Goal: Task Accomplishment & Management: Manage account settings

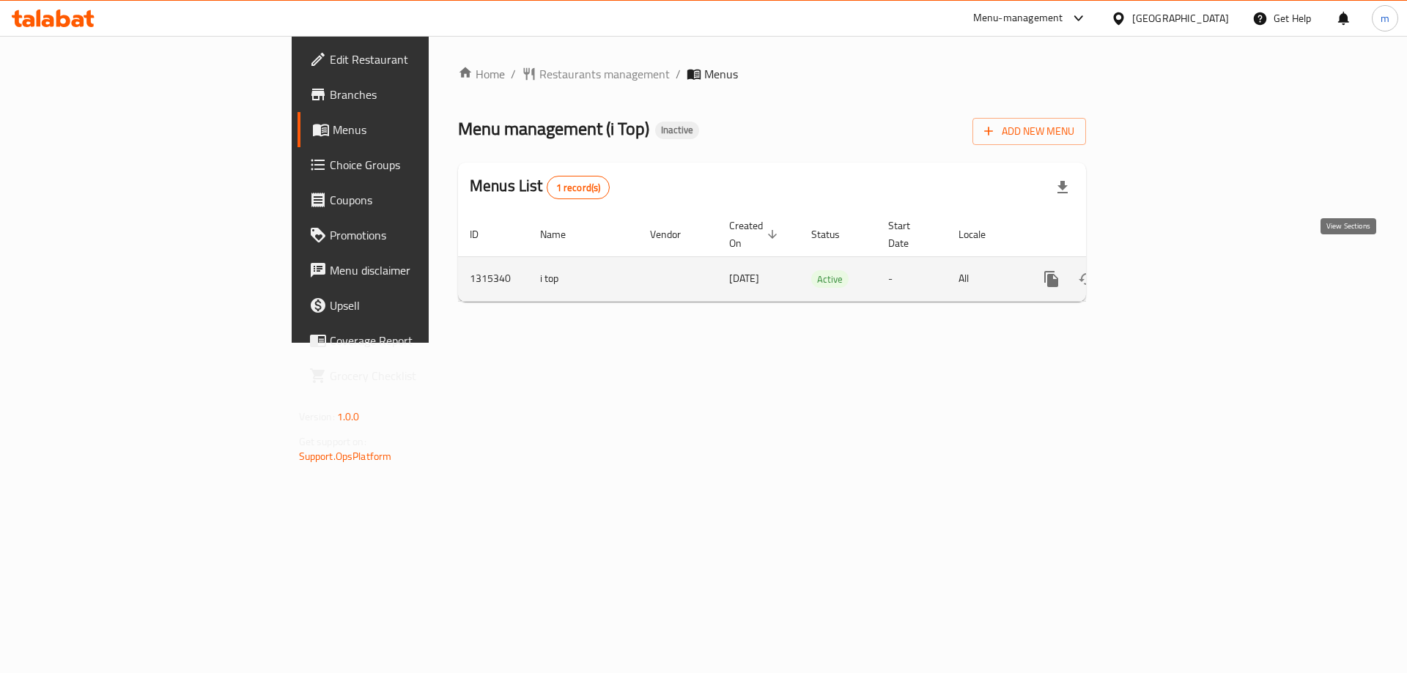
click at [1175, 262] on link "enhanced table" at bounding box center [1156, 279] width 35 height 35
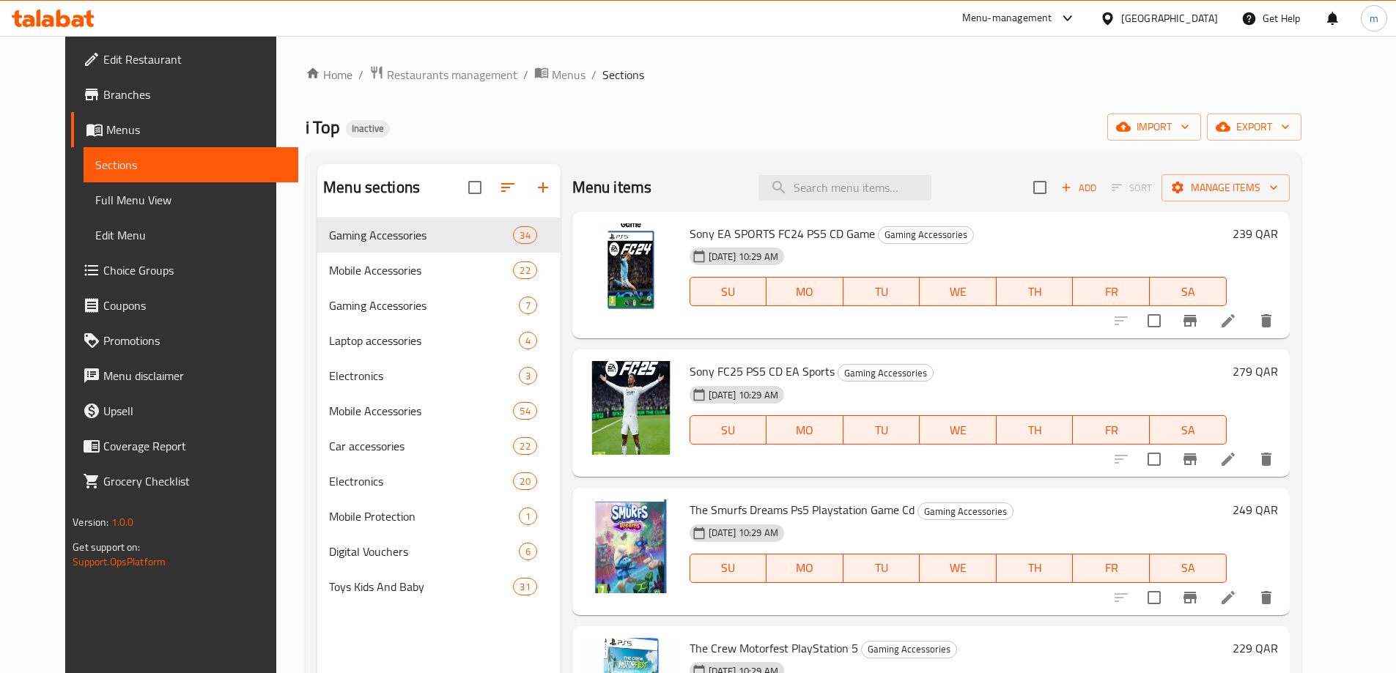
click at [106, 126] on span "Menus" at bounding box center [196, 130] width 180 height 18
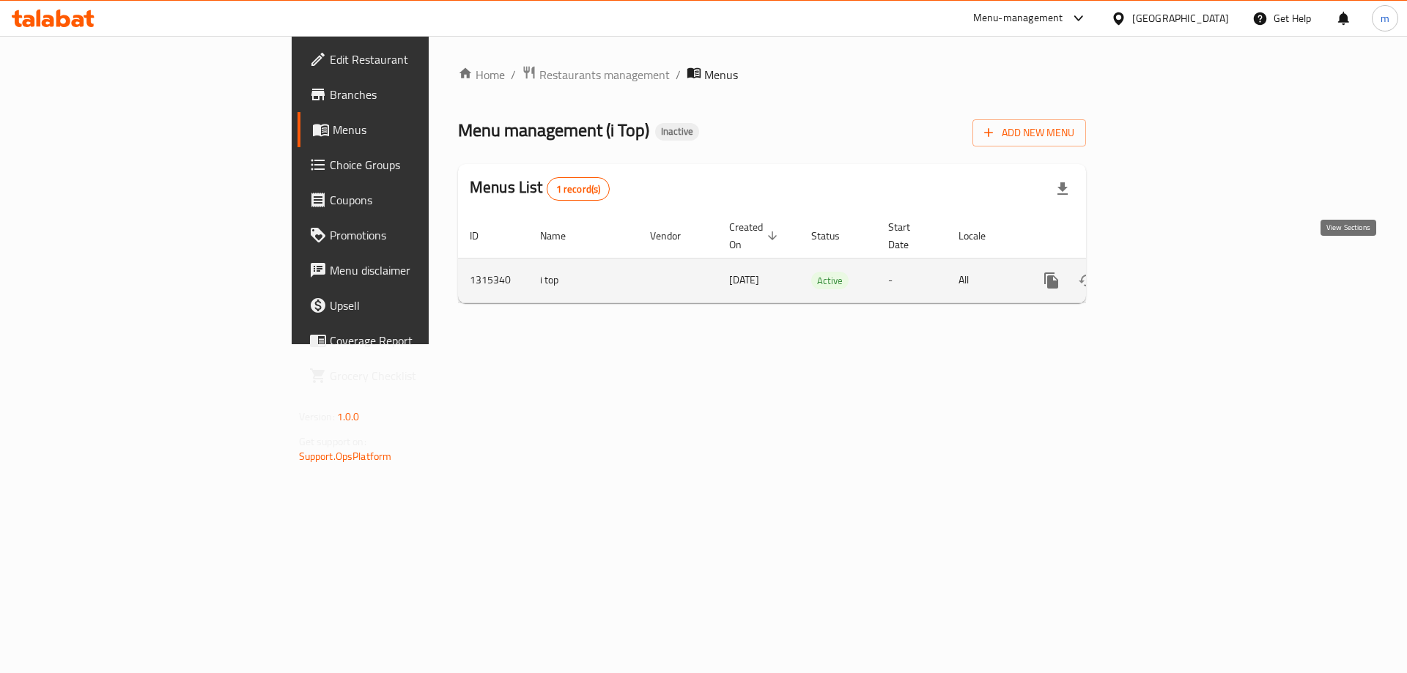
click at [1175, 275] on link "enhanced table" at bounding box center [1156, 280] width 35 height 35
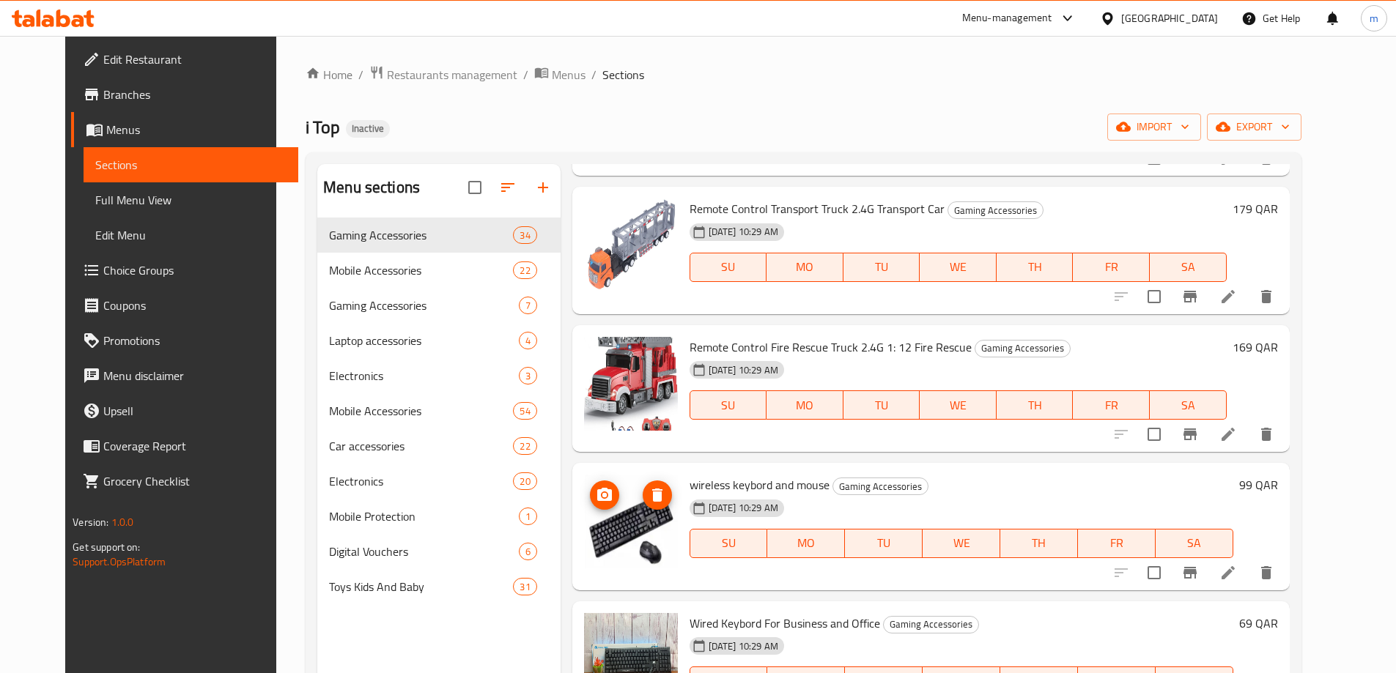
scroll to position [2291, 0]
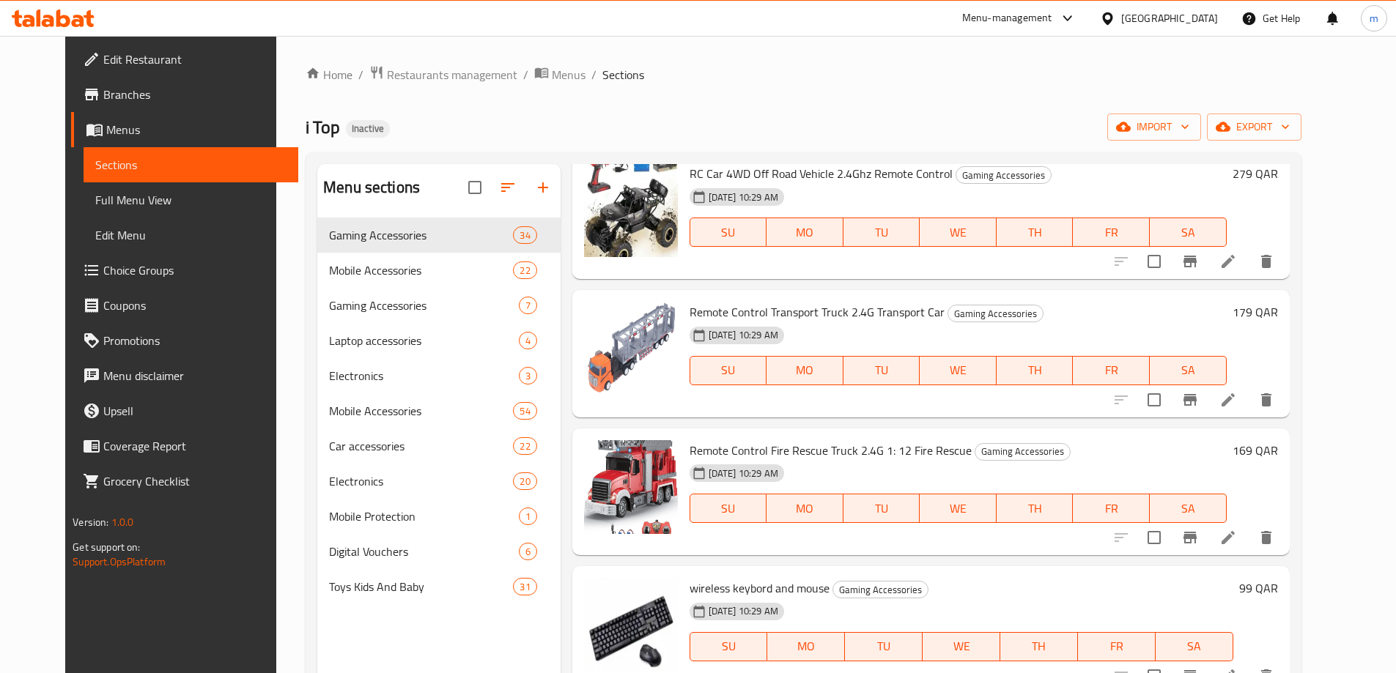
click at [106, 124] on span "Menus" at bounding box center [196, 130] width 180 height 18
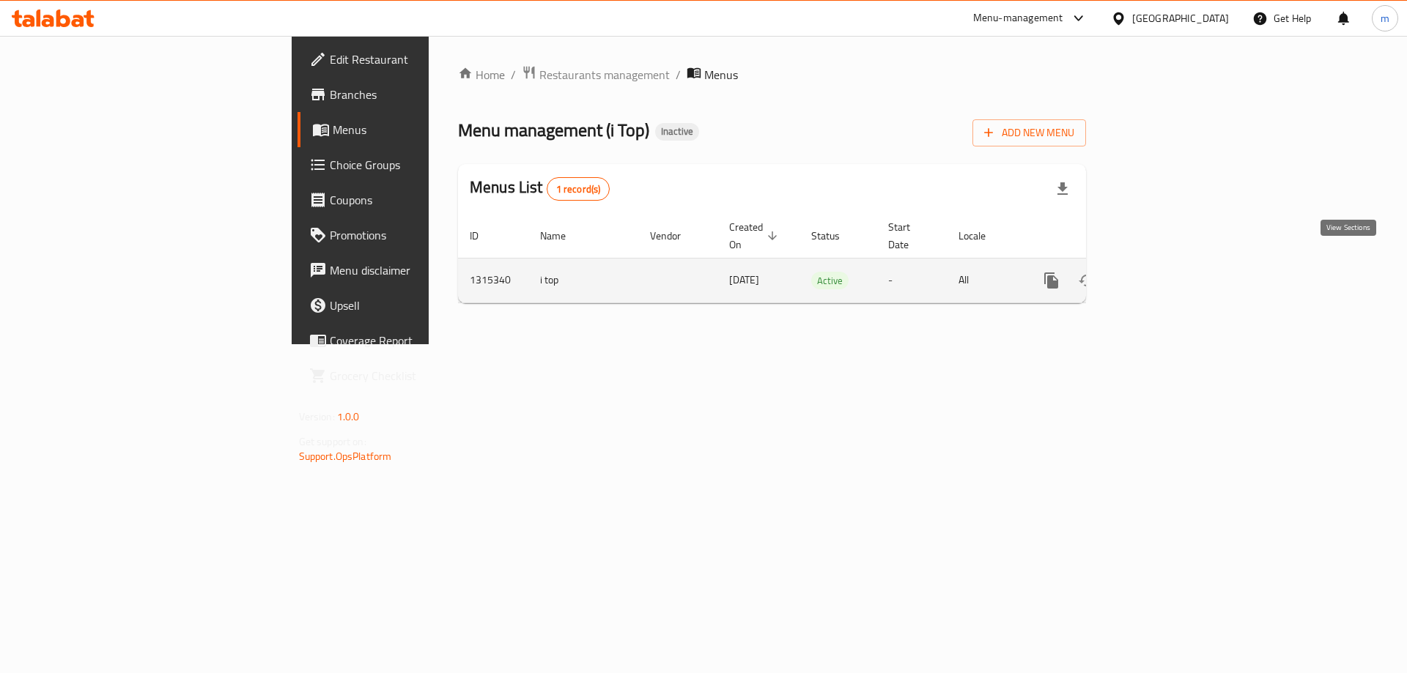
click at [1166, 272] on icon "enhanced table" at bounding box center [1157, 281] width 18 height 18
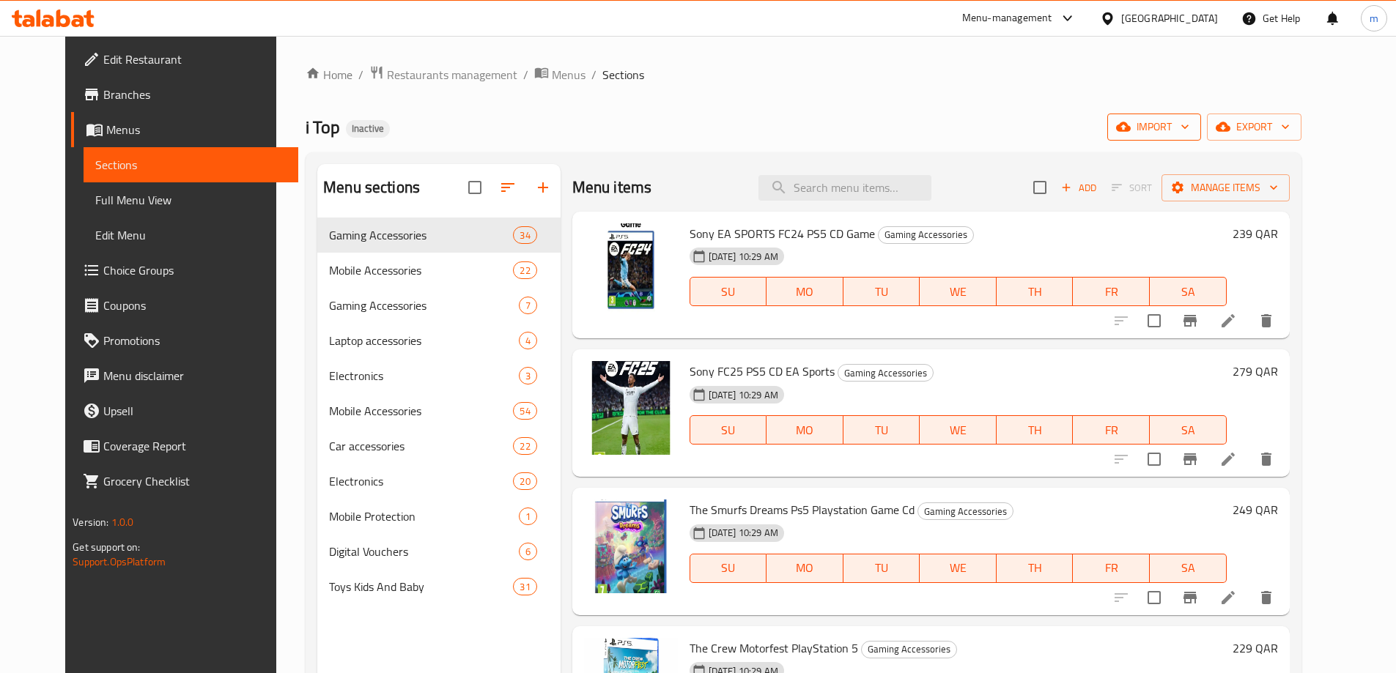
click at [1189, 130] on span "import" at bounding box center [1154, 127] width 70 height 18
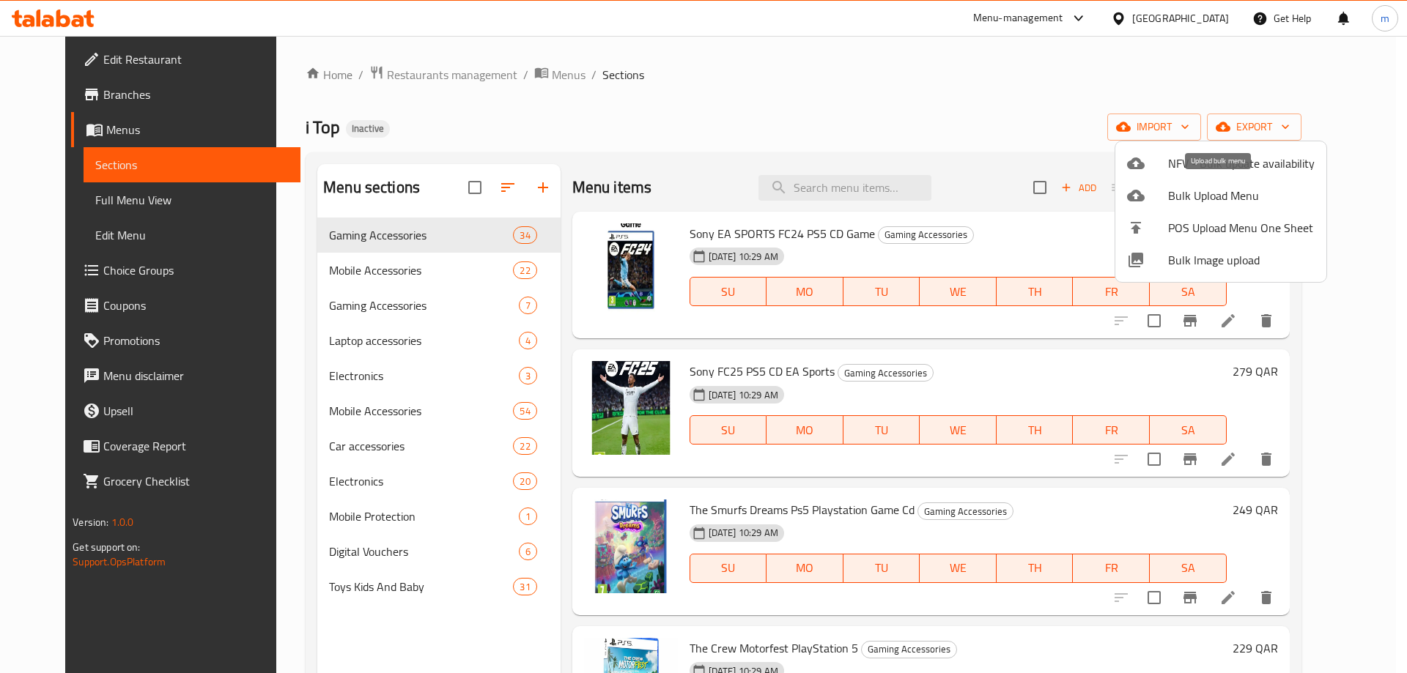
click at [1223, 195] on span "Bulk Upload Menu" at bounding box center [1241, 196] width 147 height 18
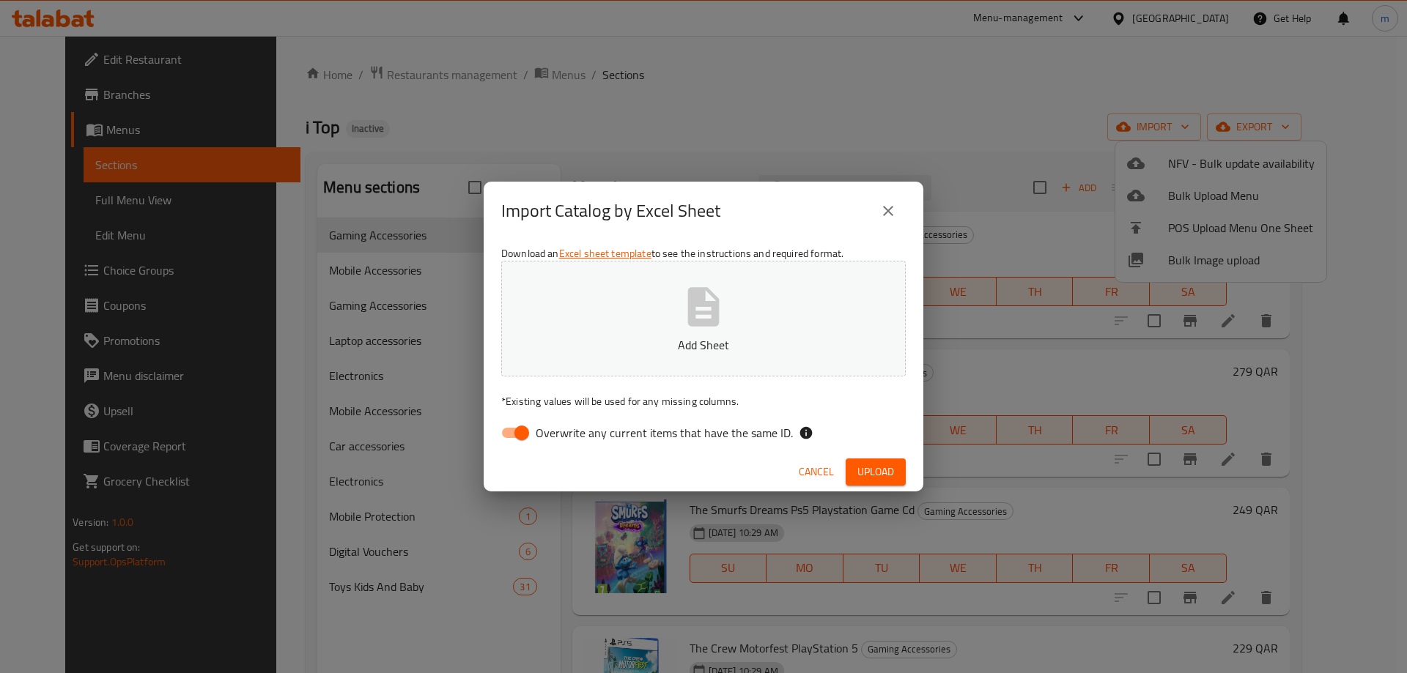
click at [701, 311] on icon "button" at bounding box center [704, 306] width 32 height 39
click at [515, 436] on input "Overwrite any current items that have the same ID." at bounding box center [522, 433] width 84 height 28
checkbox input "false"
click at [869, 467] on span "Upload" at bounding box center [875, 472] width 37 height 18
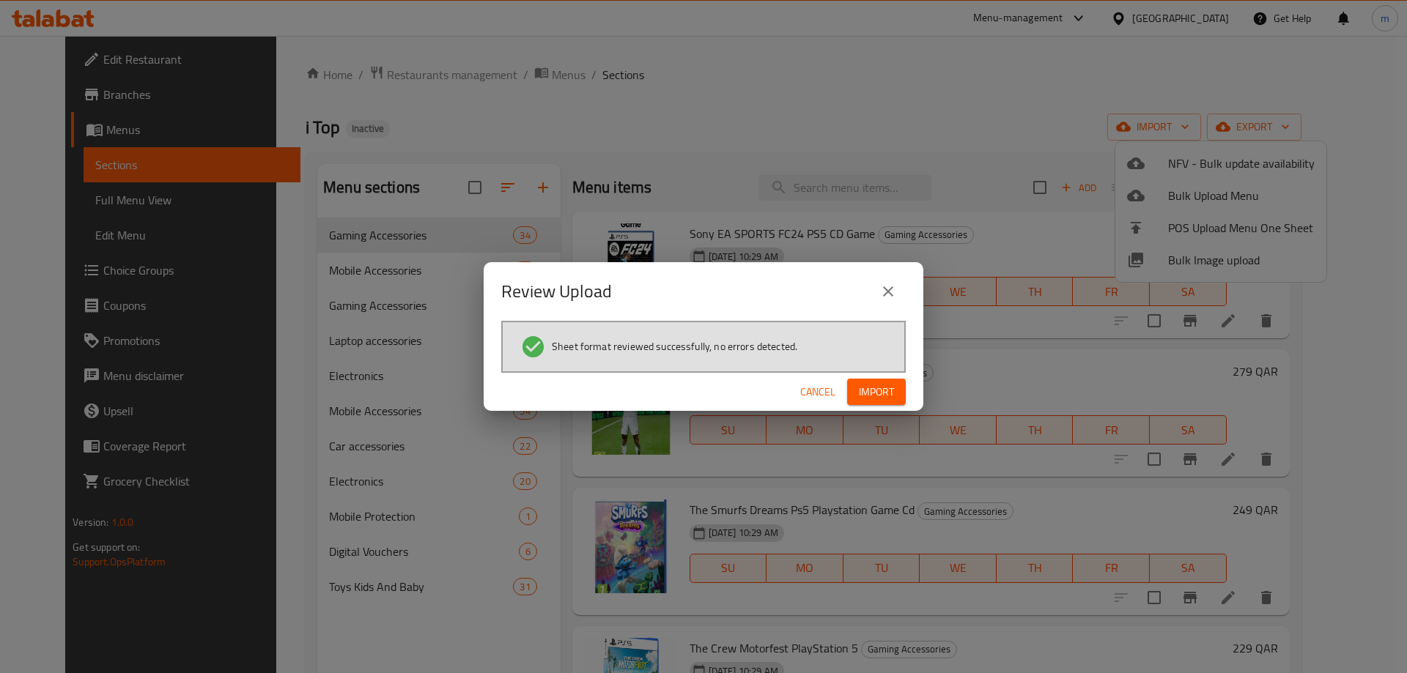
click at [892, 388] on span "Import" at bounding box center [876, 392] width 35 height 18
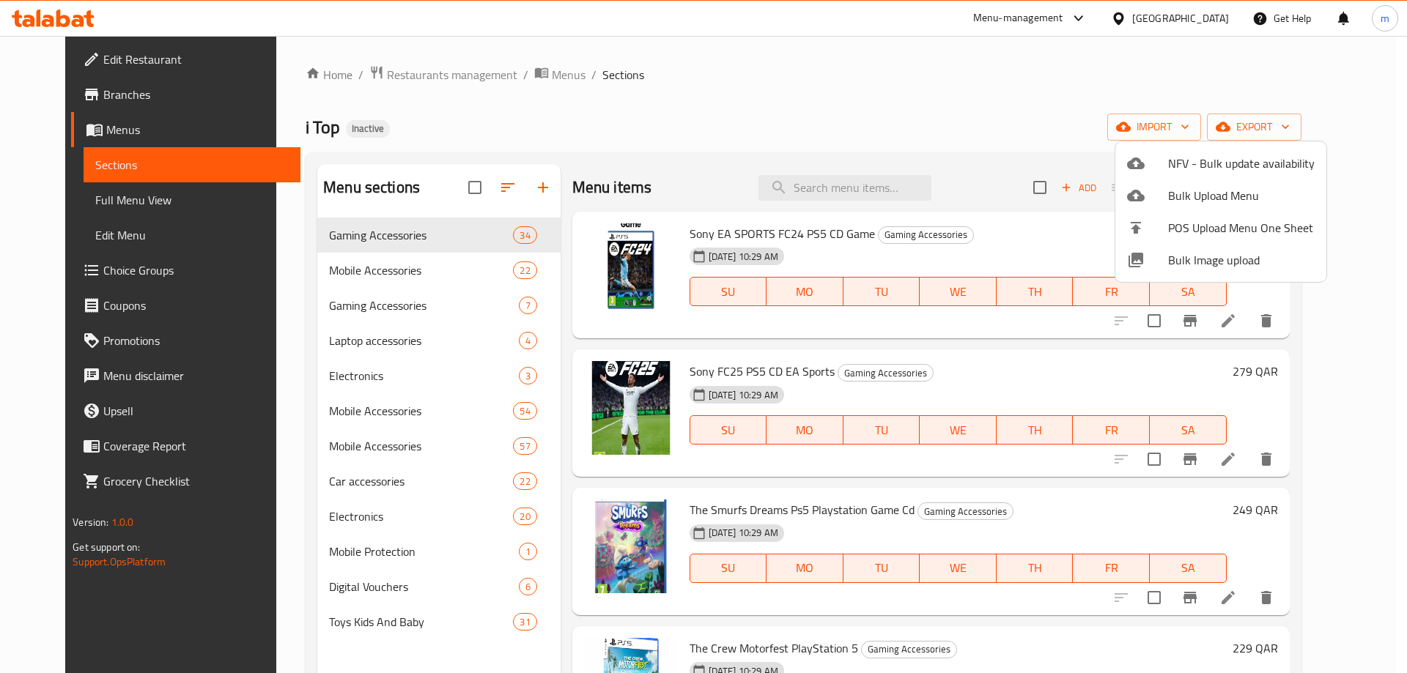
click at [346, 443] on div at bounding box center [703, 336] width 1407 height 673
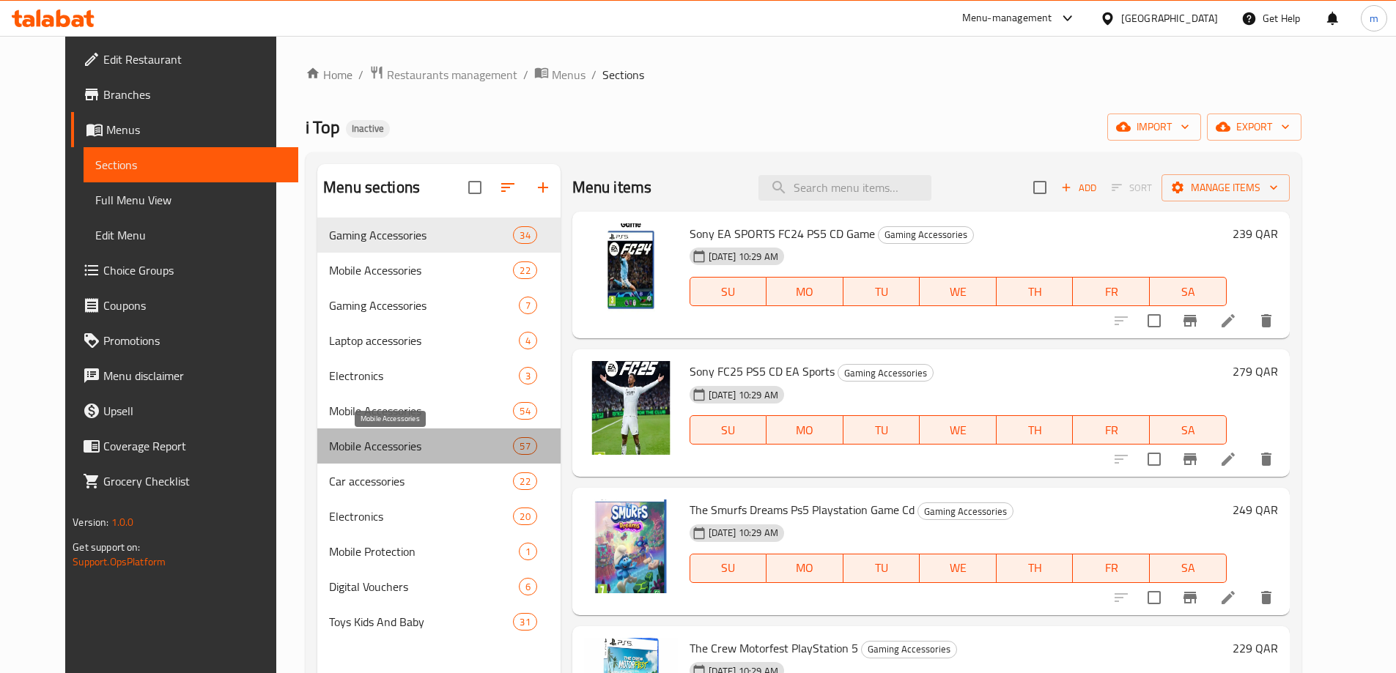
click at [360, 447] on span "Mobile Accessories" at bounding box center [421, 446] width 184 height 18
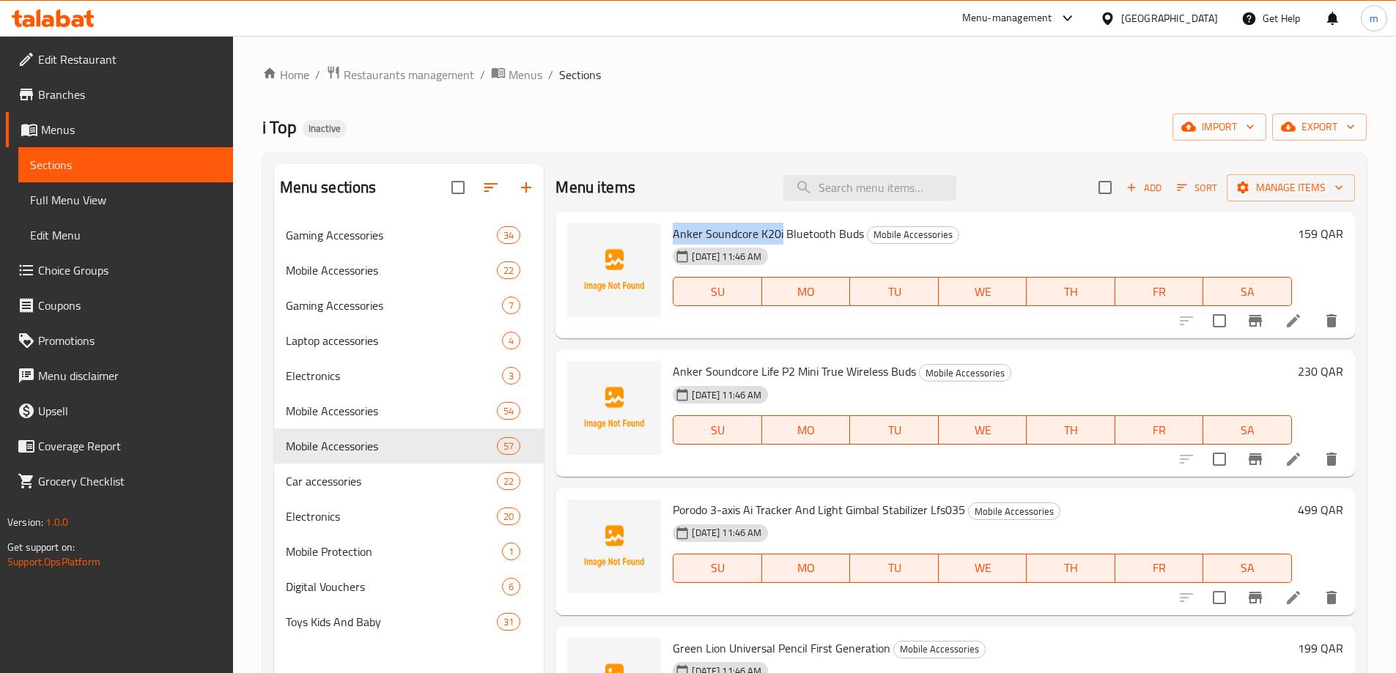
drag, startPoint x: 674, startPoint y: 234, endPoint x: 782, endPoint y: 235, distance: 107.7
click at [782, 235] on span "Anker Soundcore K20i Bluetooth Buds" at bounding box center [768, 234] width 191 height 22
copy span "Anker Soundcore K20i"
click at [958, 94] on div "Home / Restaurants management / Menus / Sections i Top Inactive import export M…" at bounding box center [814, 457] width 1104 height 784
click at [658, 124] on div "i Top Inactive import export" at bounding box center [814, 127] width 1104 height 27
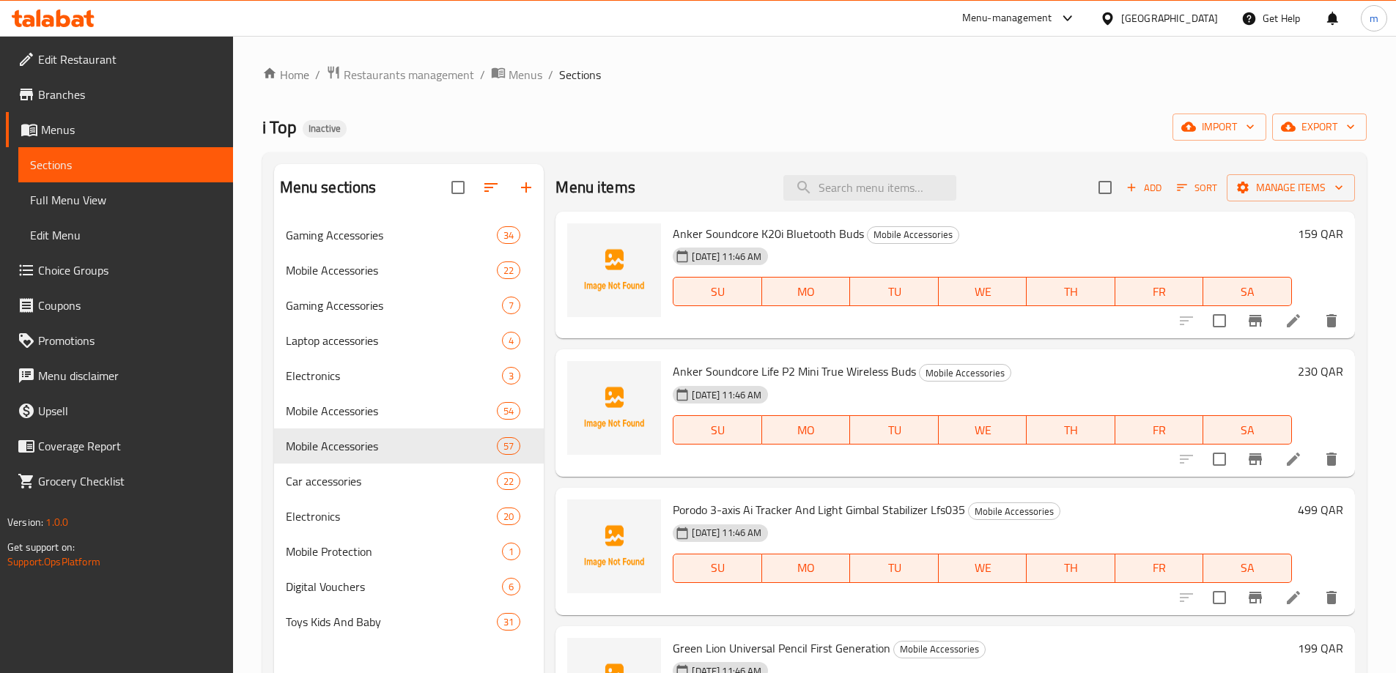
click at [1033, 78] on ol "Home / Restaurants management / Menus / Sections" at bounding box center [814, 74] width 1104 height 19
click at [679, 233] on span "Anker Soundcore K20i Bluetooth Buds" at bounding box center [768, 234] width 191 height 22
drag, startPoint x: 673, startPoint y: 233, endPoint x: 858, endPoint y: 233, distance: 185.4
click at [858, 233] on span "Anker Soundcore K20i Bluetooth Buds" at bounding box center [768, 234] width 191 height 22
copy span "Anker Soundcore K20i Bluetooth Buds"
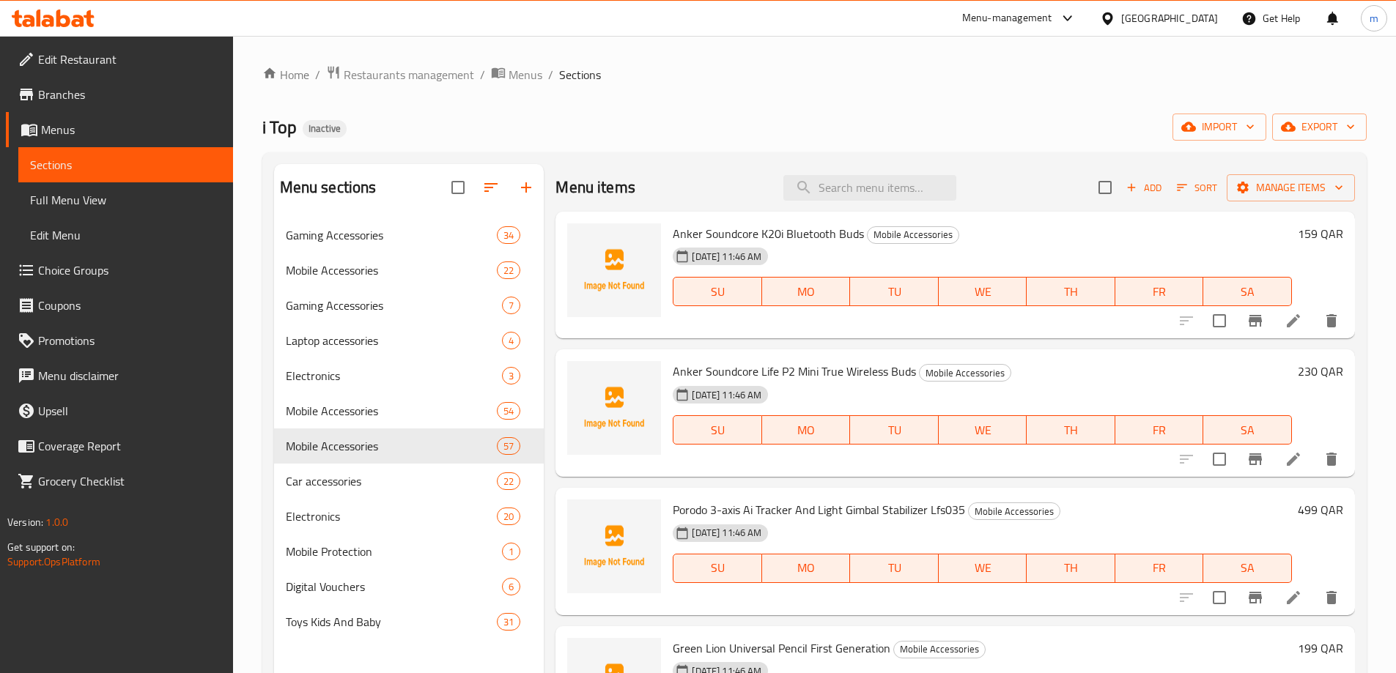
click at [941, 81] on ol "Home / Restaurants management / Menus / Sections" at bounding box center [814, 74] width 1104 height 19
drag, startPoint x: 673, startPoint y: 371, endPoint x: 912, endPoint y: 378, distance: 239.7
click at [912, 378] on span "Anker Soundcore Life P2 Mini True Wireless Buds" at bounding box center [794, 371] width 243 height 22
copy span "Anker Soundcore Life P2 Mini True Wireless Buds"
click at [659, 85] on div "Home / Restaurants management / Menus / Sections i Top Inactive import export M…" at bounding box center [814, 457] width 1104 height 784
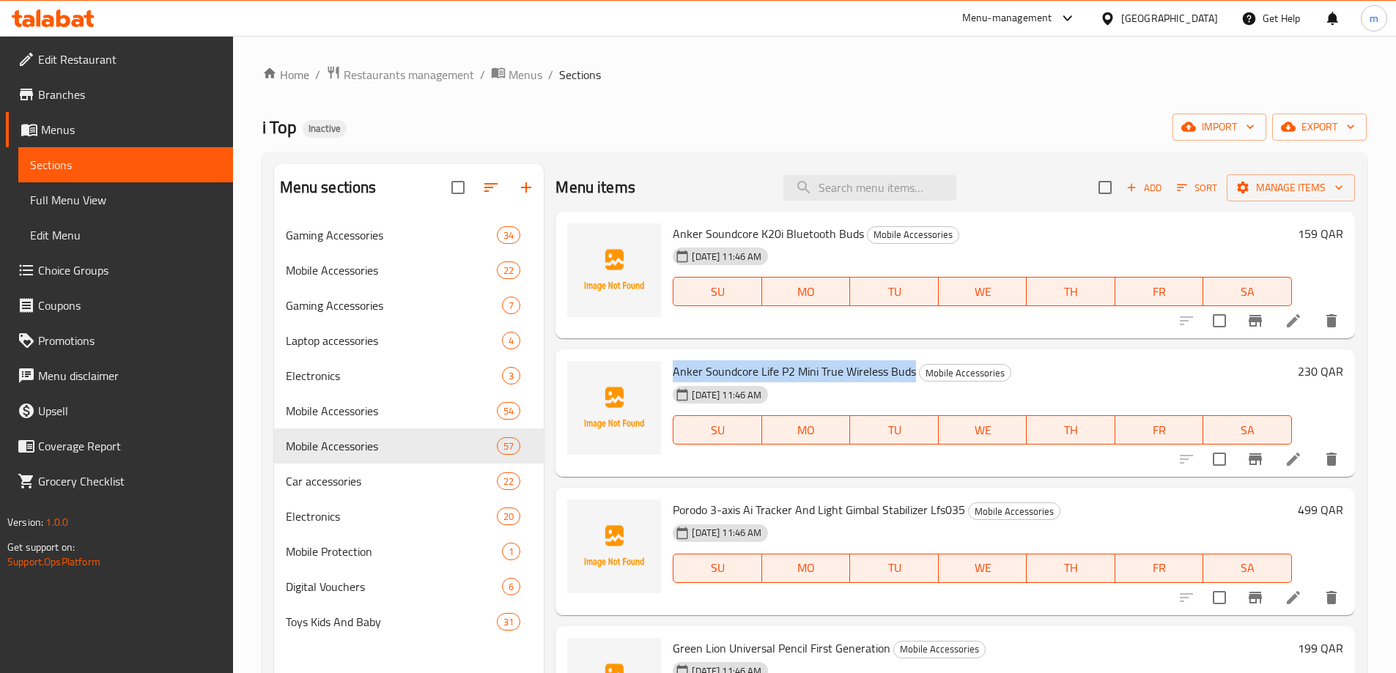
drag, startPoint x: 673, startPoint y: 373, endPoint x: 913, endPoint y: 370, distance: 239.6
click at [913, 370] on span "Anker Soundcore Life P2 Mini True Wireless Buds" at bounding box center [794, 371] width 243 height 22
copy span "Anker Soundcore Life P2 Mini True Wireless Buds"
click at [870, 83] on ol "Home / Restaurants management / Menus / Sections" at bounding box center [814, 74] width 1104 height 19
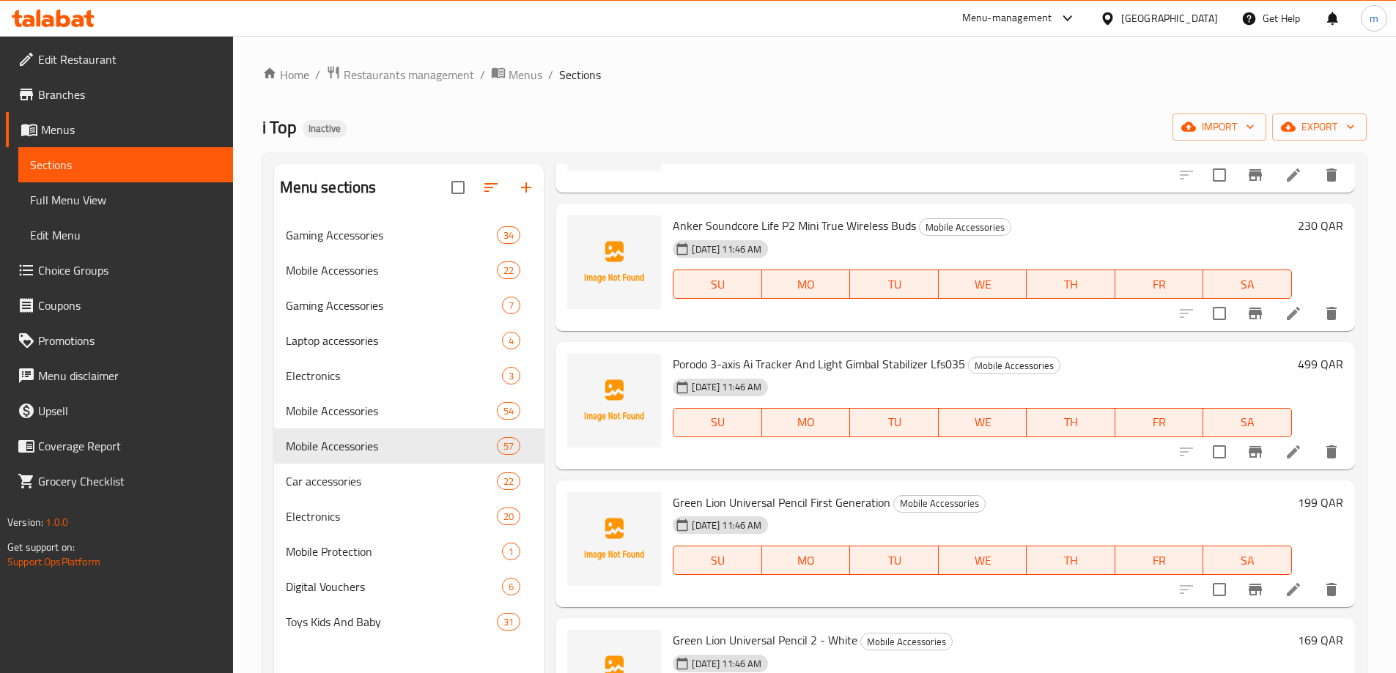
scroll to position [147, 0]
drag, startPoint x: 673, startPoint y: 363, endPoint x: 739, endPoint y: 360, distance: 66.0
click at [739, 360] on span "Porodo 3-axis Ai Tracker And Light Gimbal Stabilizer Lfs035" at bounding box center [819, 363] width 292 height 22
copy span "Porodo 3-axis"
click at [725, 335] on div "Anker Soundcore K20i Bluetooth Buds Mobile Accessories [DATE] 11:46 AM SU MO TU…" at bounding box center [954, 274] width 799 height 418
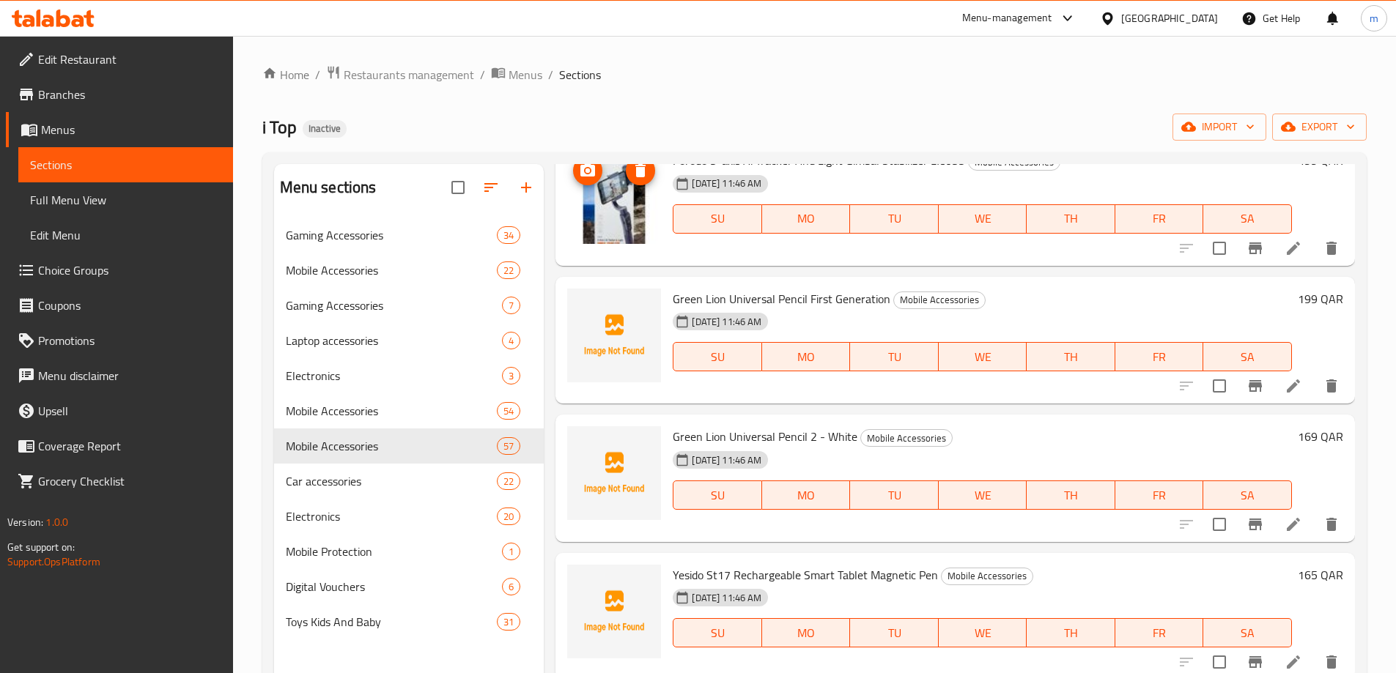
scroll to position [366, 0]
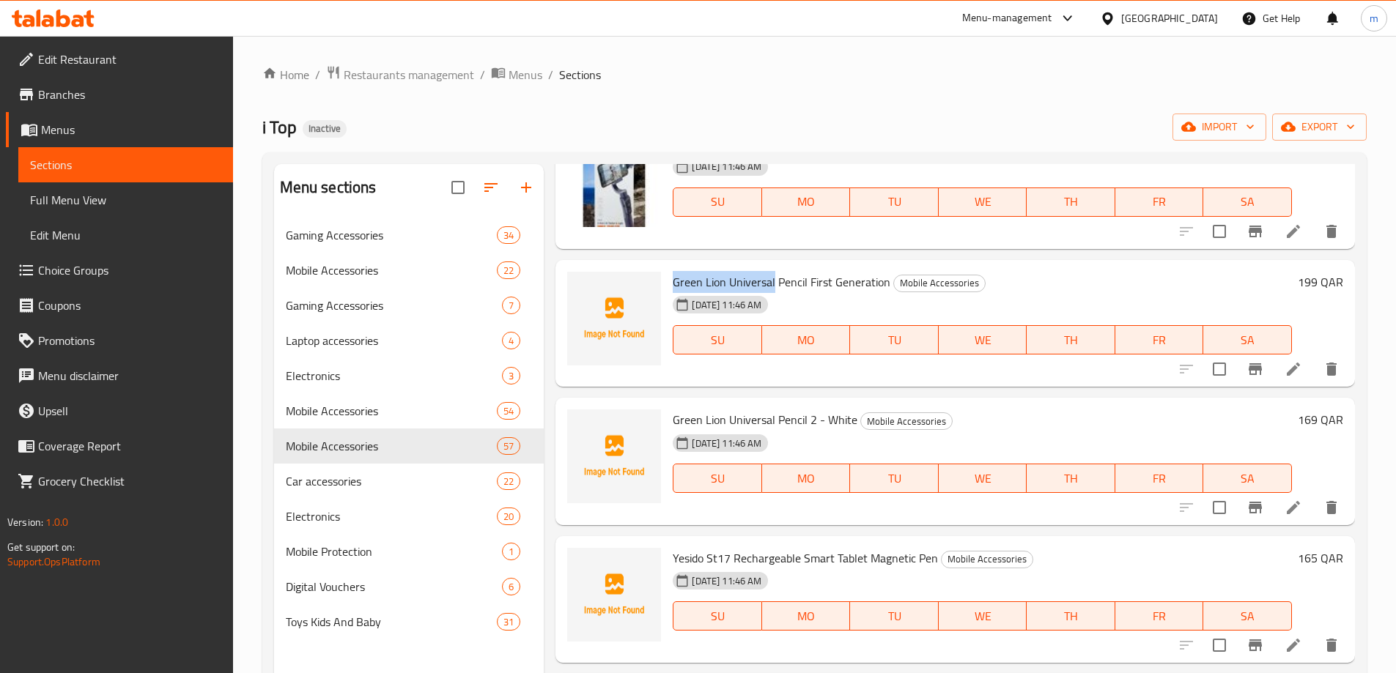
drag, startPoint x: 673, startPoint y: 281, endPoint x: 774, endPoint y: 284, distance: 101.1
click at [774, 284] on span "Green Lion Universal Pencil First Generation" at bounding box center [782, 282] width 218 height 22
copy span "Green Lion Universal"
click at [735, 284] on span "Green Lion Universal Pencil First Generation" at bounding box center [782, 282] width 218 height 22
drag, startPoint x: 674, startPoint y: 281, endPoint x: 886, endPoint y: 284, distance: 211.8
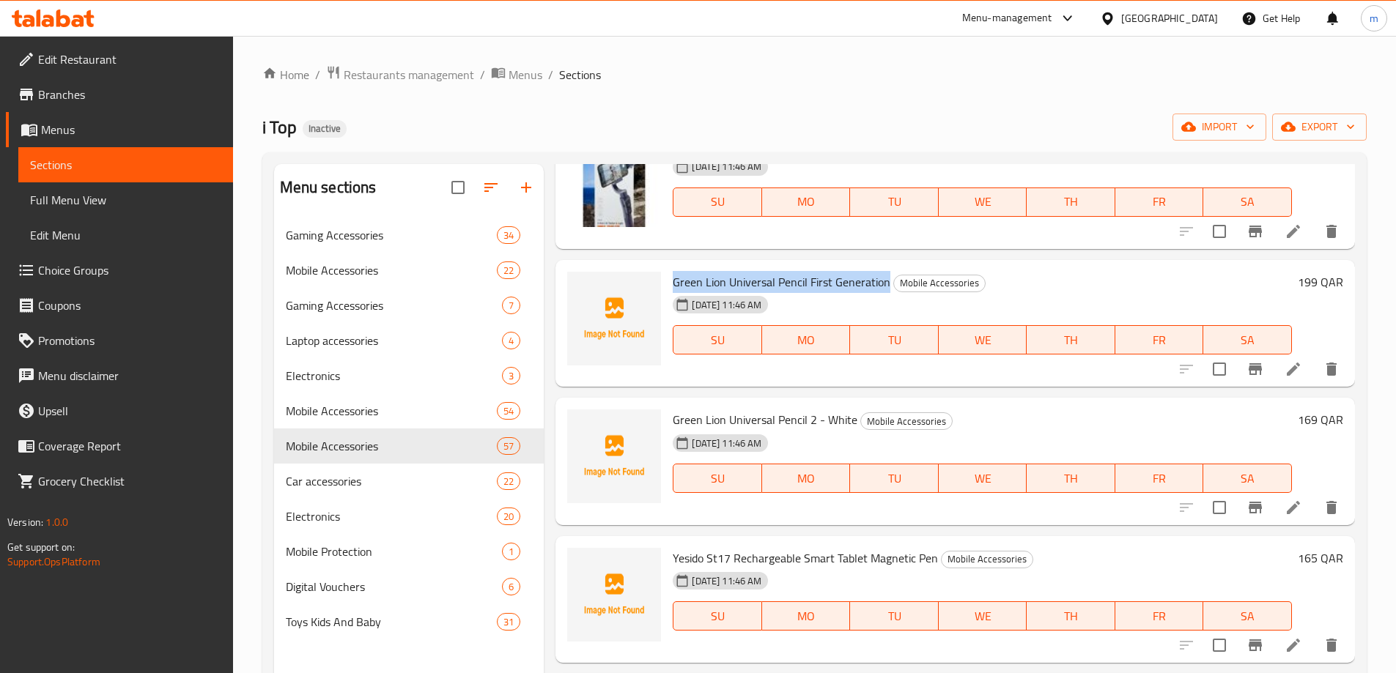
click at [886, 284] on span "Green Lion Universal Pencil First Generation" at bounding box center [782, 282] width 218 height 22
copy span "Green Lion Universal Pencil First Generation"
click at [848, 284] on span "Green Lion Universal Pencil First Generation" at bounding box center [782, 282] width 218 height 22
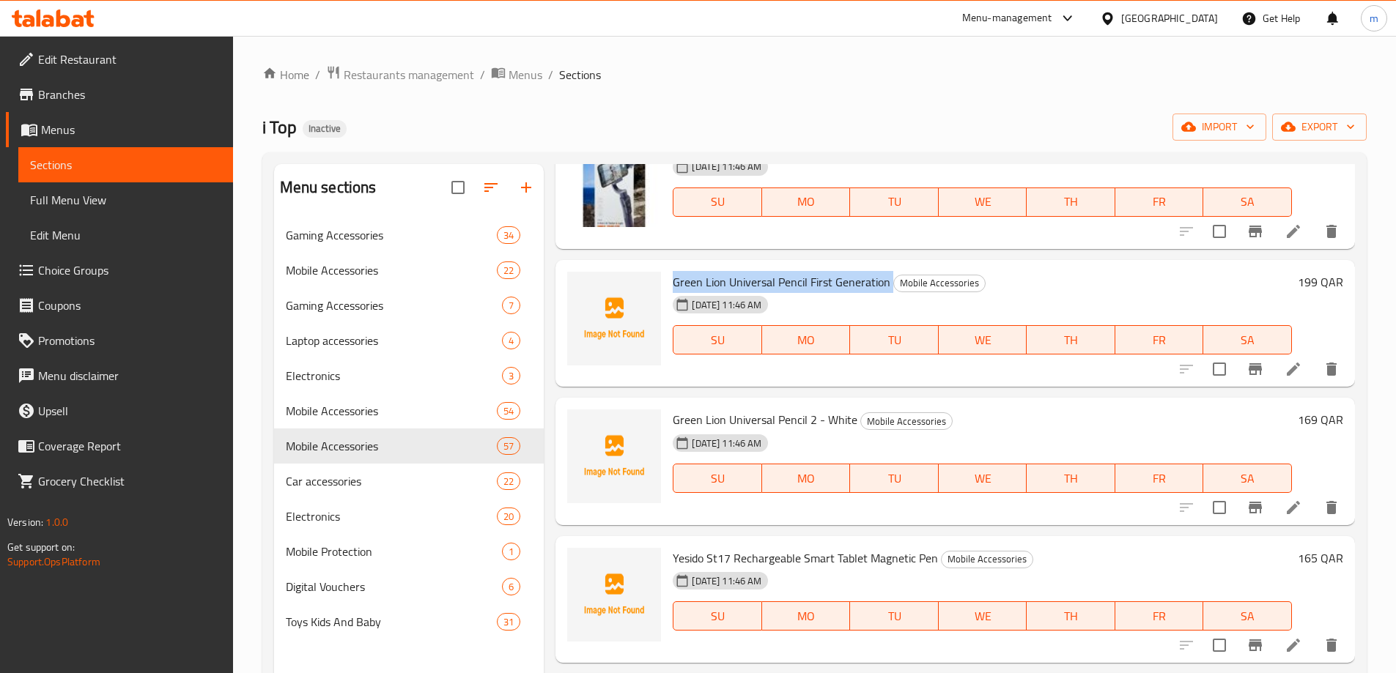
click at [848, 284] on span "Green Lion Universal Pencil First Generation" at bounding box center [782, 282] width 218 height 22
click at [974, 107] on div "Home / Restaurants management / Menus / Sections i Top Inactive import export M…" at bounding box center [814, 457] width 1104 height 784
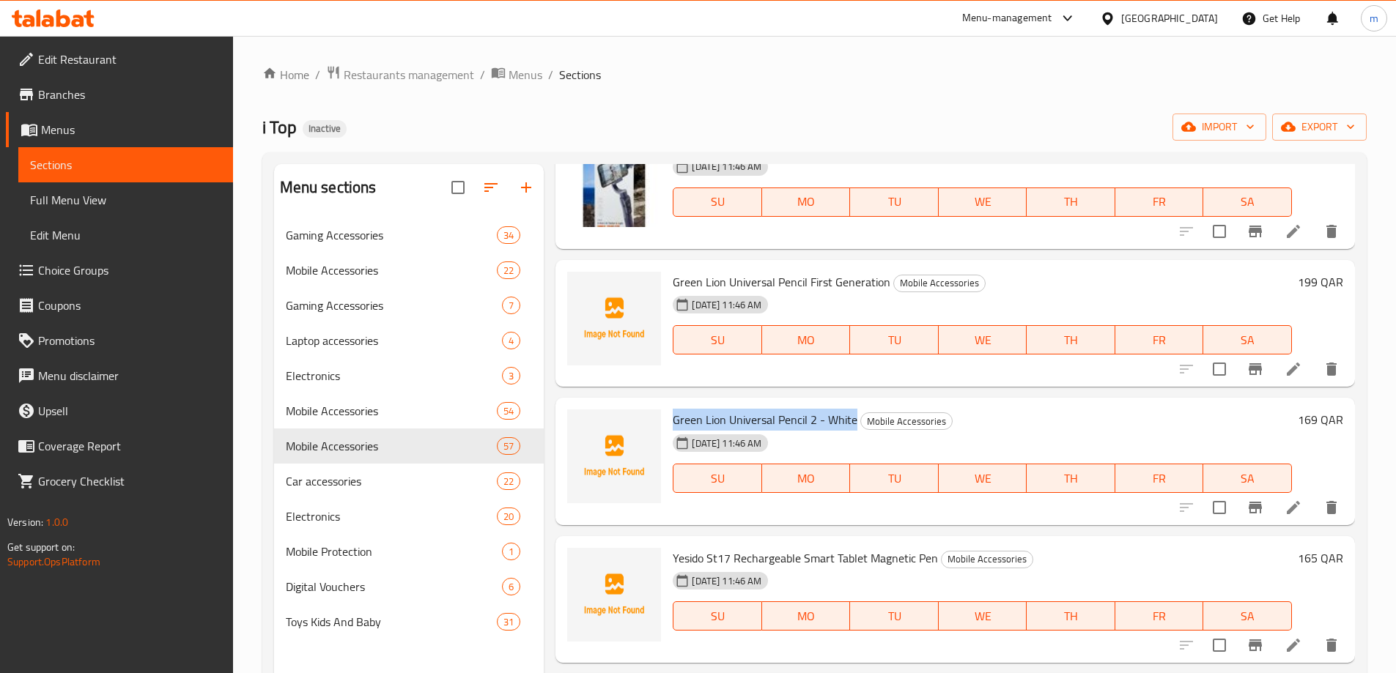
drag, startPoint x: 675, startPoint y: 419, endPoint x: 852, endPoint y: 421, distance: 177.3
click at [852, 421] on span "Green Lion Universal Pencil 2 - White" at bounding box center [765, 420] width 185 height 22
copy span "Green Lion Universal Pencil 2 - White"
click at [895, 103] on div "Home / Restaurants management / Menus / Sections i Top Inactive import export M…" at bounding box center [814, 457] width 1104 height 784
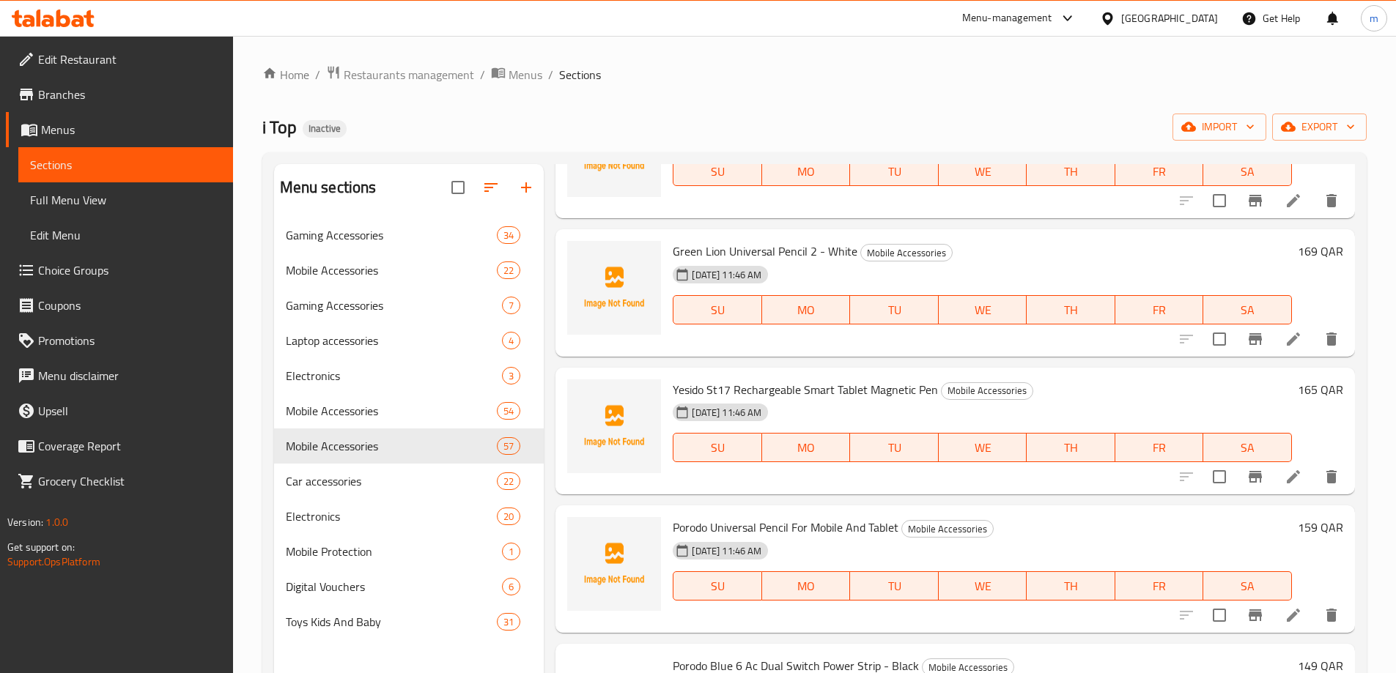
scroll to position [586, 0]
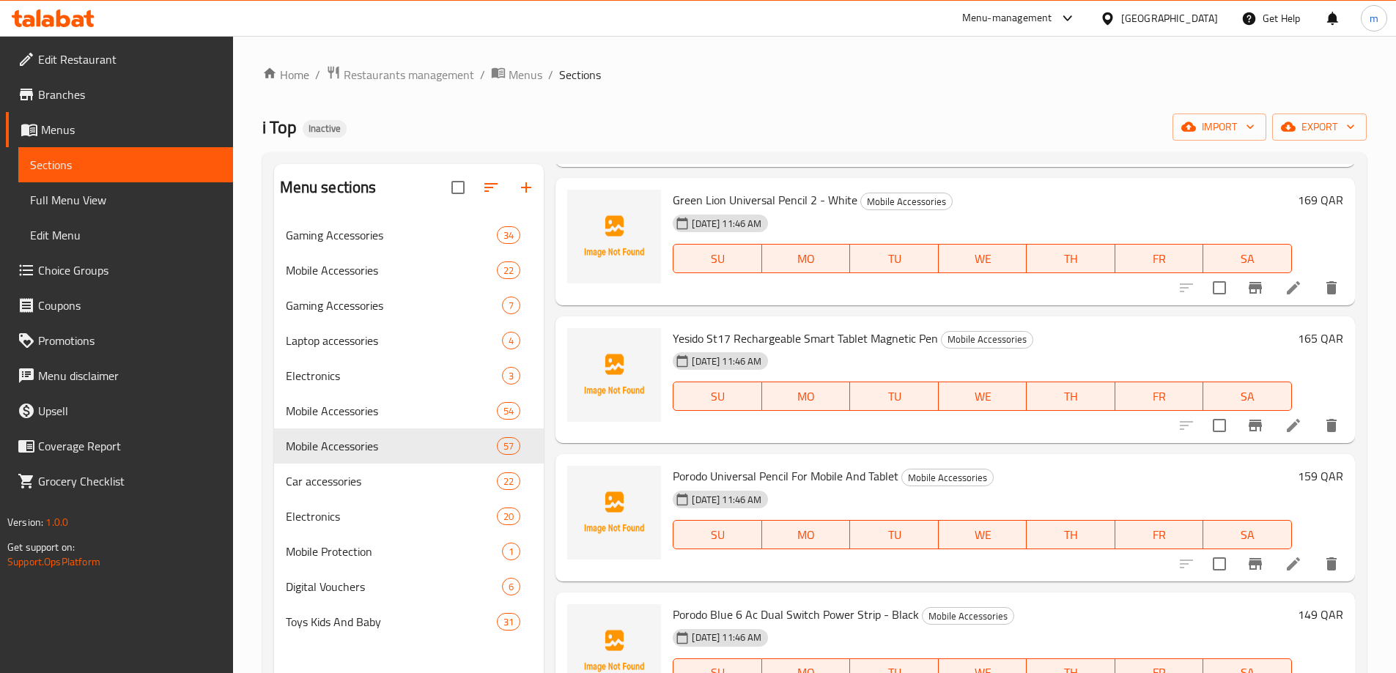
click at [672, 339] on div "Yesido St17 Rechargeable Smart Tablet Magnetic Pen Mobile Accessories [DATE] 11…" at bounding box center [982, 380] width 631 height 116
drag, startPoint x: 674, startPoint y: 338, endPoint x: 731, endPoint y: 336, distance: 57.2
click at [731, 336] on span "Yesido St17 Rechargeable Smart Tablet Magnetic Pen" at bounding box center [805, 339] width 265 height 22
copy span "Yesido St17"
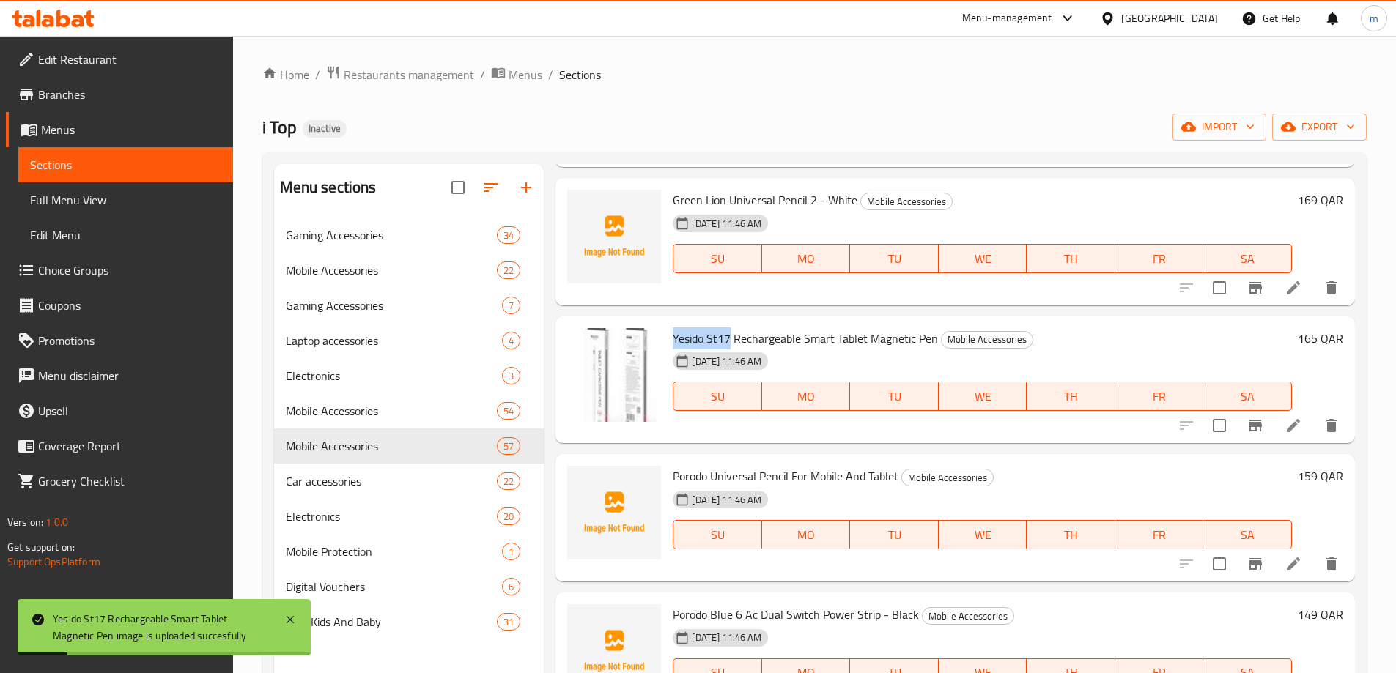
click at [689, 310] on div "Menu items Add Sort Manage items Anker Soundcore K20i Bluetooth Buds Mobile Acc…" at bounding box center [949, 500] width 811 height 673
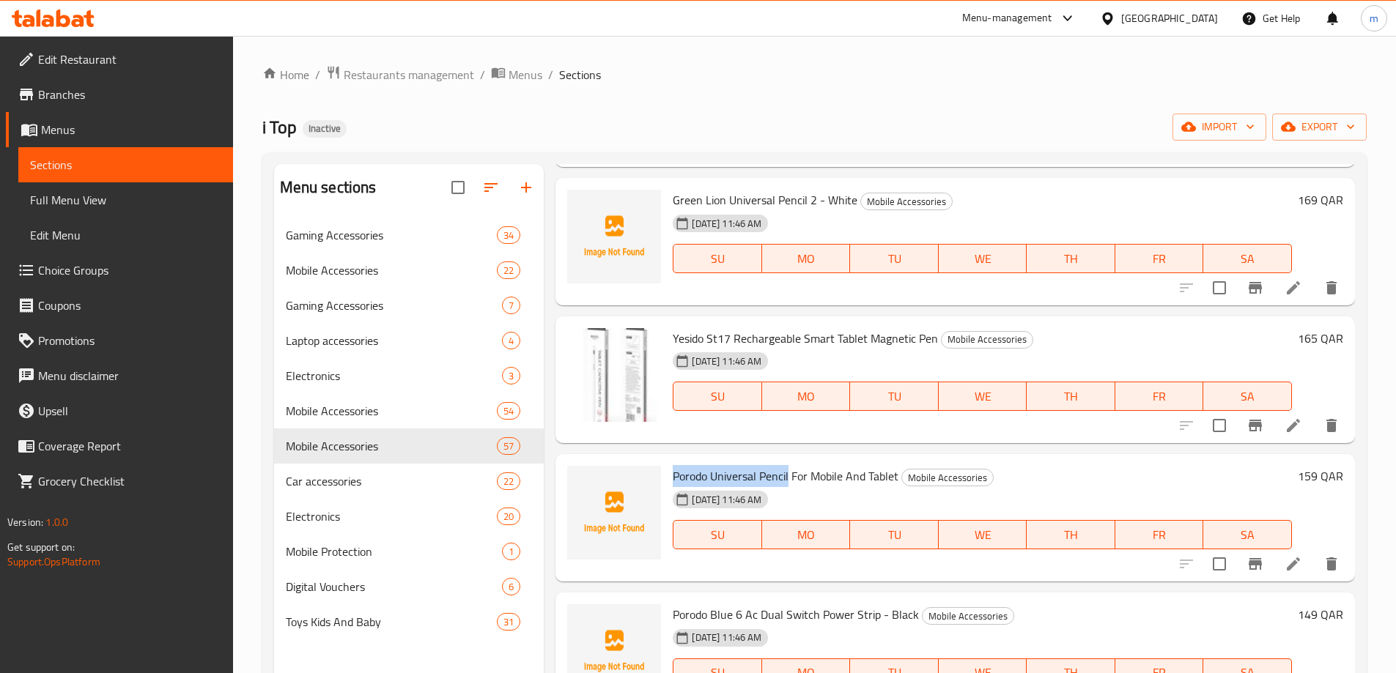
drag, startPoint x: 673, startPoint y: 476, endPoint x: 789, endPoint y: 475, distance: 116.5
click at [789, 475] on span "Porodo Universal Pencil For Mobile And Tablet" at bounding box center [786, 476] width 226 height 22
copy span "Porodo Universal Pencil"
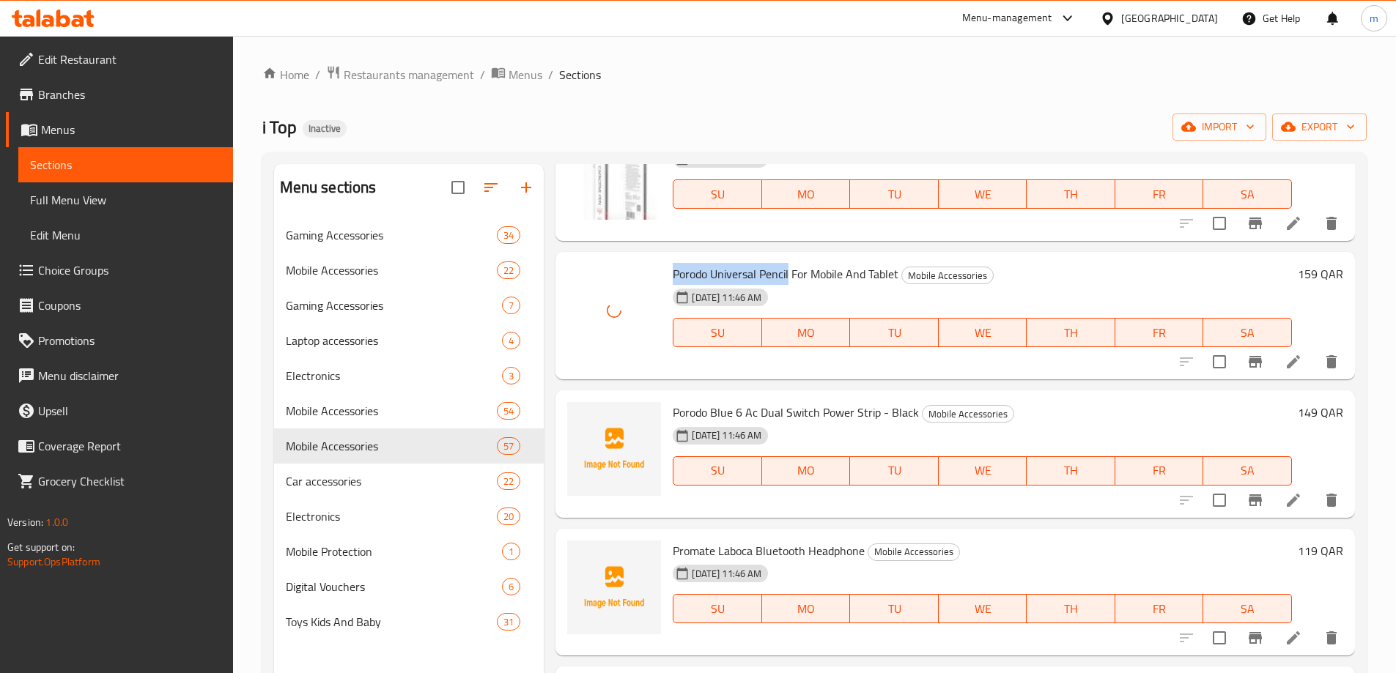
scroll to position [879, 0]
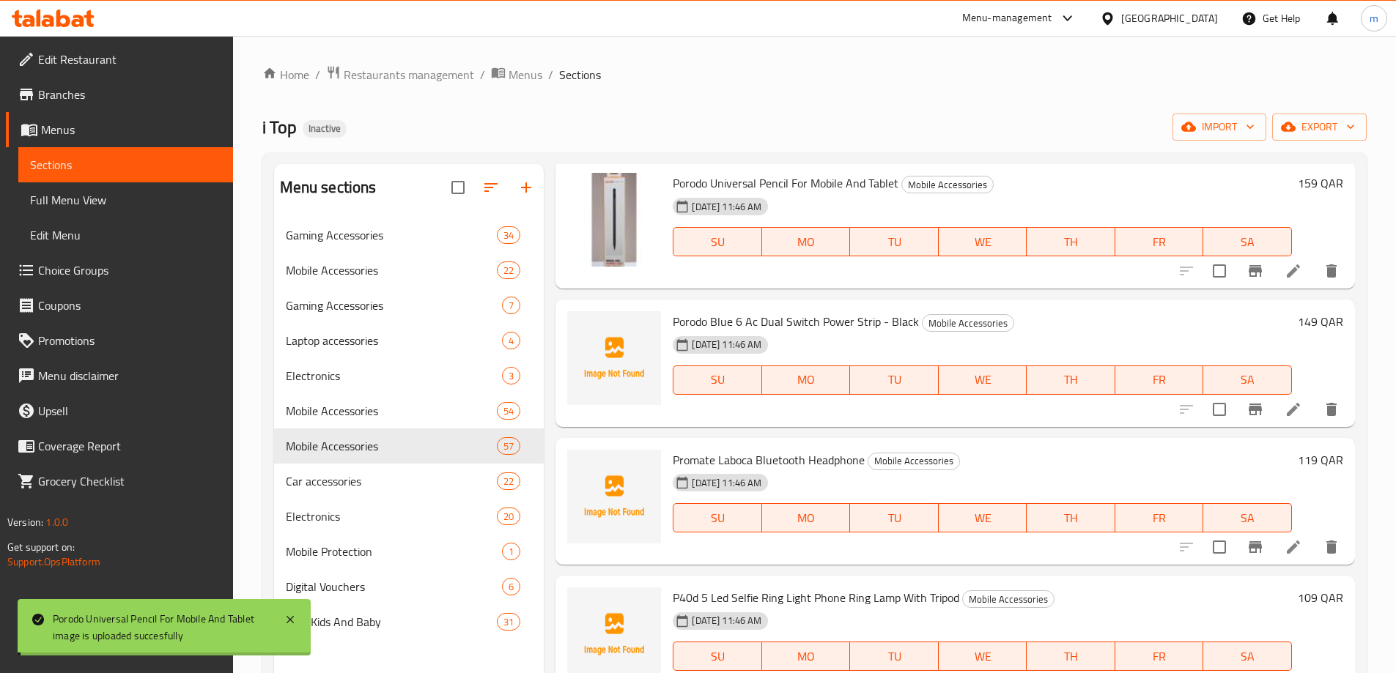
click at [681, 289] on div "Menu items Add Sort Manage items Anker Soundcore K20i Bluetooth Buds Mobile Acc…" at bounding box center [949, 500] width 811 height 673
click at [672, 321] on div "Porodo Blue 6 Ac Dual Switch Power Strip - Black Mobile Accessories [DATE] 11:4…" at bounding box center [982, 364] width 631 height 116
drag, startPoint x: 673, startPoint y: 321, endPoint x: 733, endPoint y: 323, distance: 60.1
click at [733, 323] on span "Porodo Blue 6 Ac Dual Switch Power Strip - Black" at bounding box center [796, 322] width 246 height 22
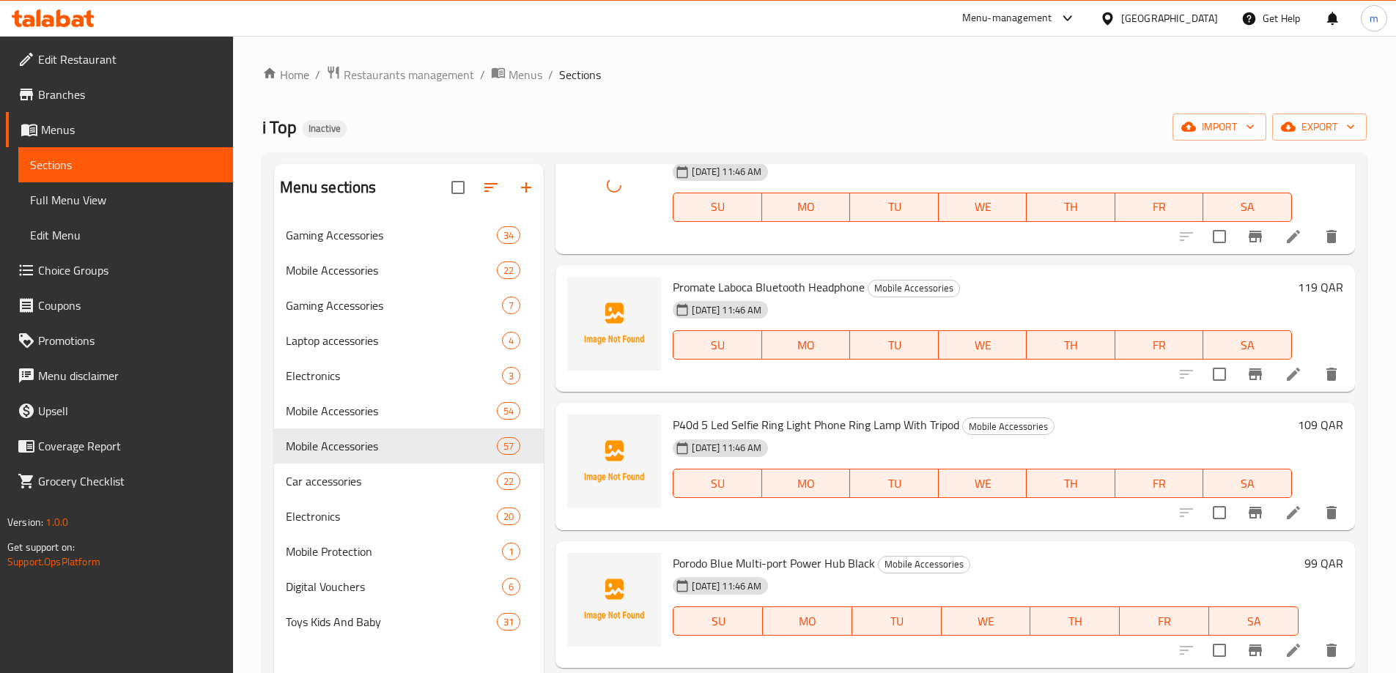
scroll to position [1099, 0]
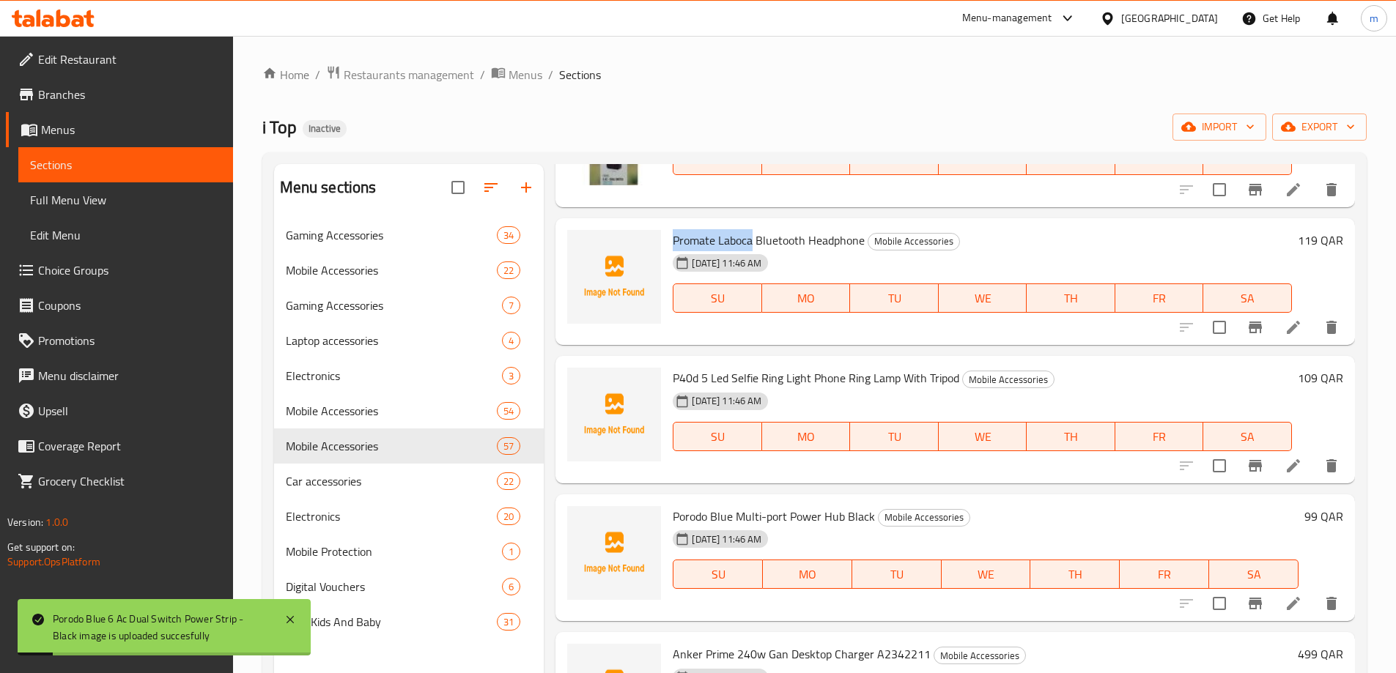
drag, startPoint x: 673, startPoint y: 237, endPoint x: 754, endPoint y: 238, distance: 81.3
click at [754, 238] on span "Promate Laboca Bluetooth Headphone" at bounding box center [769, 240] width 192 height 22
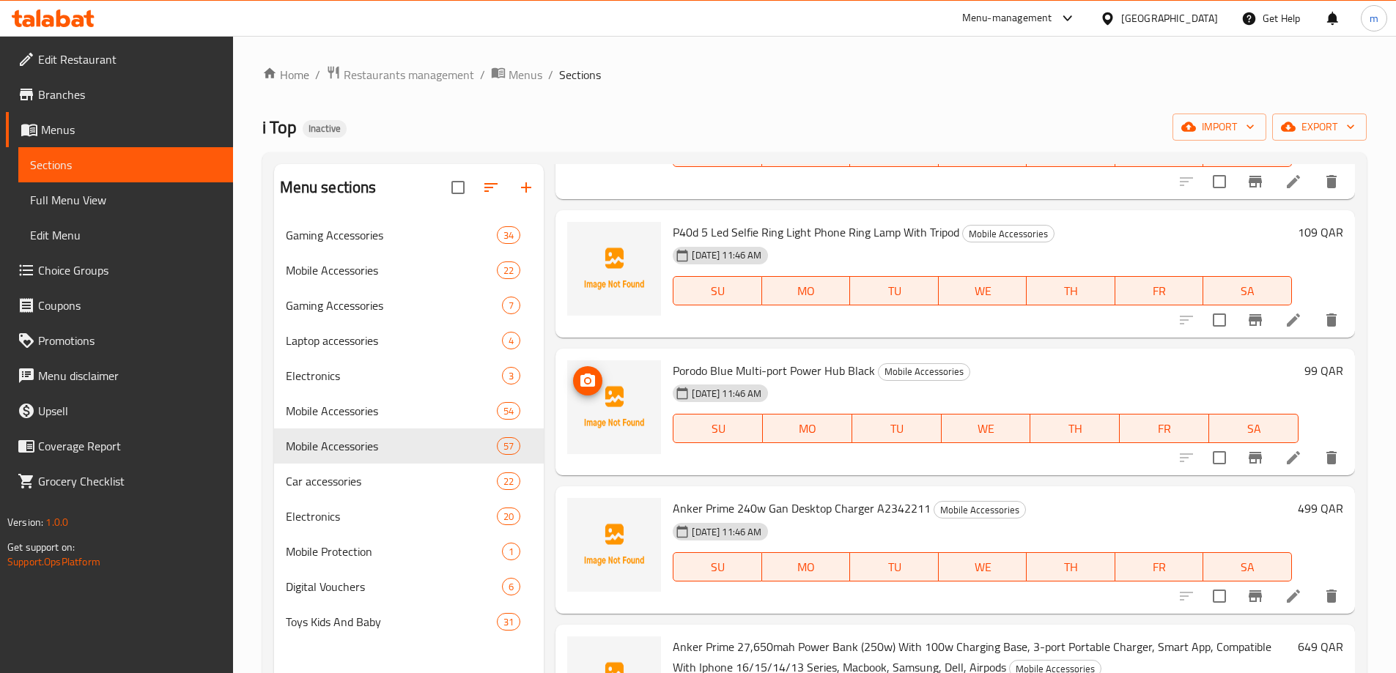
scroll to position [1246, 0]
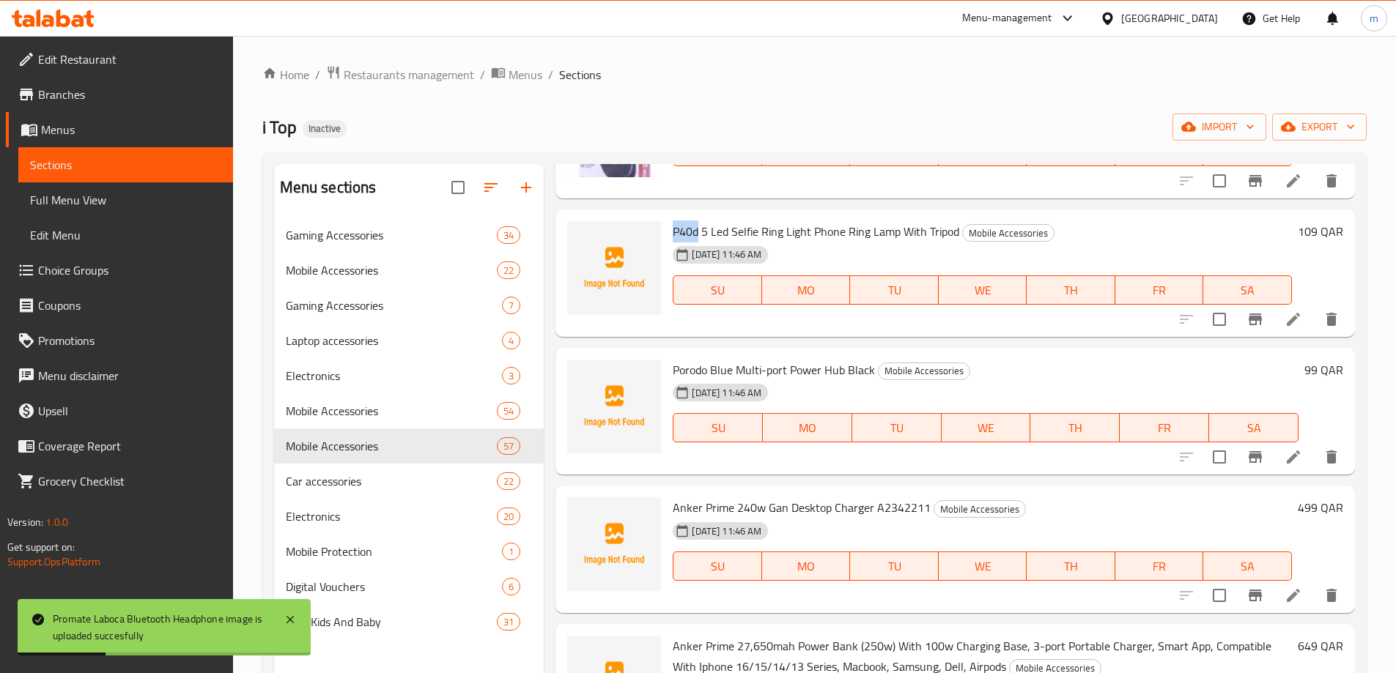
drag, startPoint x: 673, startPoint y: 232, endPoint x: 698, endPoint y: 232, distance: 24.9
click at [698, 232] on span "P40d 5 Led Selfie Ring Light Phone Ring Lamp With Tripod" at bounding box center [816, 232] width 286 height 22
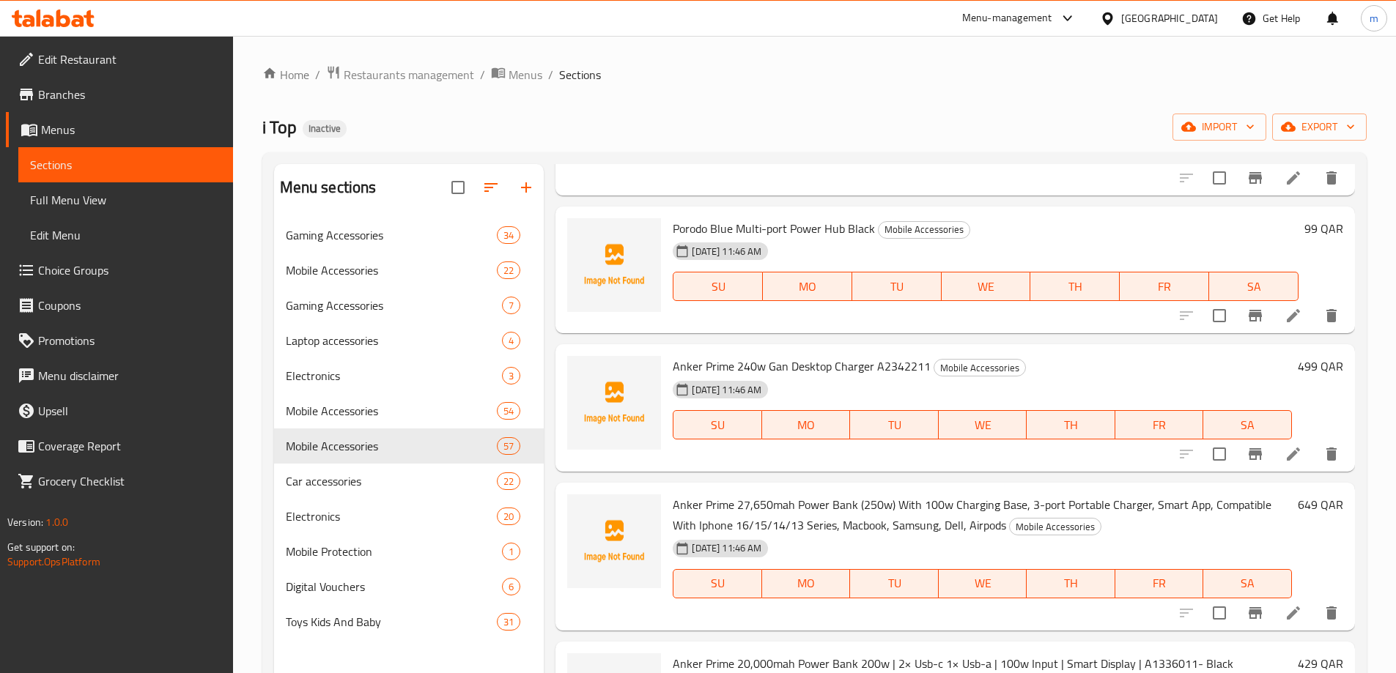
scroll to position [1392, 0]
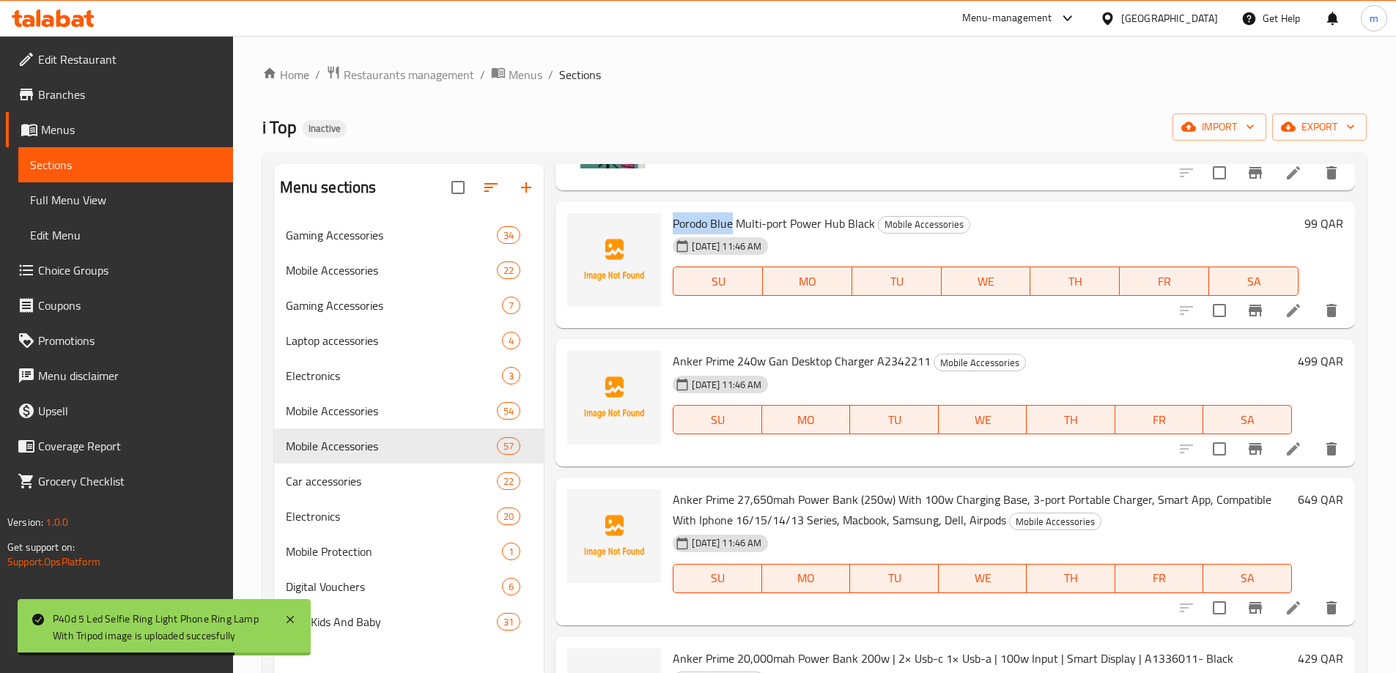
drag, startPoint x: 673, startPoint y: 223, endPoint x: 734, endPoint y: 229, distance: 61.0
click at [734, 229] on span "Porodo Blue Multi-port Power Hub Black" at bounding box center [774, 223] width 202 height 22
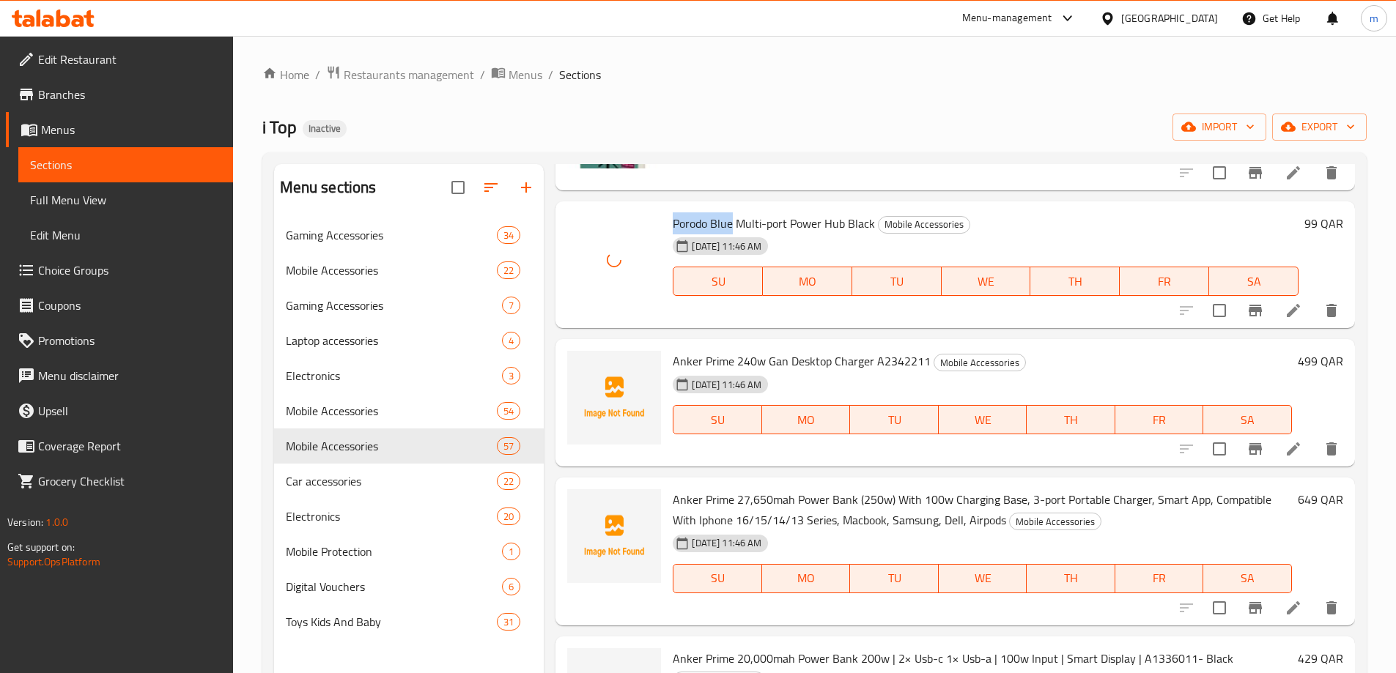
scroll to position [1465, 0]
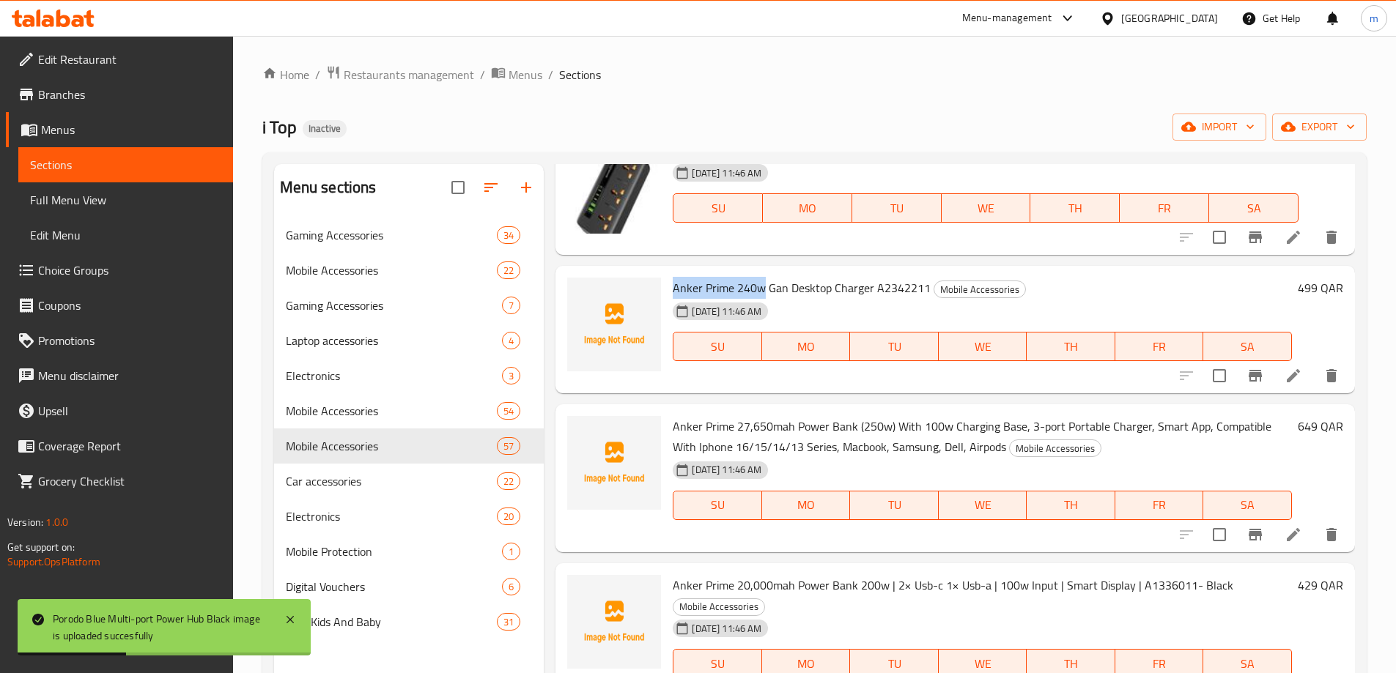
drag, startPoint x: 673, startPoint y: 288, endPoint x: 762, endPoint y: 289, distance: 88.7
click at [762, 289] on span "Anker Prime 240w Gan Desktop Charger A2342211" at bounding box center [802, 288] width 258 height 22
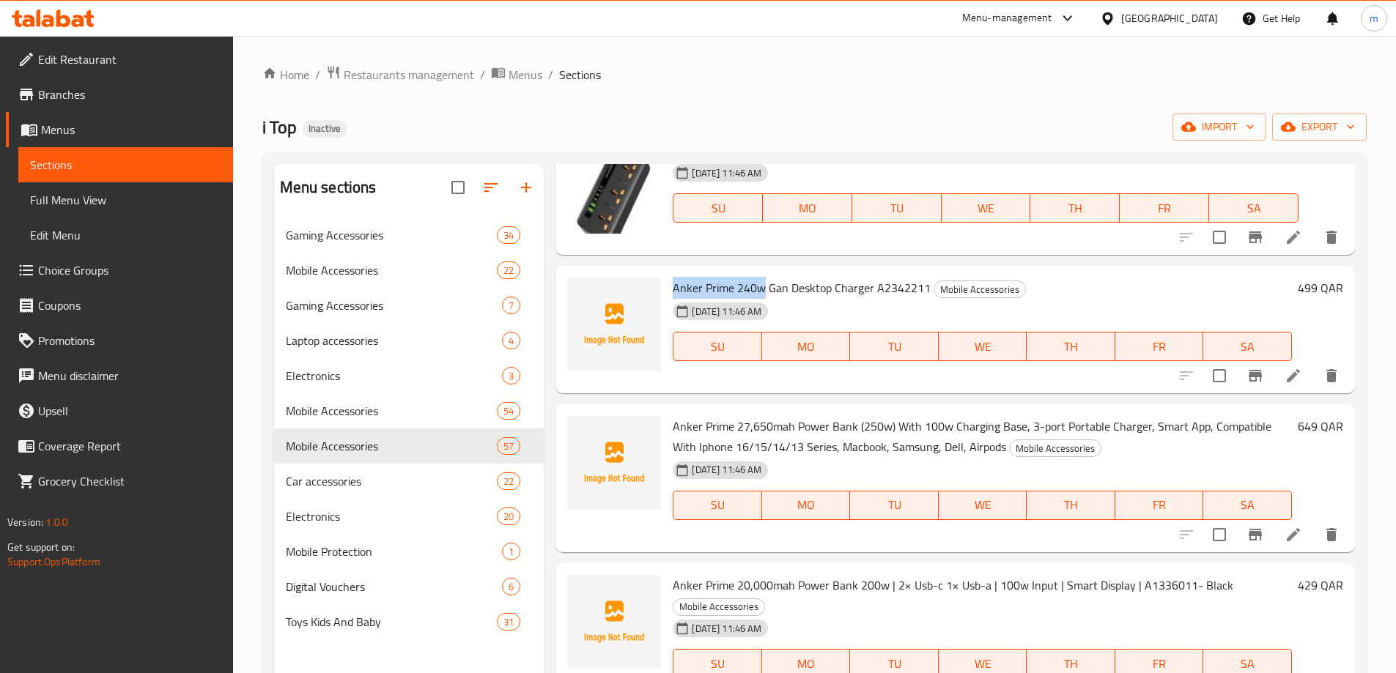
click at [693, 278] on span "Anker Prime 240w Gan Desktop Charger A2342211" at bounding box center [802, 288] width 258 height 22
drag, startPoint x: 673, startPoint y: 288, endPoint x: 925, endPoint y: 286, distance: 251.3
click at [925, 286] on span "Anker Prime 240w Gan Desktop Charger A2342211" at bounding box center [802, 288] width 258 height 22
click at [841, 99] on div "Home / Restaurants management / Menus / Sections i Top Inactive import export M…" at bounding box center [814, 457] width 1104 height 784
drag, startPoint x: 674, startPoint y: 429, endPoint x: 750, endPoint y: 429, distance: 76.2
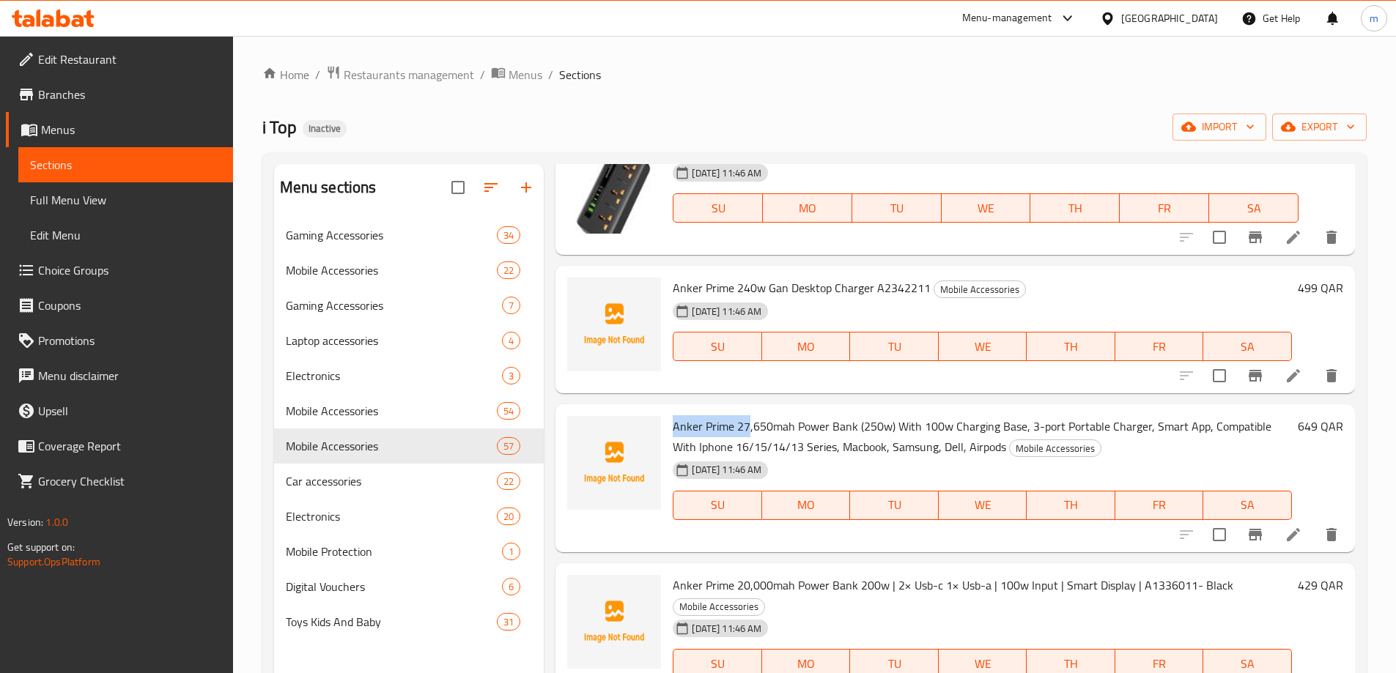
click at [750, 429] on span "Anker Prime 27,650mah Power Bank (250w) With 100w Charging Base, 3-port Portabl…" at bounding box center [972, 436] width 599 height 42
click at [683, 432] on span "Anker Prime 27,650mah Power Bank (250w) With 100w Charging Base, 3-port Portabl…" at bounding box center [972, 436] width 599 height 42
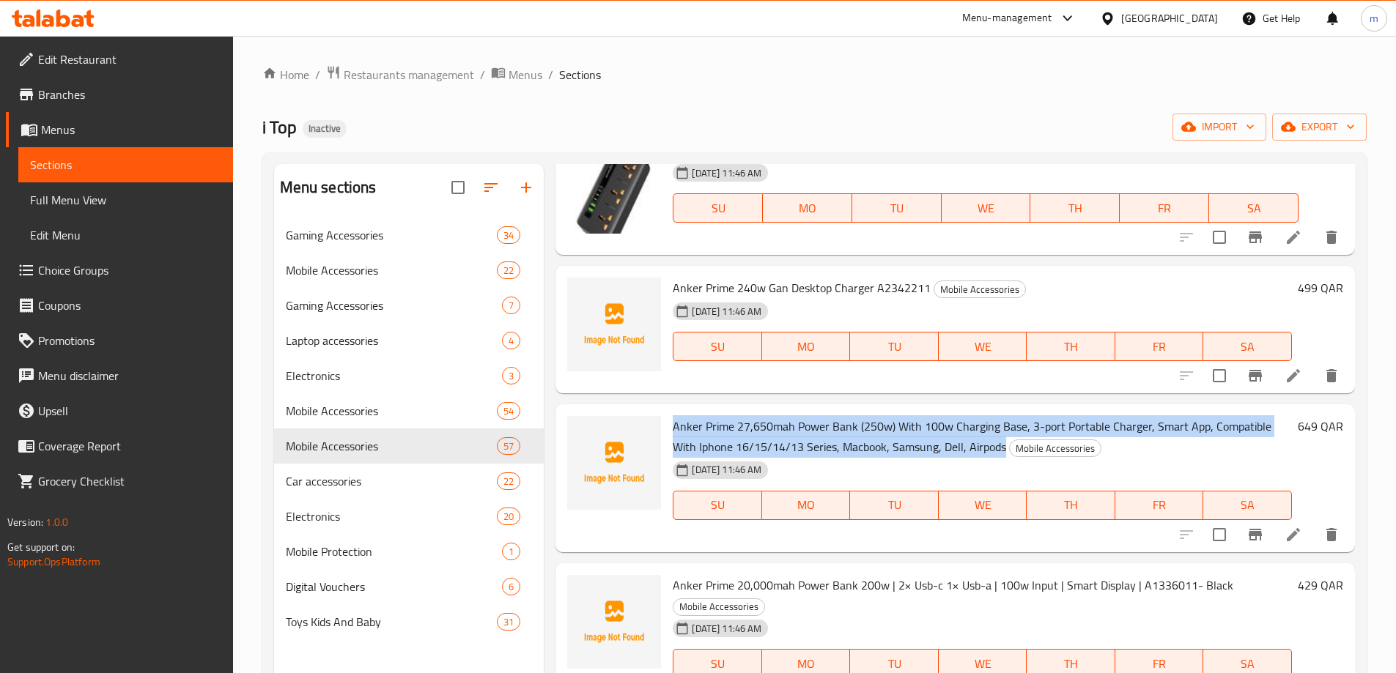
drag, startPoint x: 673, startPoint y: 426, endPoint x: 1003, endPoint y: 451, distance: 330.7
click at [1003, 451] on h6 "Anker Prime 27,650mah Power Bank (250w) With 100w Charging Base, 3-port Portabl…" at bounding box center [982, 436] width 619 height 41
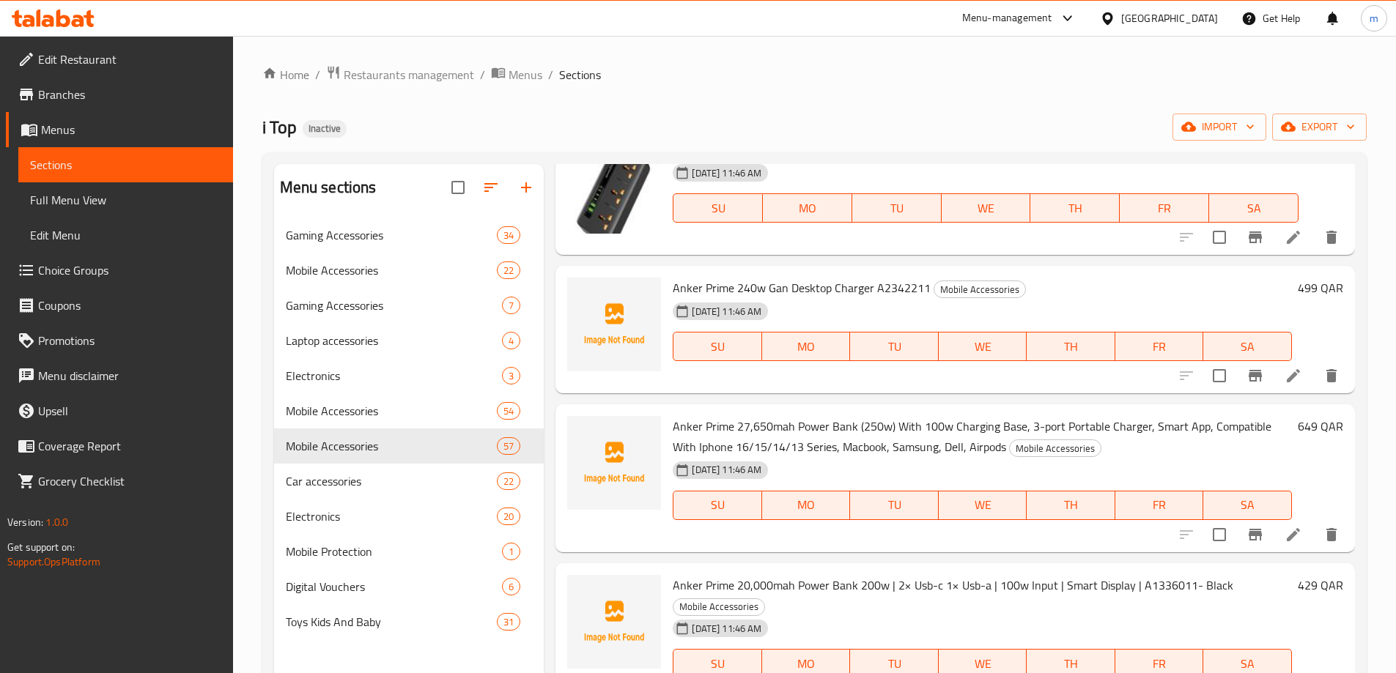
click at [922, 82] on ol "Home / Restaurants management / Menus / Sections" at bounding box center [814, 74] width 1104 height 19
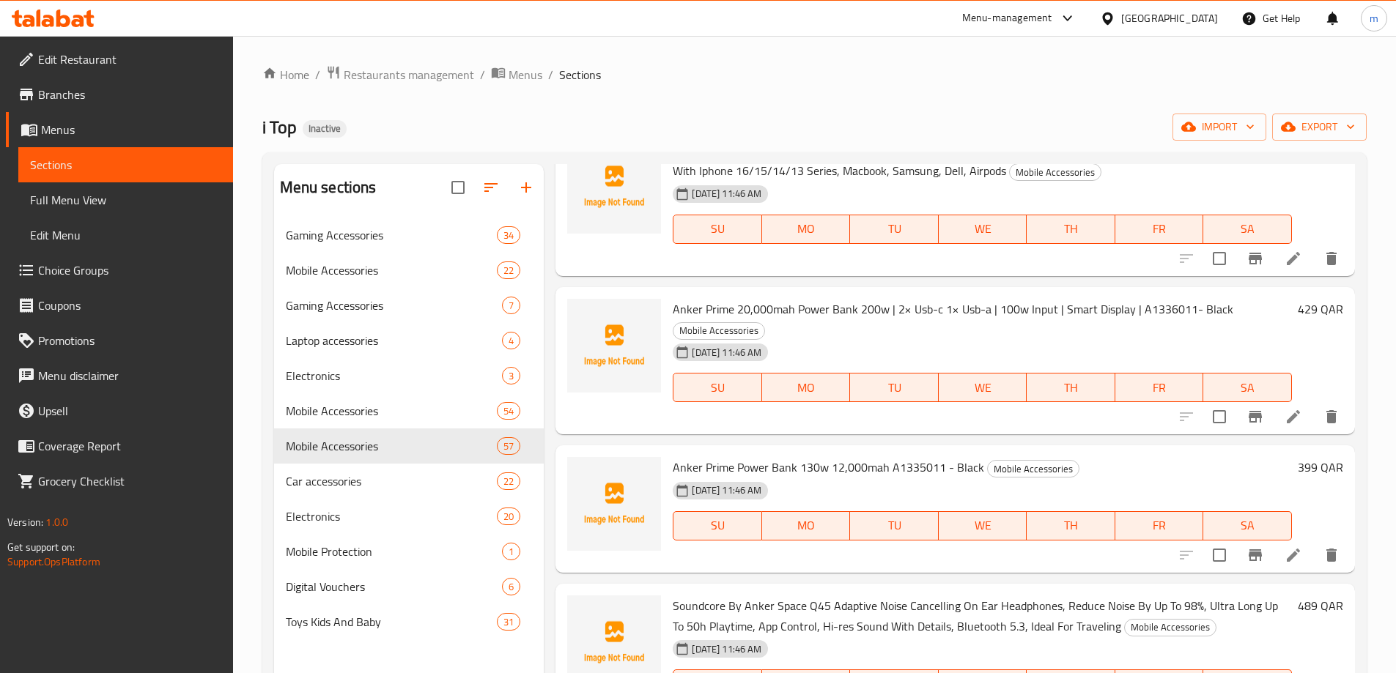
scroll to position [1758, 0]
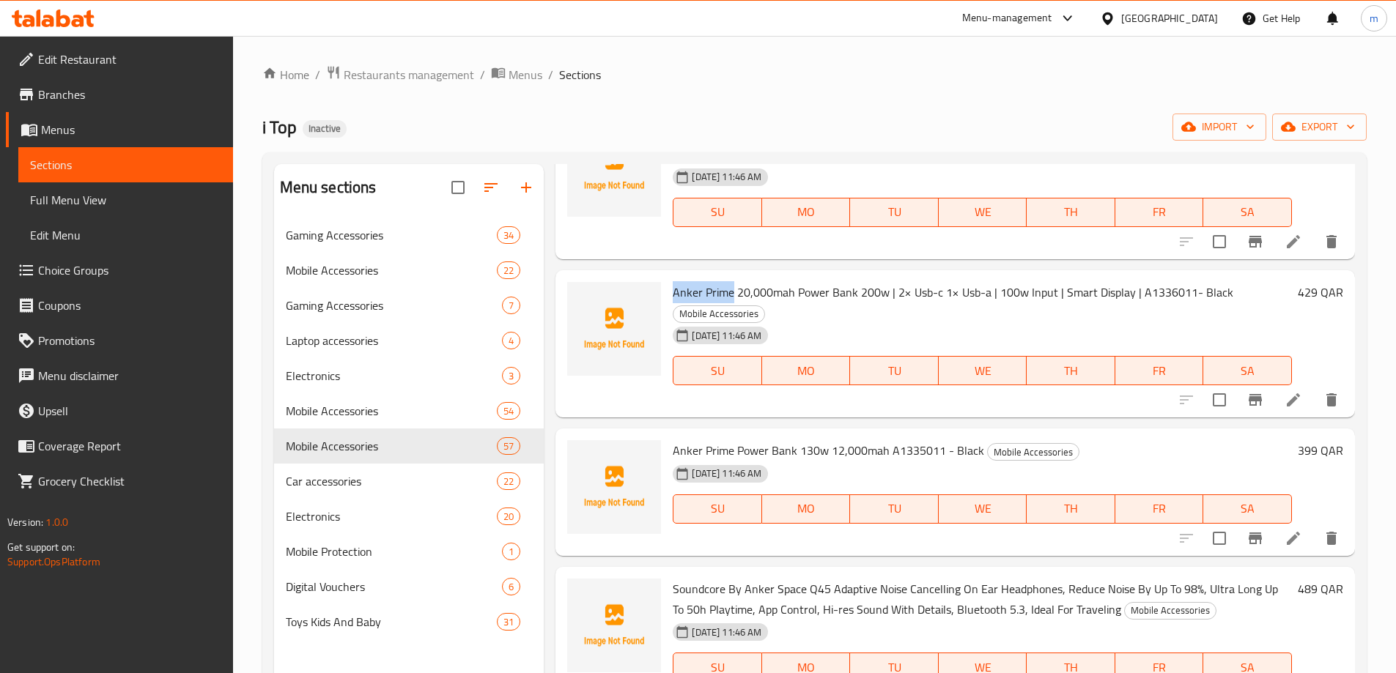
drag, startPoint x: 674, startPoint y: 295, endPoint x: 733, endPoint y: 292, distance: 58.7
click at [733, 292] on span "Anker Prime 20,000mah Power Bank 200w | 2× Usb-c 1× Usb-a | 100w Input | Smart …" at bounding box center [953, 292] width 561 height 22
click at [732, 292] on span "Anker Prime 20,000mah Power Bank 200w | 2× Usb-c 1× Usb-a | 100w Input | Smart …" at bounding box center [953, 292] width 561 height 22
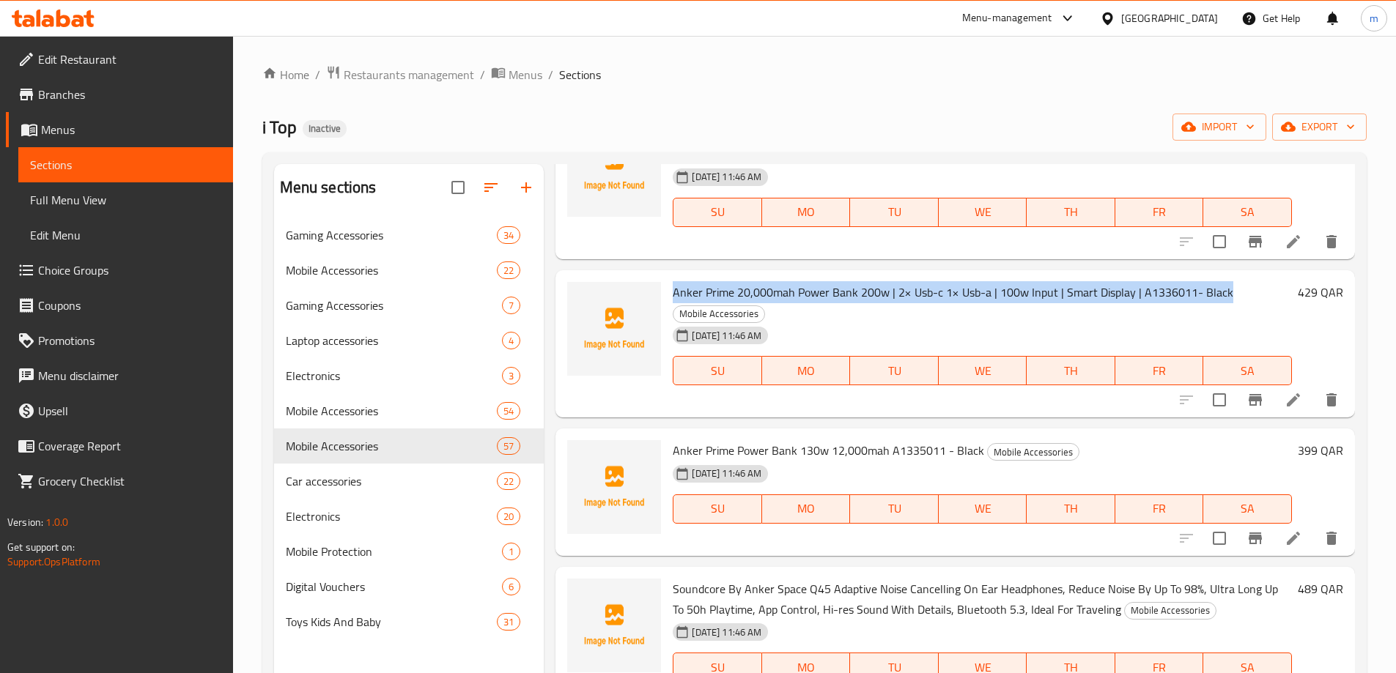
drag, startPoint x: 673, startPoint y: 292, endPoint x: 1223, endPoint y: 296, distance: 550.3
click at [1223, 296] on span "Anker Prime 20,000mah Power Bank 200w | 2× Usb-c 1× Usb-a | 100w Input | Smart …" at bounding box center [953, 292] width 561 height 22
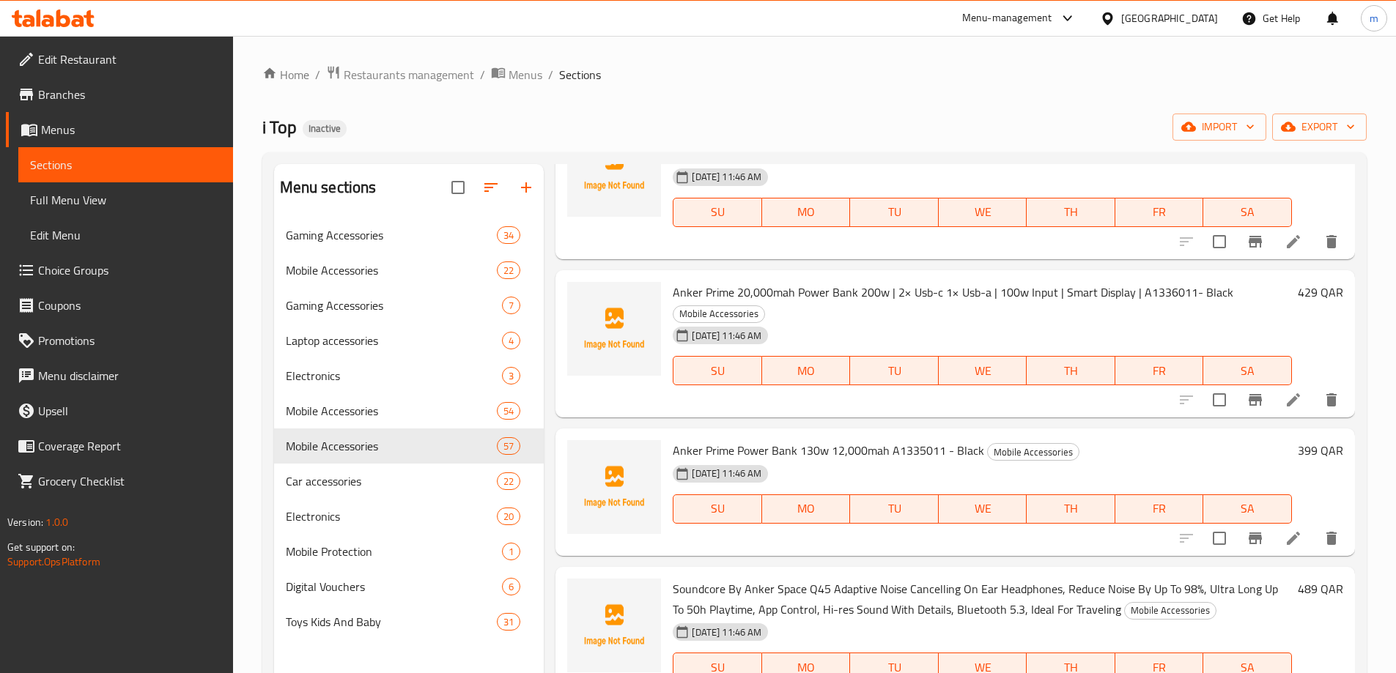
click at [937, 114] on div "i Top Inactive import export" at bounding box center [814, 127] width 1104 height 27
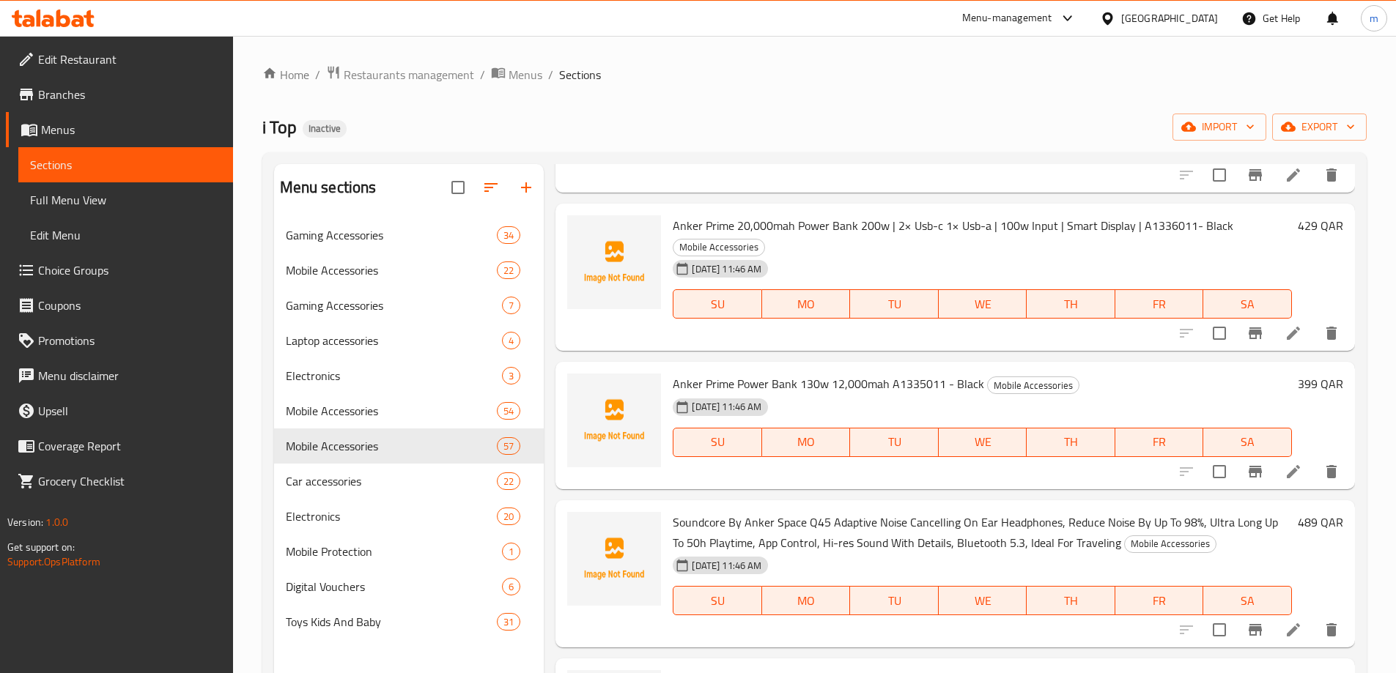
scroll to position [1832, 0]
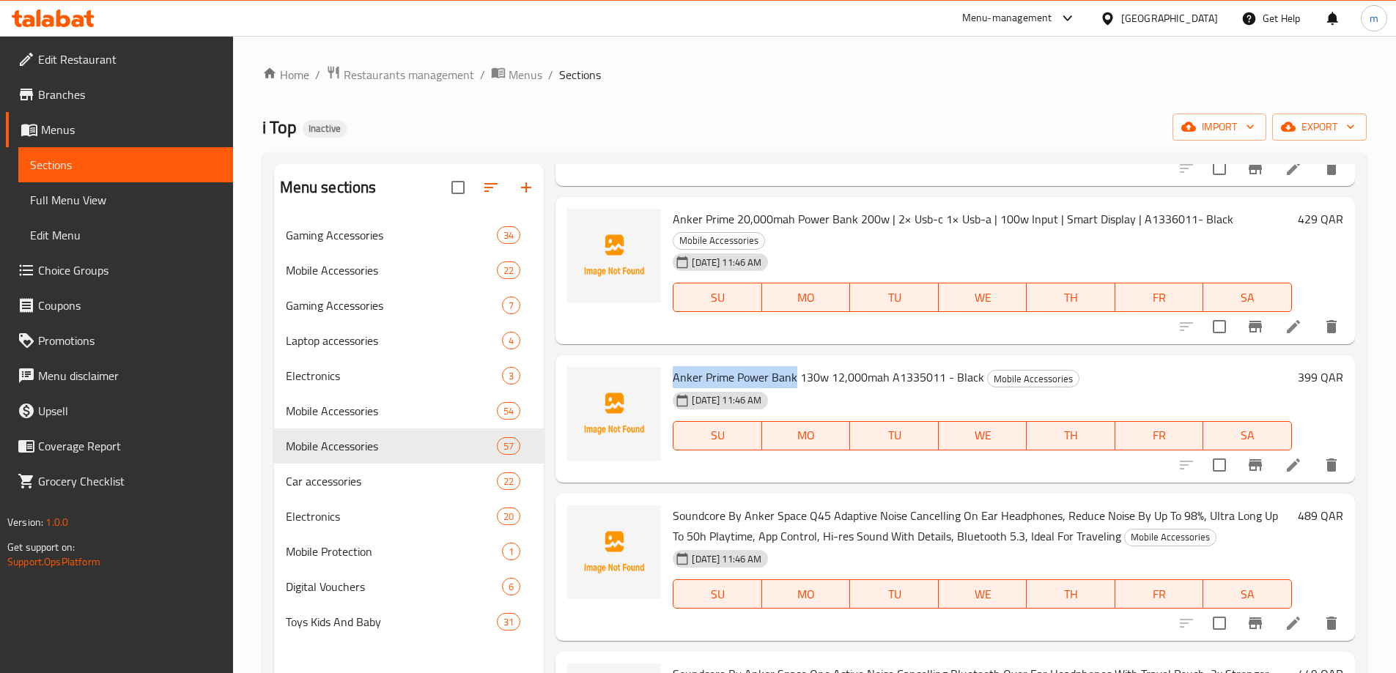
drag, startPoint x: 673, startPoint y: 376, endPoint x: 796, endPoint y: 382, distance: 122.5
click at [796, 382] on span "Anker Prime Power Bank 130w 12,000mah A1335011 - Black" at bounding box center [828, 377] width 311 height 22
click at [660, 127] on div "i Top Inactive import export" at bounding box center [814, 127] width 1104 height 27
drag, startPoint x: 676, startPoint y: 374, endPoint x: 978, endPoint y: 382, distance: 302.7
click at [978, 382] on span "Anker Prime Power Bank 130w 12,000mah A1335011 - Black" at bounding box center [828, 377] width 311 height 22
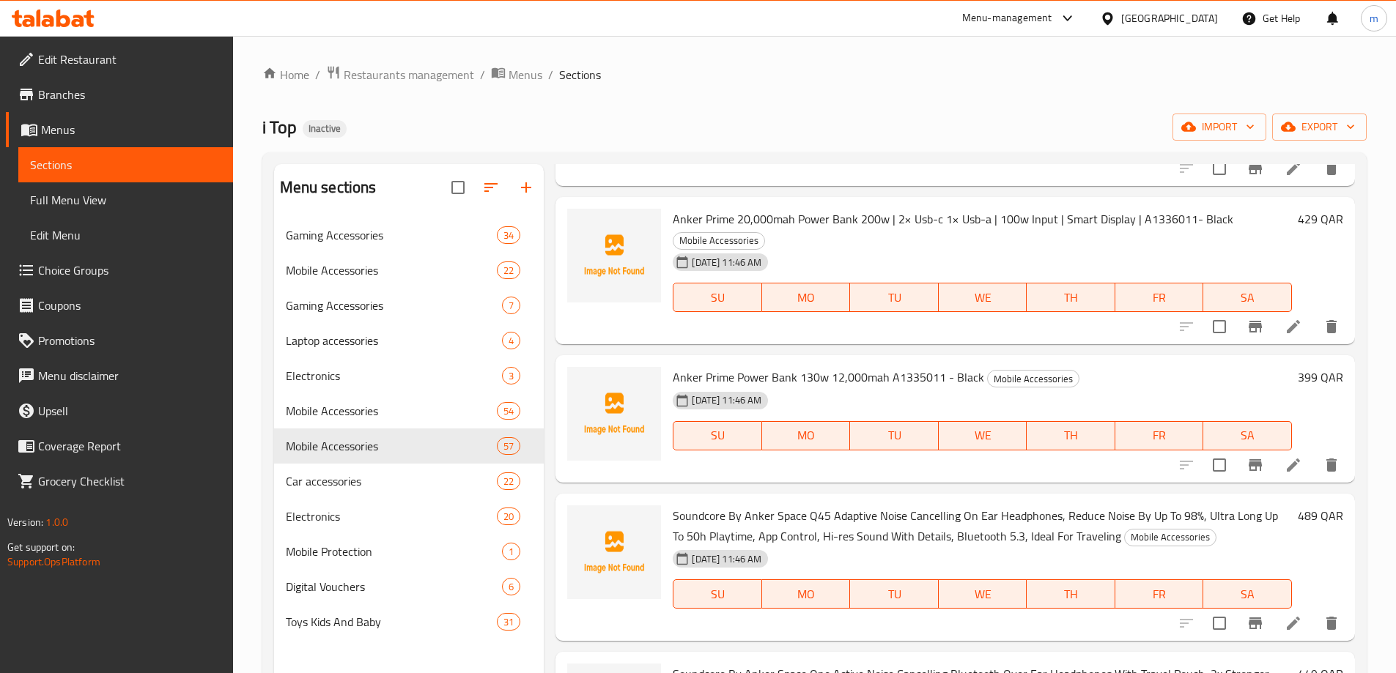
click at [996, 136] on div "i Top Inactive import export" at bounding box center [814, 127] width 1104 height 27
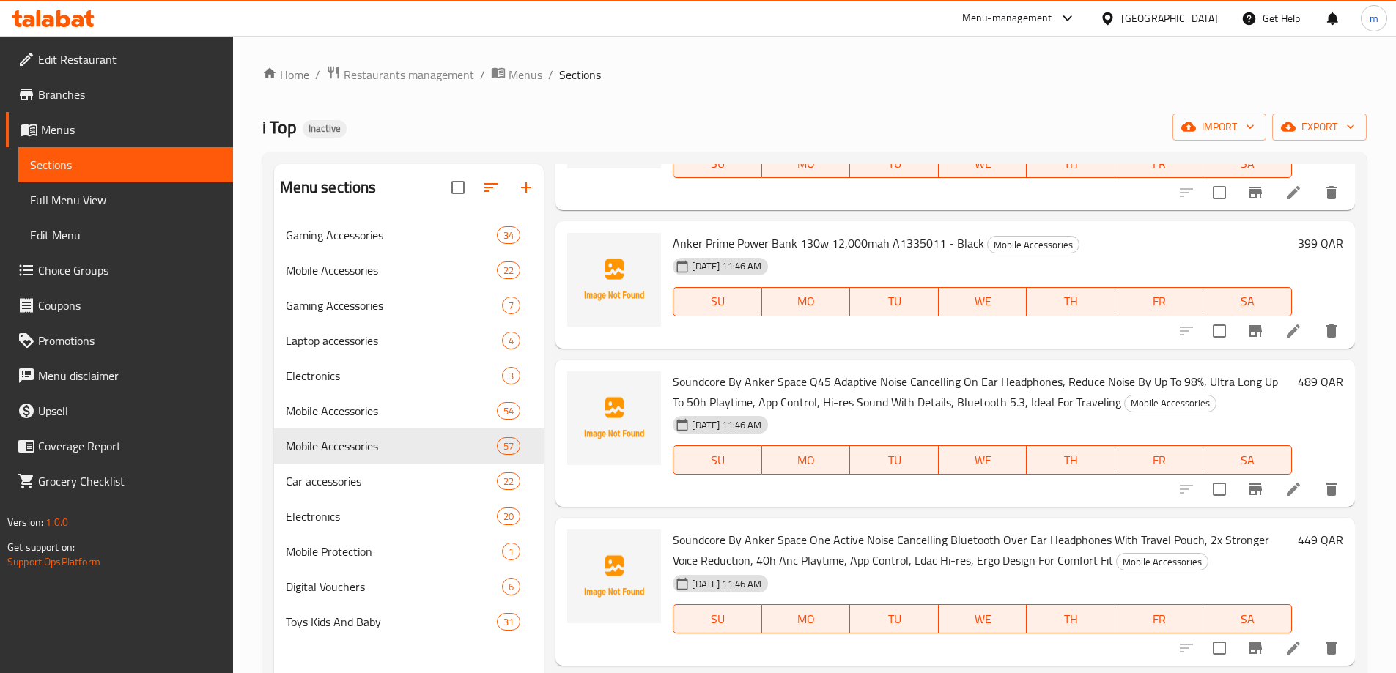
scroll to position [1978, 0]
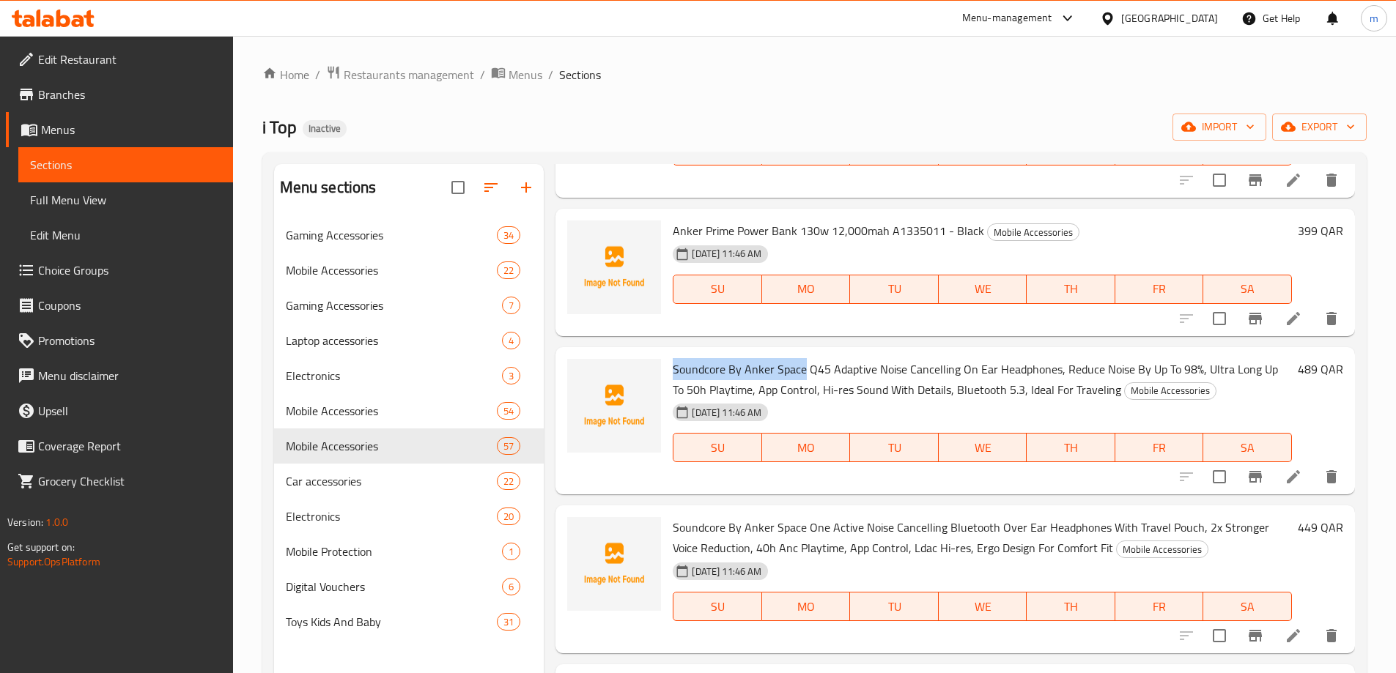
drag, startPoint x: 673, startPoint y: 371, endPoint x: 802, endPoint y: 371, distance: 129.0
click at [802, 371] on span "Soundcore By Anker Space Q45 Adaptive Noise Cancelling On Ear Headphones, Reduc…" at bounding box center [975, 379] width 605 height 42
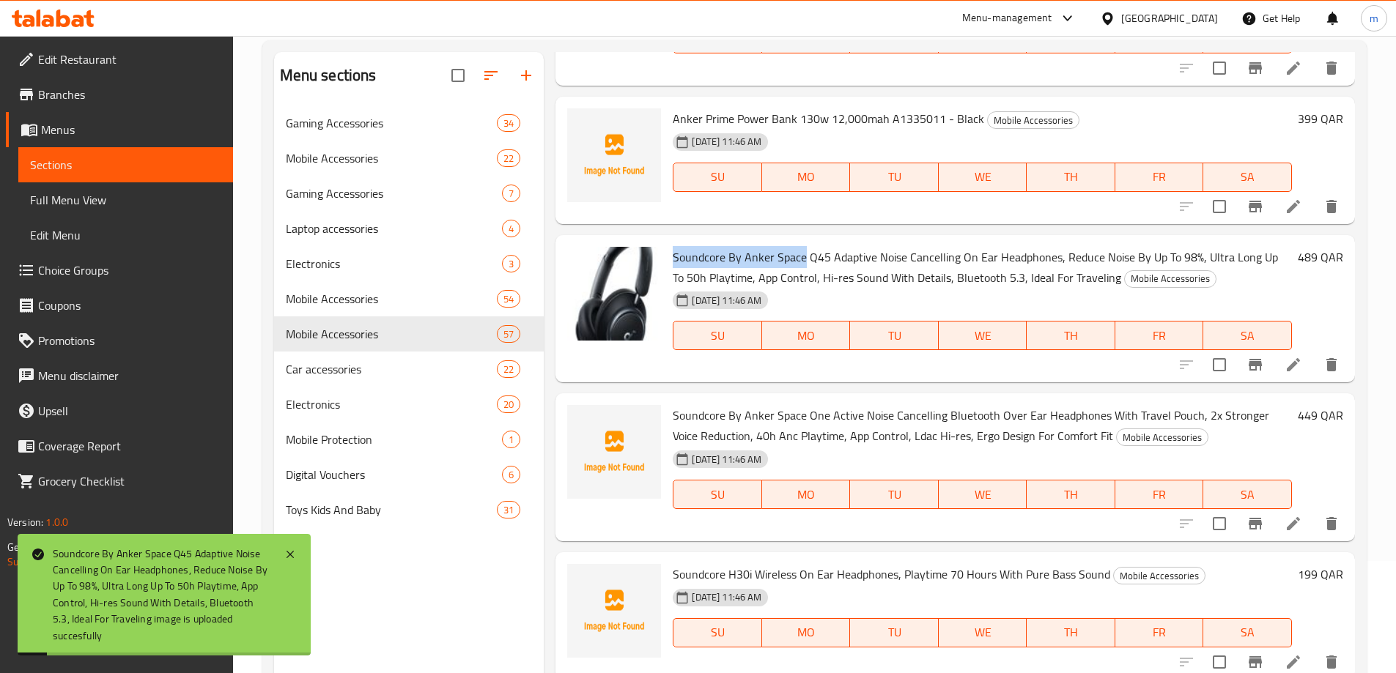
scroll to position [205, 0]
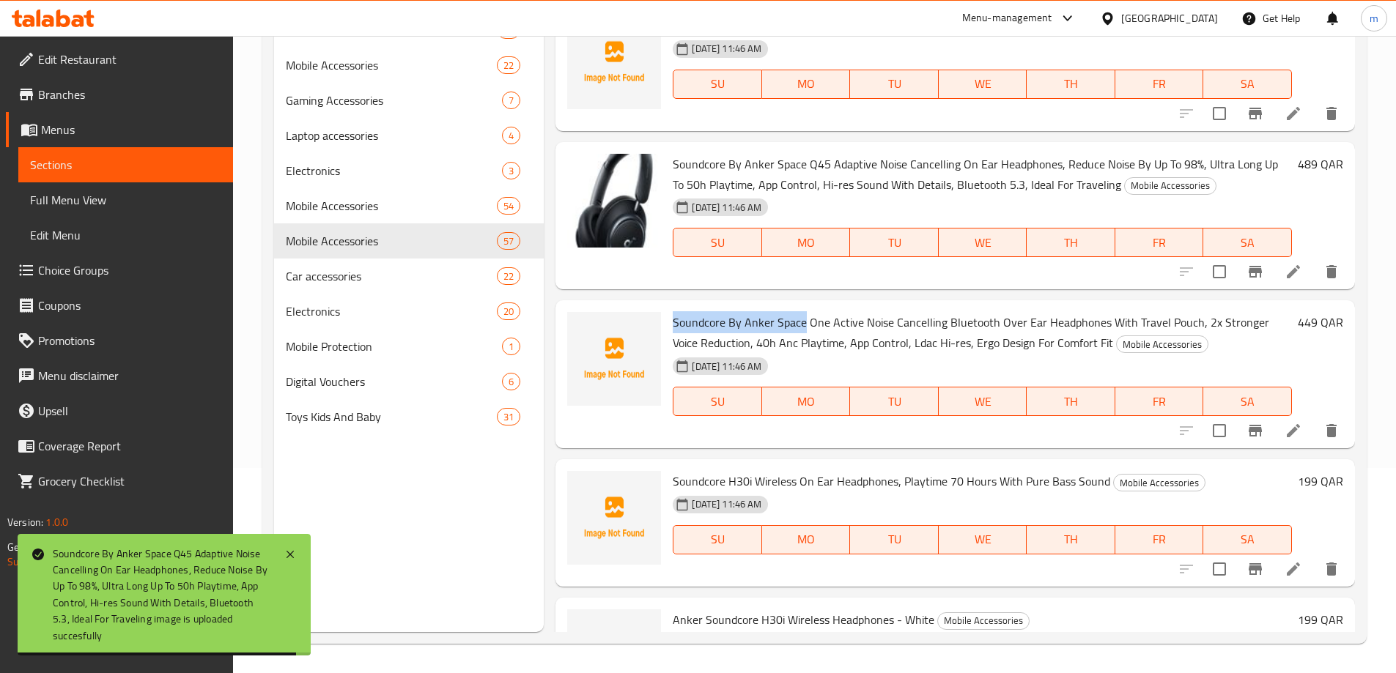
drag, startPoint x: 673, startPoint y: 320, endPoint x: 803, endPoint y: 325, distance: 129.8
click at [803, 325] on span "Soundcore By Anker Space One Active Noise Cancelling Bluetooth Over Ear Headpho…" at bounding box center [971, 332] width 596 height 42
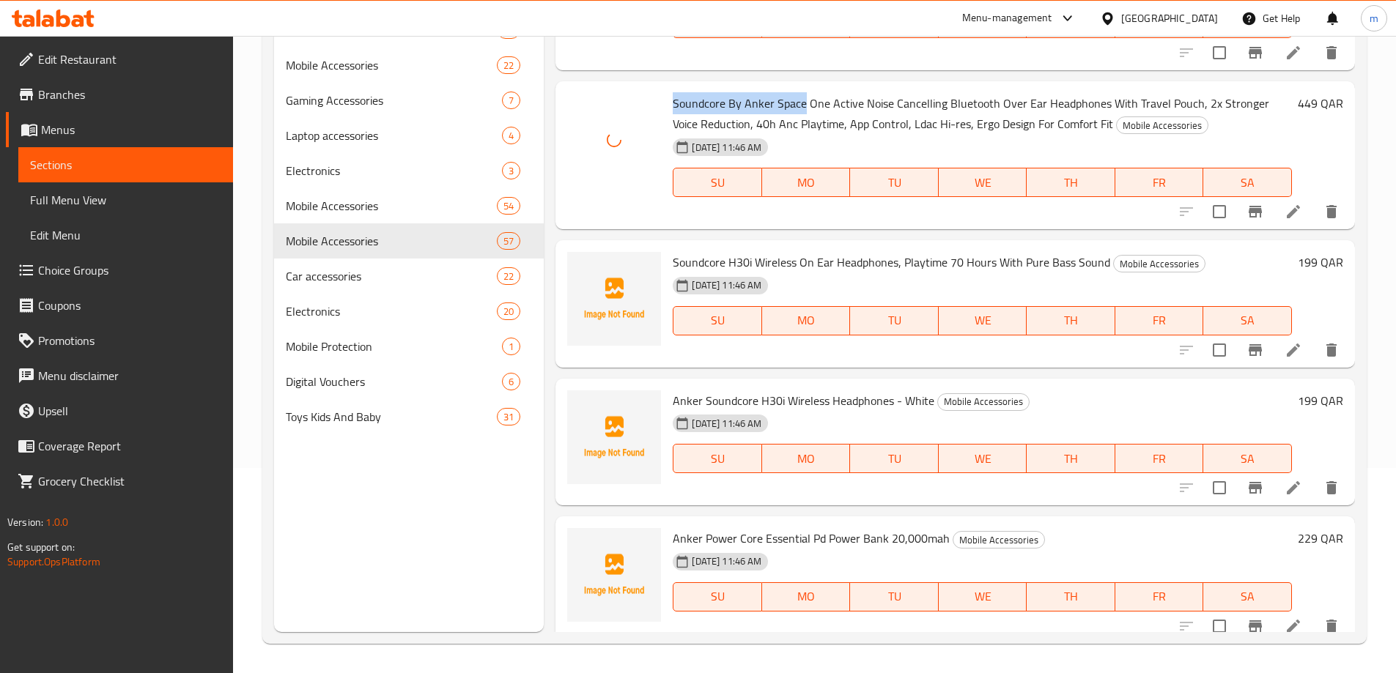
scroll to position [2198, 0]
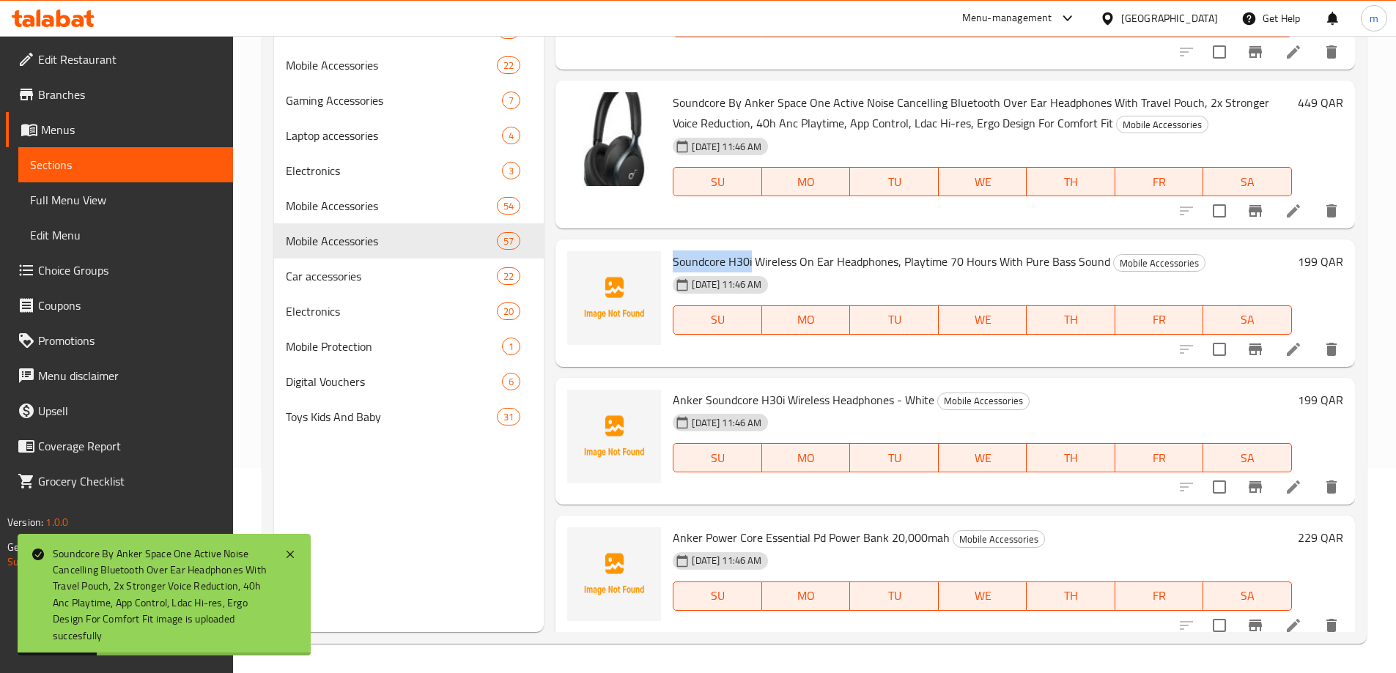
drag, startPoint x: 673, startPoint y: 262, endPoint x: 751, endPoint y: 261, distance: 77.7
click at [751, 261] on span "Soundcore H30i Wireless On Ear Headphones, Playtime 70 Hours With Pure Bass Sou…" at bounding box center [891, 262] width 437 height 22
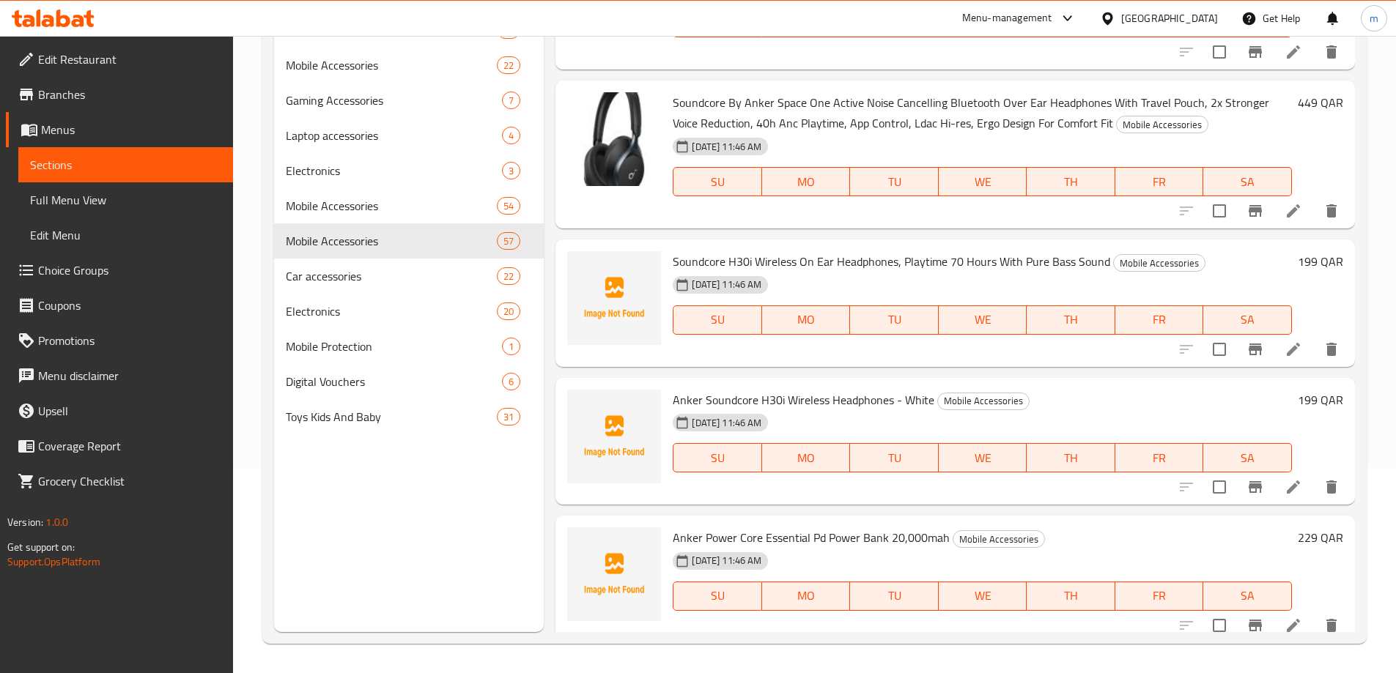
click at [766, 262] on span "Soundcore H30i Wireless On Ear Headphones, Playtime 70 Hours With Pure Bass Sou…" at bounding box center [891, 262] width 437 height 22
click at [785, 394] on span "Anker Soundcore H30i Wireless Headphones - White" at bounding box center [804, 400] width 262 height 22
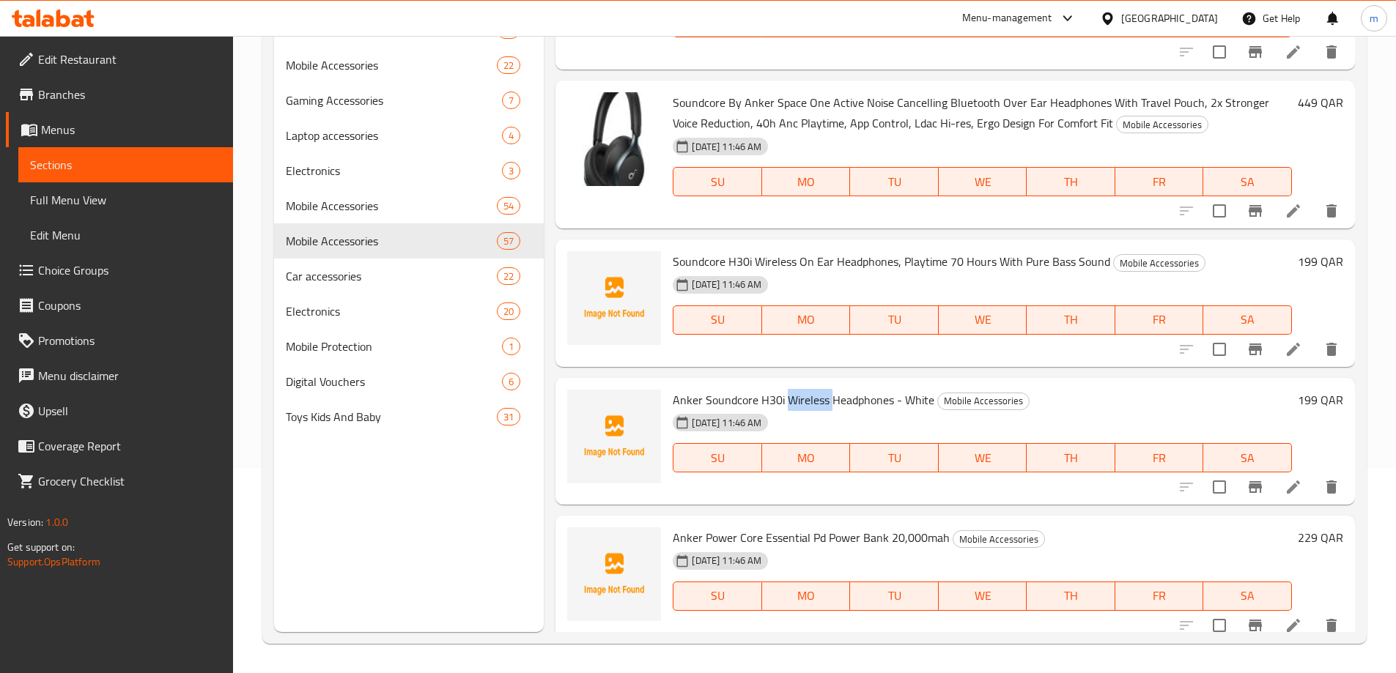
click at [785, 394] on span "Anker Soundcore H30i Wireless Headphones - White" at bounding box center [804, 400] width 262 height 22
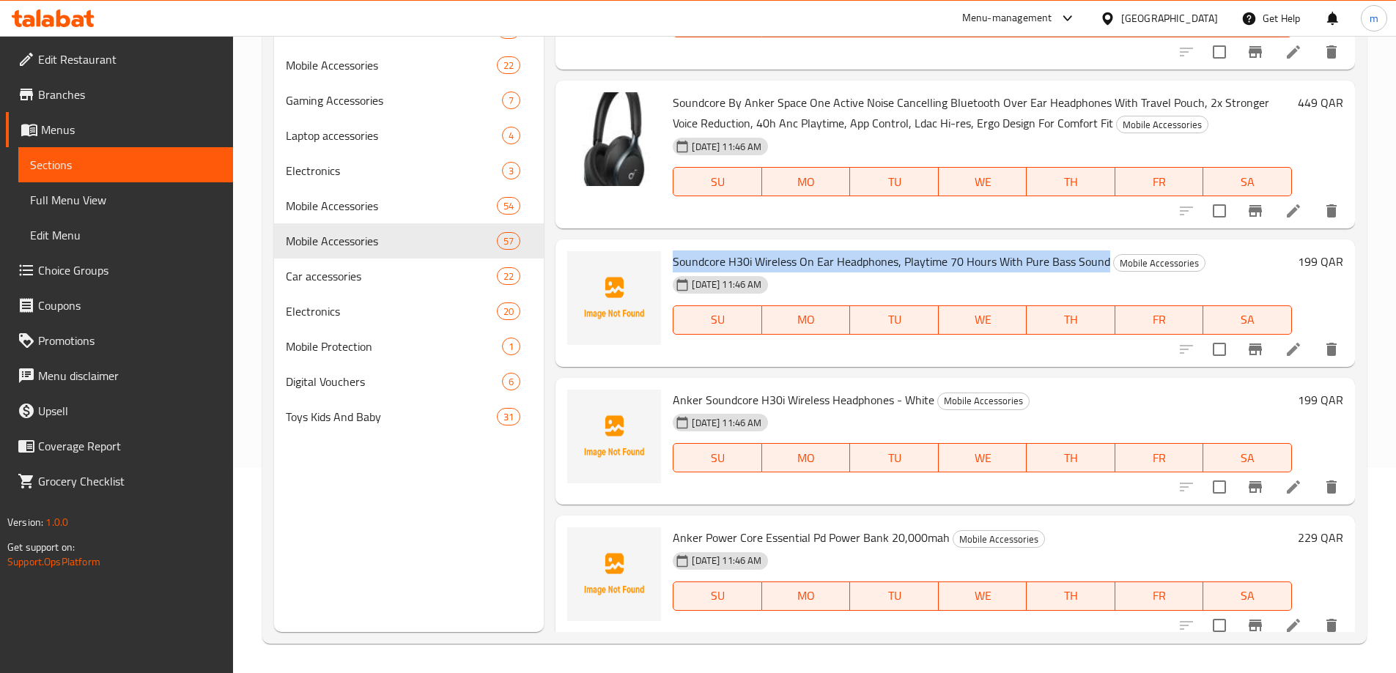
drag, startPoint x: 674, startPoint y: 260, endPoint x: 1105, endPoint y: 262, distance: 430.8
click at [1105, 262] on h6 "Soundcore H30i Wireless On Ear Headphones, Playtime 70 Hours With Pure Bass Sou…" at bounding box center [982, 261] width 619 height 21
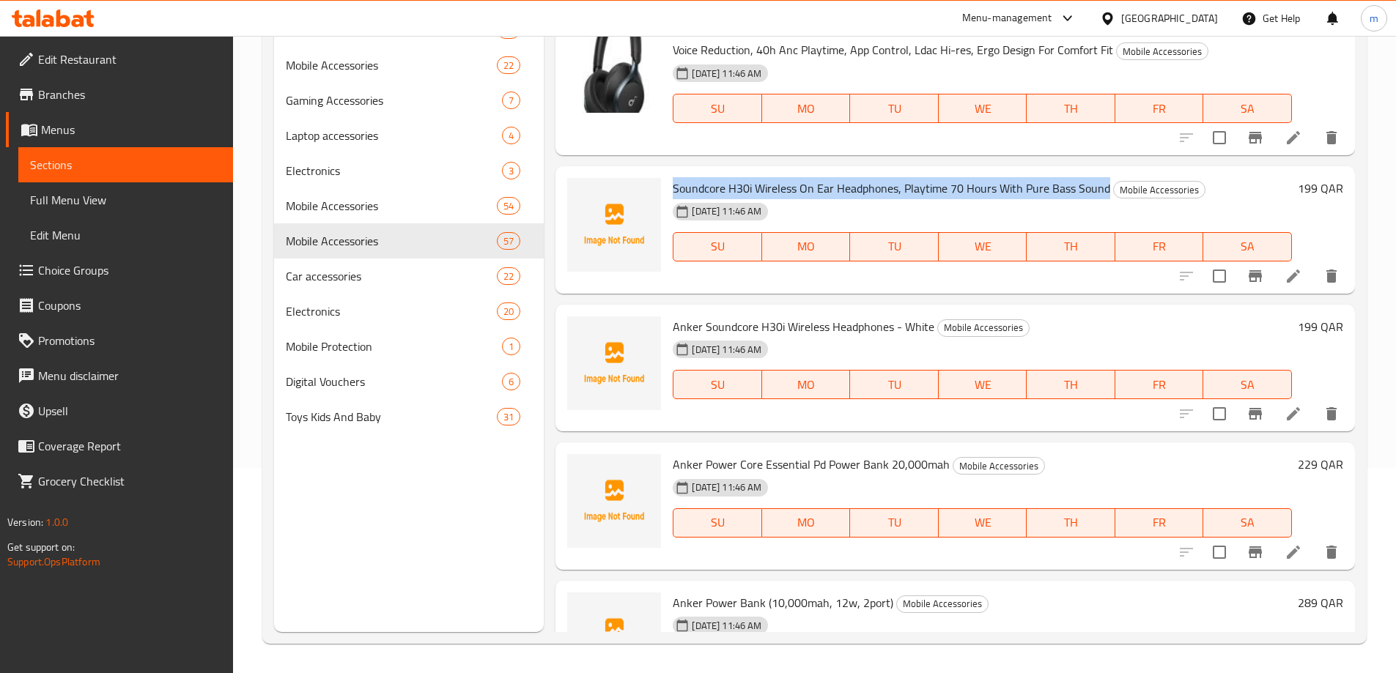
scroll to position [2345, 0]
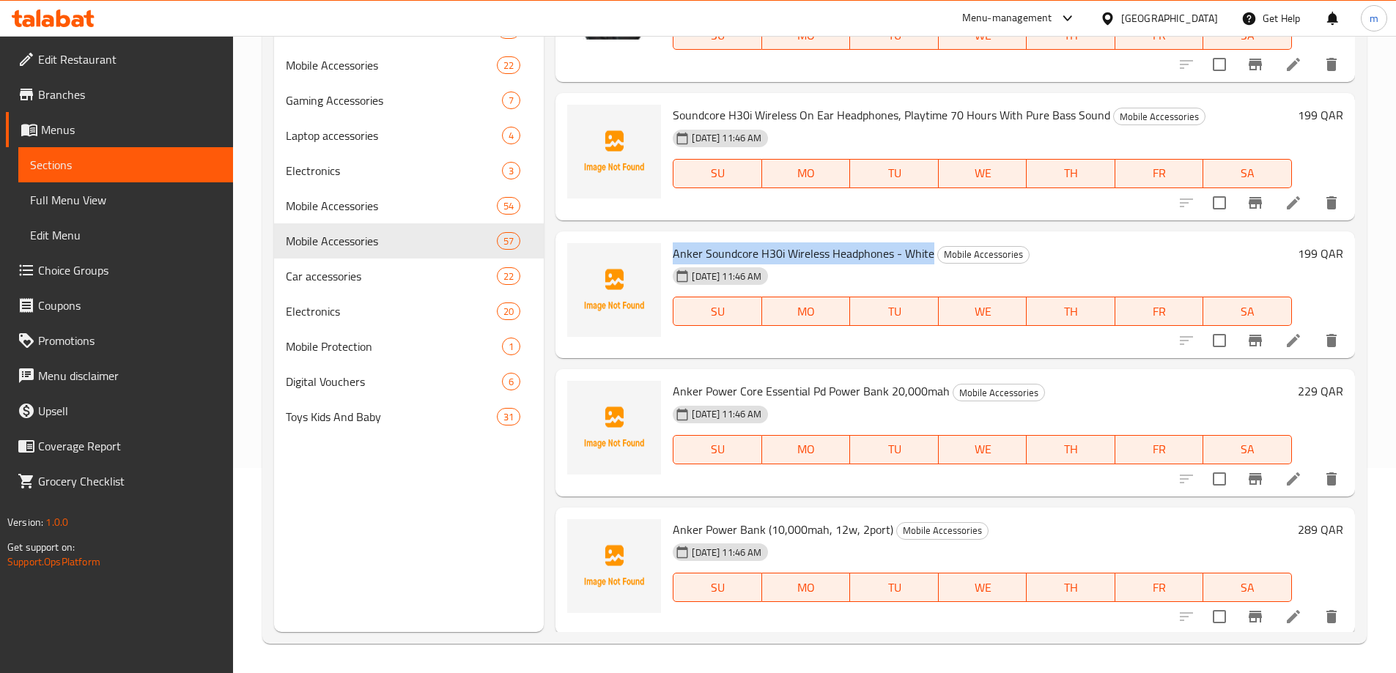
drag, startPoint x: 673, startPoint y: 255, endPoint x: 929, endPoint y: 256, distance: 255.7
click at [929, 256] on span "Anker Soundcore H30i Wireless Headphones - White" at bounding box center [804, 254] width 262 height 22
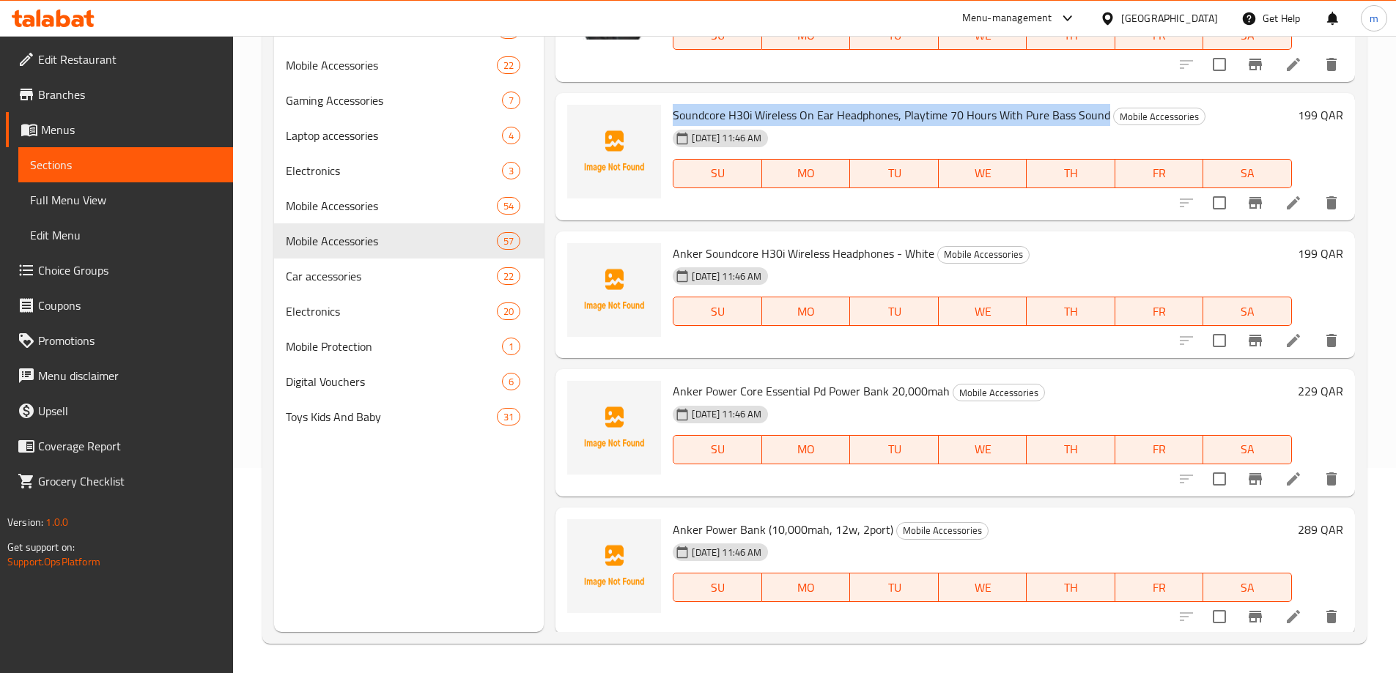
drag, startPoint x: 673, startPoint y: 116, endPoint x: 1106, endPoint y: 119, distance: 433.0
click at [1106, 119] on h6 "Soundcore H30i Wireless On Ear Headphones, Playtime 70 Hours With Pure Bass Sou…" at bounding box center [982, 115] width 619 height 21
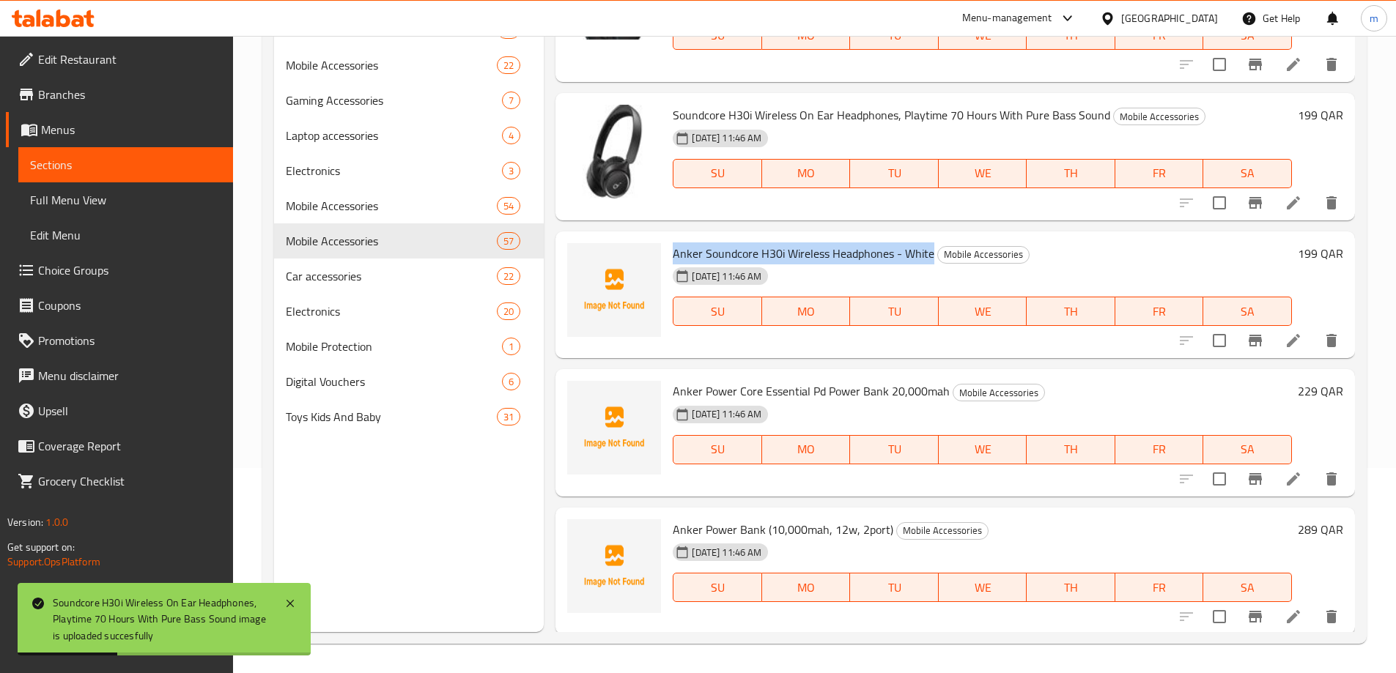
drag, startPoint x: 674, startPoint y: 254, endPoint x: 931, endPoint y: 254, distance: 256.4
click at [931, 254] on span "Anker Soundcore H30i Wireless Headphones - White" at bounding box center [804, 254] width 262 height 22
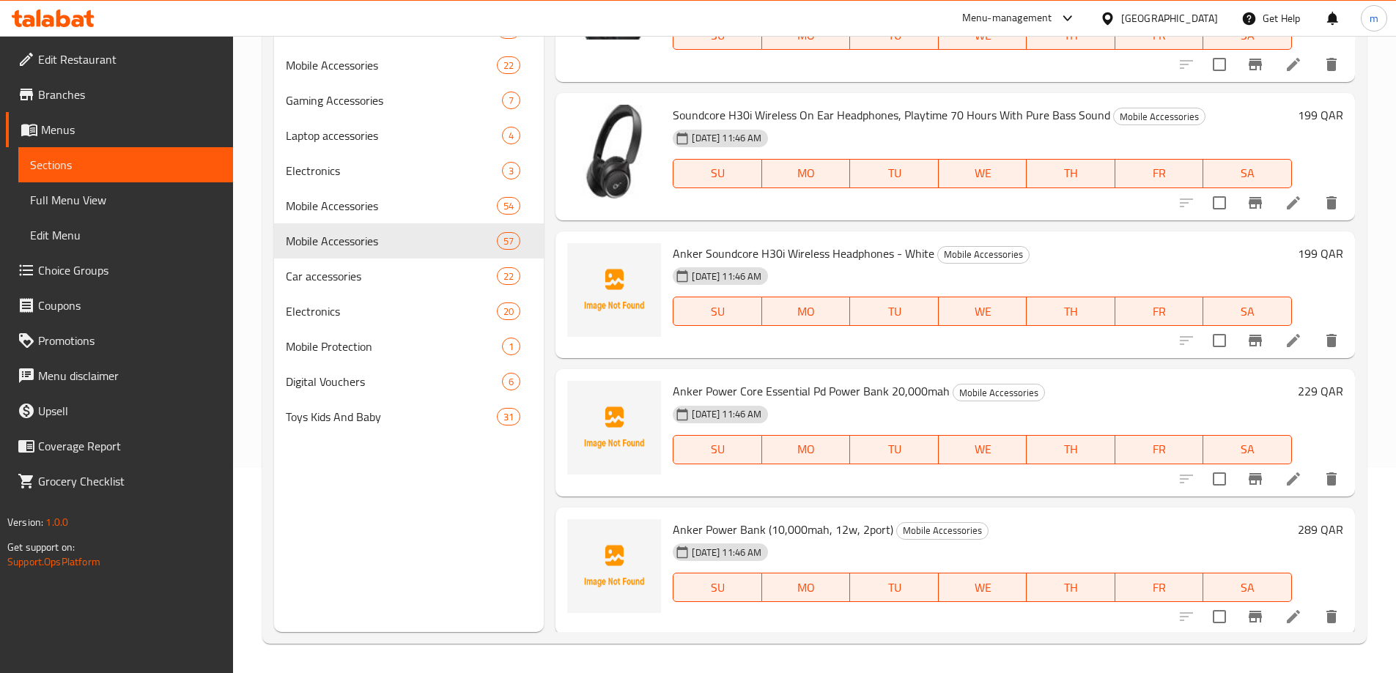
click at [550, 227] on div "Menu items Add Sort Manage items Anker Soundcore K20i Bluetooth Buds Mobile Acc…" at bounding box center [949, 295] width 811 height 673
click at [551, 273] on div "Menu items Add Sort Manage items Anker Soundcore K20i Bluetooth Buds Mobile Acc…" at bounding box center [949, 295] width 811 height 673
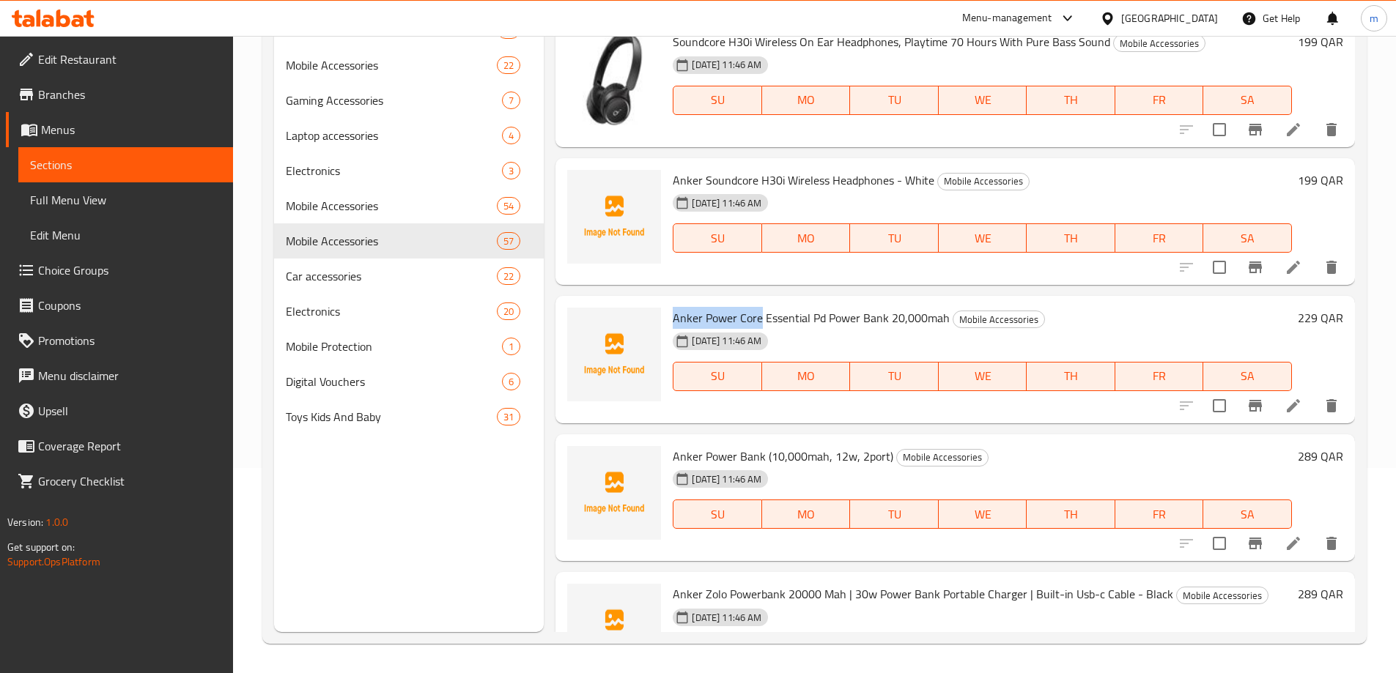
drag, startPoint x: 673, startPoint y: 319, endPoint x: 759, endPoint y: 319, distance: 86.5
click at [759, 319] on span "Anker Power Core Essential Pd Power Bank 20,000mah" at bounding box center [811, 318] width 277 height 22
click at [715, 322] on span "Anker Power Core Essential Pd Power Bank 20,000mah" at bounding box center [811, 318] width 277 height 22
drag, startPoint x: 673, startPoint y: 319, endPoint x: 945, endPoint y: 321, distance: 271.8
click at [945, 321] on span "Anker Power Core Essential Pd Power Bank 20,000mah" at bounding box center [811, 318] width 277 height 22
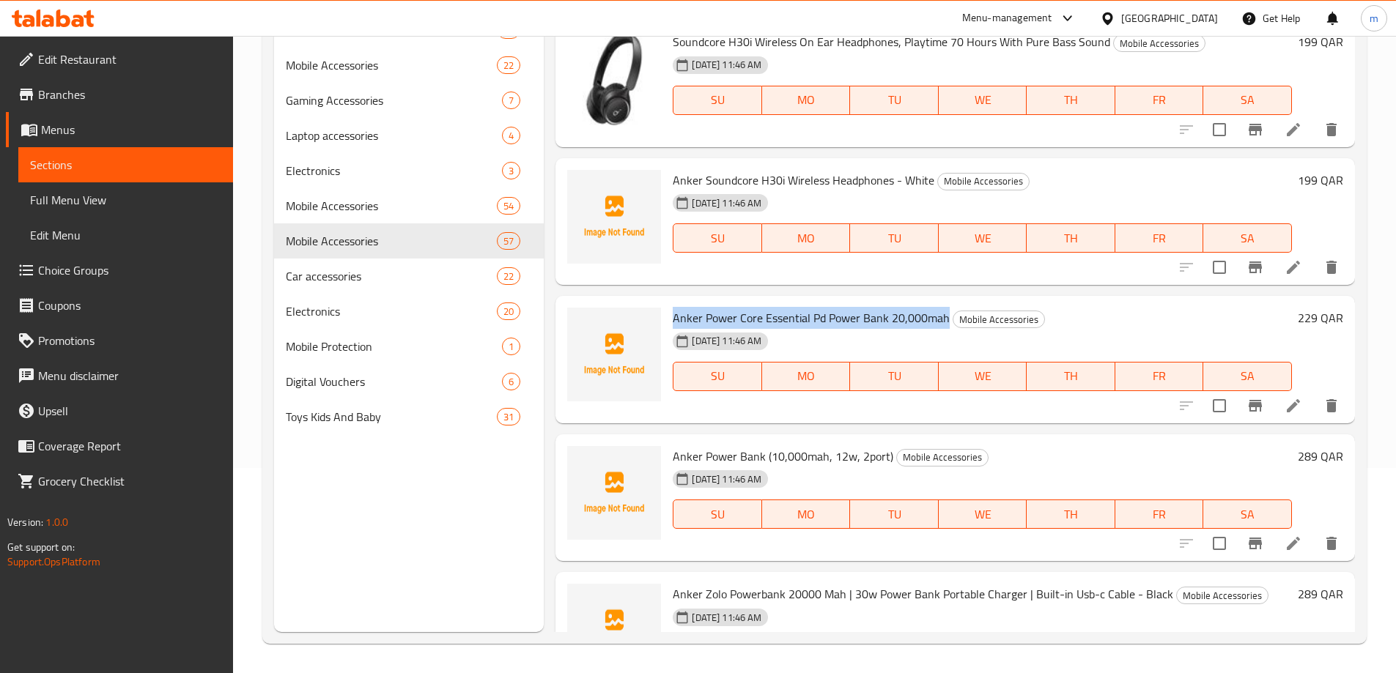
click at [550, 440] on div "Menu items Add Sort Manage items Anker Soundcore K20i Bluetooth Buds Mobile Acc…" at bounding box center [949, 295] width 811 height 673
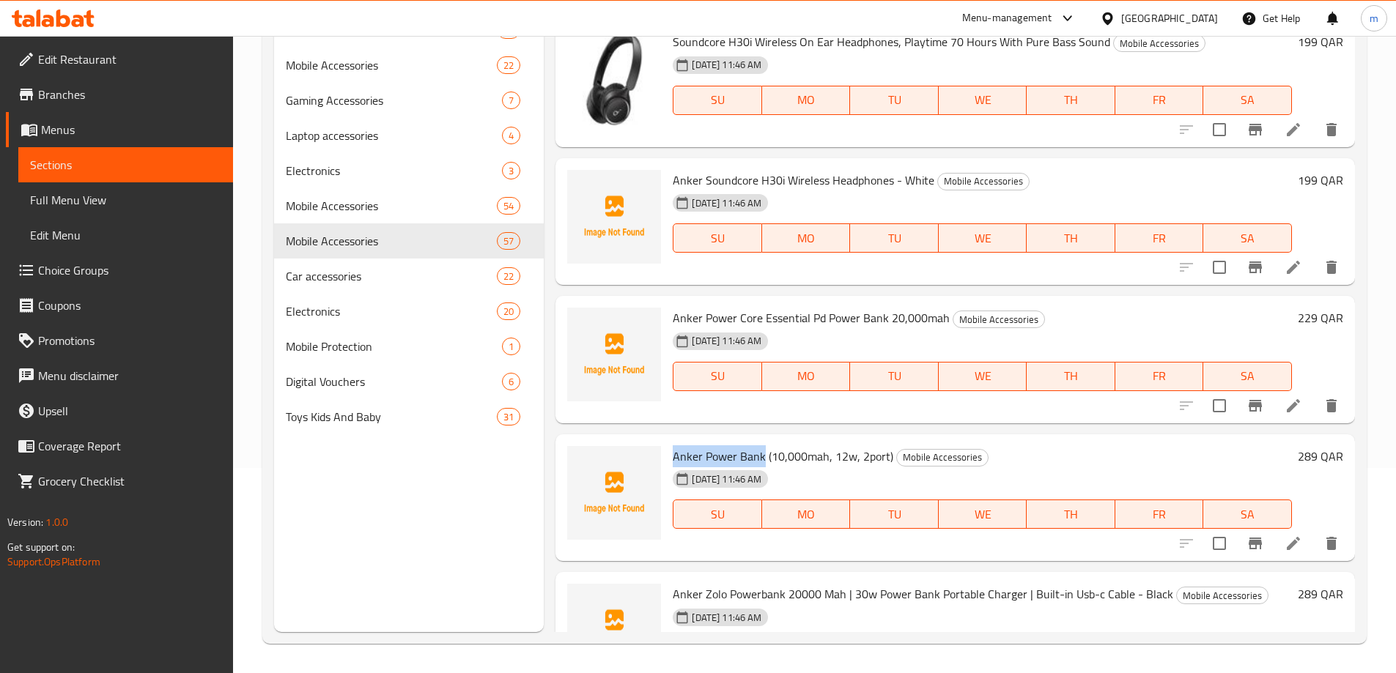
drag, startPoint x: 674, startPoint y: 457, endPoint x: 763, endPoint y: 457, distance: 88.7
click at [763, 457] on span "Anker Power Bank (10,000mah, 12w, 2port)" at bounding box center [783, 456] width 221 height 22
click at [794, 461] on span "Anker Power Bank (10,000mah, 12w, 2port)" at bounding box center [783, 456] width 221 height 22
drag, startPoint x: 860, startPoint y: 457, endPoint x: 884, endPoint y: 459, distance: 24.2
click at [884, 459] on span "Anker Power Bank (10,000mah, 12w, 2port)" at bounding box center [783, 456] width 221 height 22
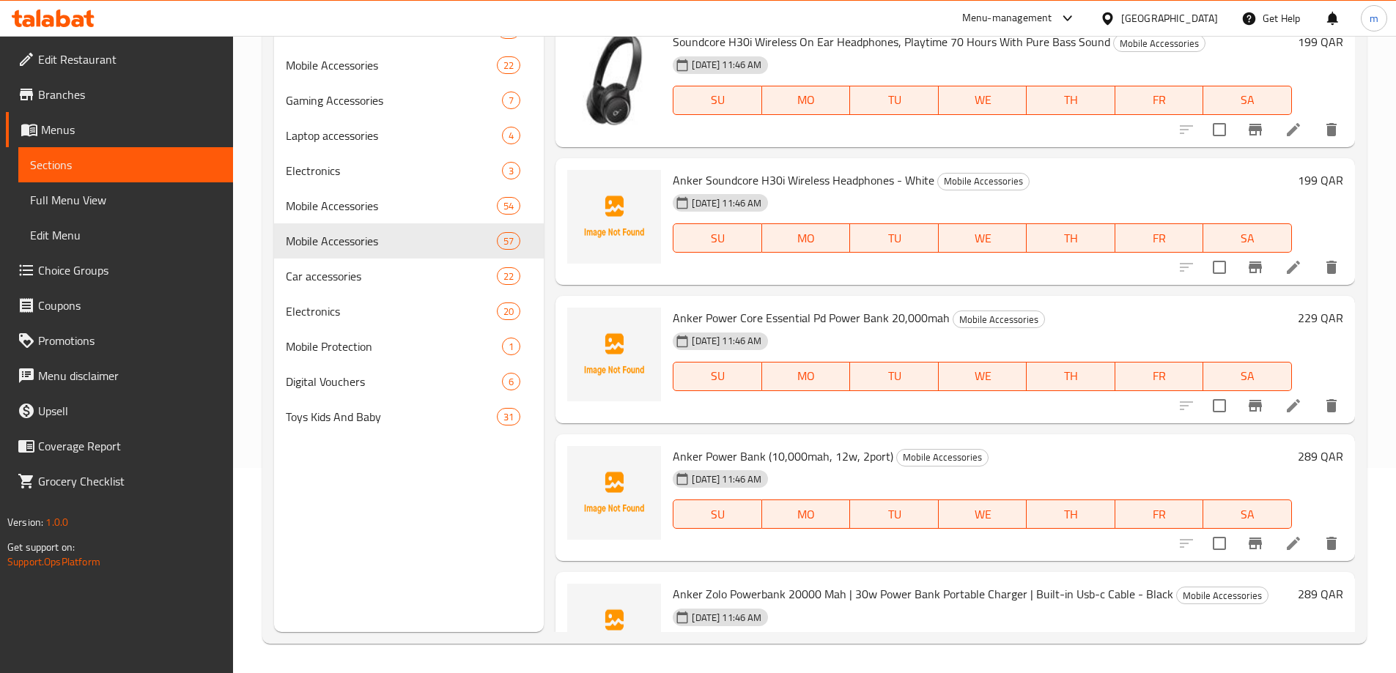
click at [579, 286] on div "Menu items Add Sort Manage items Anker Soundcore K20i Bluetooth Buds Mobile Acc…" at bounding box center [949, 295] width 811 height 673
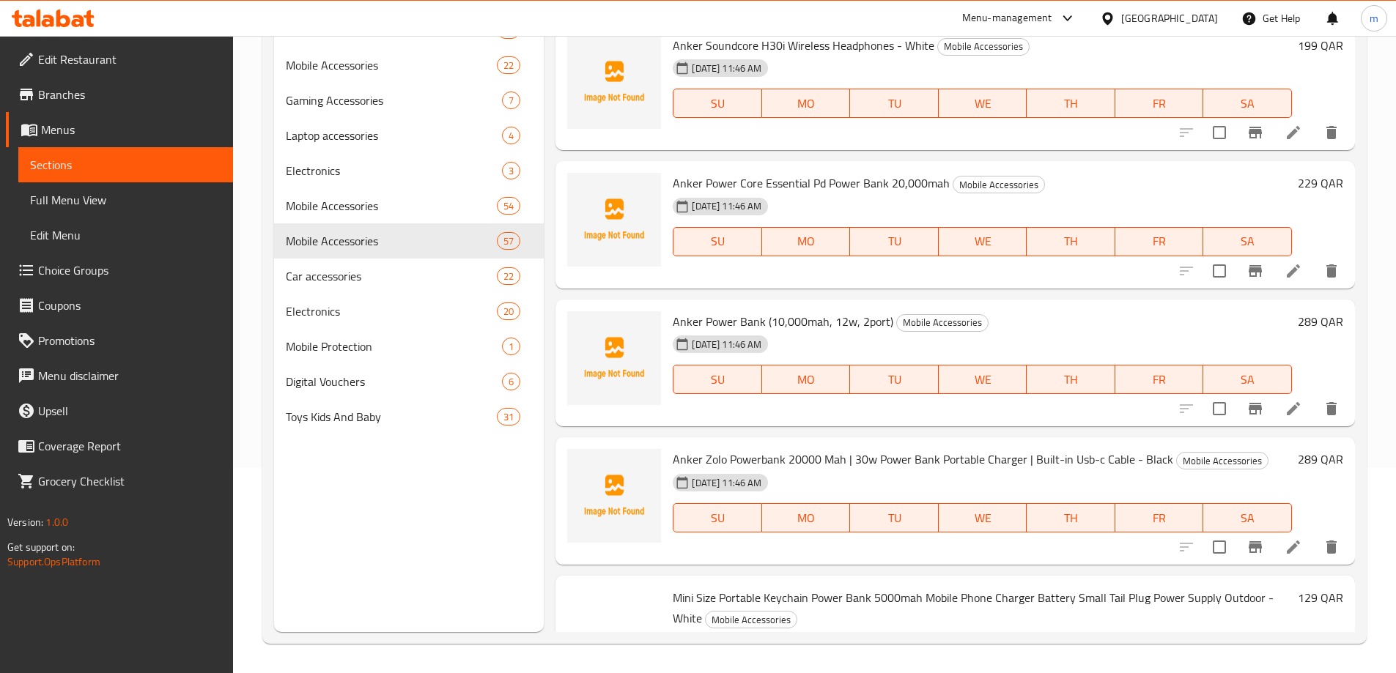
scroll to position [2564, 0]
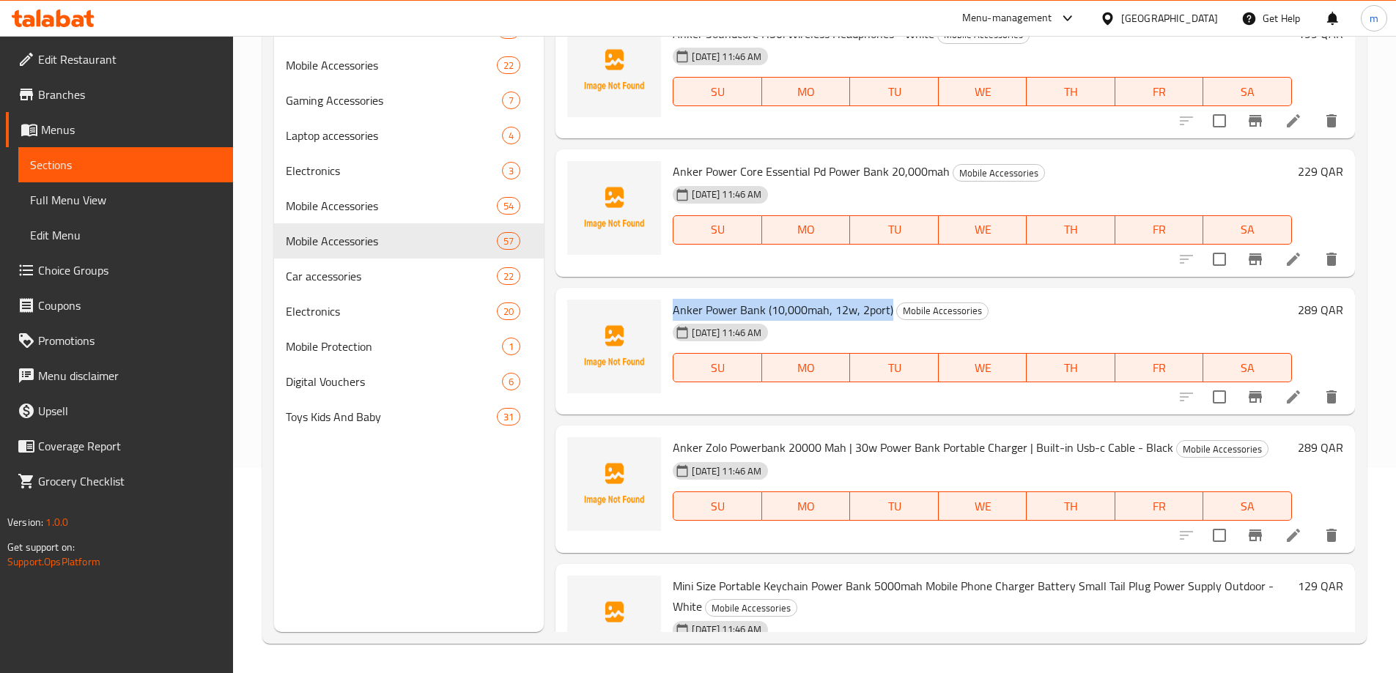
drag, startPoint x: 673, startPoint y: 311, endPoint x: 890, endPoint y: 319, distance: 217.0
click at [890, 319] on h6 "Anker Power Bank (10,000mah, 12w, 2port) Mobile Accessories" at bounding box center [982, 310] width 619 height 21
click at [558, 281] on div "Menu items Add Sort Manage items Anker Soundcore K20i Bluetooth Buds Mobile Acc…" at bounding box center [949, 295] width 811 height 673
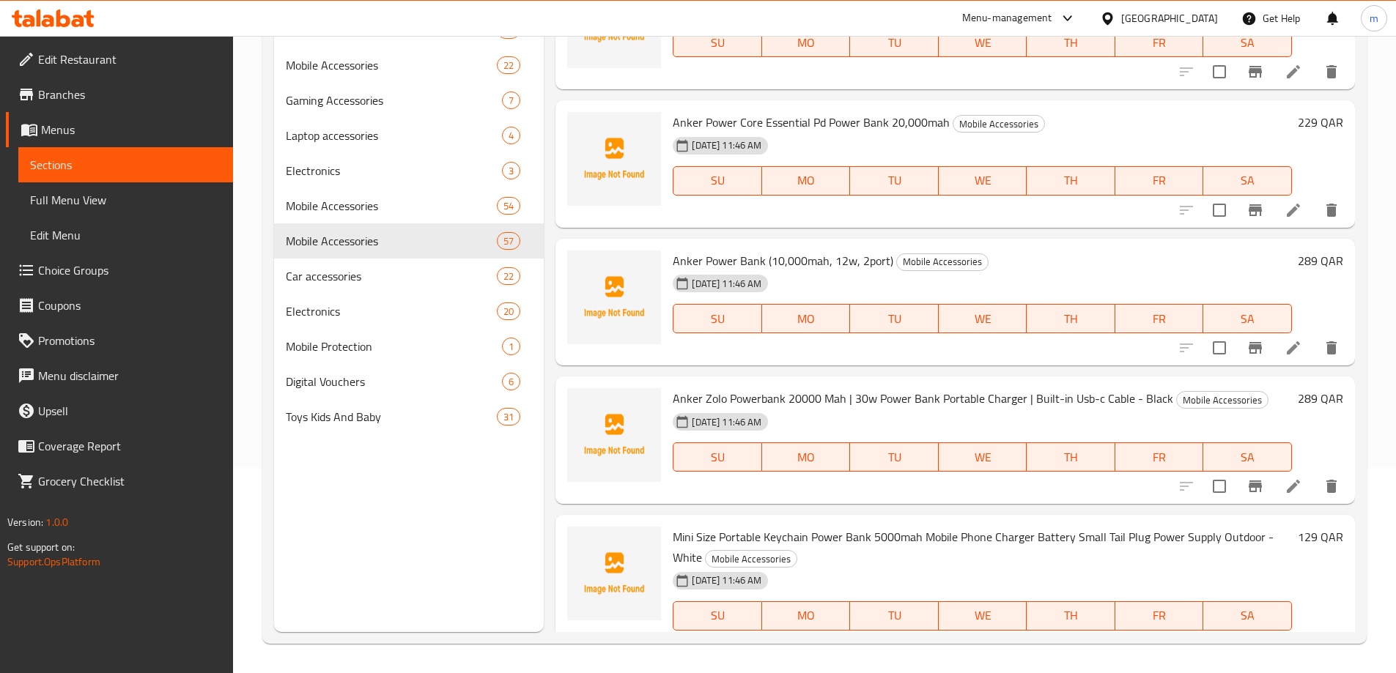
scroll to position [2638, 0]
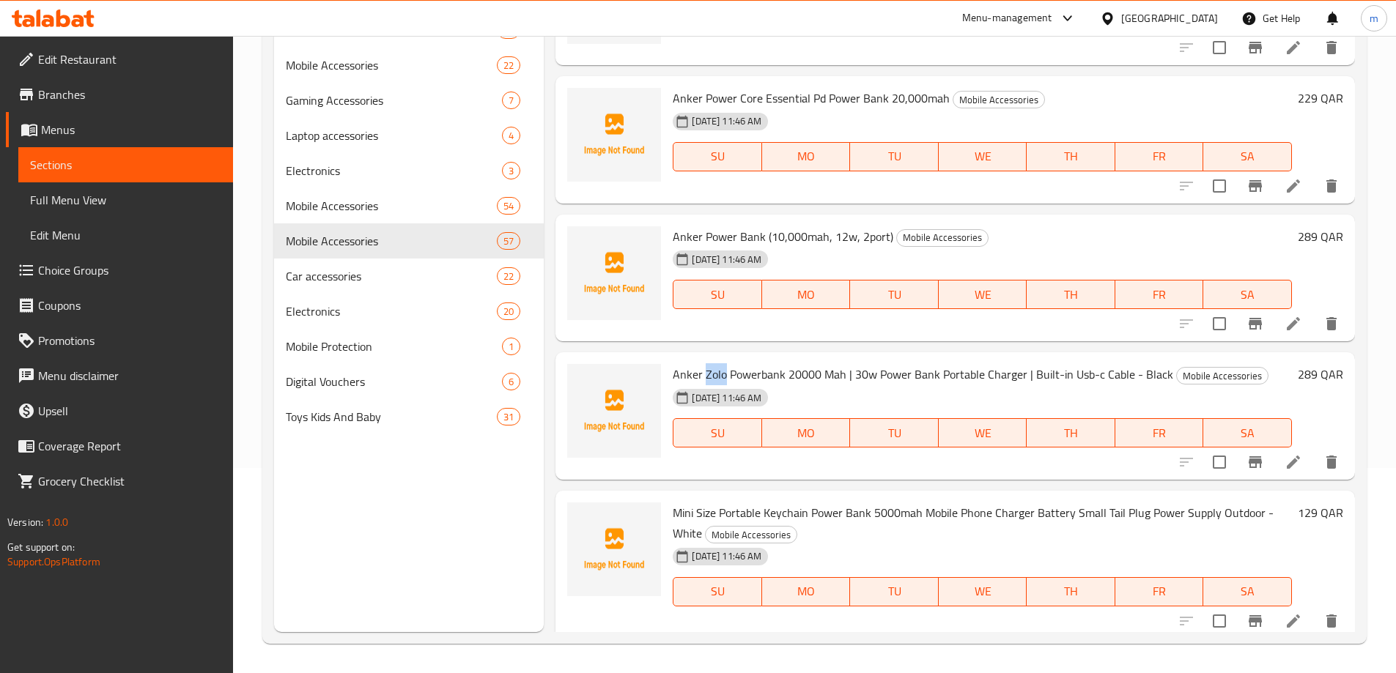
drag, startPoint x: 705, startPoint y: 374, endPoint x: 722, endPoint y: 374, distance: 17.6
click at [722, 374] on span "Anker Zolo Powerbank 20000 Mah | 30w Power Bank Portable Charger | Built-in Usb…" at bounding box center [923, 374] width 500 height 22
click at [604, 348] on div "Menu items Add Sort Manage items Anker Soundcore K20i Bluetooth Buds Mobile Acc…" at bounding box center [949, 295] width 811 height 673
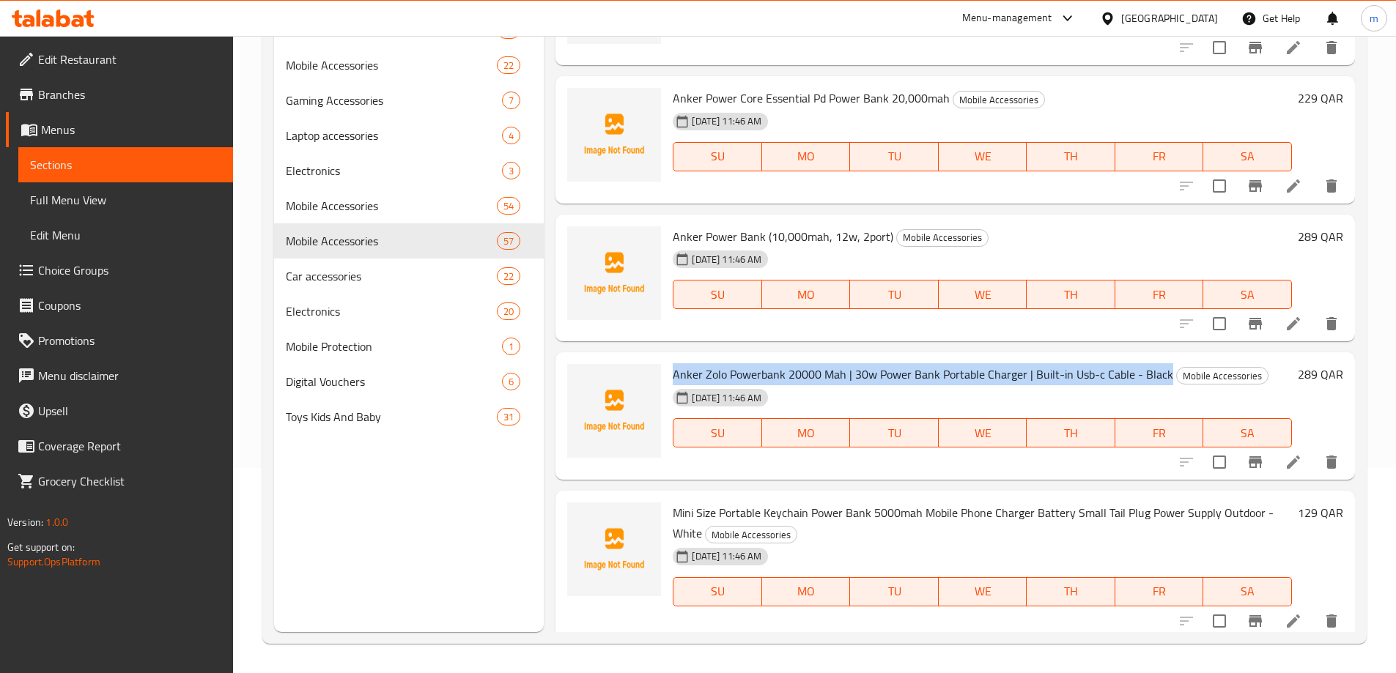
drag, startPoint x: 674, startPoint y: 374, endPoint x: 1163, endPoint y: 382, distance: 488.8
click at [1163, 382] on span "Anker Zolo Powerbank 20000 Mah | 30w Power Bank Portable Charger | Built-in Usb…" at bounding box center [923, 374] width 500 height 22
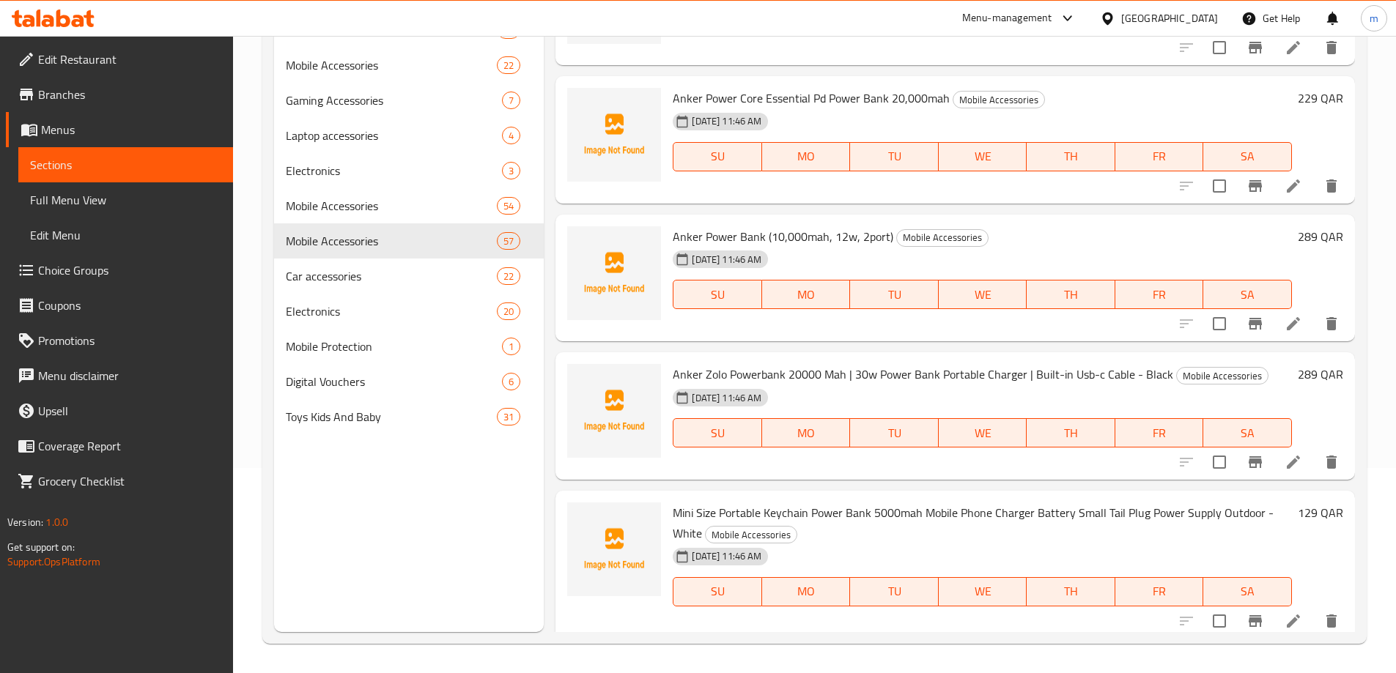
click at [555, 355] on div "Anker Zolo Powerbank 20000 Mah | 30w Power Bank Portable Charger | Built-in Usb…" at bounding box center [954, 415] width 799 height 127
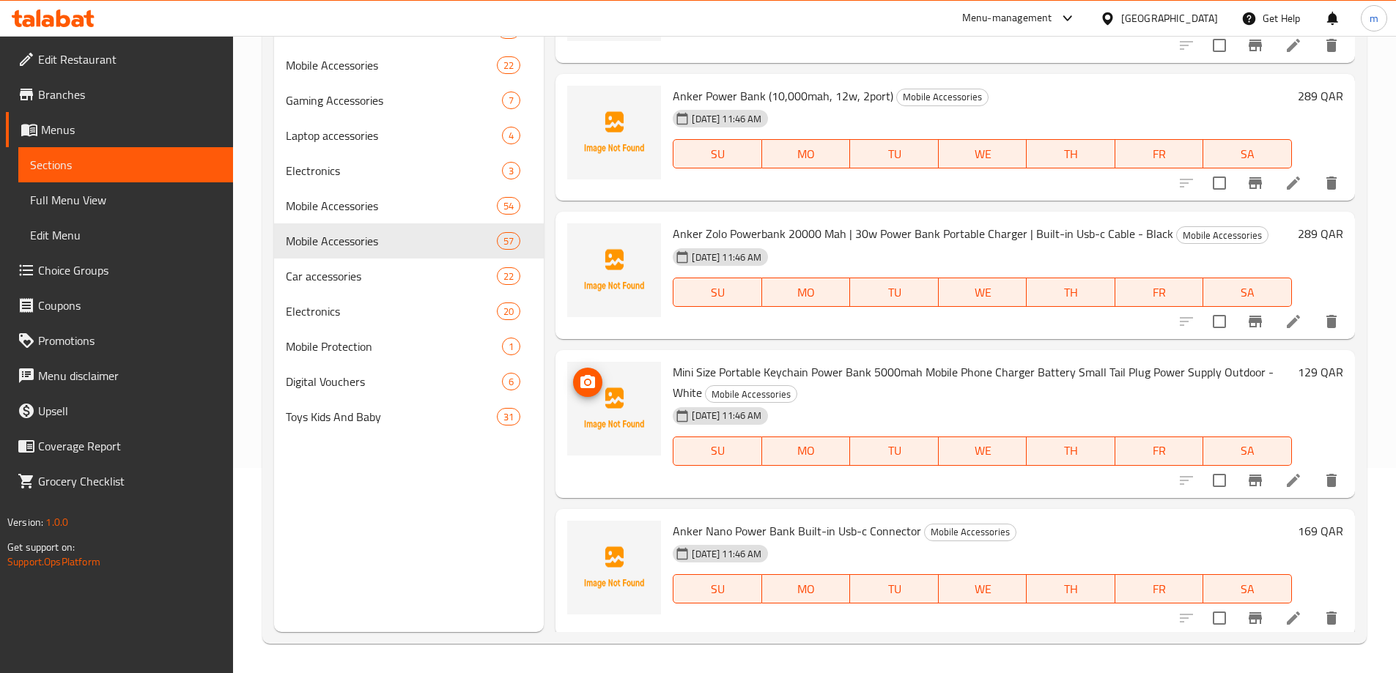
scroll to position [2784, 0]
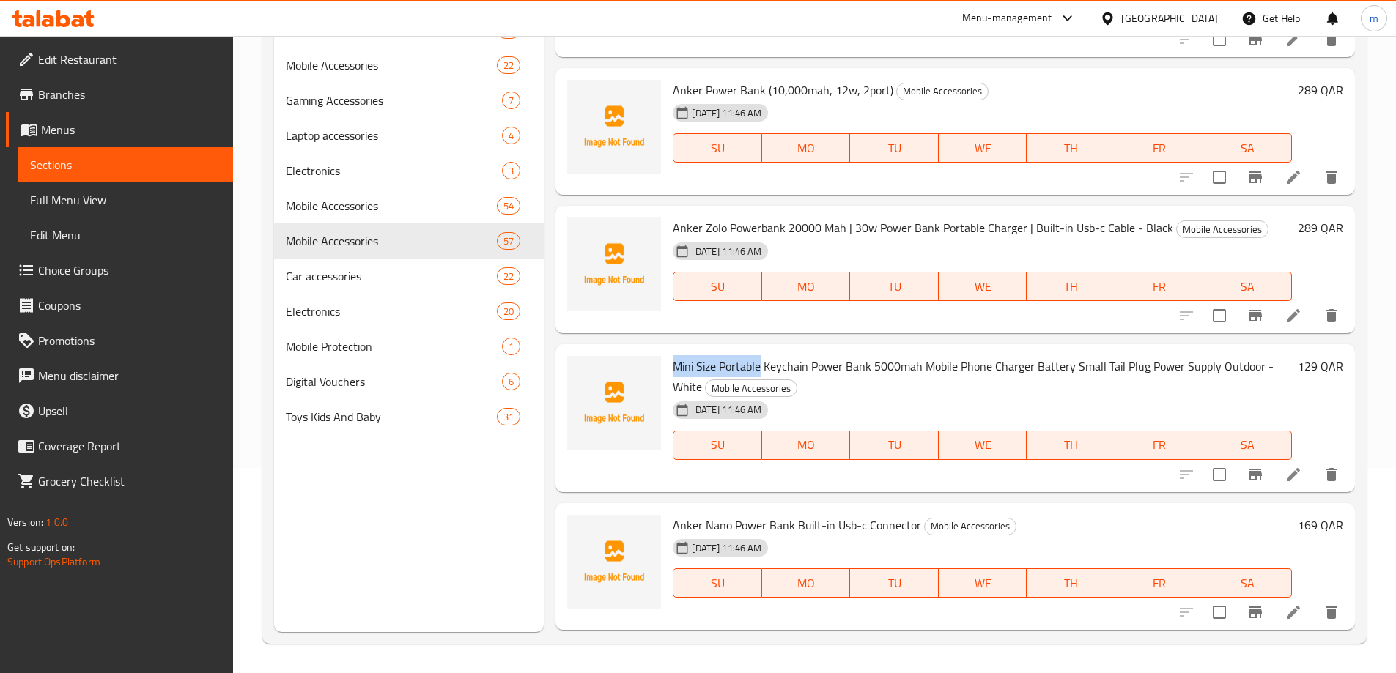
drag, startPoint x: 673, startPoint y: 369, endPoint x: 760, endPoint y: 366, distance: 86.5
click at [760, 366] on span "Mini Size Portable Keychain Power Bank 5000mah Mobile Phone Charger Battery Sma…" at bounding box center [973, 376] width 601 height 42
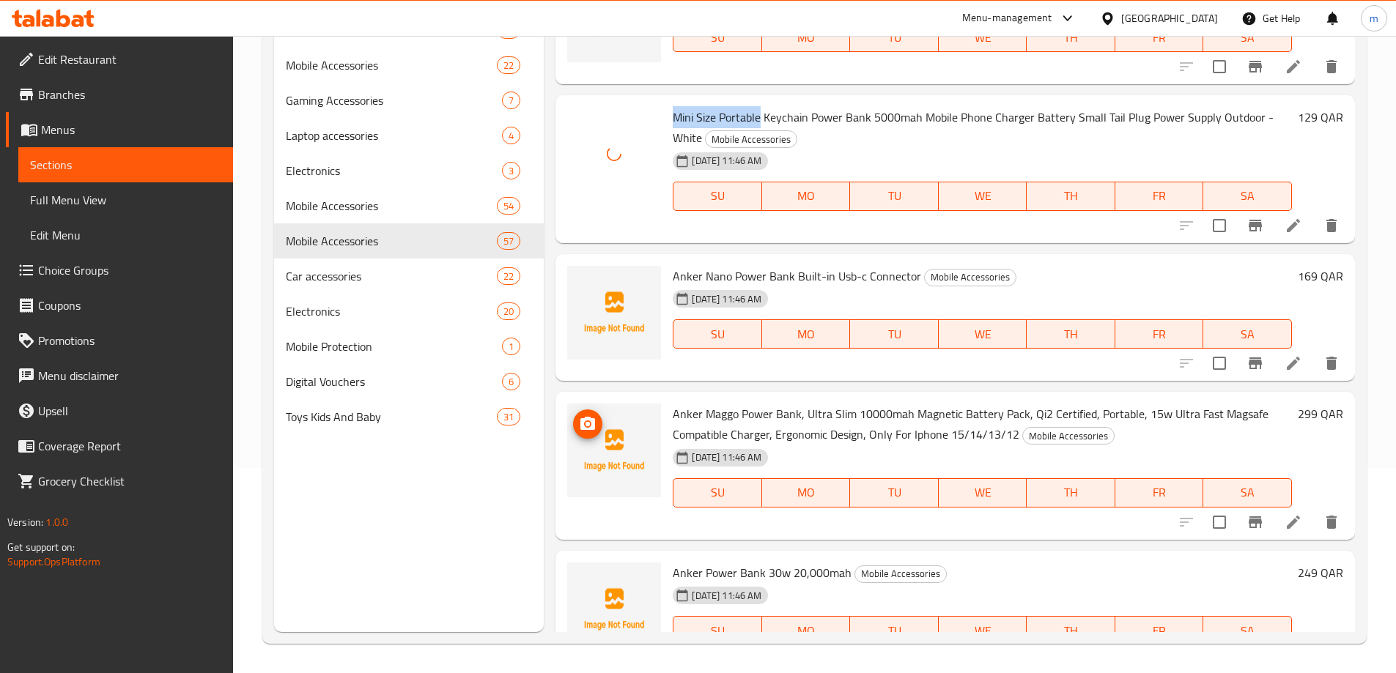
scroll to position [3151, 0]
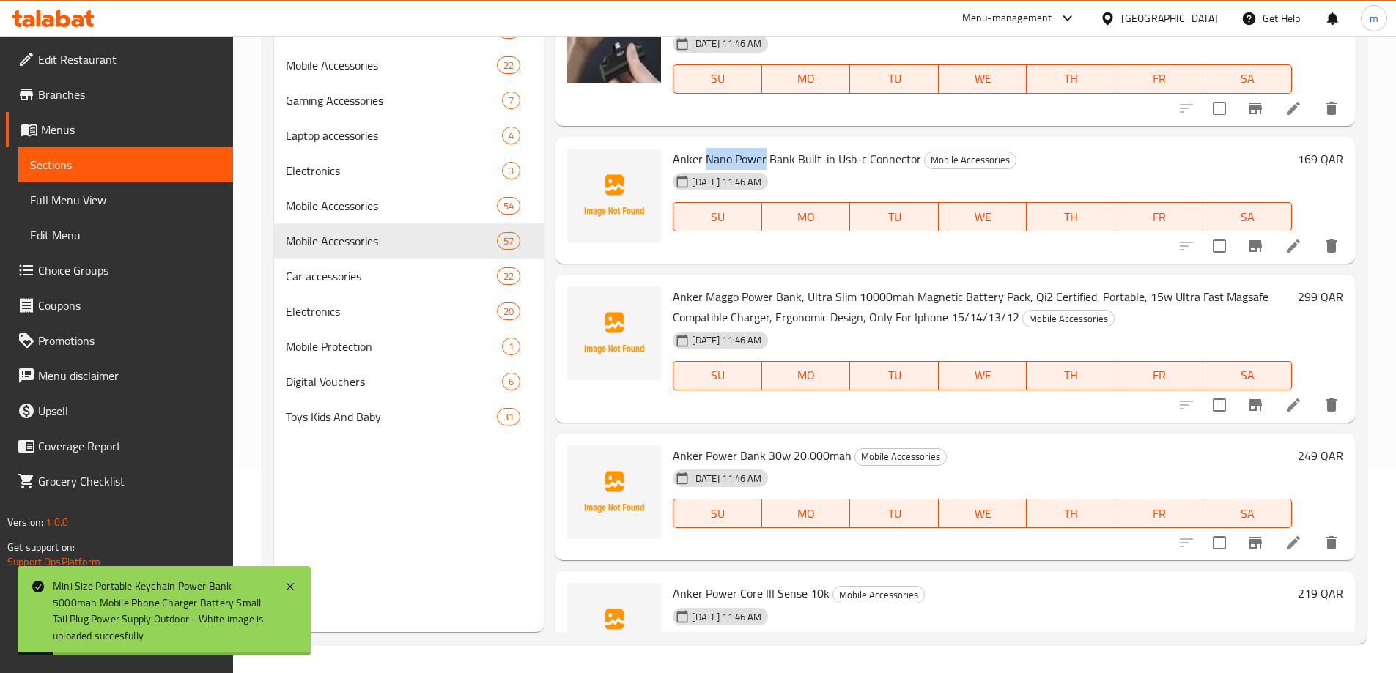
drag, startPoint x: 705, startPoint y: 158, endPoint x: 763, endPoint y: 158, distance: 58.6
click at [763, 158] on span "Anker Nano Power Bank Built-in Usb-c Connector" at bounding box center [797, 159] width 248 height 22
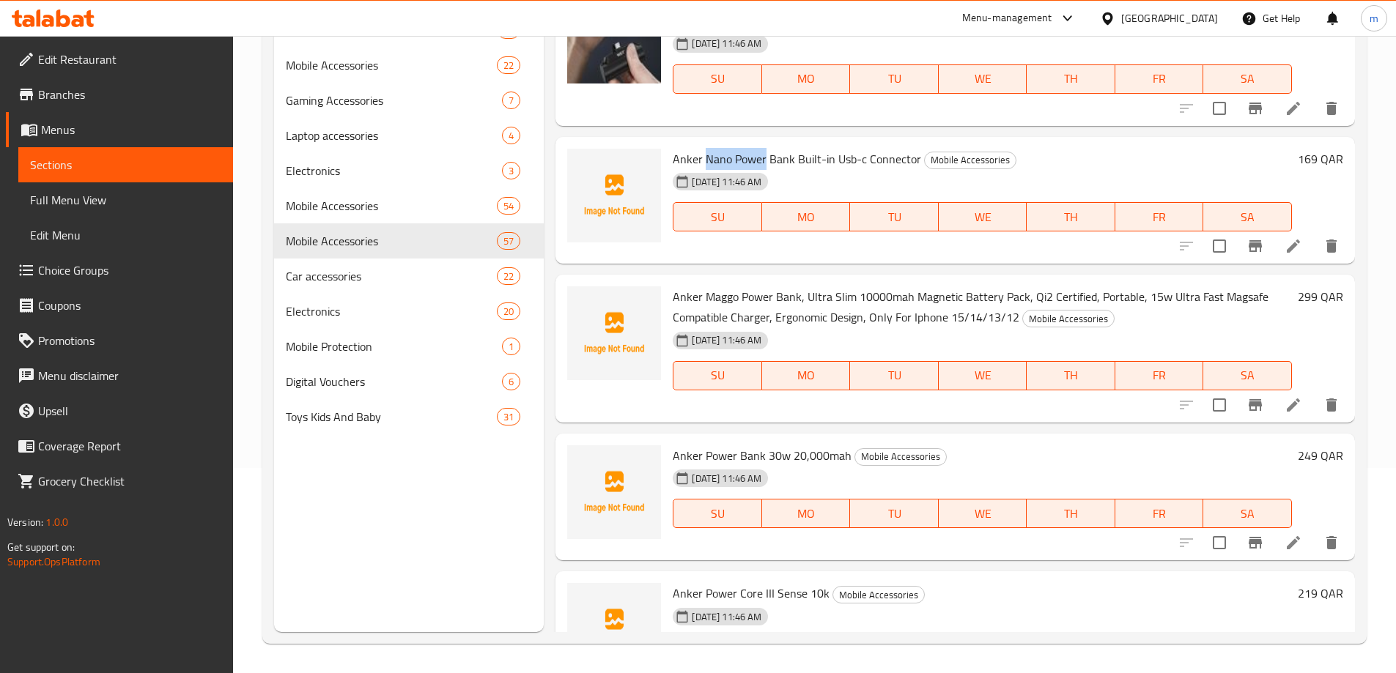
click at [739, 155] on span "Anker Nano Power Bank Built-in Usb-c Connector" at bounding box center [797, 159] width 248 height 22
drag, startPoint x: 675, startPoint y: 158, endPoint x: 916, endPoint y: 158, distance: 241.1
click at [916, 158] on span "Anker Nano Power Bank Built-in Usb-c Connector" at bounding box center [797, 159] width 248 height 22
click at [625, 265] on div "Menu items Add Sort Manage items Anker Soundcore K20i Bluetooth Buds Mobile Acc…" at bounding box center [949, 295] width 811 height 673
click at [583, 270] on div "Menu items Add Sort Manage items Anker Soundcore K20i Bluetooth Buds Mobile Acc…" at bounding box center [949, 295] width 811 height 673
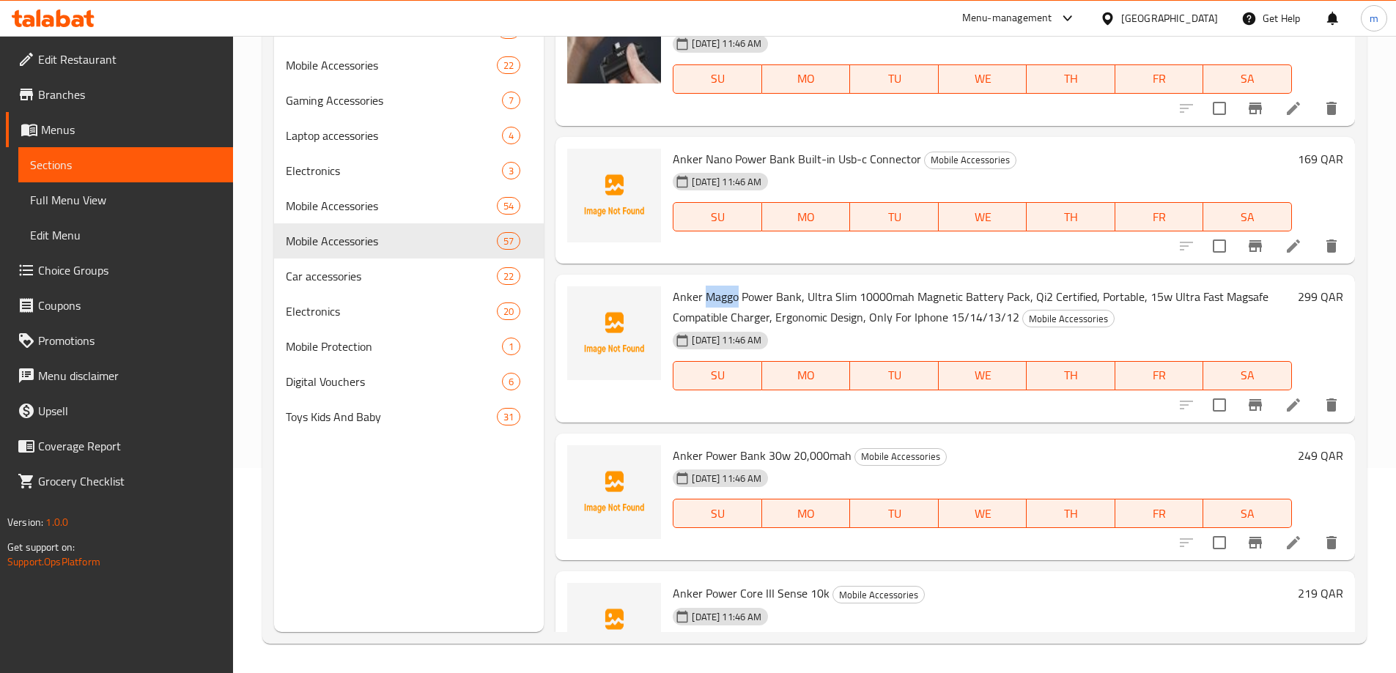
drag, startPoint x: 705, startPoint y: 297, endPoint x: 736, endPoint y: 298, distance: 31.5
click at [736, 298] on span "Anker Maggo Power Bank, Ultra Slim 10000mah Magnetic Battery Pack, Qi2 Certifie…" at bounding box center [971, 307] width 596 height 42
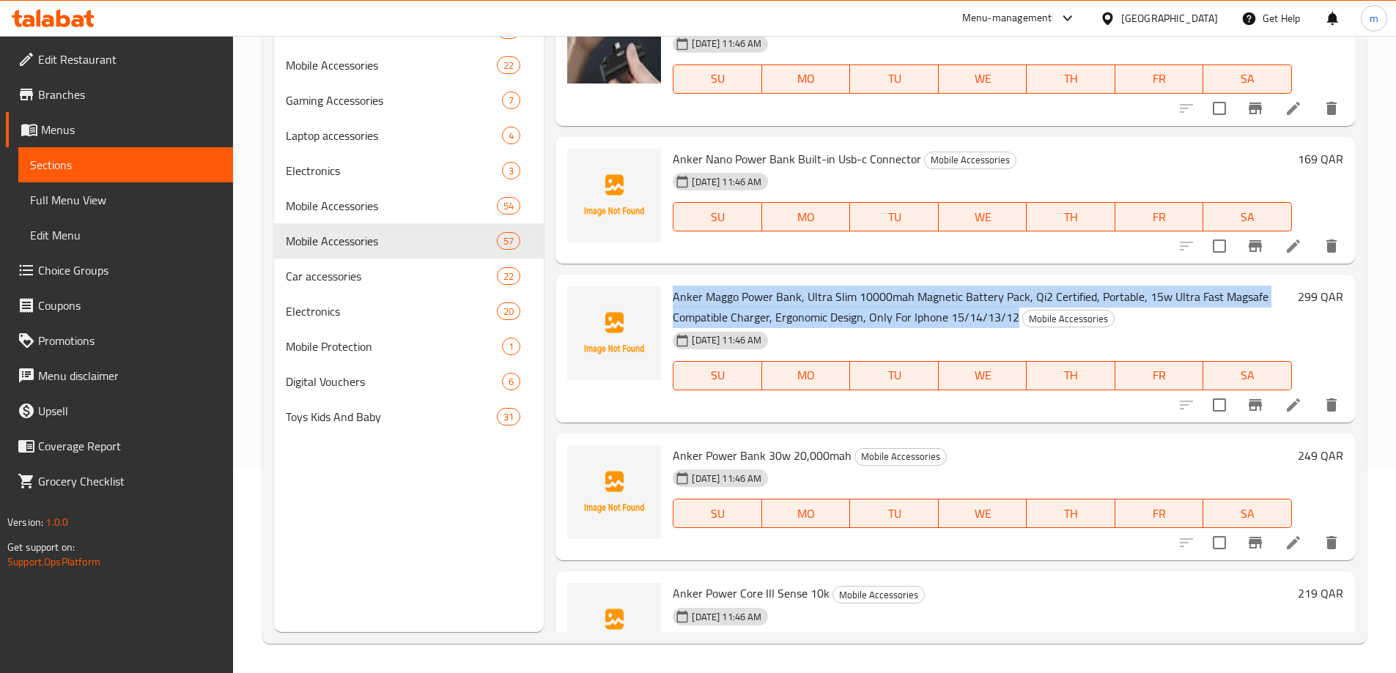
drag, startPoint x: 675, startPoint y: 296, endPoint x: 1016, endPoint y: 324, distance: 342.6
click at [1016, 324] on h6 "Anker Maggo Power Bank, Ultra Slim 10000mah Magnetic Battery Pack, Qi2 Certifie…" at bounding box center [982, 306] width 619 height 41
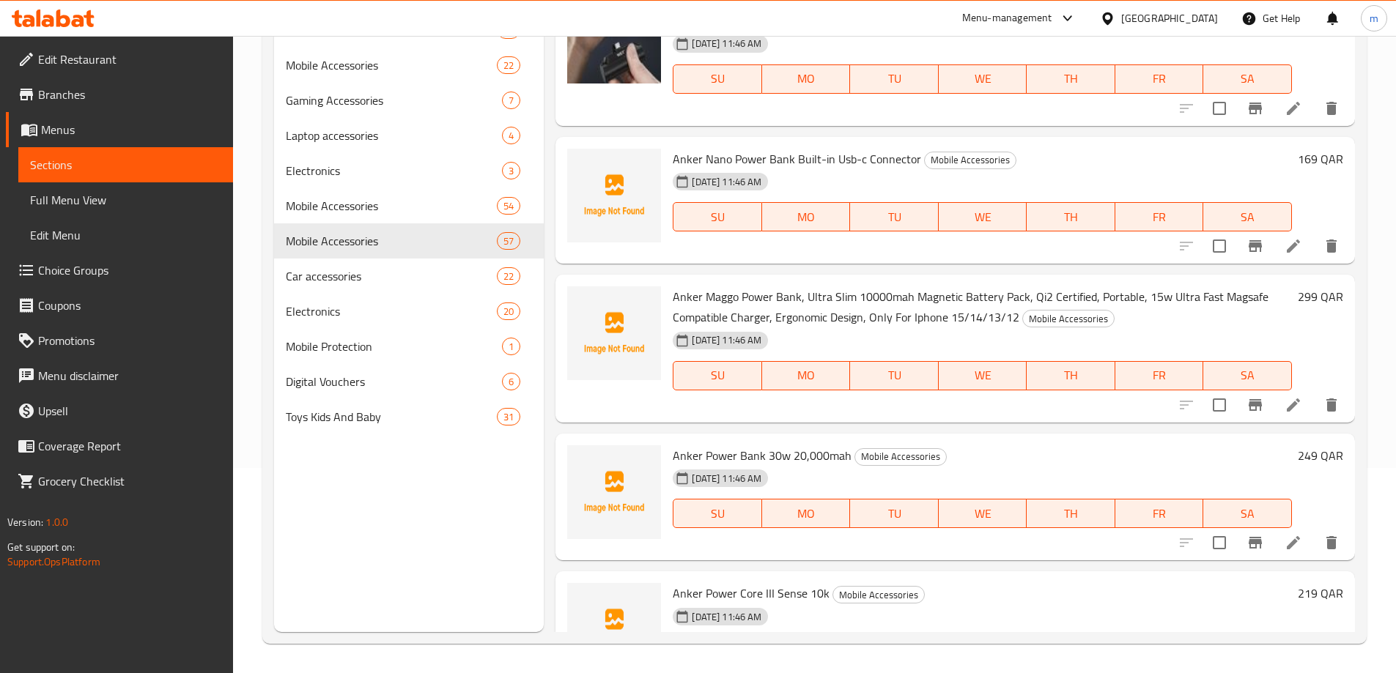
click at [618, 267] on div "Menu items Add Sort Manage items Anker Soundcore K20i Bluetooth Buds Mobile Acc…" at bounding box center [949, 295] width 811 height 673
drag, startPoint x: 675, startPoint y: 456, endPoint x: 762, endPoint y: 459, distance: 87.2
click at [762, 459] on span "Anker Power Bank 30w 20,000mah" at bounding box center [762, 456] width 179 height 22
click at [621, 266] on div "Menu items Add Sort Manage items Anker Soundcore K20i Bluetooth Buds Mobile Acc…" at bounding box center [949, 295] width 811 height 673
drag, startPoint x: 674, startPoint y: 455, endPoint x: 847, endPoint y: 458, distance: 172.9
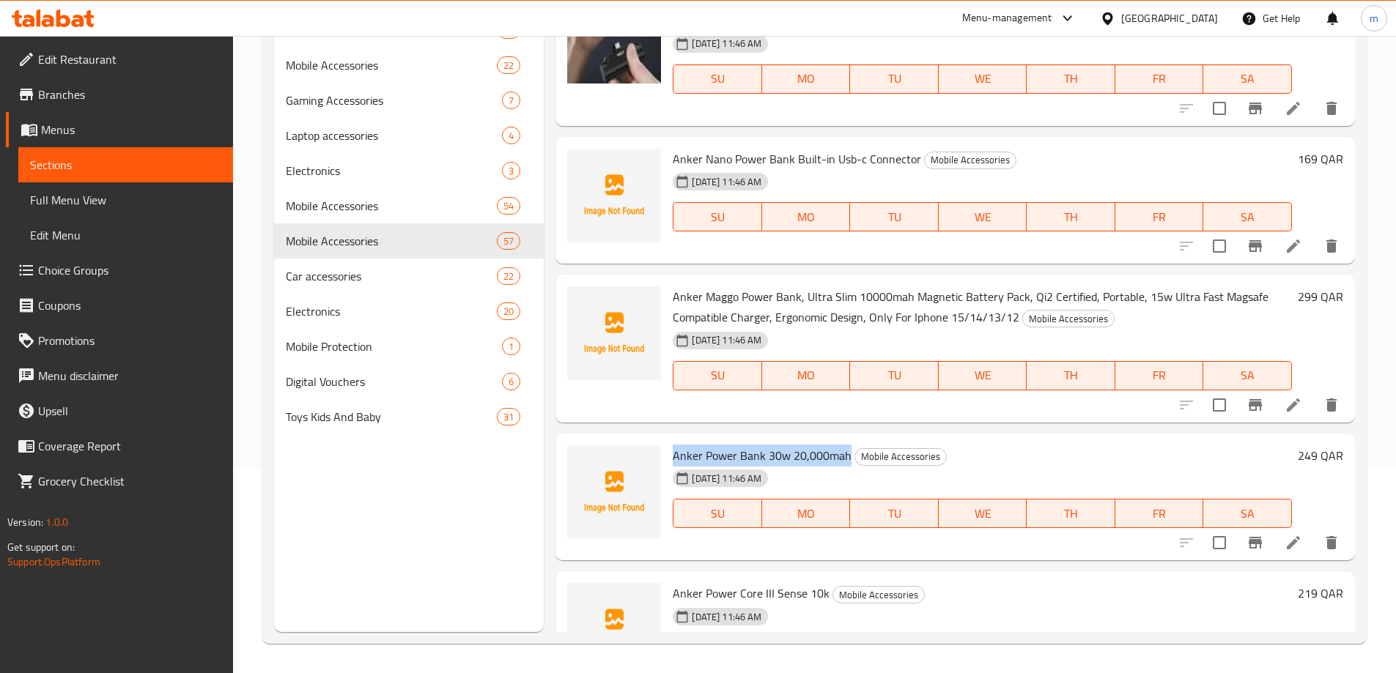
click at [847, 458] on span "Anker Power Bank 30w 20,000mah" at bounding box center [762, 456] width 179 height 22
click at [610, 270] on div "Menu items Add Sort Manage items Anker Soundcore K20i Bluetooth Buds Mobile Acc…" at bounding box center [949, 295] width 811 height 673
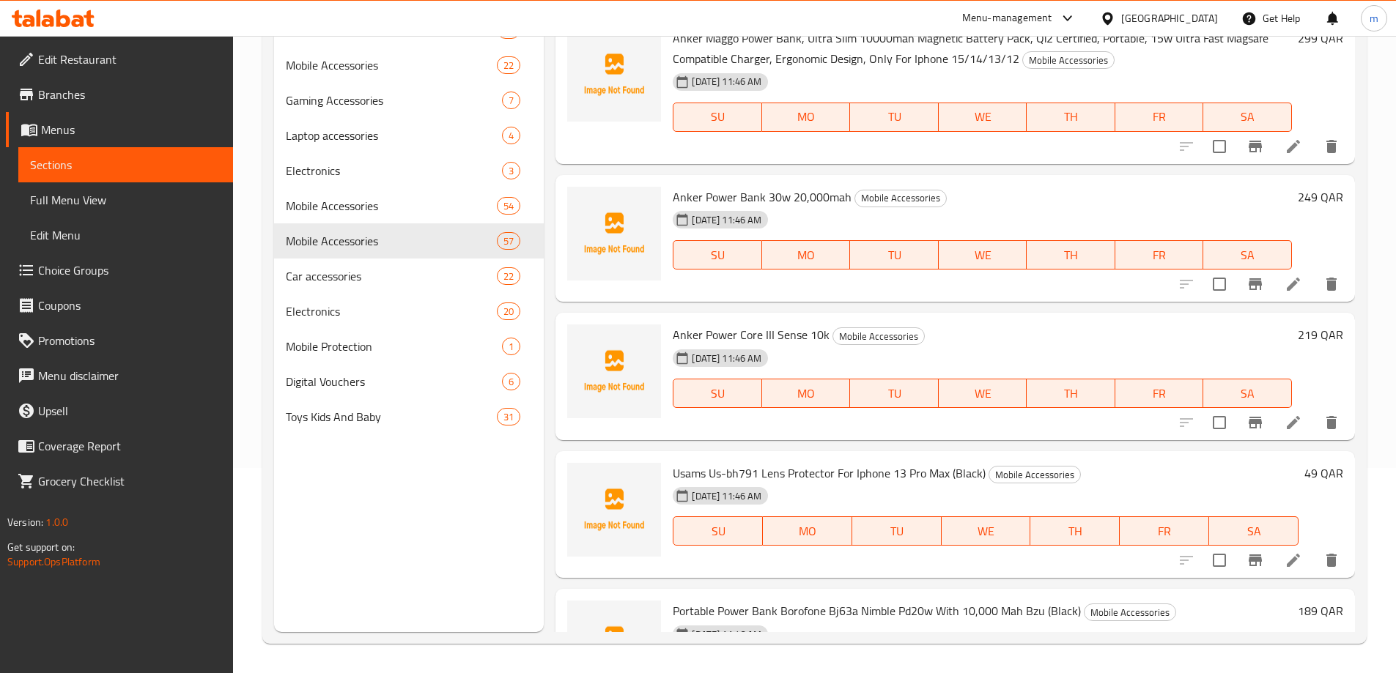
scroll to position [3444, 0]
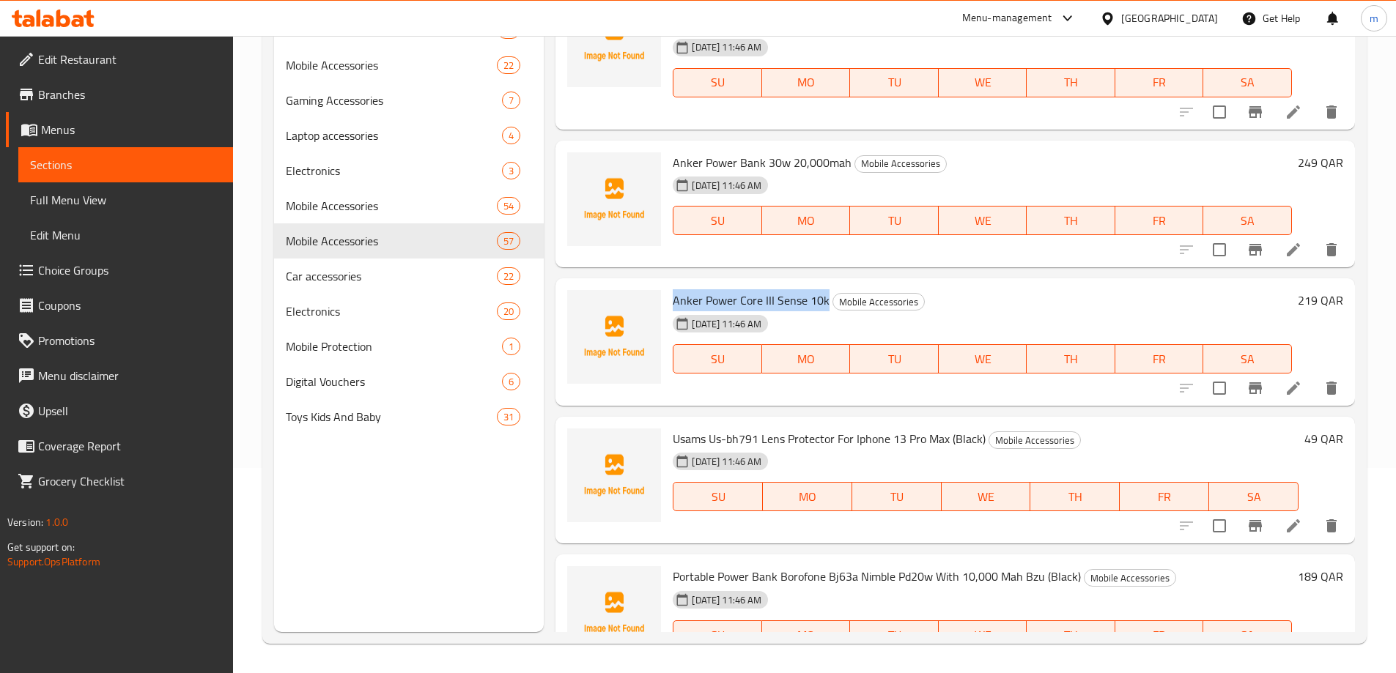
drag, startPoint x: 673, startPoint y: 303, endPoint x: 824, endPoint y: 303, distance: 150.2
click at [824, 303] on span "Anker Power Core III Sense 10k" at bounding box center [751, 300] width 157 height 22
click at [805, 262] on div "Anker Power Bank 30w 20,000mah Mobile Accessories [DATE] 11:46 AM SU MO TU WE T…" at bounding box center [954, 204] width 799 height 127
drag, startPoint x: 673, startPoint y: 437, endPoint x: 706, endPoint y: 437, distance: 33.0
click at [706, 437] on span "Usams Us-bh791 Lens Protector For Iphone 13 Pro Max (Black)" at bounding box center [829, 439] width 313 height 22
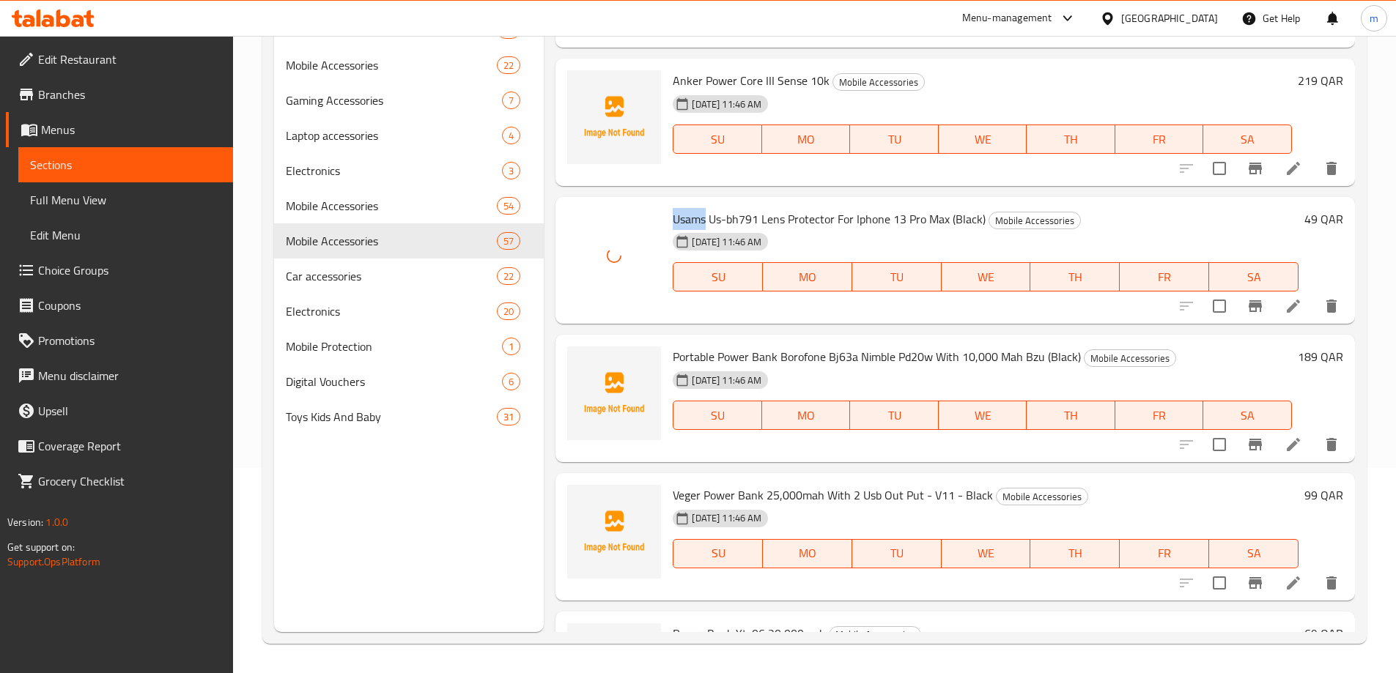
scroll to position [3737, 0]
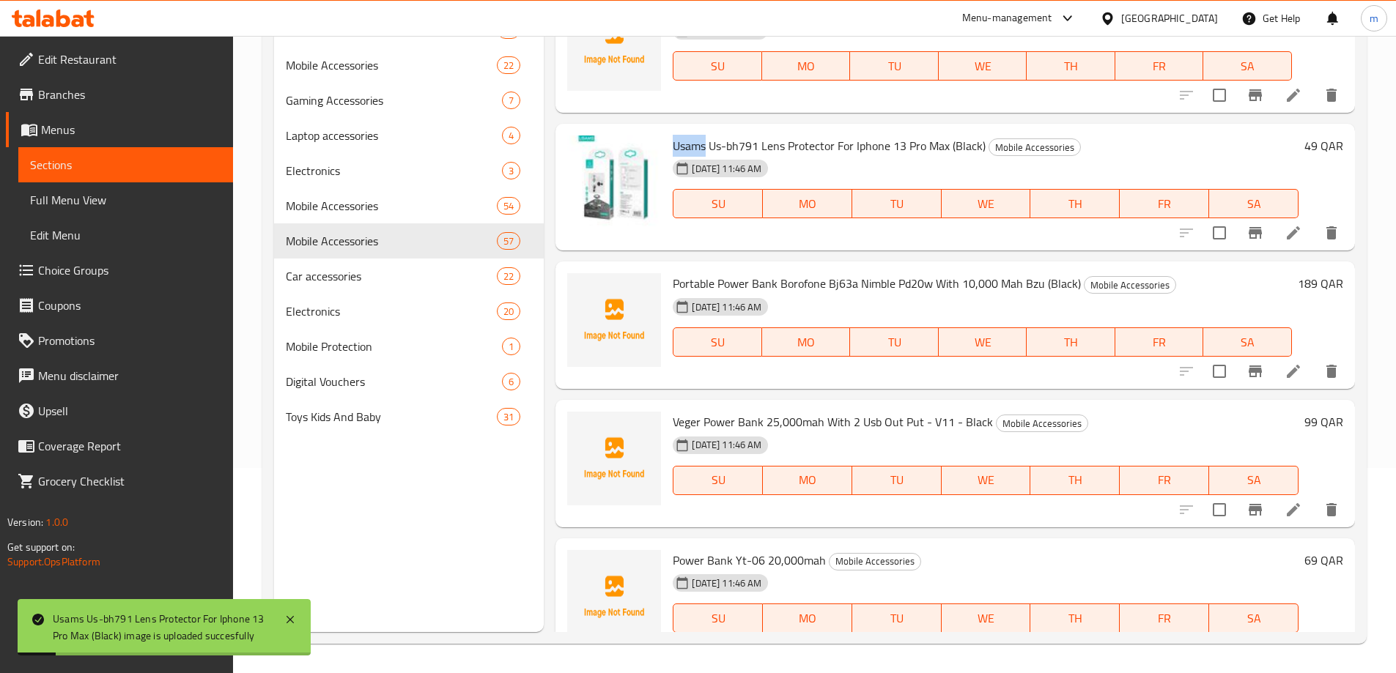
click at [569, 260] on div "Menu items Add Sort Manage items Anker Soundcore K20i Bluetooth Buds Mobile Acc…" at bounding box center [949, 295] width 811 height 673
drag, startPoint x: 674, startPoint y: 281, endPoint x: 777, endPoint y: 280, distance: 103.3
click at [777, 280] on span "Portable Power Bank Borofone Bj63a Nimble Pd20w With 10,000 Mah Bzu (Black)" at bounding box center [877, 284] width 408 height 22
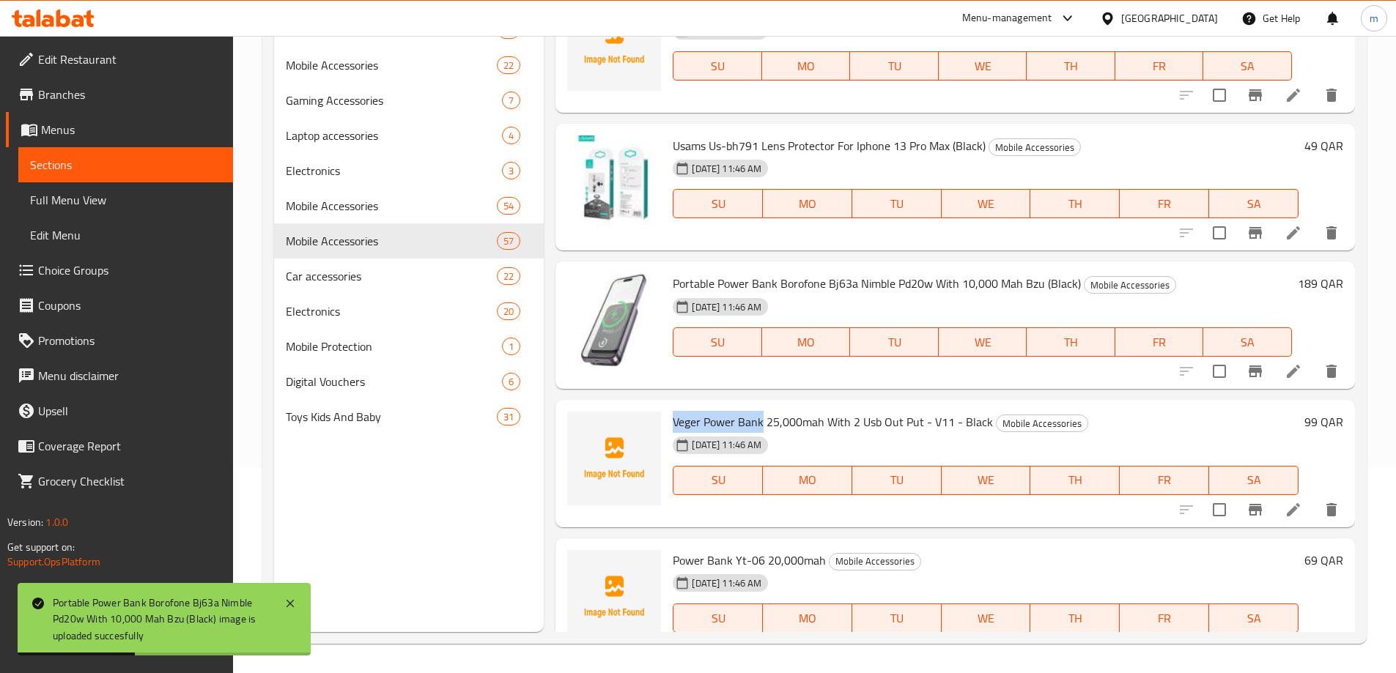
drag, startPoint x: 674, startPoint y: 425, endPoint x: 761, endPoint y: 427, distance: 86.5
click at [761, 427] on span "Veger Power Bank 25,000mah With 2 Usb Out Put - V11 - Black" at bounding box center [833, 422] width 320 height 22
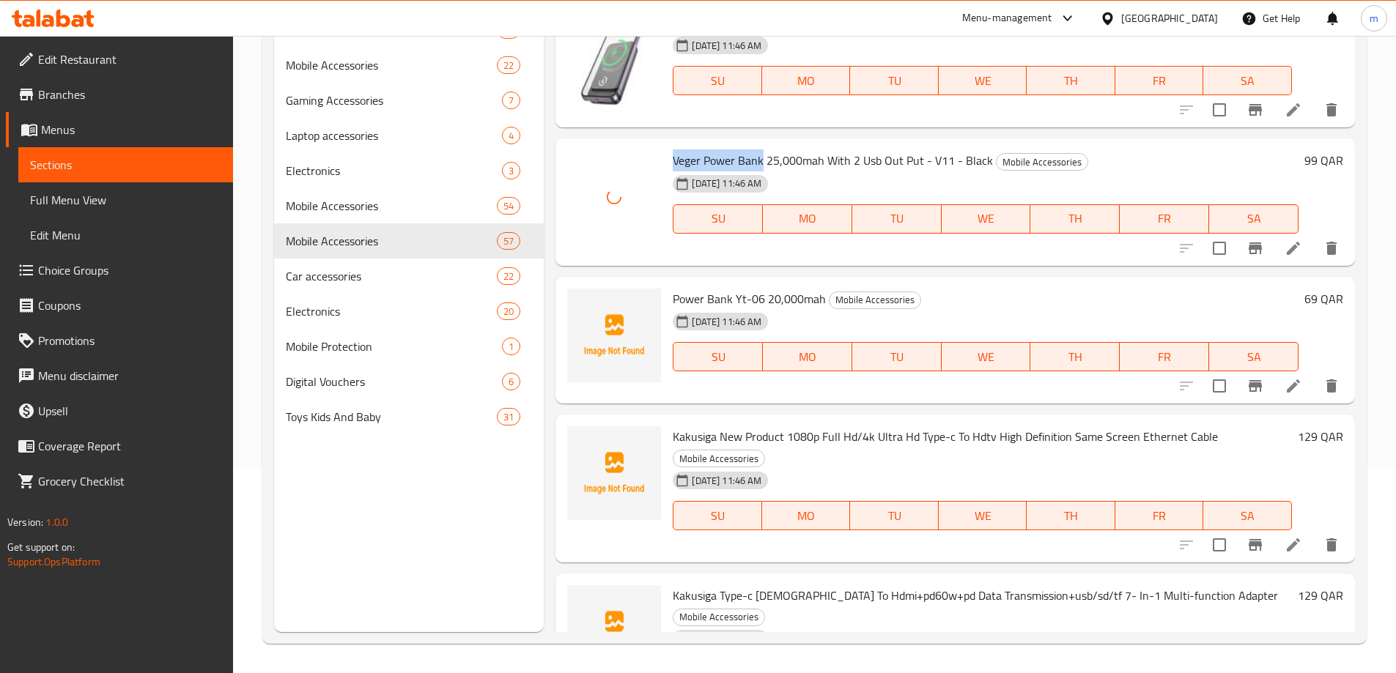
scroll to position [4030, 0]
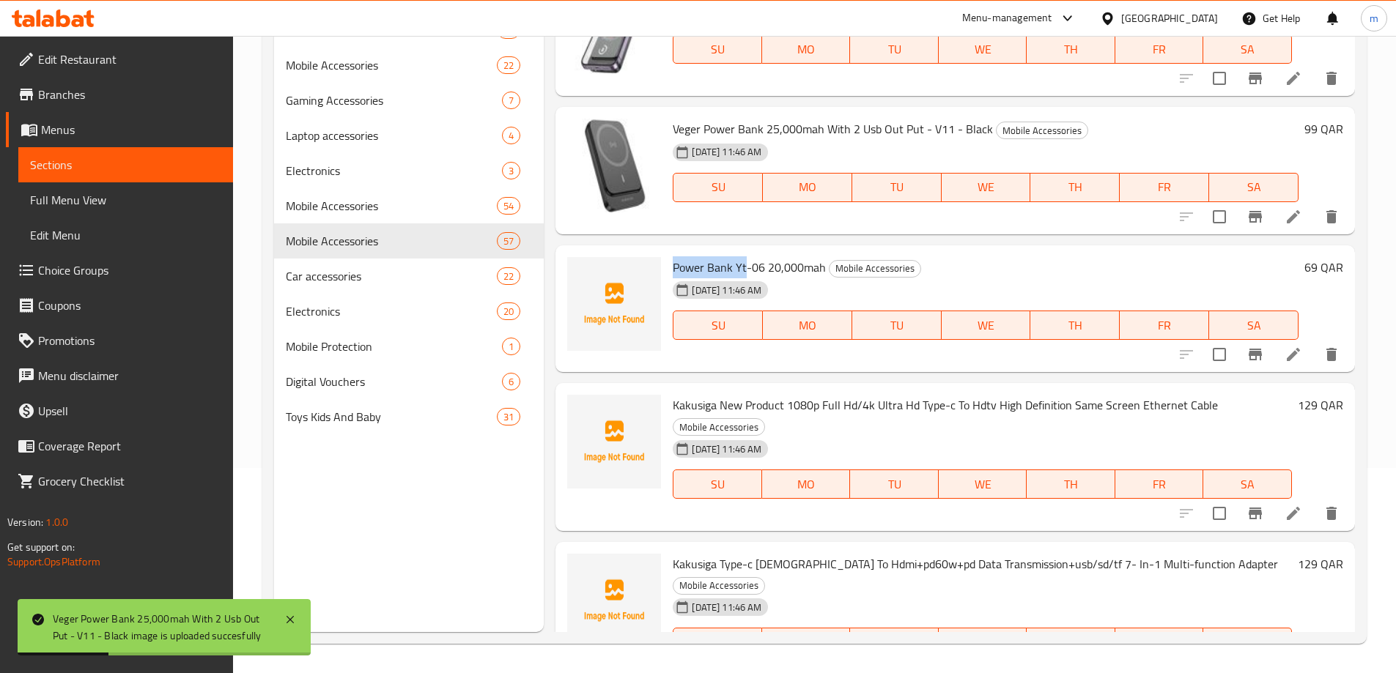
drag, startPoint x: 673, startPoint y: 268, endPoint x: 747, endPoint y: 268, distance: 73.3
click at [747, 268] on span "Power Bank Yt-06 20,000mah" at bounding box center [749, 267] width 153 height 22
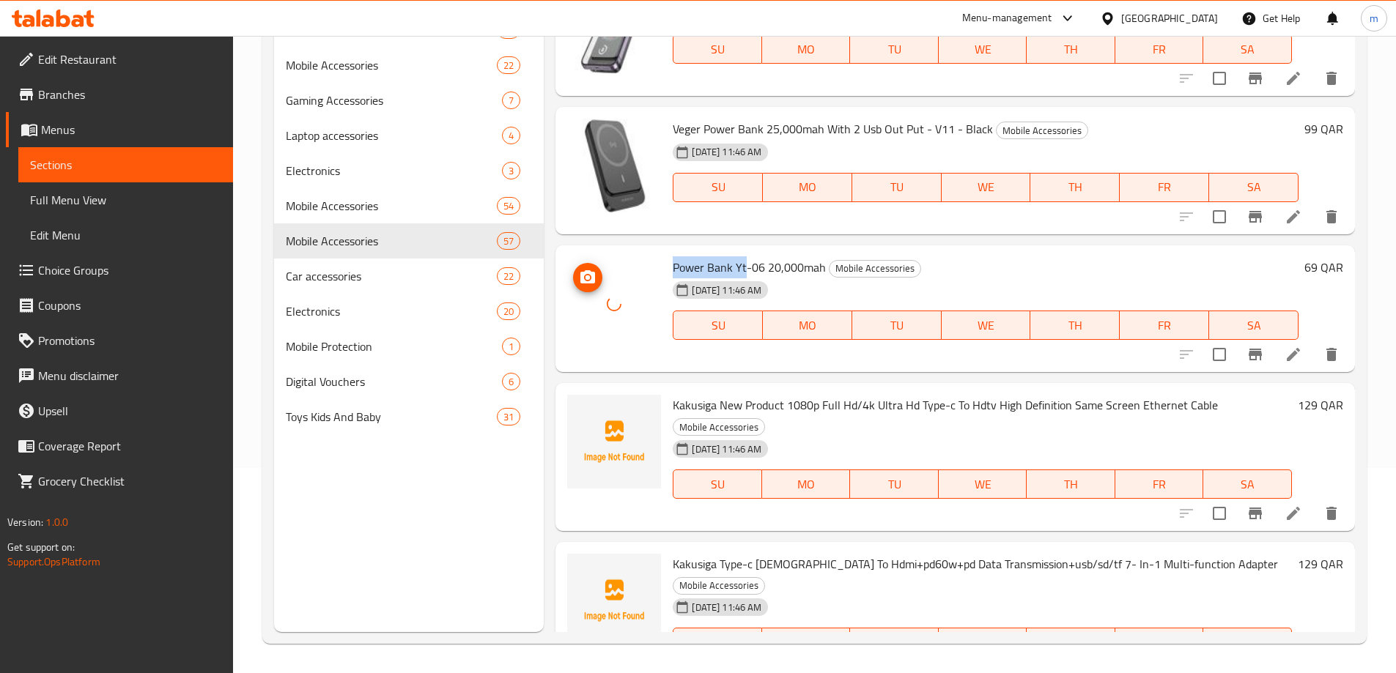
scroll to position [4176, 0]
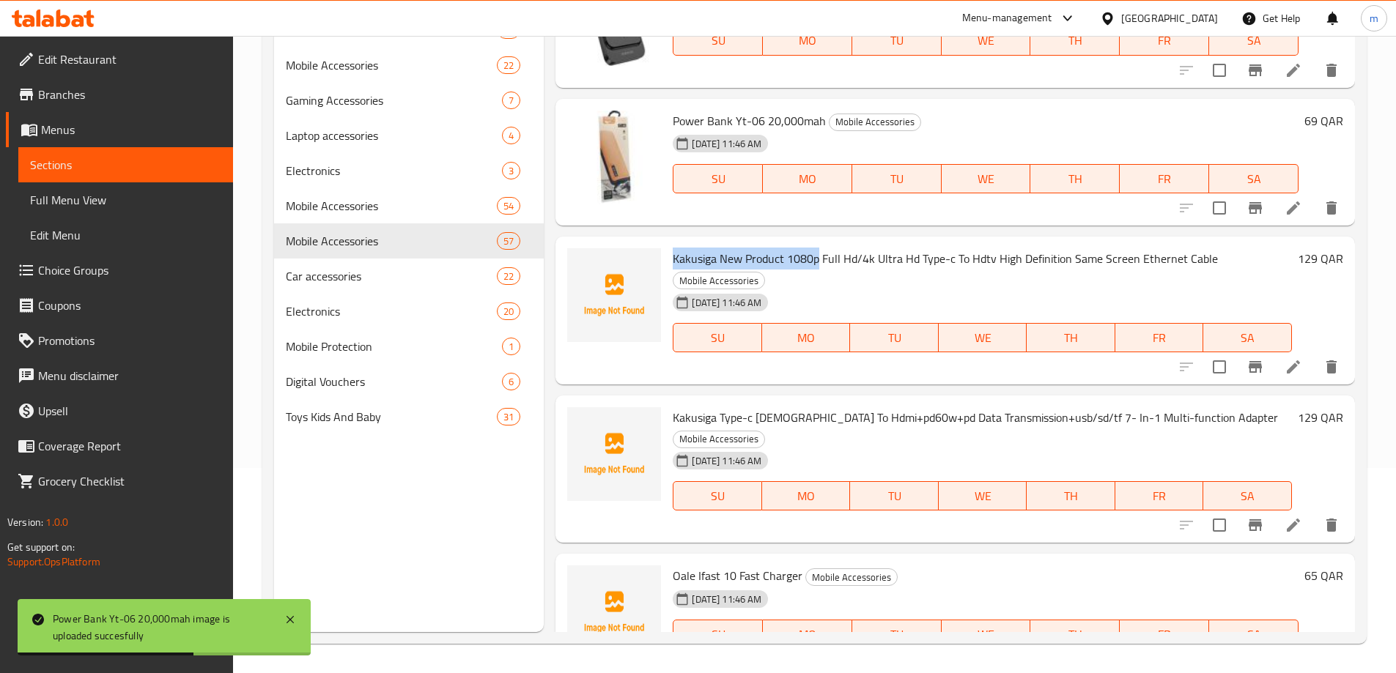
drag, startPoint x: 673, startPoint y: 258, endPoint x: 817, endPoint y: 262, distance: 143.7
click at [817, 262] on span "Kakusiga New Product 1080p Full Hd/4k Ultra Hd Type-c To Hdtv High Definition S…" at bounding box center [945, 259] width 545 height 22
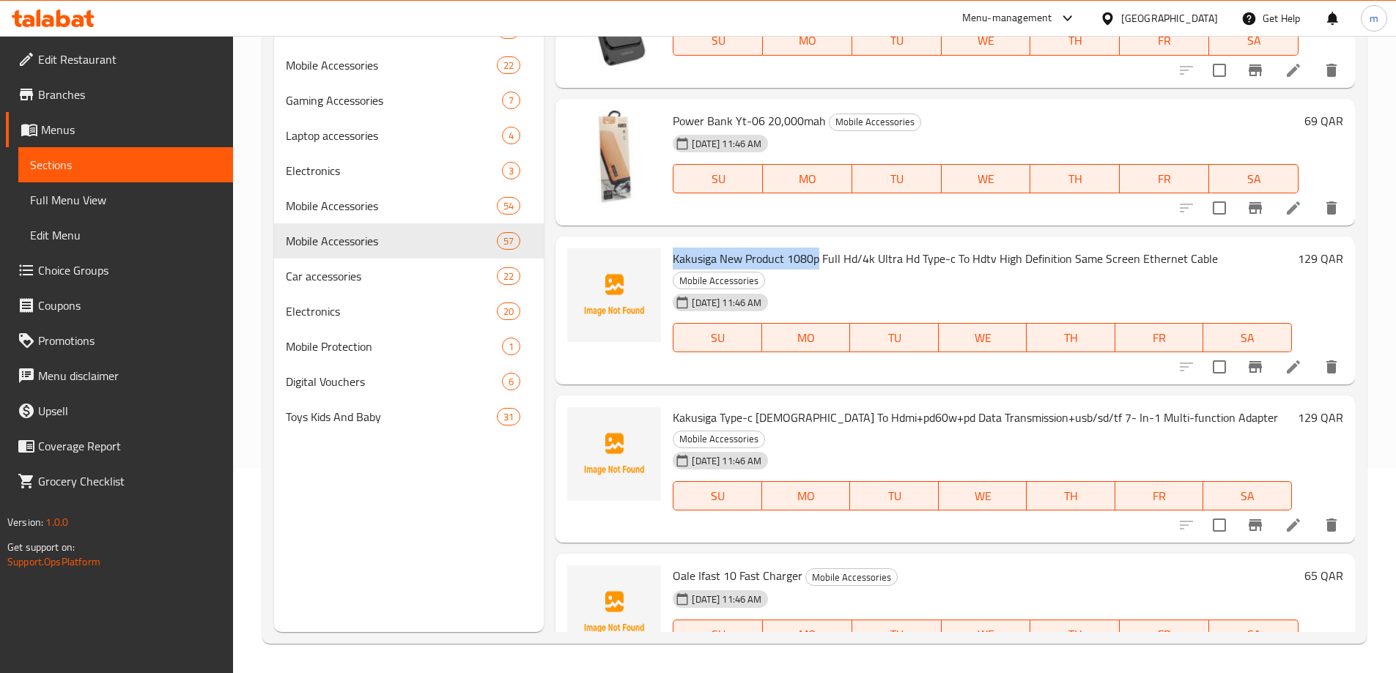
click at [659, 232] on div "Menu items Add Sort Manage items Anker Soundcore K20i Bluetooth Buds Mobile Acc…" at bounding box center [949, 295] width 811 height 673
click at [675, 261] on span "Kakusiga New Product 1080p Full Hd/4k Ultra Hd Type-c To Hdtv High Definition S…" at bounding box center [945, 259] width 545 height 22
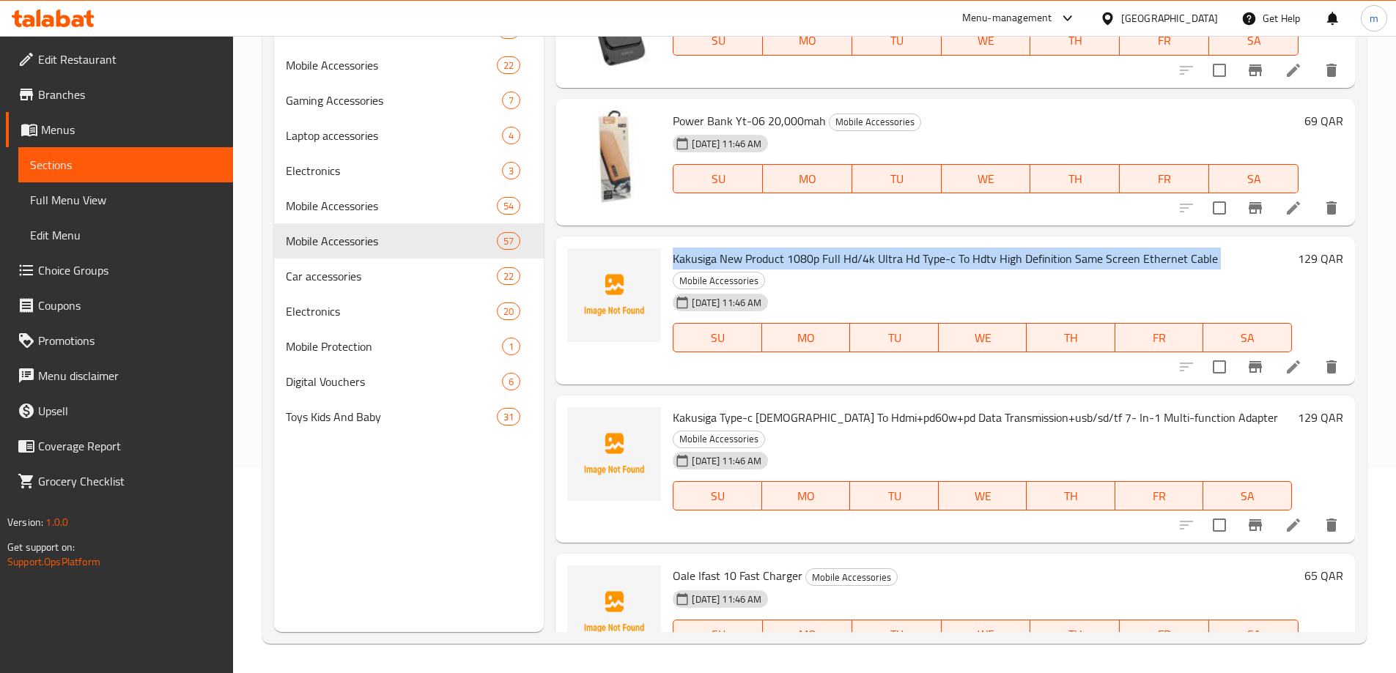
click at [675, 261] on span "Kakusiga New Product 1080p Full Hd/4k Ultra Hd Type-c To Hdtv High Definition S…" at bounding box center [945, 259] width 545 height 22
click at [919, 229] on div "Menu items Add Sort Manage items Anker Soundcore K20i Bluetooth Buds Mobile Acc…" at bounding box center [949, 295] width 811 height 673
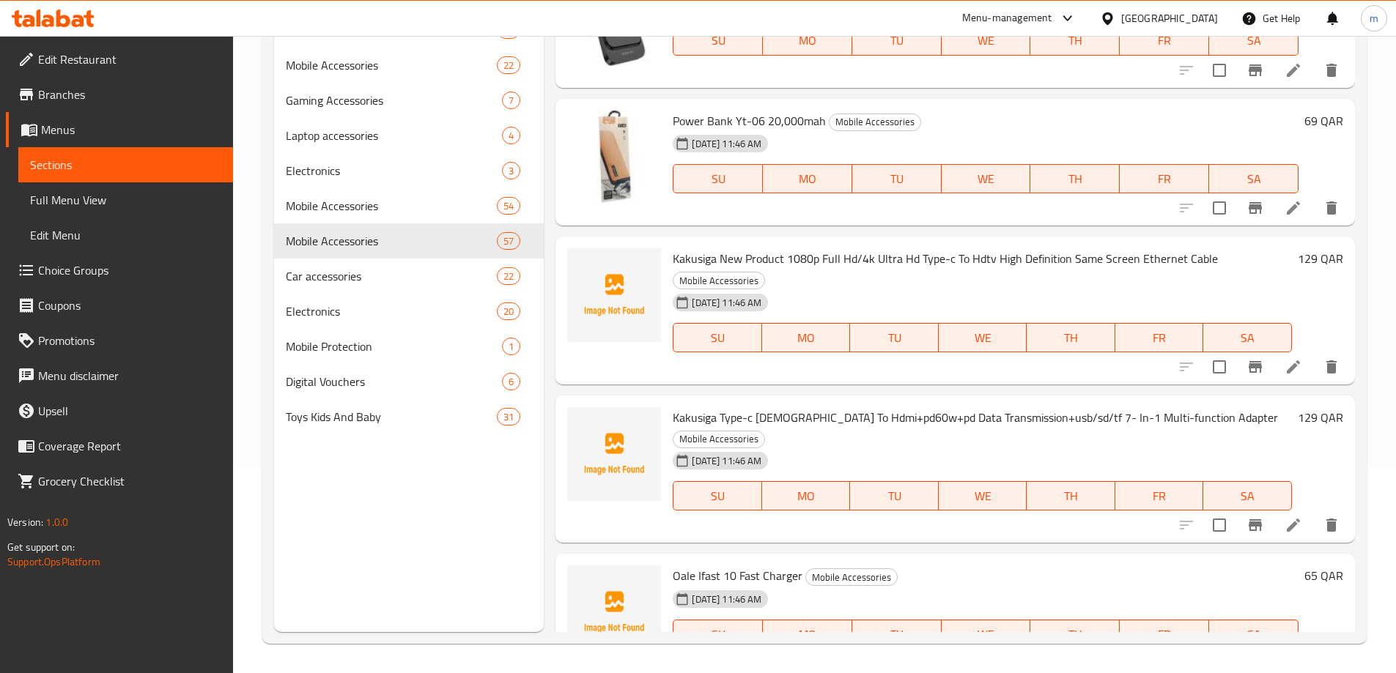
click at [547, 286] on div "Menu items Add Sort Manage items Anker Soundcore K20i Bluetooth Buds Mobile Acc…" at bounding box center [949, 295] width 811 height 673
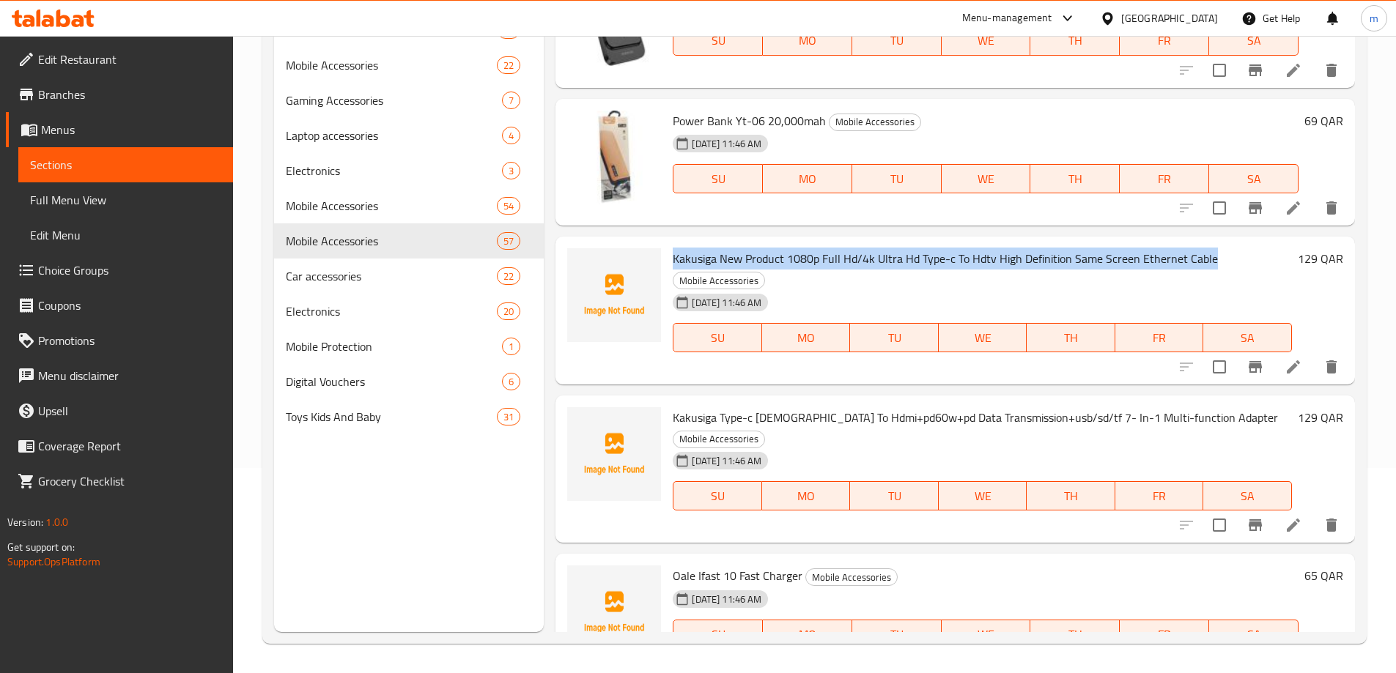
drag, startPoint x: 671, startPoint y: 257, endPoint x: 1224, endPoint y: 259, distance: 552.5
click at [1224, 259] on div "Kakusiga New Product 1080p Full Hd/4k Ultra Hd Type-c To Hdtv High Definition S…" at bounding box center [982, 311] width 631 height 136
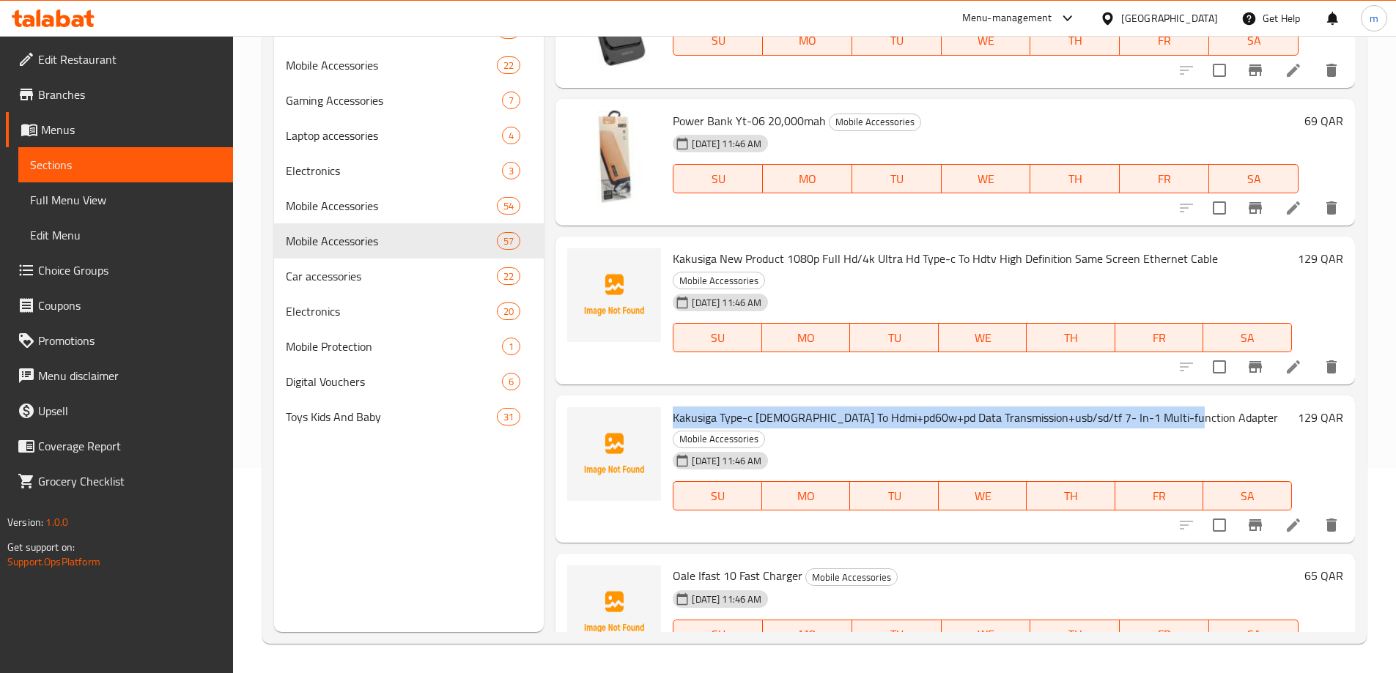
drag, startPoint x: 674, startPoint y: 416, endPoint x: 1181, endPoint y: 428, distance: 507.2
click at [1181, 428] on span "Kakusiga Type-c [DEMOGRAPHIC_DATA] To Hdmi+pd60w+pd Data Transmission+usb/sd/tf…" at bounding box center [975, 418] width 605 height 22
click at [572, 386] on div "Menu items Add Sort Manage items Anker Soundcore K20i Bluetooth Buds Mobile Acc…" at bounding box center [949, 295] width 811 height 673
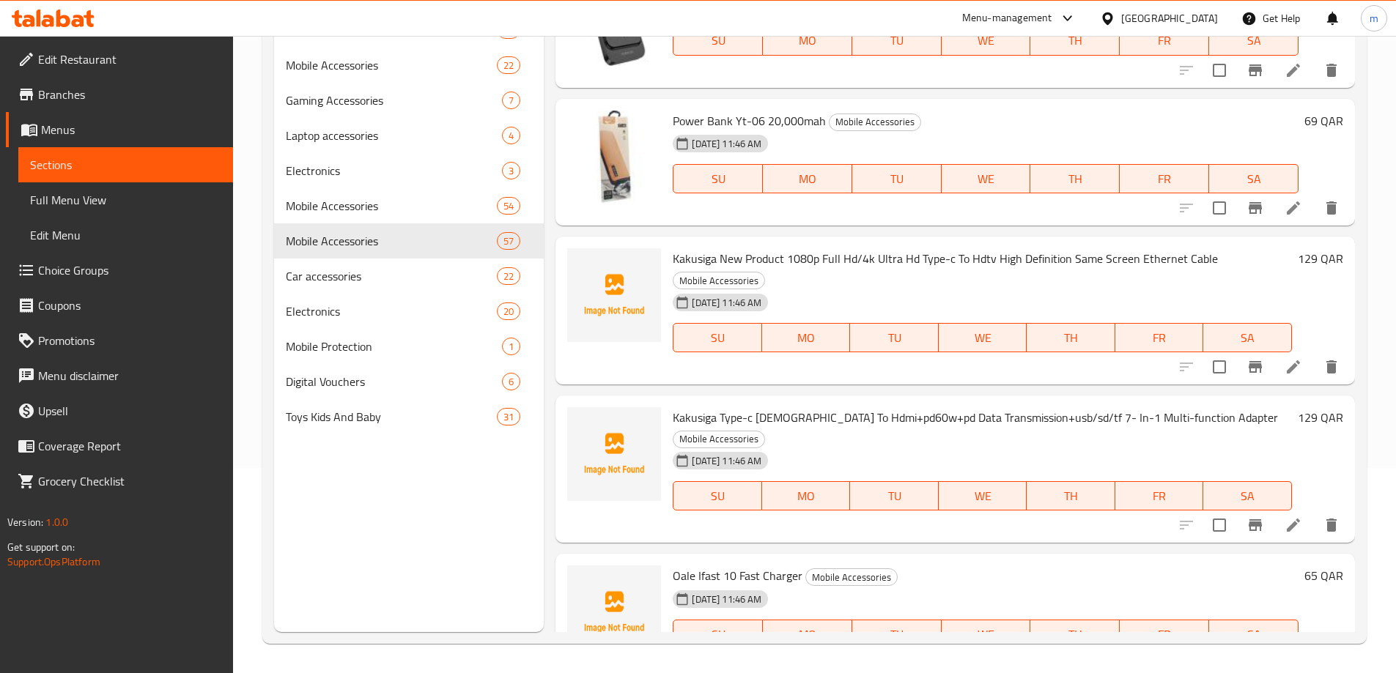
scroll to position [4396, 0]
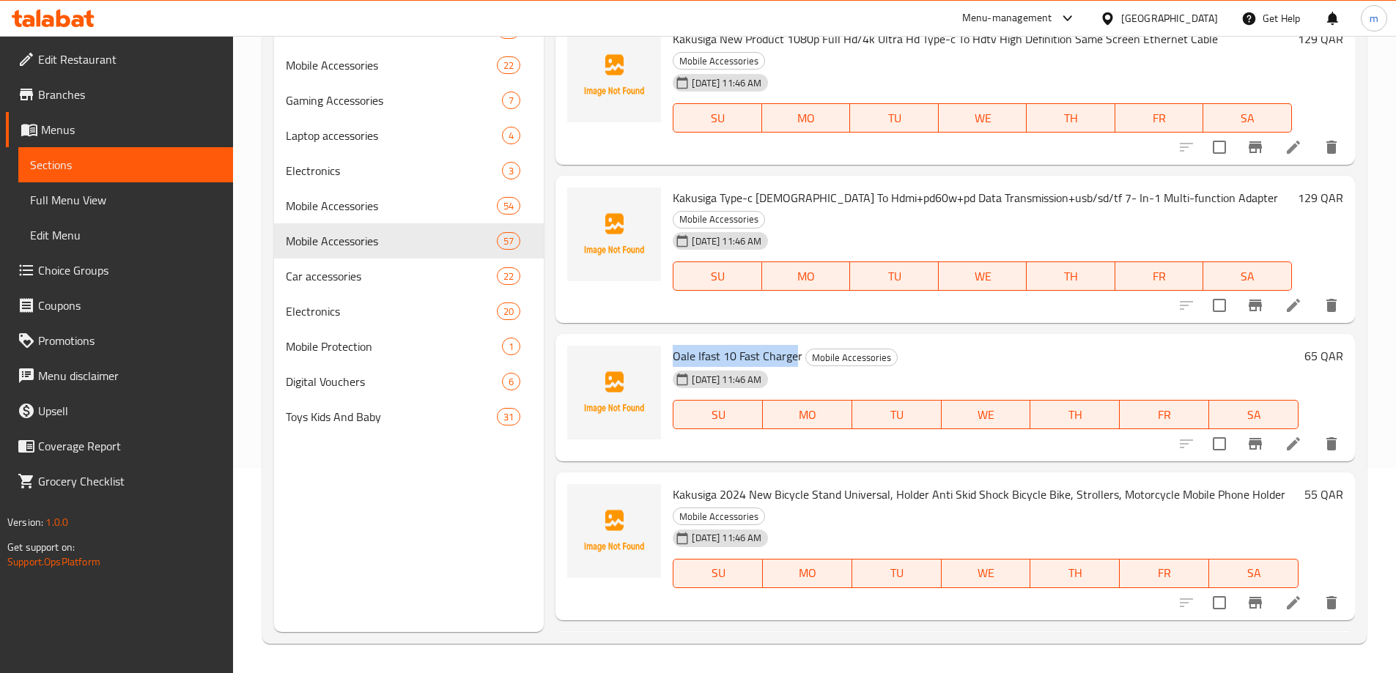
drag, startPoint x: 676, startPoint y: 335, endPoint x: 797, endPoint y: 336, distance: 120.9
click at [797, 345] on span "Oale Ifast 10 Fast Charger" at bounding box center [738, 356] width 130 height 22
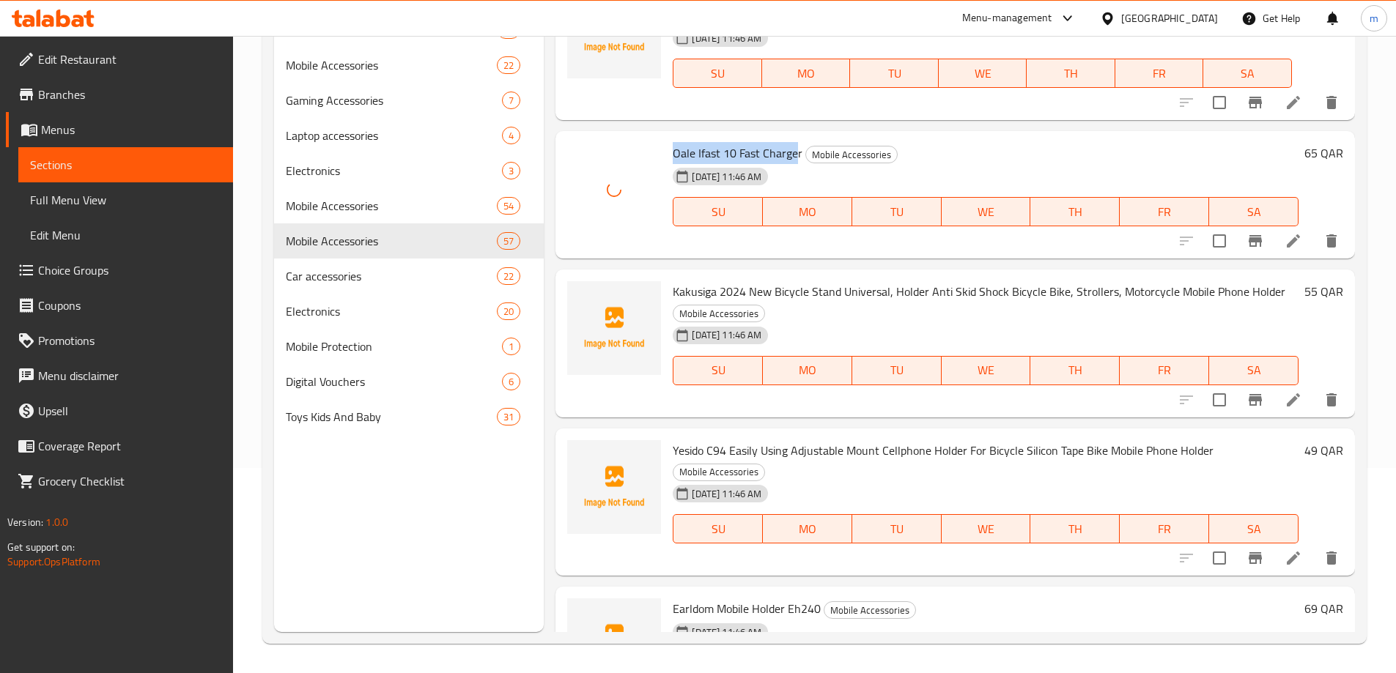
scroll to position [4616, 0]
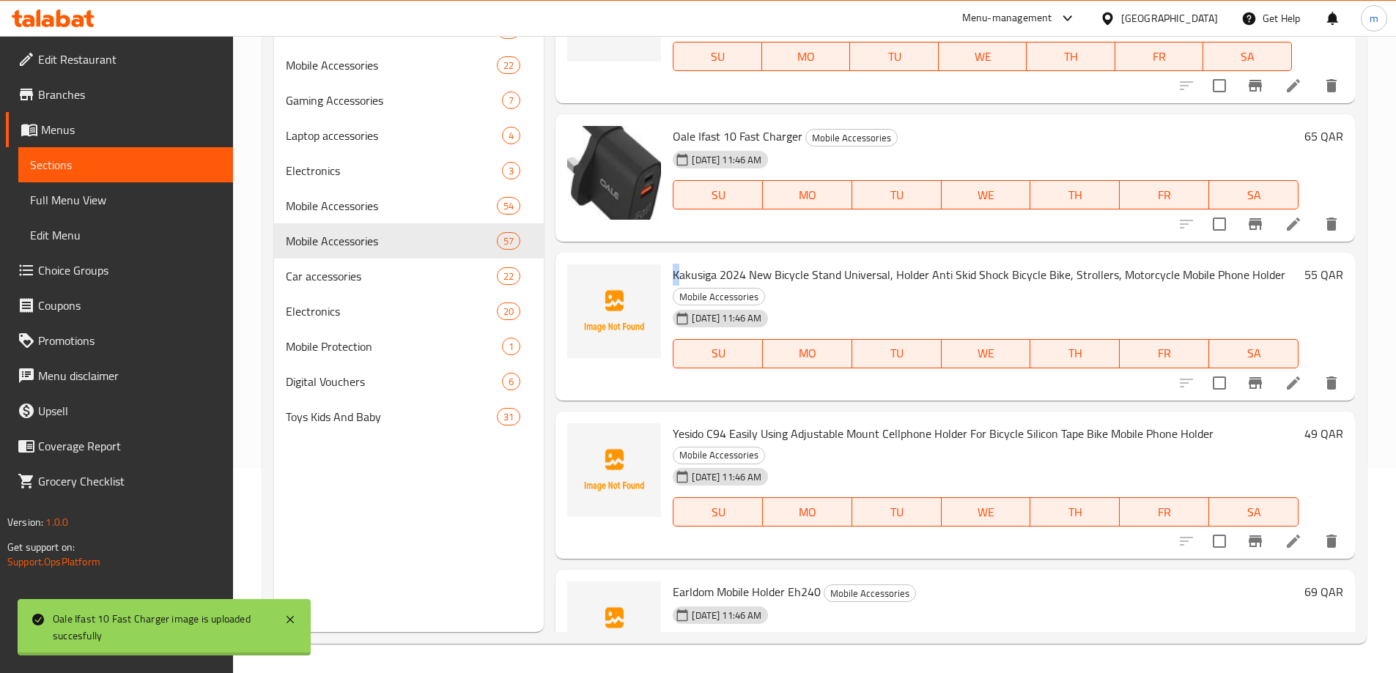
drag, startPoint x: 673, startPoint y: 256, endPoint x: 681, endPoint y: 253, distance: 8.6
click at [681, 264] on span "Kakusiga 2024 New Bicycle Stand Universal, Holder Anti Skid Shock Bicycle Bike,…" at bounding box center [979, 275] width 613 height 22
drag, startPoint x: 721, startPoint y: 254, endPoint x: 745, endPoint y: 251, distance: 24.3
click at [745, 264] on span "Kakusiga 2024 New Bicycle Stand Universal, Holder Anti Skid Shock Bicycle Bike,…" at bounding box center [979, 275] width 613 height 22
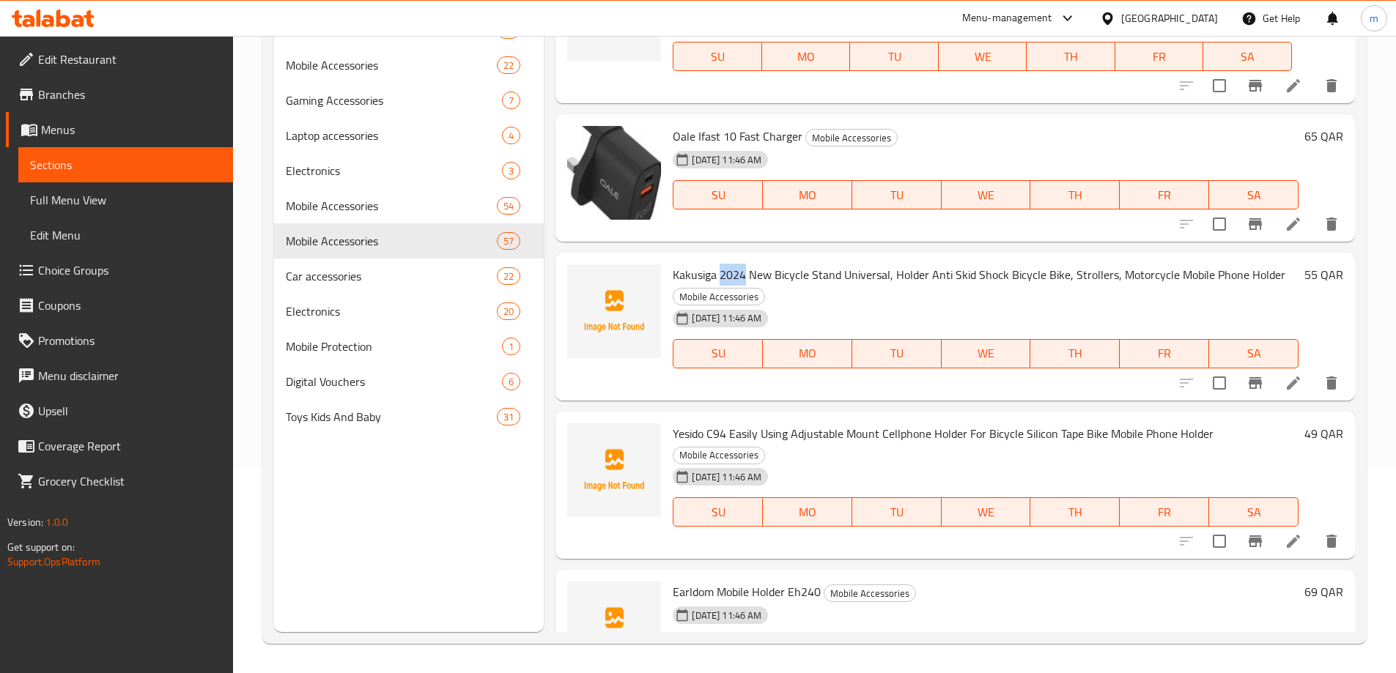
click at [667, 231] on div "Menu items Add Sort Manage items Anker Soundcore K20i Bluetooth Buds Mobile Acc…" at bounding box center [949, 295] width 811 height 673
click at [678, 264] on span "Kakusiga 2024 New Bicycle Stand Universal, Holder Anti Skid Shock Bicycle Bike,…" at bounding box center [979, 275] width 613 height 22
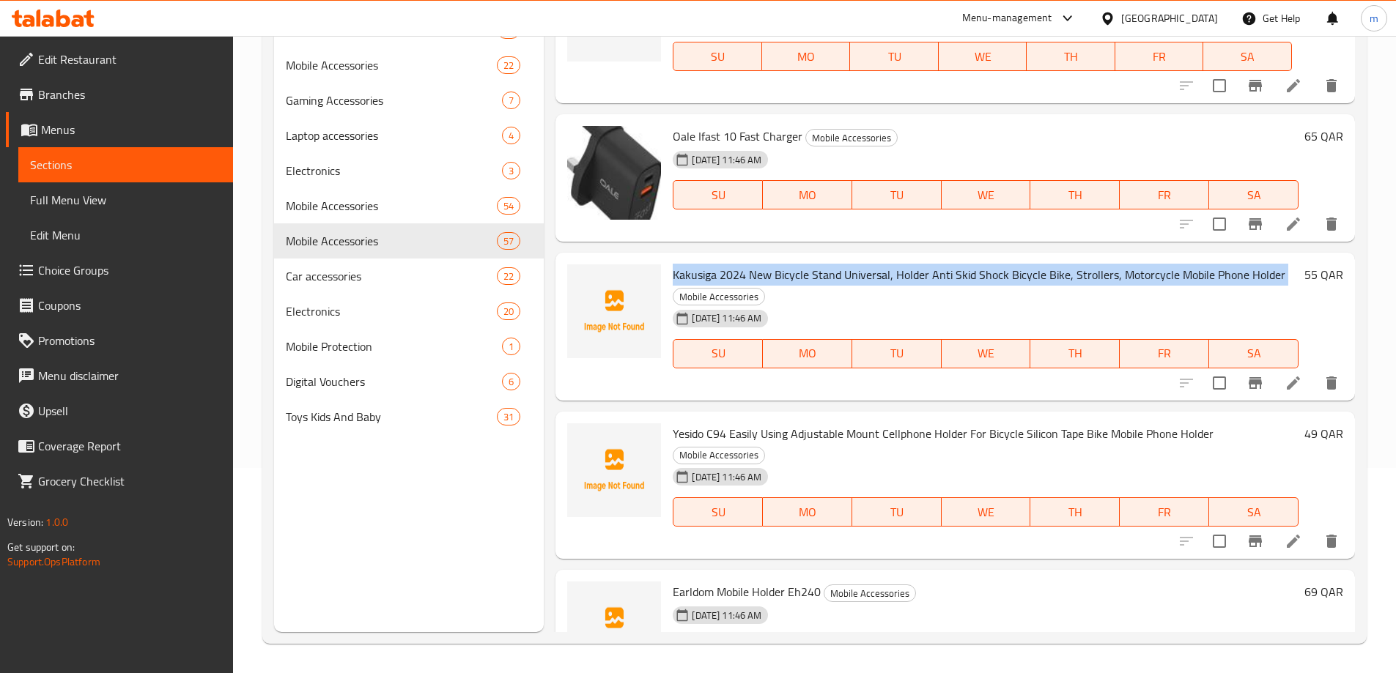
click at [678, 264] on span "Kakusiga 2024 New Bicycle Stand Universal, Holder Anti Skid Shock Bicycle Bike,…" at bounding box center [979, 275] width 613 height 22
click at [815, 225] on div "Menu items Add Sort Manage items Anker Soundcore K20i Bluetooth Buds Mobile Acc…" at bounding box center [949, 295] width 811 height 673
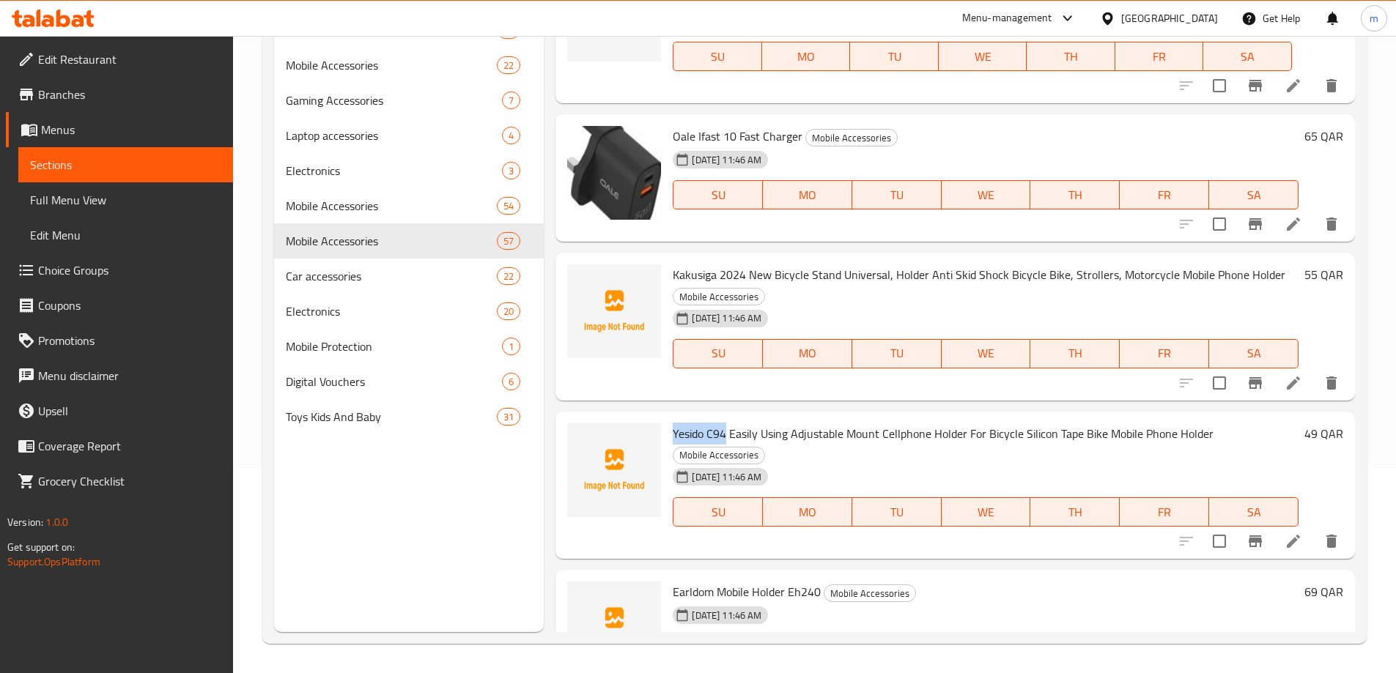
drag, startPoint x: 673, startPoint y: 413, endPoint x: 726, endPoint y: 413, distance: 53.5
click at [726, 423] on span "Yesido C94 Easily Using Adjustable Mount Cellphone Holder For Bicycle Silicon T…" at bounding box center [943, 434] width 541 height 22
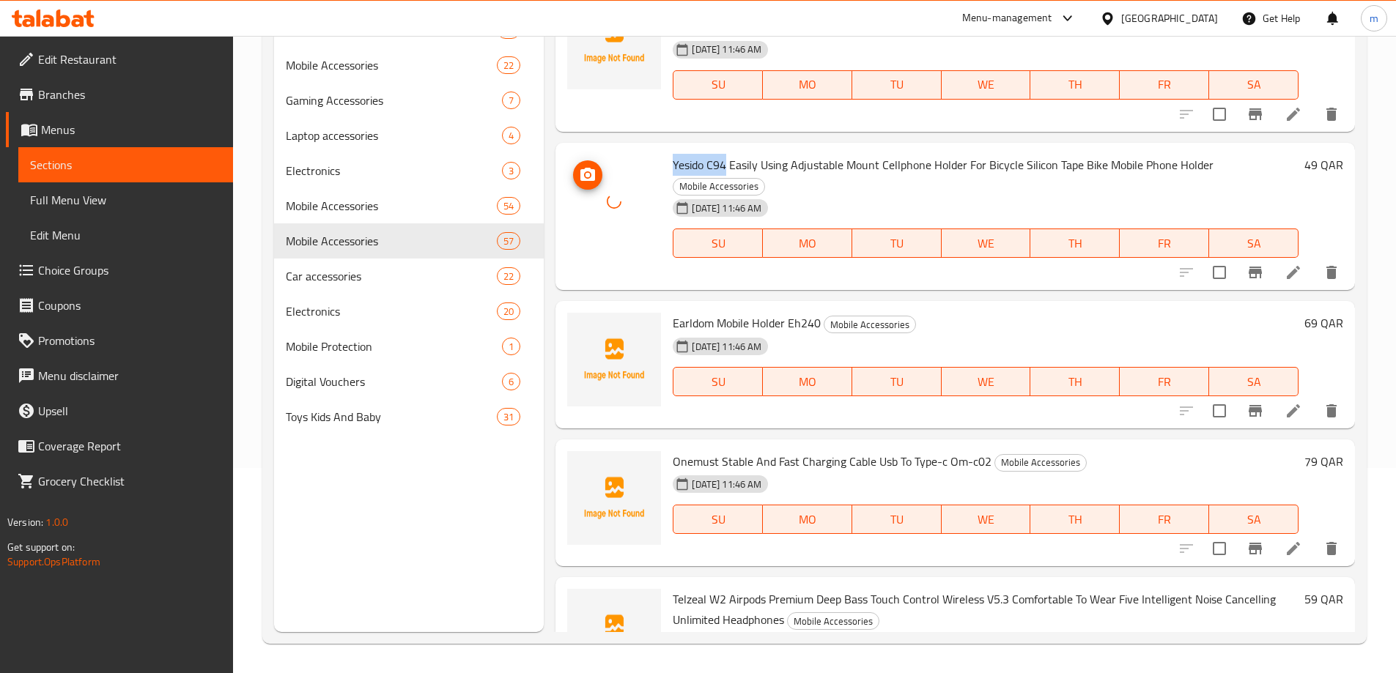
scroll to position [4909, 0]
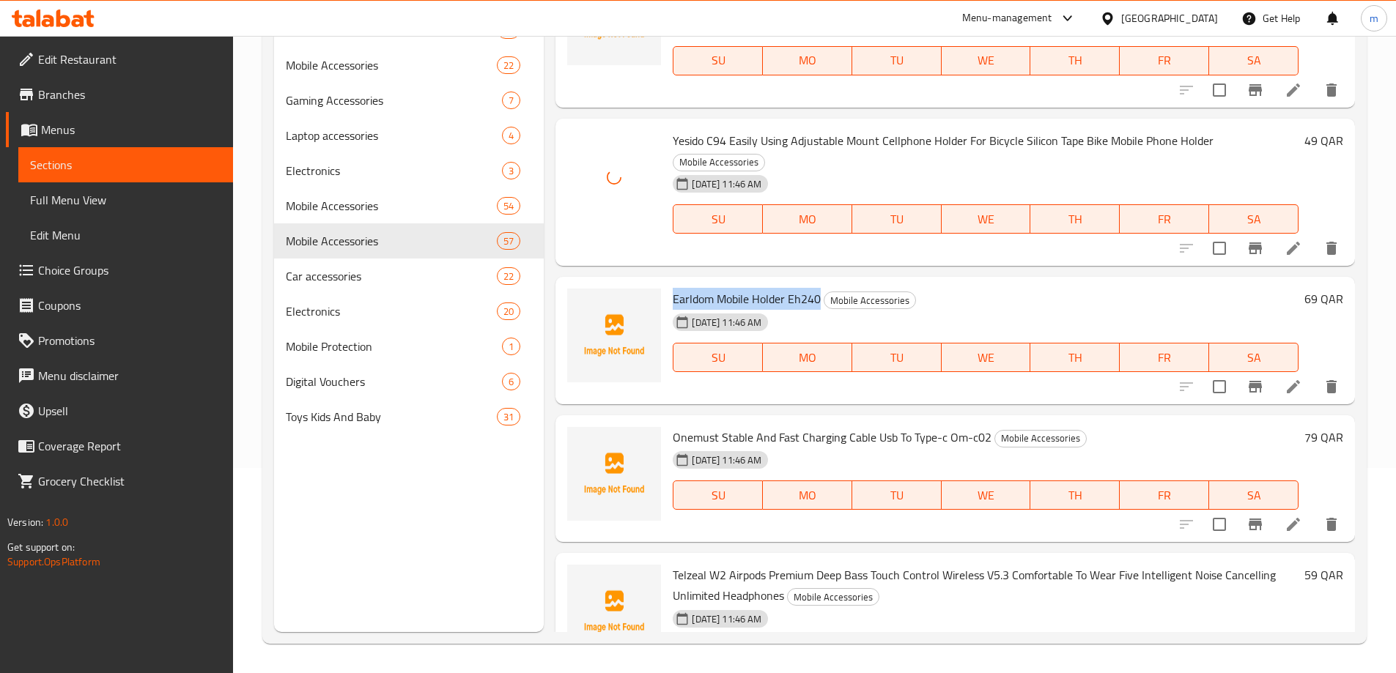
drag, startPoint x: 673, startPoint y: 275, endPoint x: 818, endPoint y: 275, distance: 145.8
click at [818, 288] on span "Earldom Mobile Holder Eh240" at bounding box center [747, 299] width 148 height 22
click at [612, 248] on div "Menu items Add Sort Manage items Anker Soundcore K20i Bluetooth Buds Mobile Acc…" at bounding box center [949, 295] width 811 height 673
click at [709, 288] on span "Earldom Mobile Holder Eh240" at bounding box center [747, 299] width 148 height 22
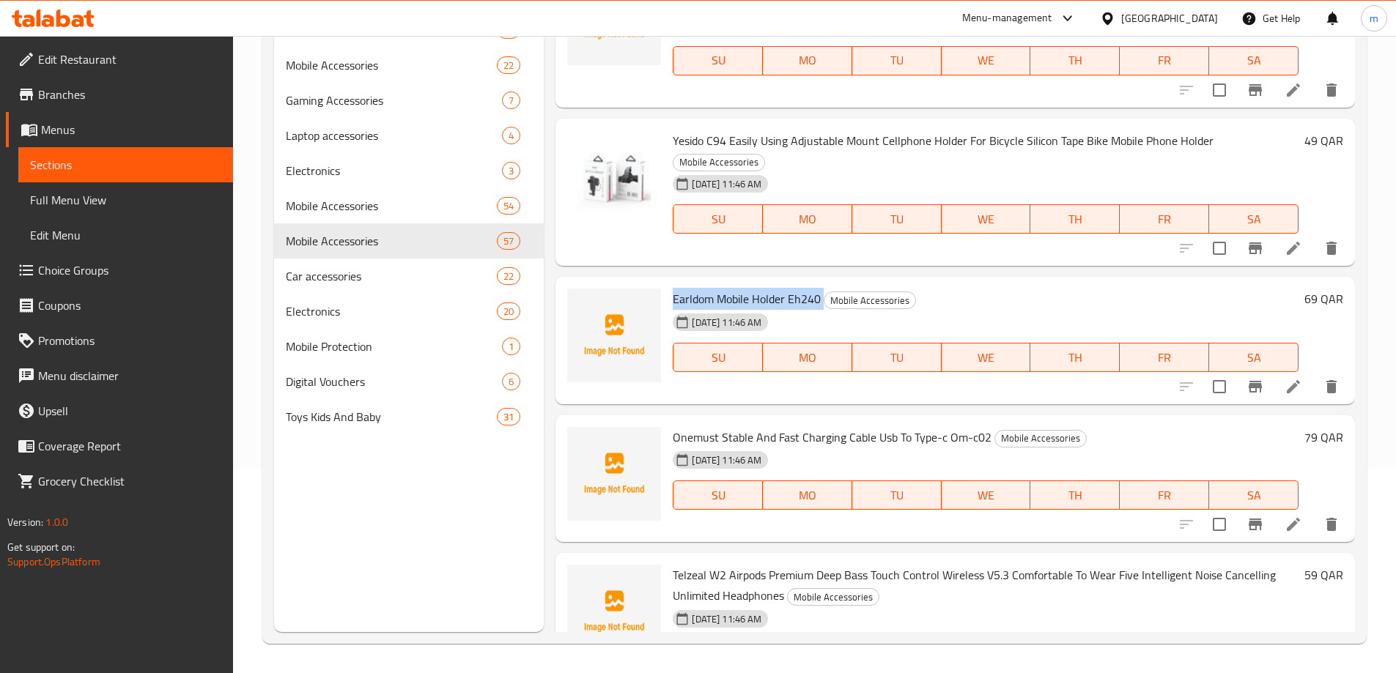
click at [709, 288] on span "Earldom Mobile Holder Eh240" at bounding box center [747, 299] width 148 height 22
click at [913, 243] on div "Yesido C94 Easily Using Adjustable Mount Cellphone Holder For Bicycle Silicon T…" at bounding box center [954, 193] width 799 height 148
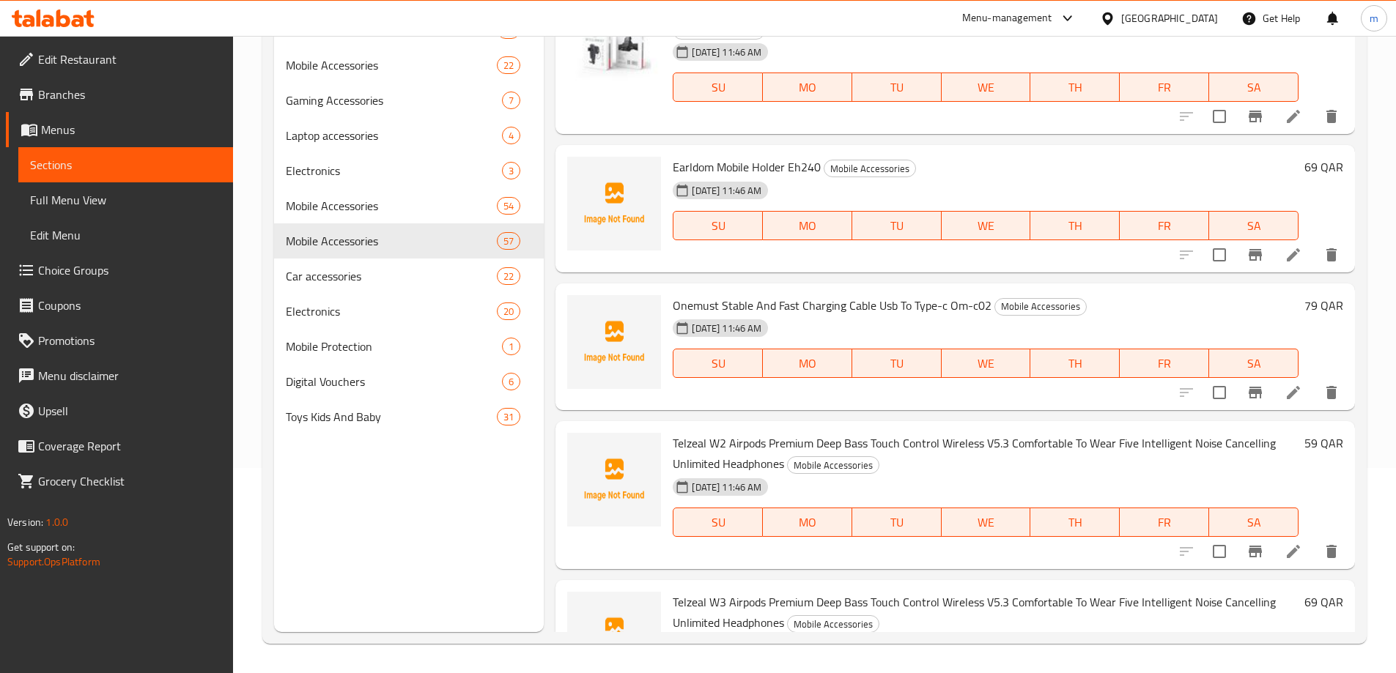
scroll to position [5056, 0]
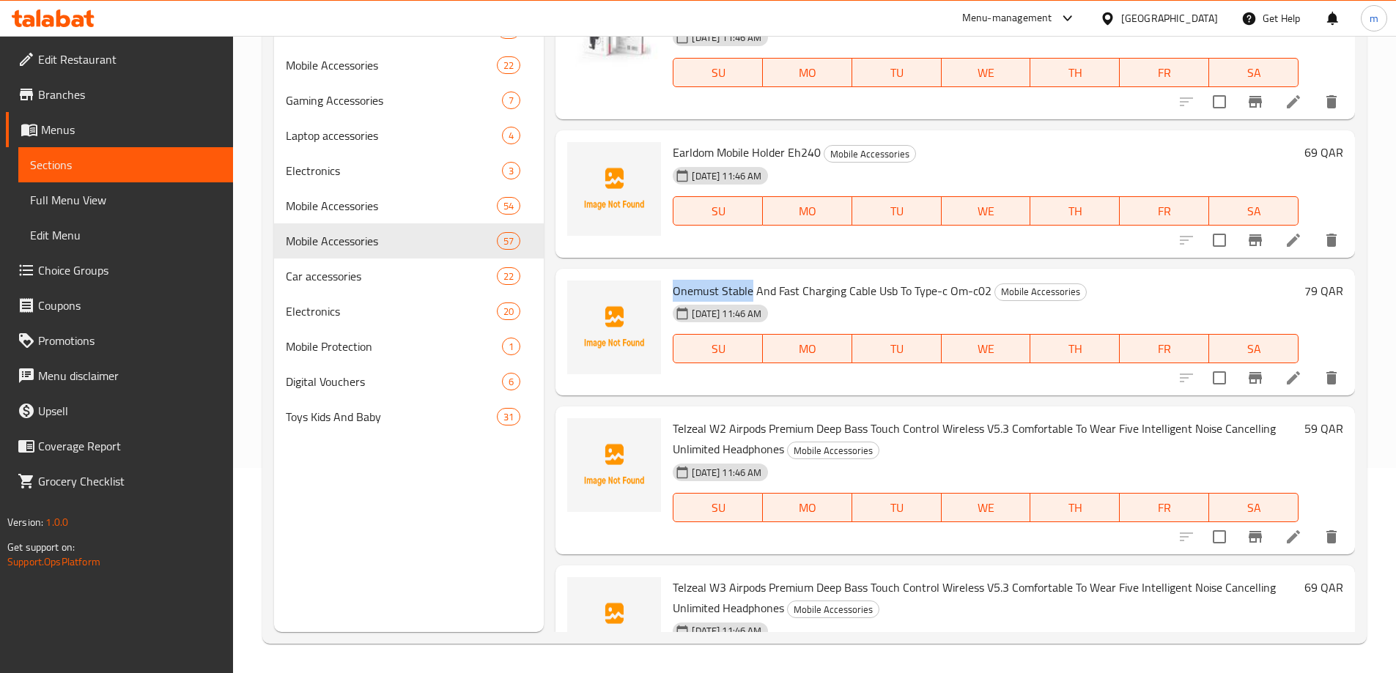
drag, startPoint x: 673, startPoint y: 272, endPoint x: 751, endPoint y: 272, distance: 77.7
click at [751, 280] on span "Onemust Stable And Fast Charging Cable Usb To Type-c Om-c02" at bounding box center [832, 291] width 319 height 22
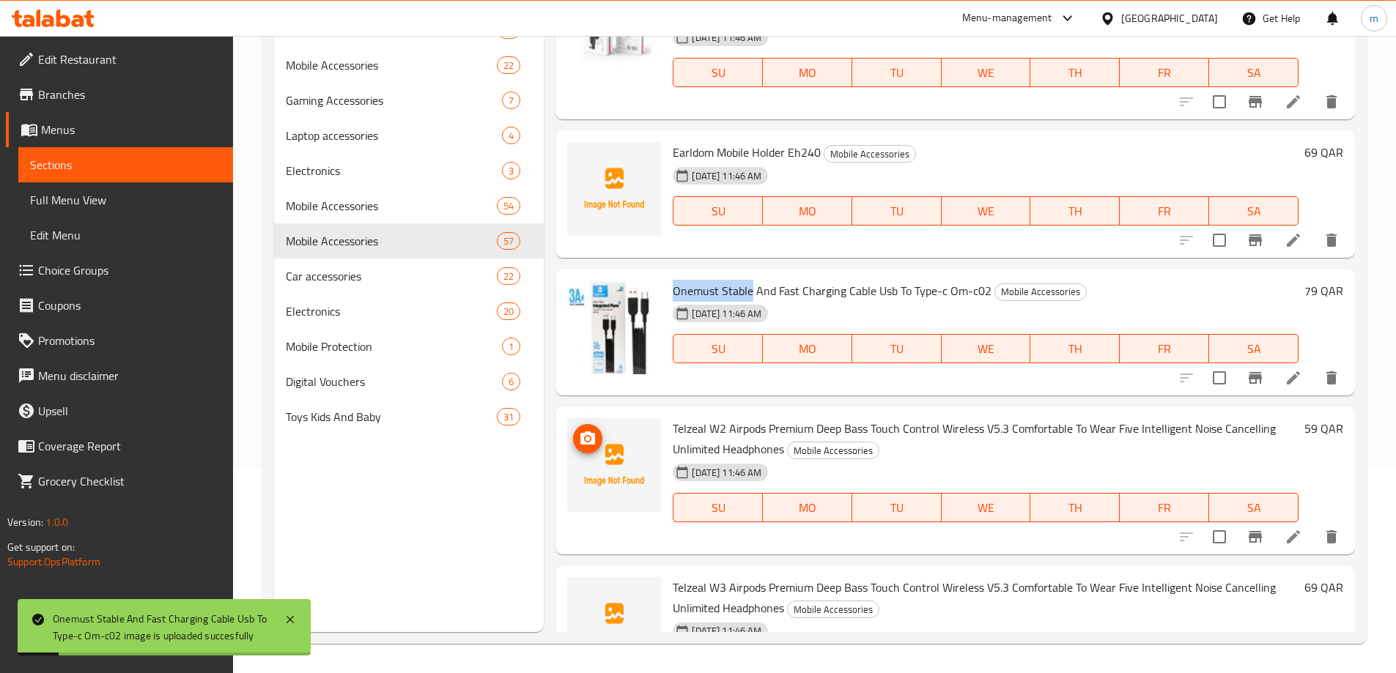
scroll to position [5202, 0]
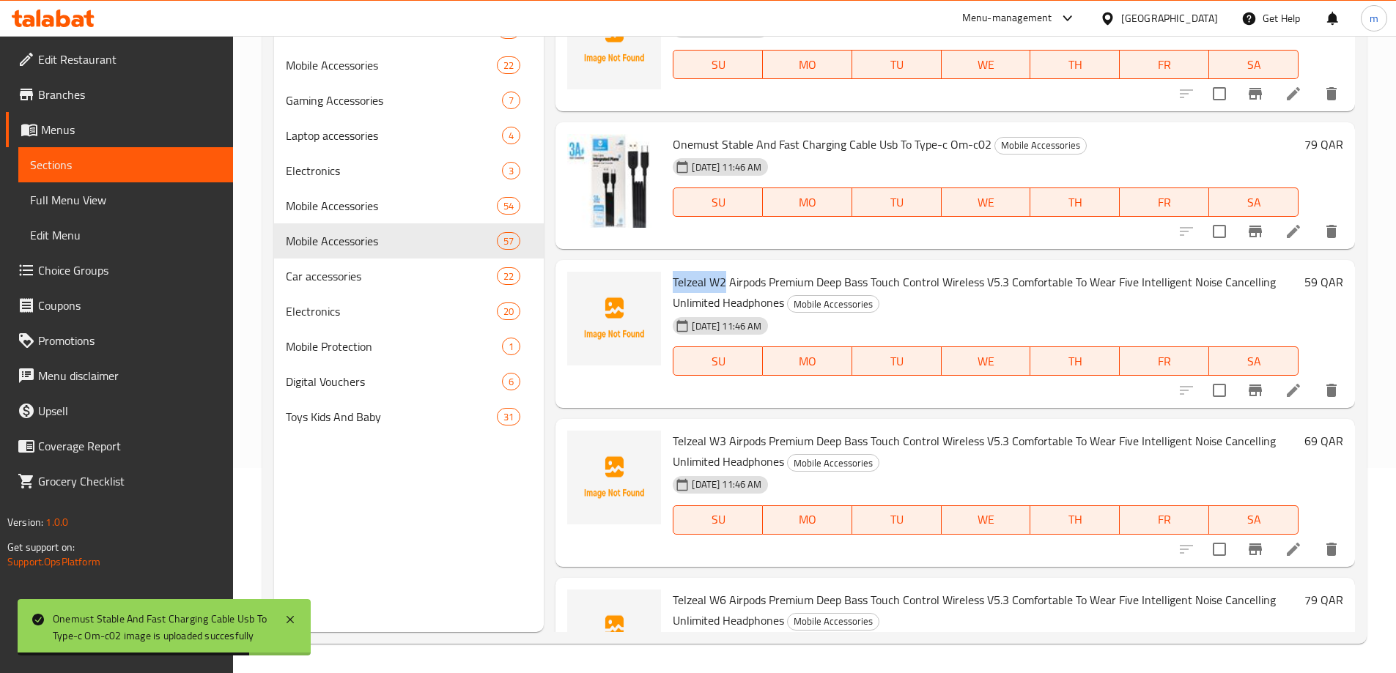
drag, startPoint x: 673, startPoint y: 262, endPoint x: 727, endPoint y: 265, distance: 53.5
click at [727, 271] on span "Telzeal W2 Airpods Premium Deep Bass Touch Control Wireless V5.3 Comfortable To…" at bounding box center [974, 292] width 603 height 42
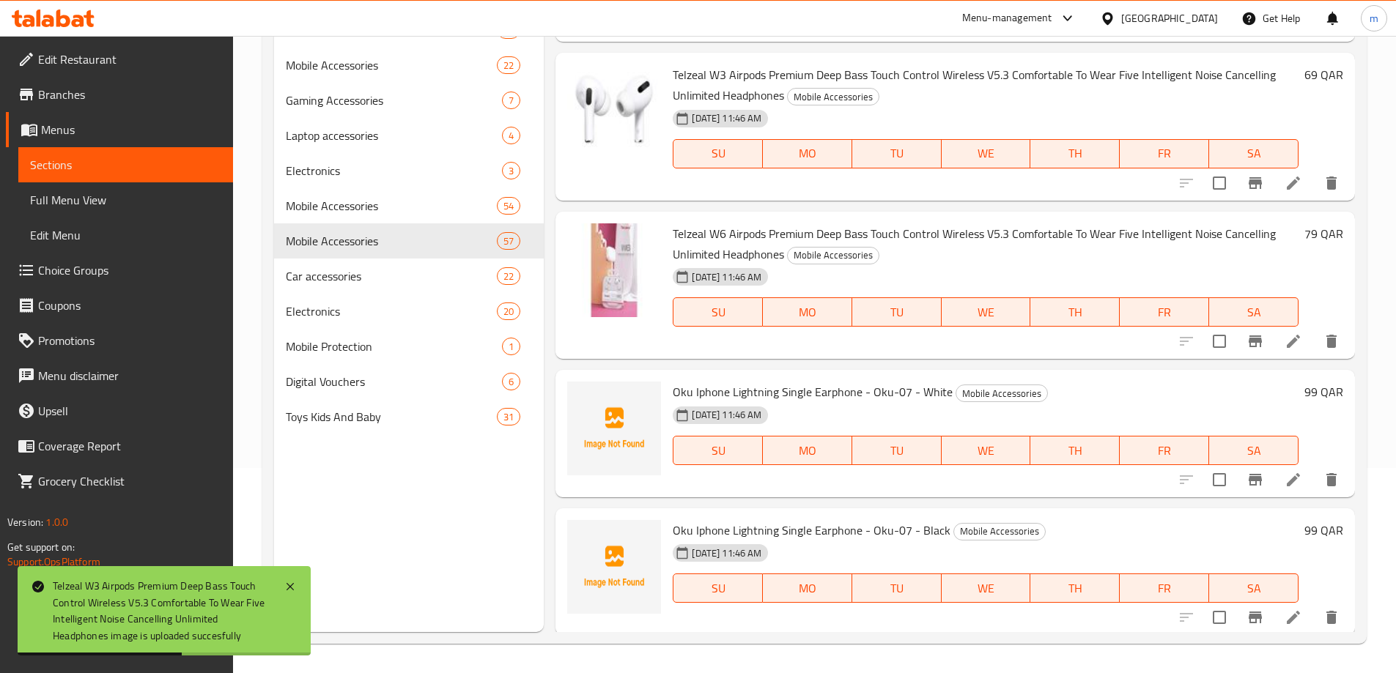
scroll to position [5642, 0]
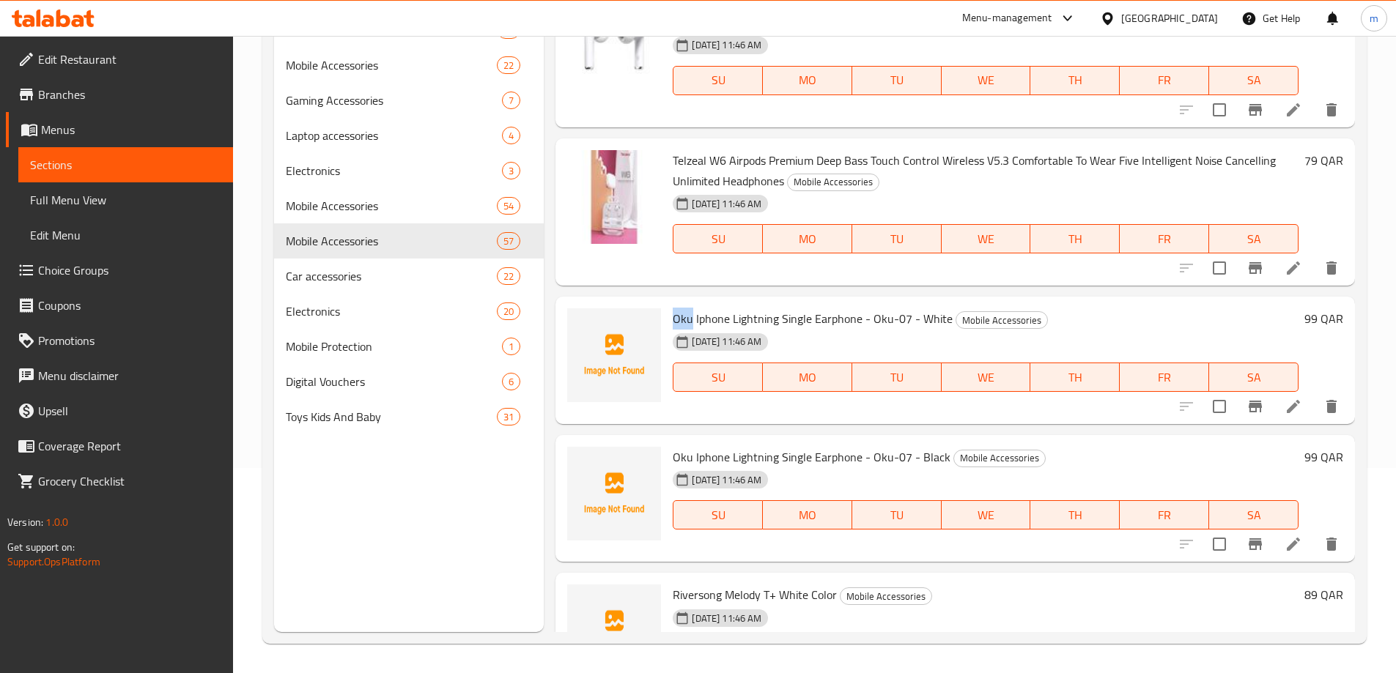
drag, startPoint x: 673, startPoint y: 300, endPoint x: 690, endPoint y: 296, distance: 18.1
click at [690, 308] on span "Oku Iphone Lightning Single Earphone - Oku-07 - White" at bounding box center [813, 319] width 280 height 22
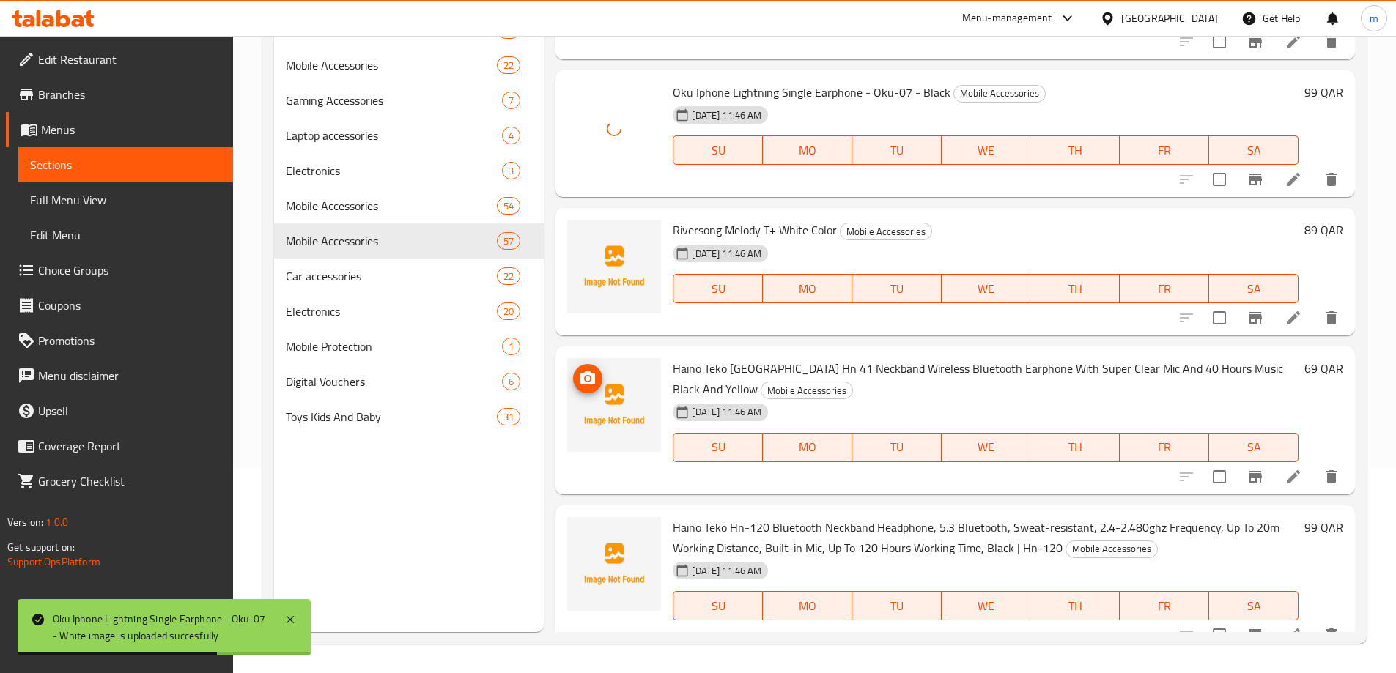
scroll to position [6008, 0]
drag, startPoint x: 674, startPoint y: 204, endPoint x: 722, endPoint y: 210, distance: 48.0
click at [722, 218] on span "Riversong Melody T+ White Color" at bounding box center [755, 229] width 164 height 22
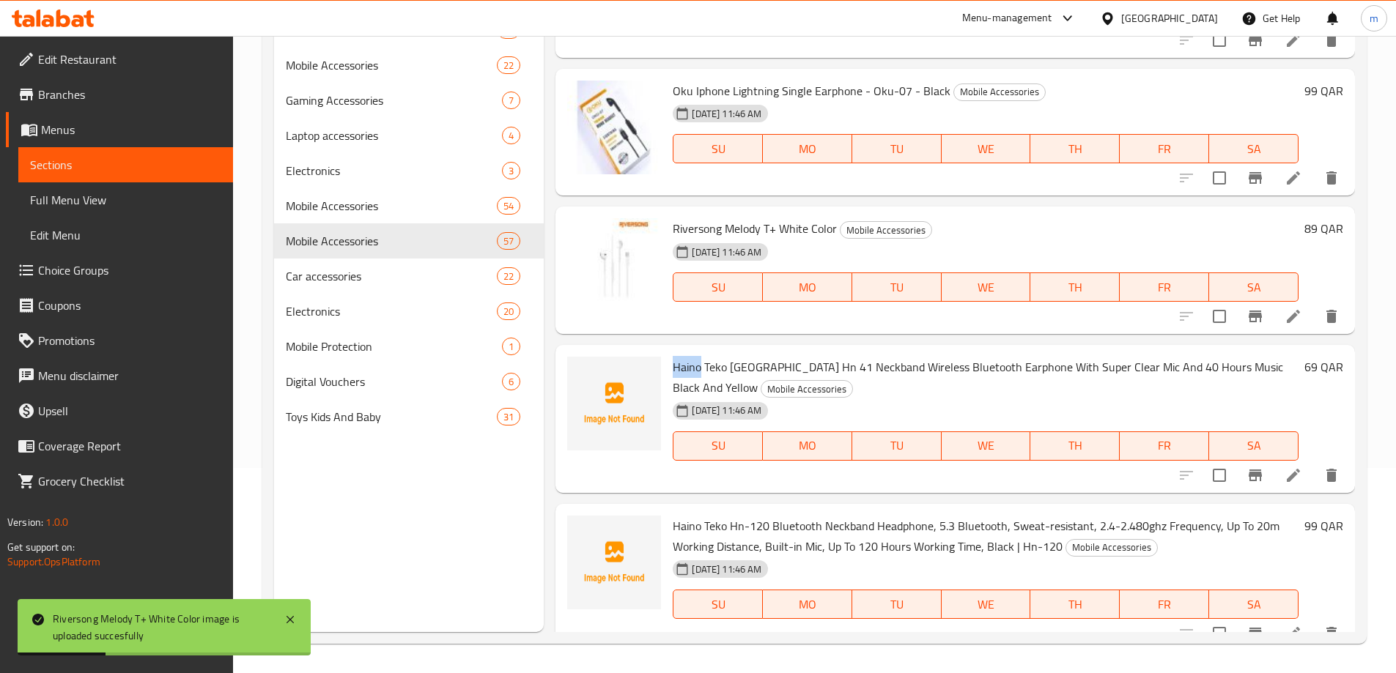
drag, startPoint x: 673, startPoint y: 348, endPoint x: 702, endPoint y: 347, distance: 28.6
click at [702, 356] on span "Haino Teko [GEOGRAPHIC_DATA] Hn 41 Neckband Wireless Bluetooth Earphone With Su…" at bounding box center [978, 377] width 610 height 42
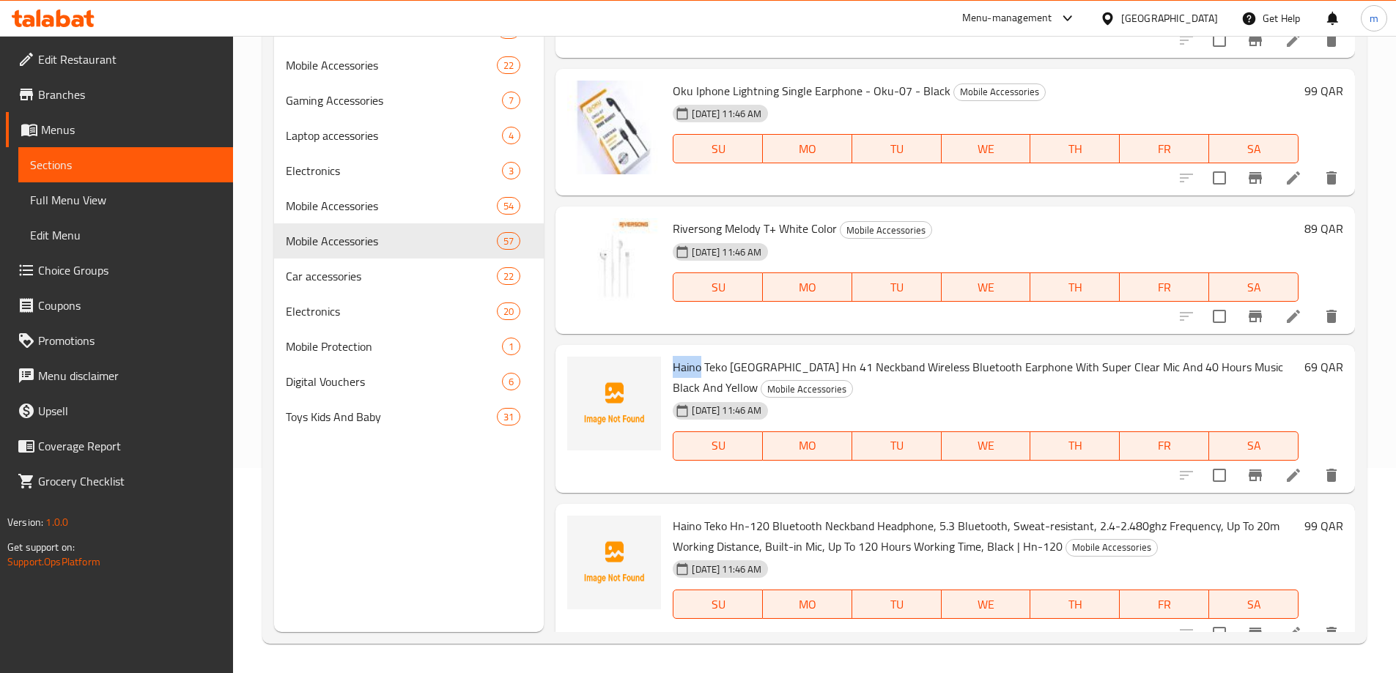
click at [621, 317] on div "Menu items Add Sort Manage items Anker Soundcore K20i Bluetooth Buds Mobile Acc…" at bounding box center [949, 295] width 811 height 673
drag, startPoint x: 731, startPoint y: 347, endPoint x: 772, endPoint y: 349, distance: 40.4
click at [772, 356] on span "Haino Teko [GEOGRAPHIC_DATA] Hn 41 Neckband Wireless Bluetooth Earphone With Su…" at bounding box center [978, 377] width 610 height 42
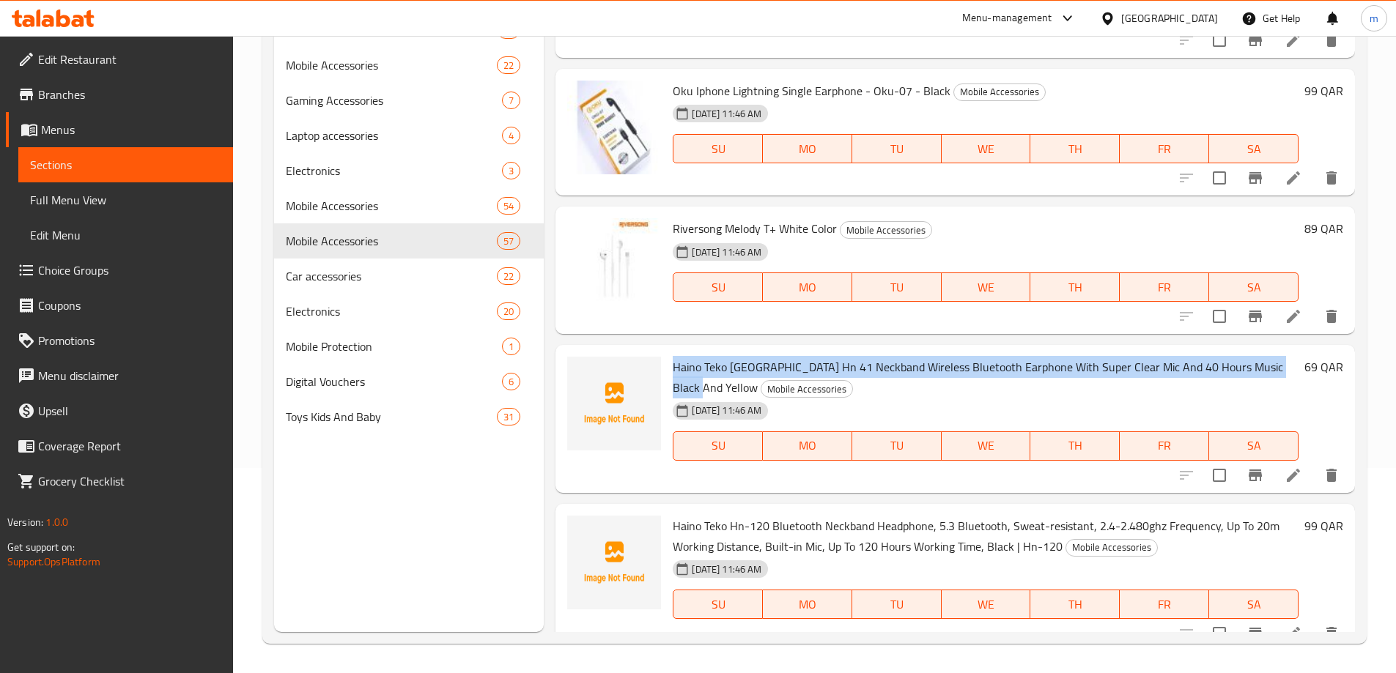
drag, startPoint x: 673, startPoint y: 348, endPoint x: 703, endPoint y: 362, distance: 33.1
click at [703, 362] on span "Haino Teko [GEOGRAPHIC_DATA] Hn 41 Neckband Wireless Bluetooth Earphone With Su…" at bounding box center [978, 377] width 610 height 42
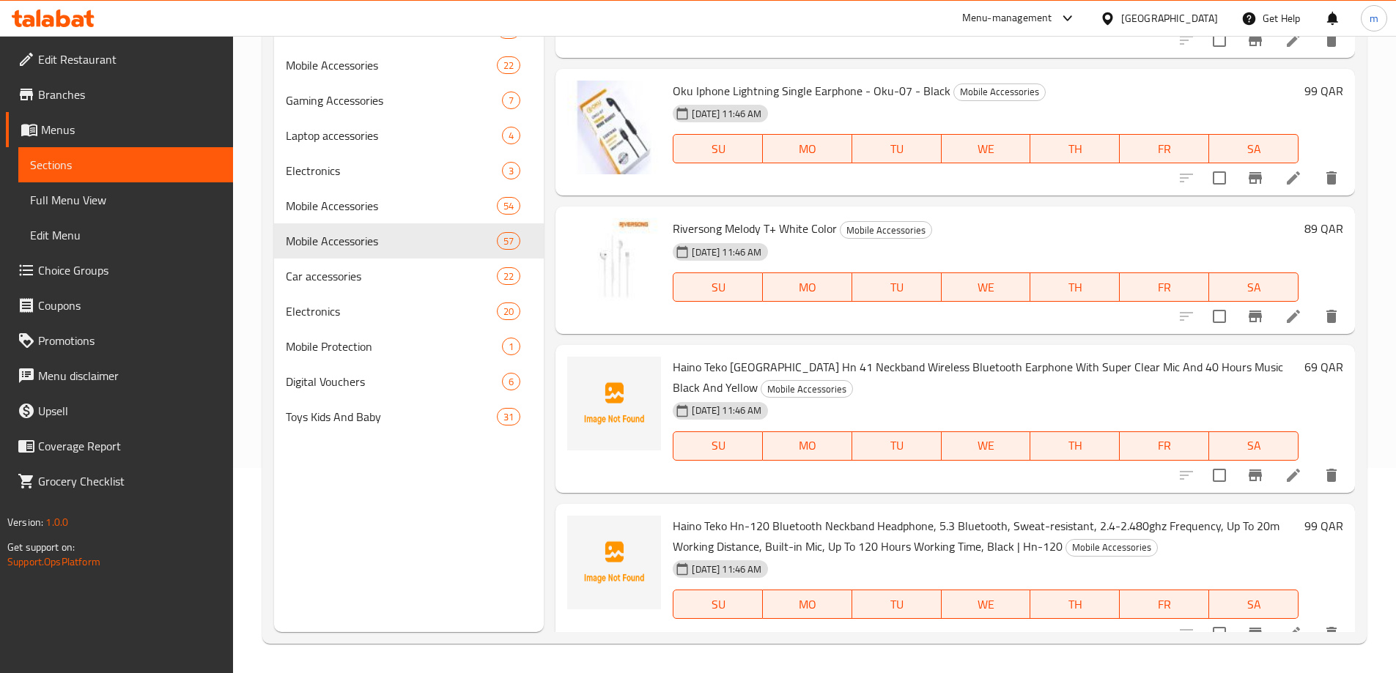
click at [606, 320] on div "Menu items Add Sort Manage items Anker Soundcore K20i Bluetooth Buds Mobile Acc…" at bounding box center [949, 295] width 811 height 673
drag, startPoint x: 674, startPoint y: 506, endPoint x: 703, endPoint y: 505, distance: 28.6
click at [703, 515] on span "Haino Teko Hn-120 Bluetooth Neckband Headphone, 5.3 Bluetooth, Sweat-resistant,…" at bounding box center [976, 536] width 607 height 42
click at [706, 478] on div "Menu items Add Sort Manage items Anker Soundcore K20i Bluetooth Buds Mobile Acc…" at bounding box center [949, 295] width 811 height 673
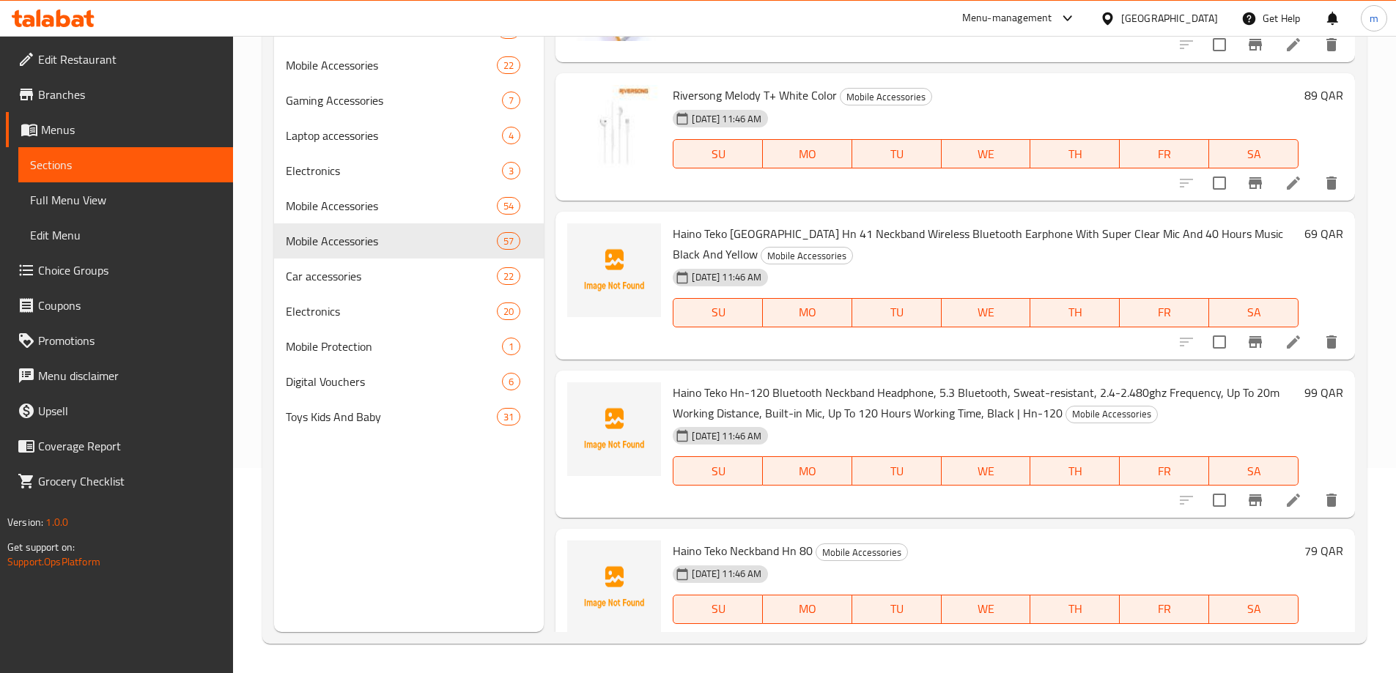
scroll to position [6155, 0]
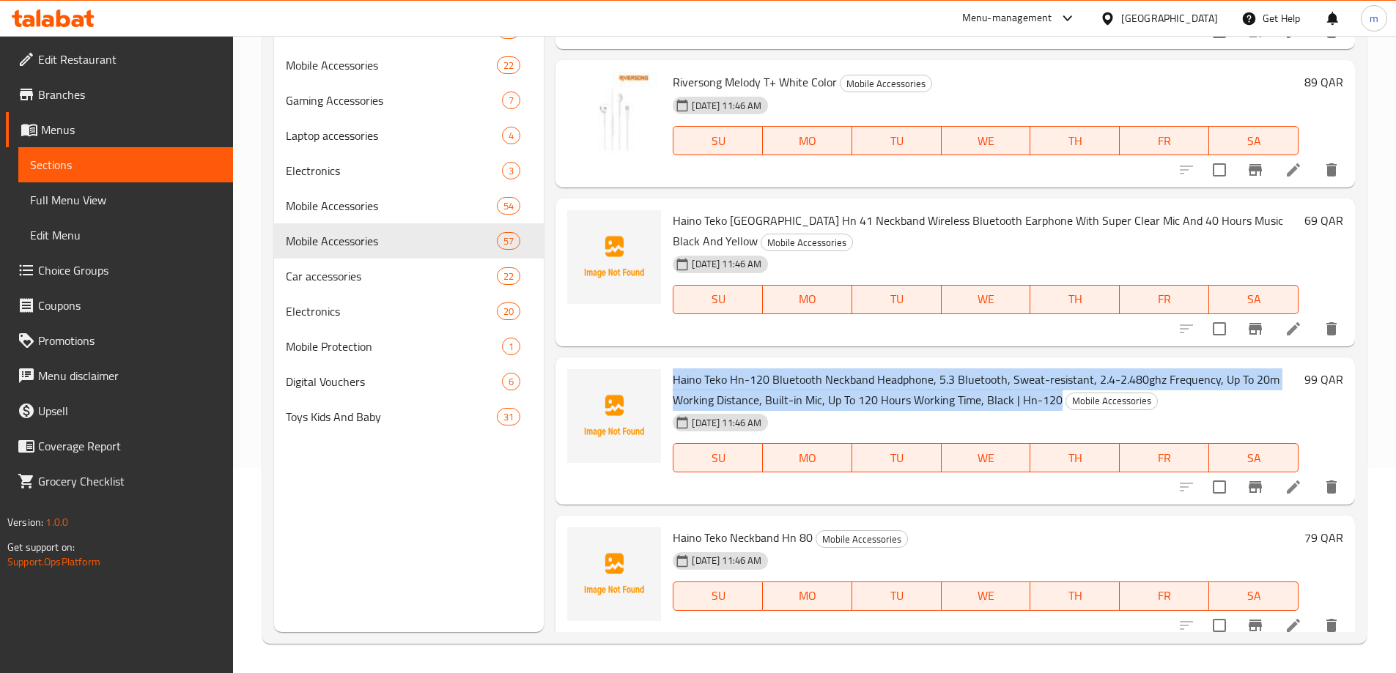
drag, startPoint x: 673, startPoint y: 355, endPoint x: 1056, endPoint y: 380, distance: 384.1
click at [1056, 380] on span "Haino Teko Hn-120 Bluetooth Neckband Headphone, 5.3 Bluetooth, Sweat-resistant,…" at bounding box center [976, 390] width 607 height 42
click at [726, 328] on div "Menu items Add Sort Manage items Anker Soundcore K20i Bluetooth Buds Mobile Acc…" at bounding box center [949, 295] width 811 height 673
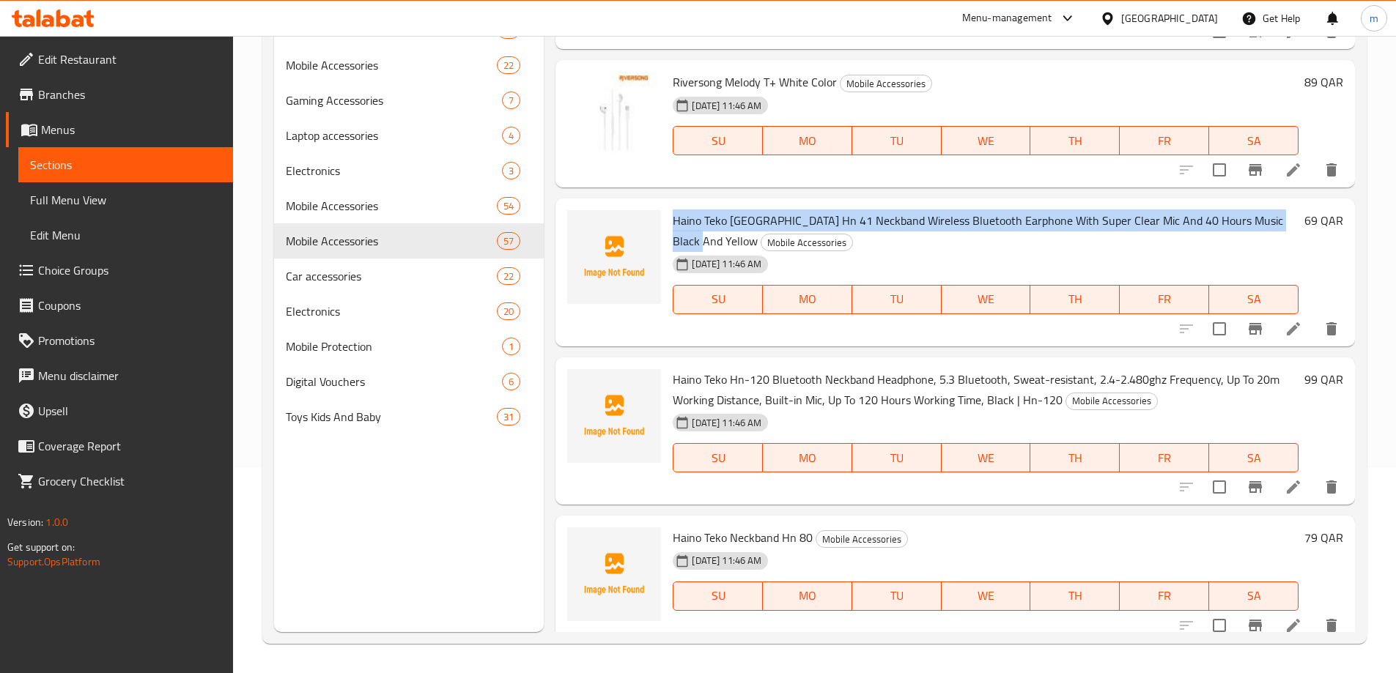
drag, startPoint x: 673, startPoint y: 198, endPoint x: 701, endPoint y: 221, distance: 36.4
click at [701, 221] on span "Haino Teko [GEOGRAPHIC_DATA] Hn 41 Neckband Wireless Bluetooth Earphone With Su…" at bounding box center [978, 231] width 610 height 42
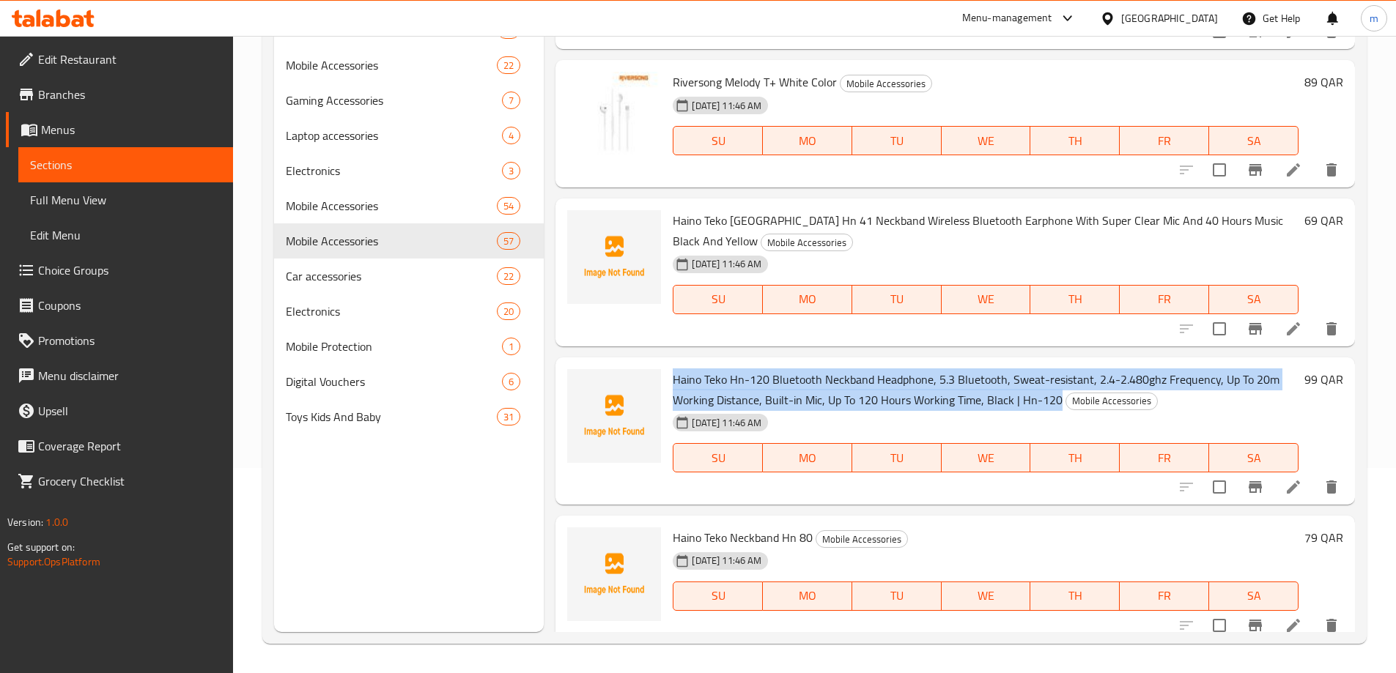
drag, startPoint x: 673, startPoint y: 358, endPoint x: 1055, endPoint y: 380, distance: 382.4
click at [1055, 380] on span "Haino Teko Hn-120 Bluetooth Neckband Headphone, 5.3 Bluetooth, Sweat-resistant,…" at bounding box center [976, 390] width 607 height 42
click at [917, 326] on div "Menu items Add Sort Manage items Anker Soundcore K20i Bluetooth Buds Mobile Acc…" at bounding box center [949, 295] width 811 height 673
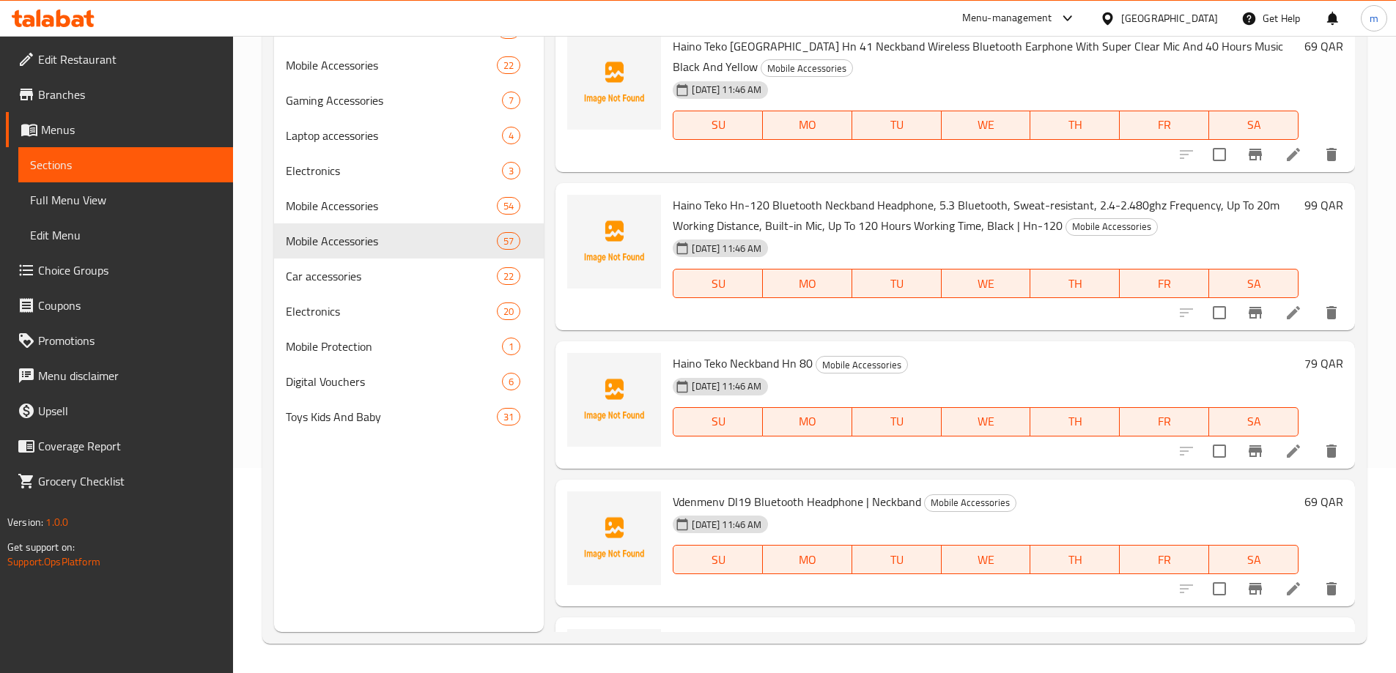
scroll to position [6375, 0]
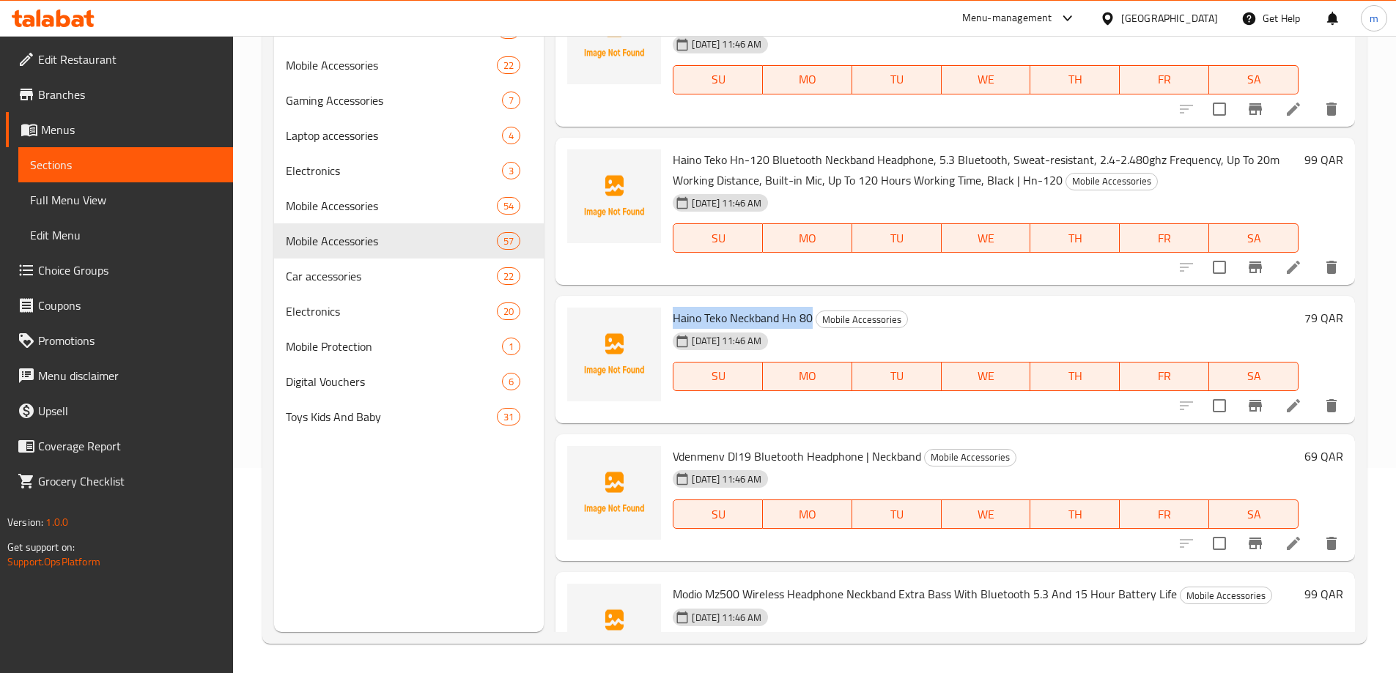
drag, startPoint x: 673, startPoint y: 299, endPoint x: 810, endPoint y: 297, distance: 136.3
click at [810, 307] on span "Haino Teko Neckband Hn 80" at bounding box center [743, 318] width 140 height 22
click at [979, 267] on div "Menu items Add Sort Manage items Anker Soundcore K20i Bluetooth Buds Mobile Acc…" at bounding box center [949, 295] width 811 height 673
drag, startPoint x: 674, startPoint y: 434, endPoint x: 724, endPoint y: 434, distance: 49.8
click at [724, 445] on span "Vdenmenv Dl19 Bluetooth Headphone | Neckband" at bounding box center [797, 456] width 248 height 22
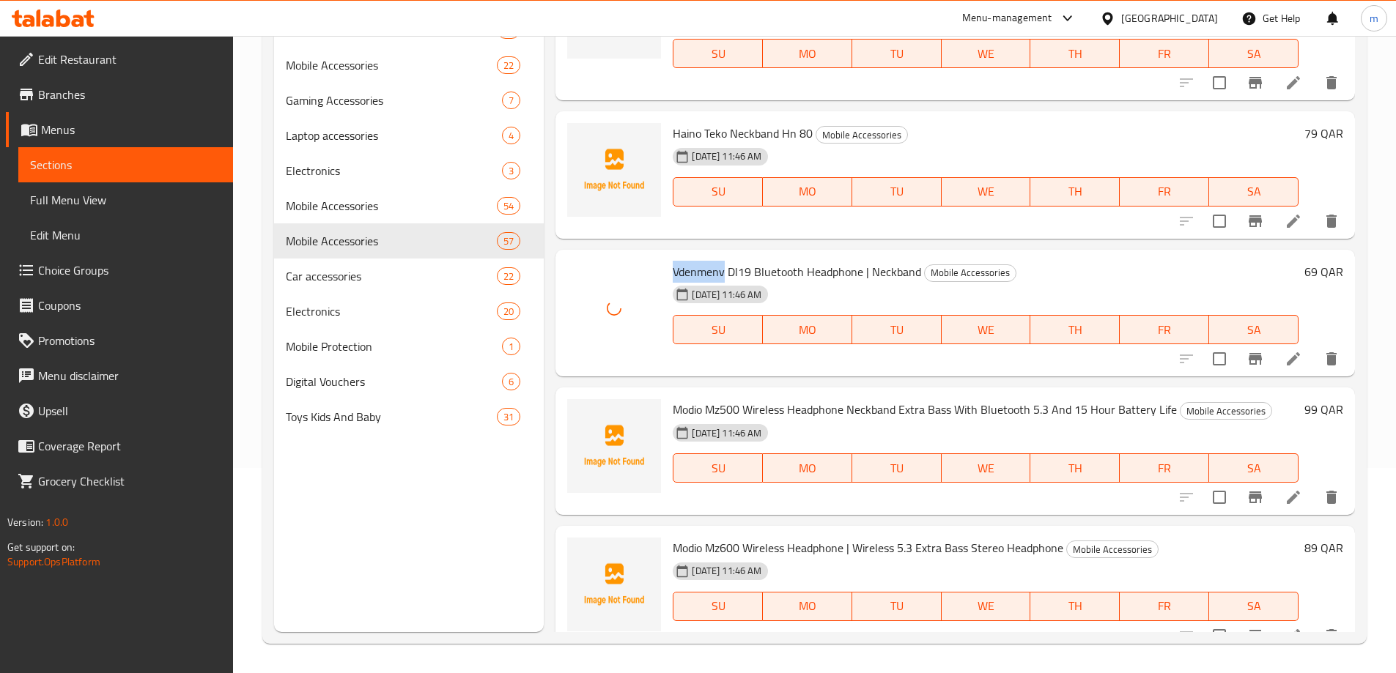
scroll to position [6594, 0]
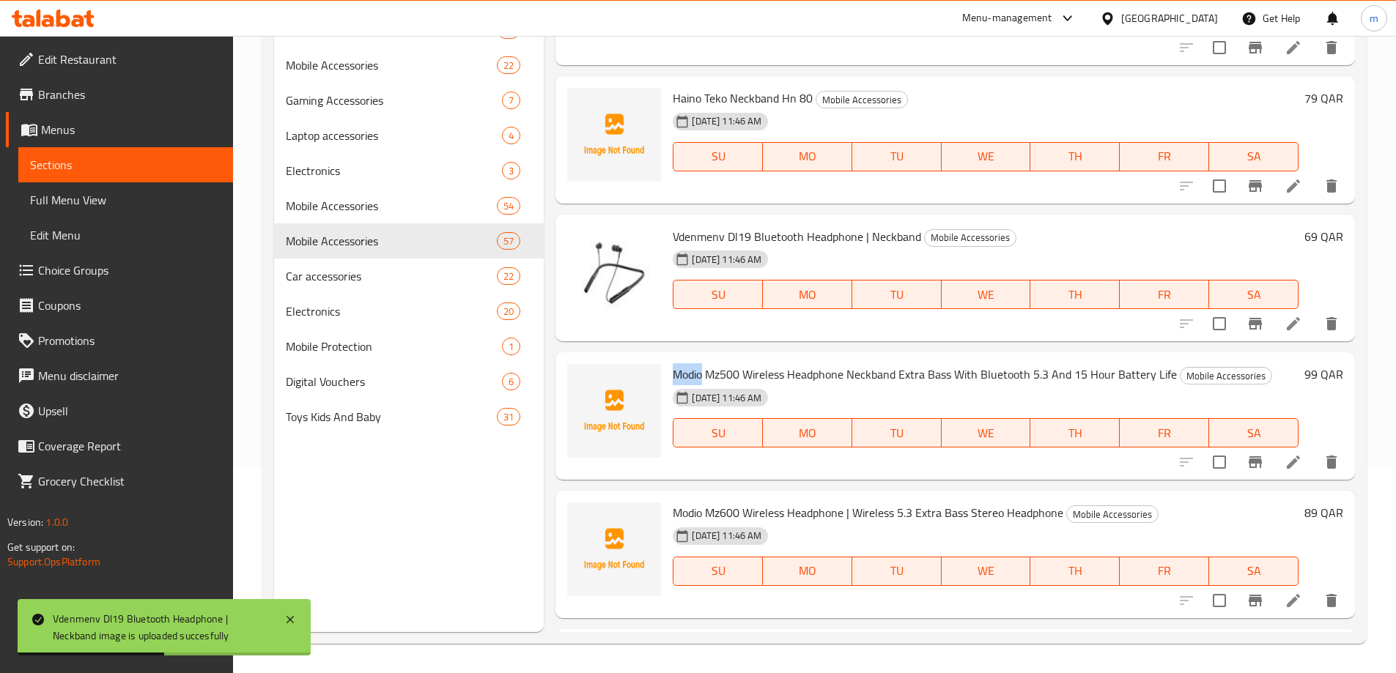
drag, startPoint x: 674, startPoint y: 351, endPoint x: 702, endPoint y: 351, distance: 27.8
click at [702, 363] on span "Modio Mz500 Wireless Headphone Neckband Extra Bass With Bluetooth 5.3 And 15 Ho…" at bounding box center [925, 374] width 504 height 22
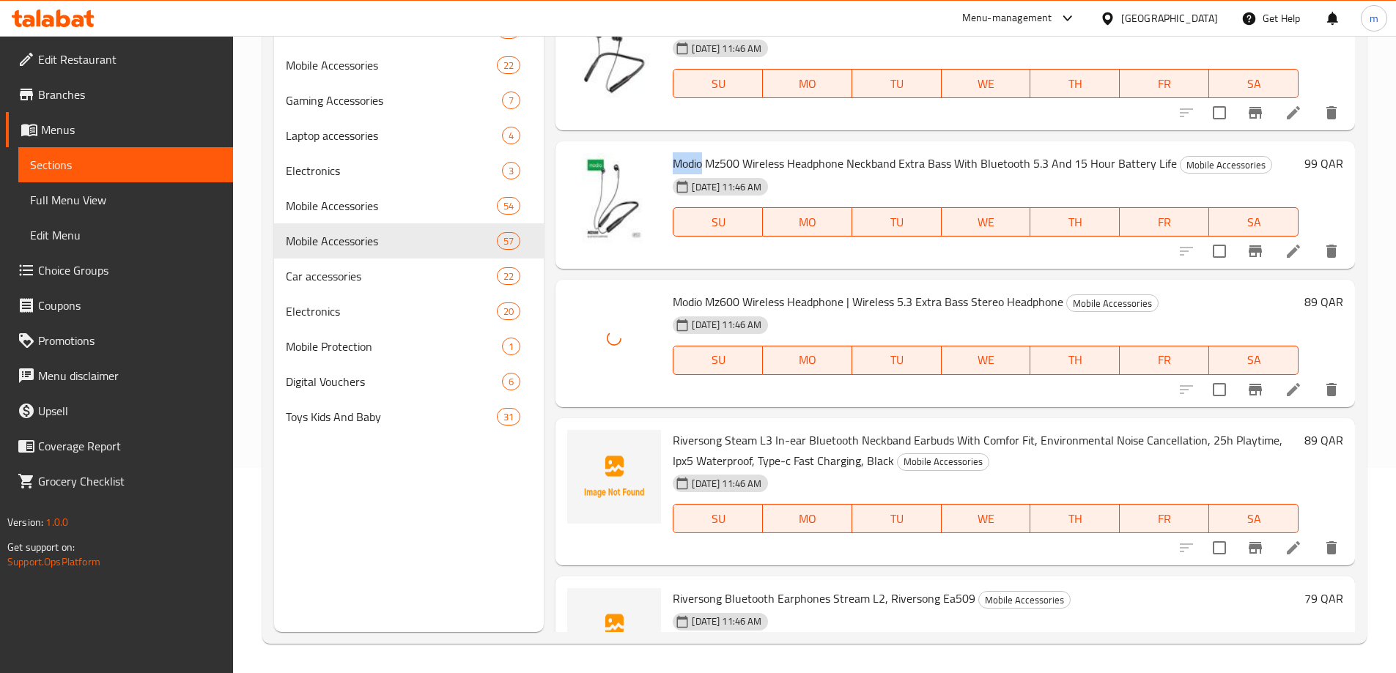
scroll to position [6814, 0]
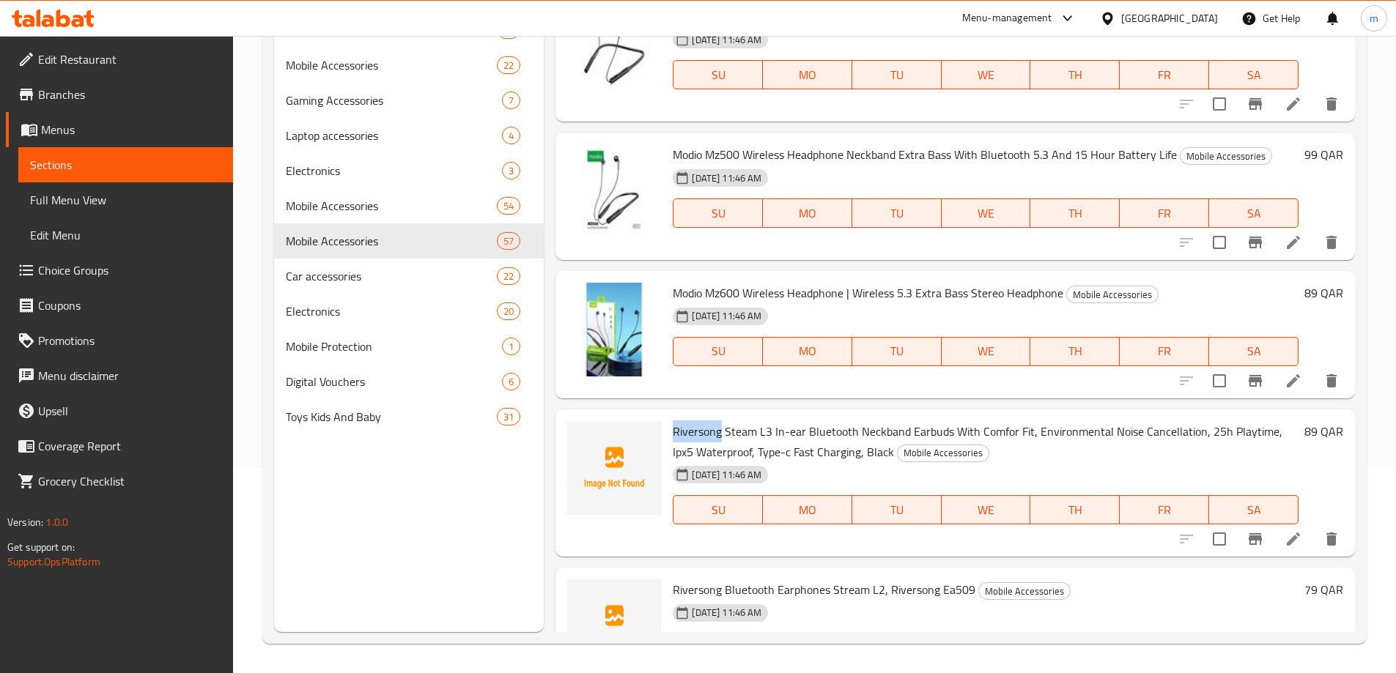
drag, startPoint x: 674, startPoint y: 413, endPoint x: 722, endPoint y: 418, distance: 47.9
click at [722, 421] on span "Riversong Steam L3 In-ear Bluetooth Neckband Earbuds With Comfor Fit, Environme…" at bounding box center [978, 442] width 610 height 42
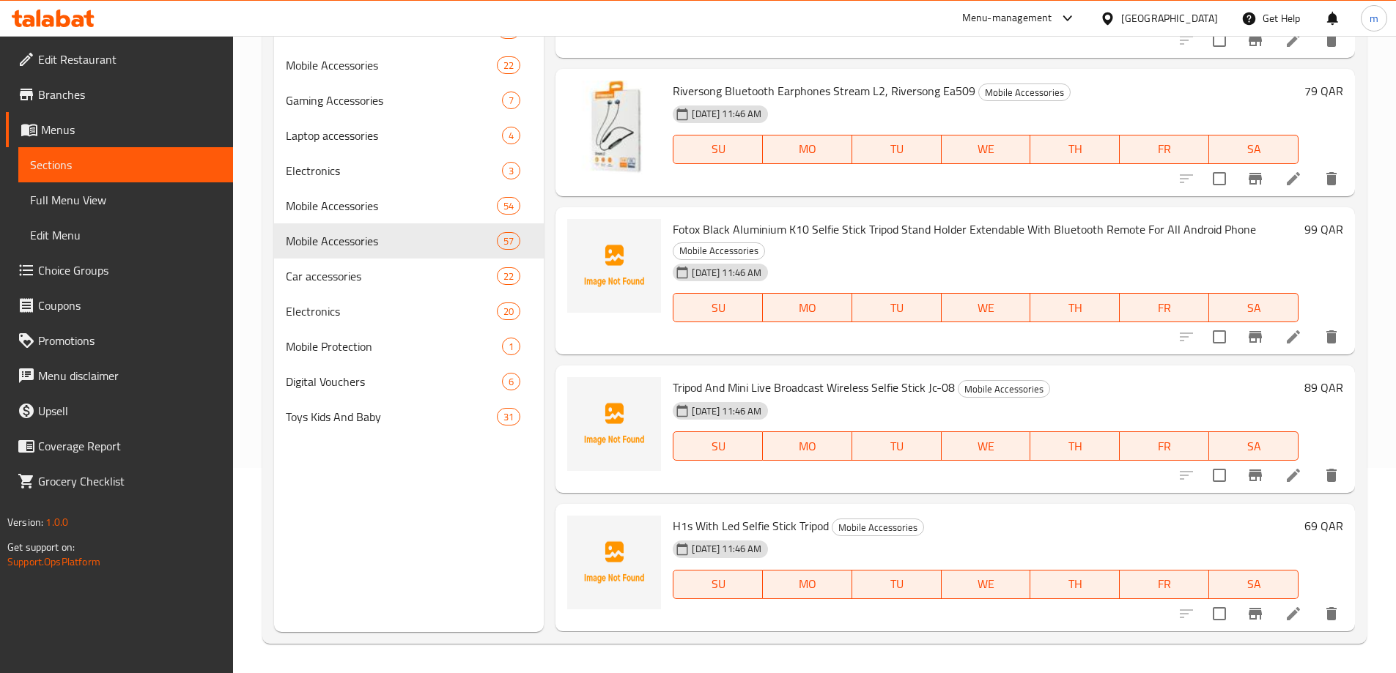
scroll to position [7327, 0]
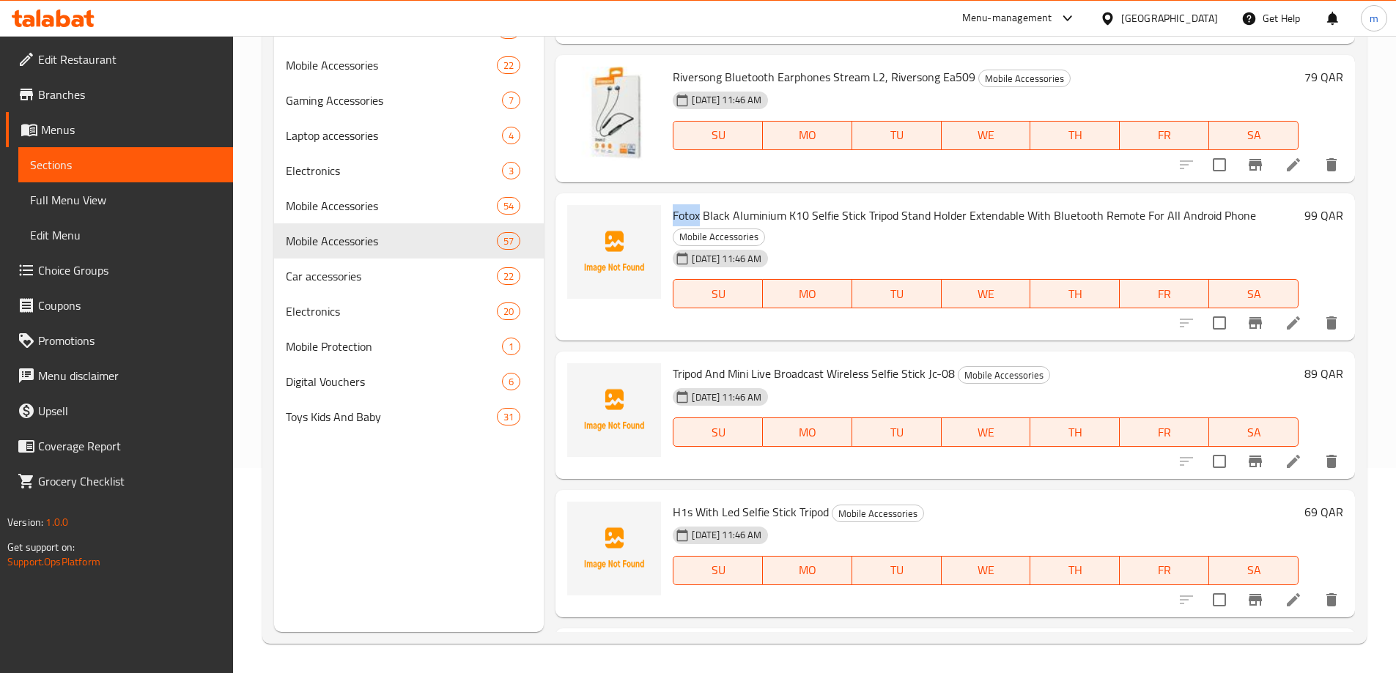
drag, startPoint x: 673, startPoint y: 191, endPoint x: 700, endPoint y: 193, distance: 27.9
click at [700, 204] on span "Fotox Black Aluminium K10 Selfie Stick Tripod Stand Holder Extendable With Blue…" at bounding box center [964, 215] width 583 height 22
drag, startPoint x: 733, startPoint y: 193, endPoint x: 783, endPoint y: 198, distance: 49.3
click at [783, 204] on span "Fotox Black Aluminium K10 Selfie Stick Tripod Stand Holder Extendable With Blue…" at bounding box center [964, 215] width 583 height 22
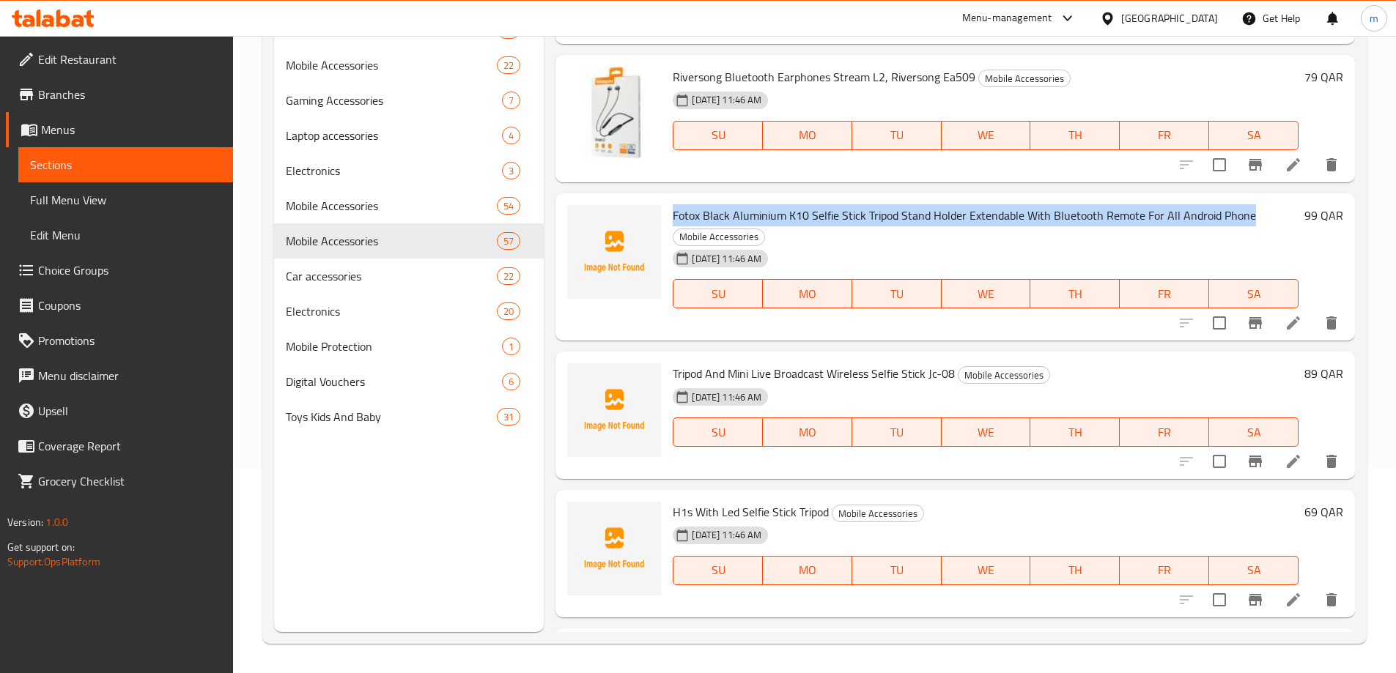
drag, startPoint x: 674, startPoint y: 193, endPoint x: 1253, endPoint y: 196, distance: 578.8
click at [1253, 205] on h6 "Fotox Black Aluminium K10 Selfie Stick Tripod Stand Holder Extendable With Blue…" at bounding box center [986, 225] width 626 height 41
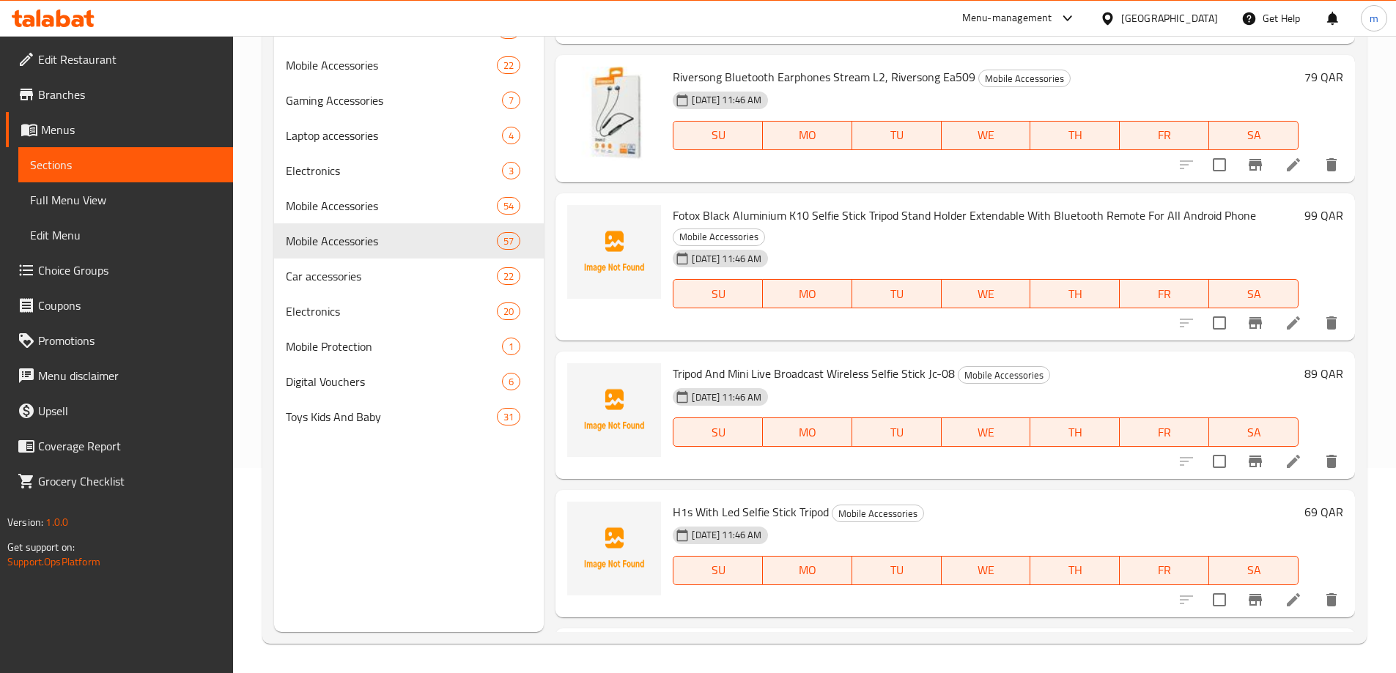
click at [673, 327] on div "Menu items Add Sort Manage items Anker Soundcore K20i Bluetooth Buds Mobile Acc…" at bounding box center [949, 295] width 811 height 673
click at [672, 358] on div "Tripod And Mini Live Broadcast Wireless Selfie Stick Jc-08 Mobile Accessories […" at bounding box center [985, 416] width 637 height 116
drag, startPoint x: 674, startPoint y: 354, endPoint x: 702, endPoint y: 354, distance: 27.8
click at [702, 363] on span "Tripod And Mini Live Broadcast Wireless Selfie Stick Jc-08" at bounding box center [814, 374] width 282 height 22
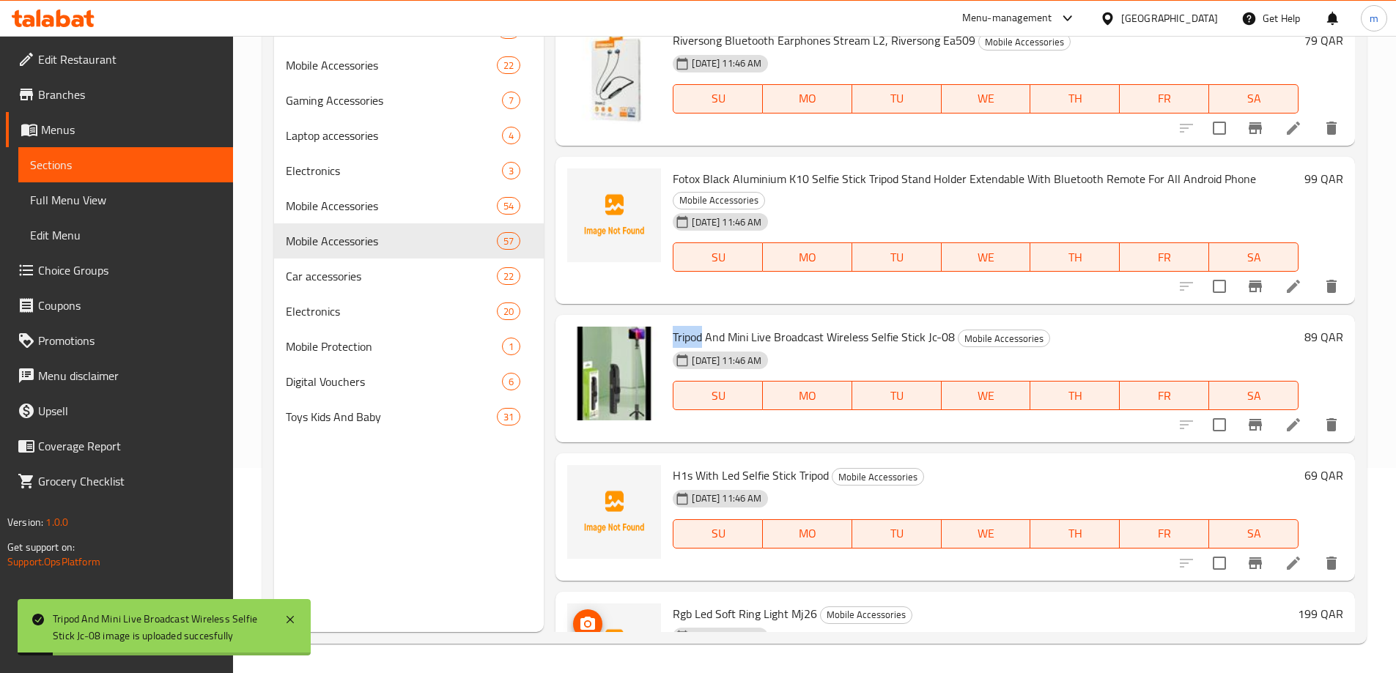
scroll to position [7568, 0]
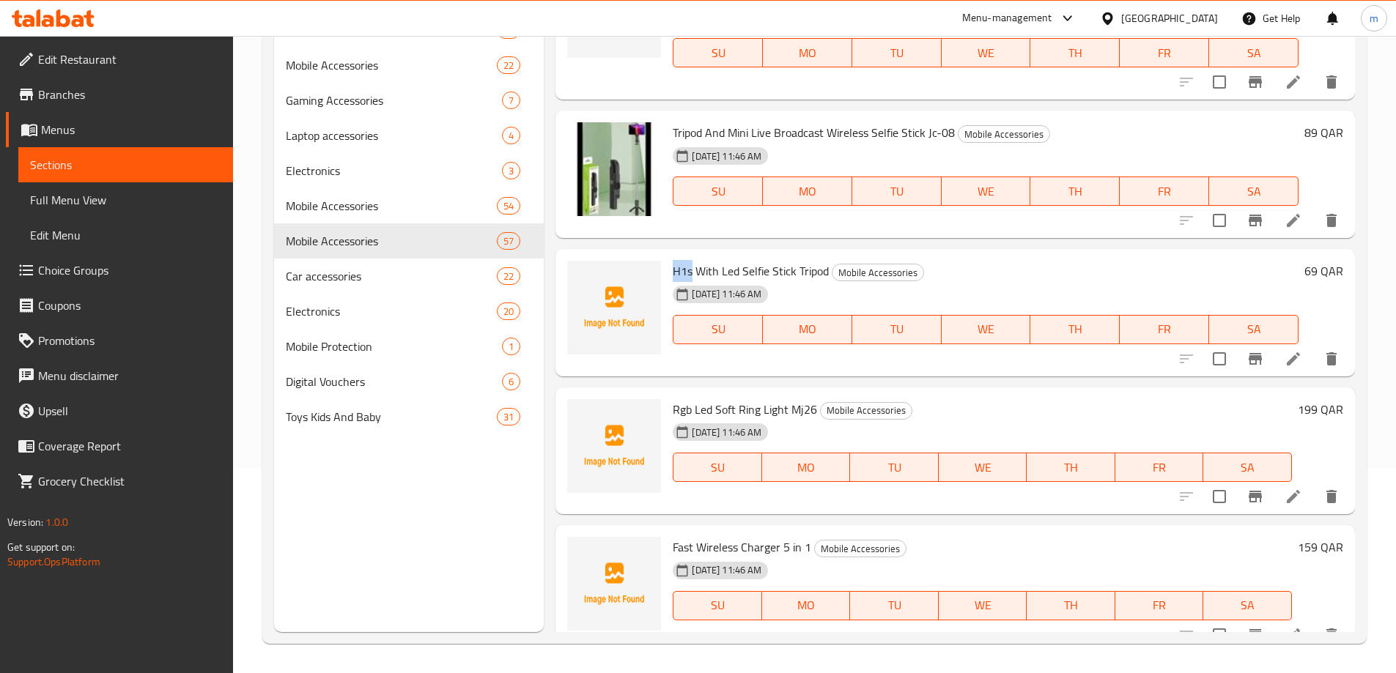
drag, startPoint x: 673, startPoint y: 248, endPoint x: 692, endPoint y: 249, distance: 18.3
click at [692, 260] on span "H1s With Led Selfie Stick Tripod" at bounding box center [751, 271] width 156 height 22
click at [678, 260] on span "H1s With Led Selfie Stick Tripod" at bounding box center [751, 271] width 156 height 22
click at [673, 260] on span "H1s With Led Selfie Stick Tripod" at bounding box center [751, 271] width 156 height 22
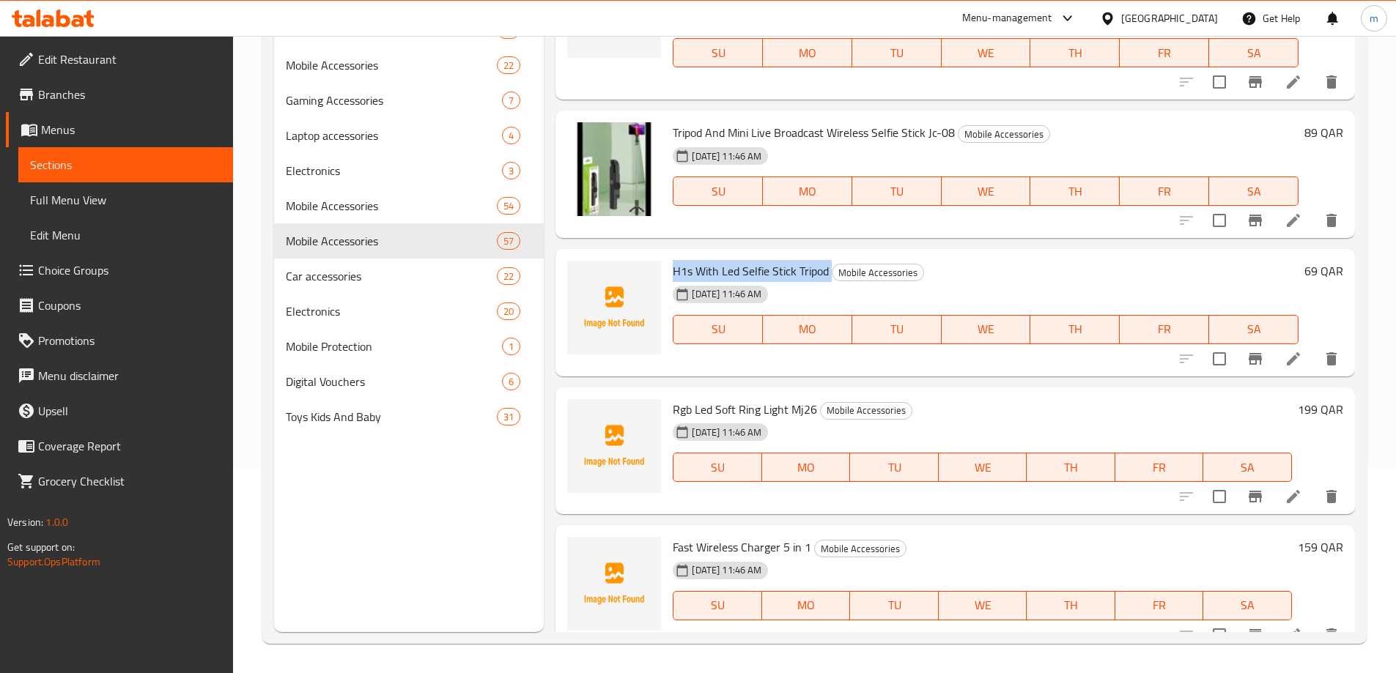
click at [673, 260] on span "H1s With Led Selfie Stick Tripod" at bounding box center [751, 271] width 156 height 22
click at [910, 249] on div "H1s With Led Selfie Stick Tripod Mobile Accessories [DATE] 11:46 AM SU MO TU WE…" at bounding box center [954, 312] width 799 height 127
drag, startPoint x: 673, startPoint y: 388, endPoint x: 692, endPoint y: 391, distance: 18.4
click at [692, 399] on span "Rgb Led Soft Ring Light Mj26" at bounding box center [745, 410] width 144 height 22
click at [700, 249] on div "H1s With Led Selfie Stick Tripod Mobile Accessories [DATE] 11:46 AM SU MO TU WE…" at bounding box center [954, 312] width 799 height 127
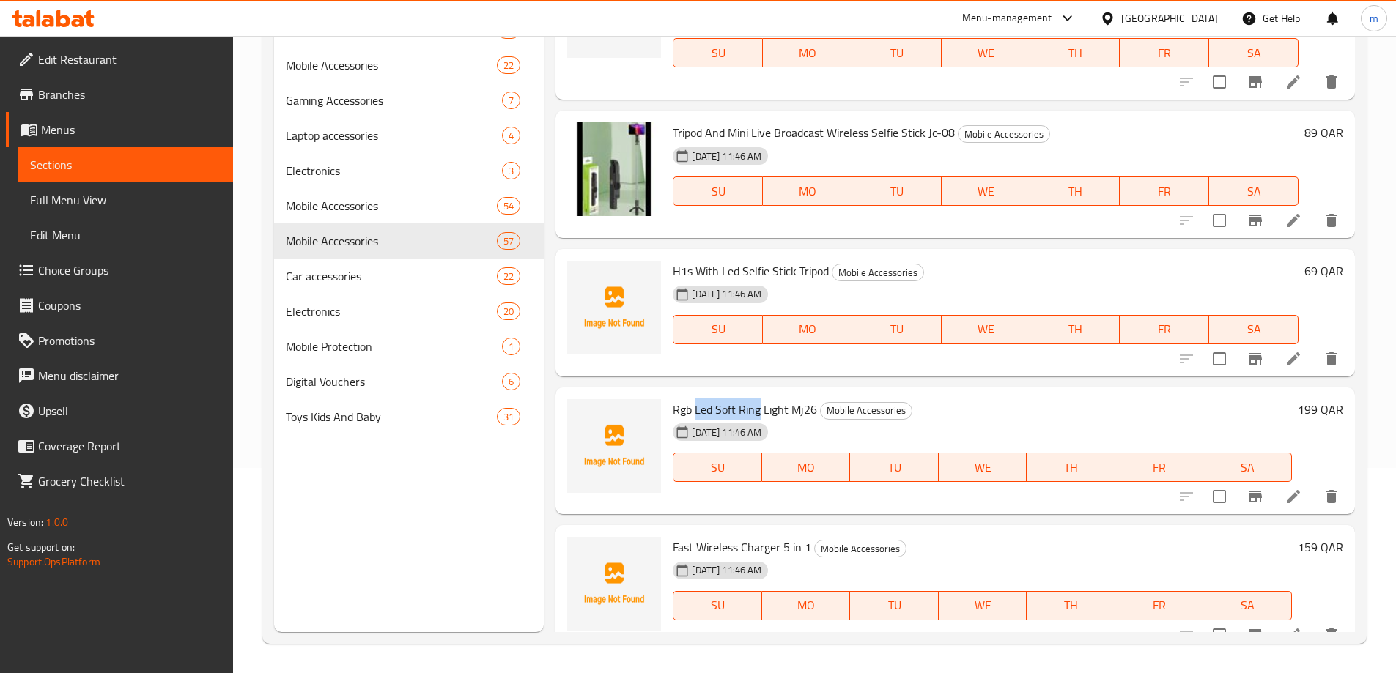
drag, startPoint x: 695, startPoint y: 388, endPoint x: 759, endPoint y: 391, distance: 63.8
click at [759, 399] on span "Rgb Led Soft Ring Light Mj26" at bounding box center [745, 410] width 144 height 22
click at [665, 223] on div "Menu items Add Sort Manage items Anker Soundcore K20i Bluetooth Buds Mobile Acc…" at bounding box center [949, 295] width 811 height 673
drag, startPoint x: 673, startPoint y: 391, endPoint x: 733, endPoint y: 391, distance: 60.1
click at [733, 399] on span "Rgb Led Soft Ring Light Mj26" at bounding box center [745, 410] width 144 height 22
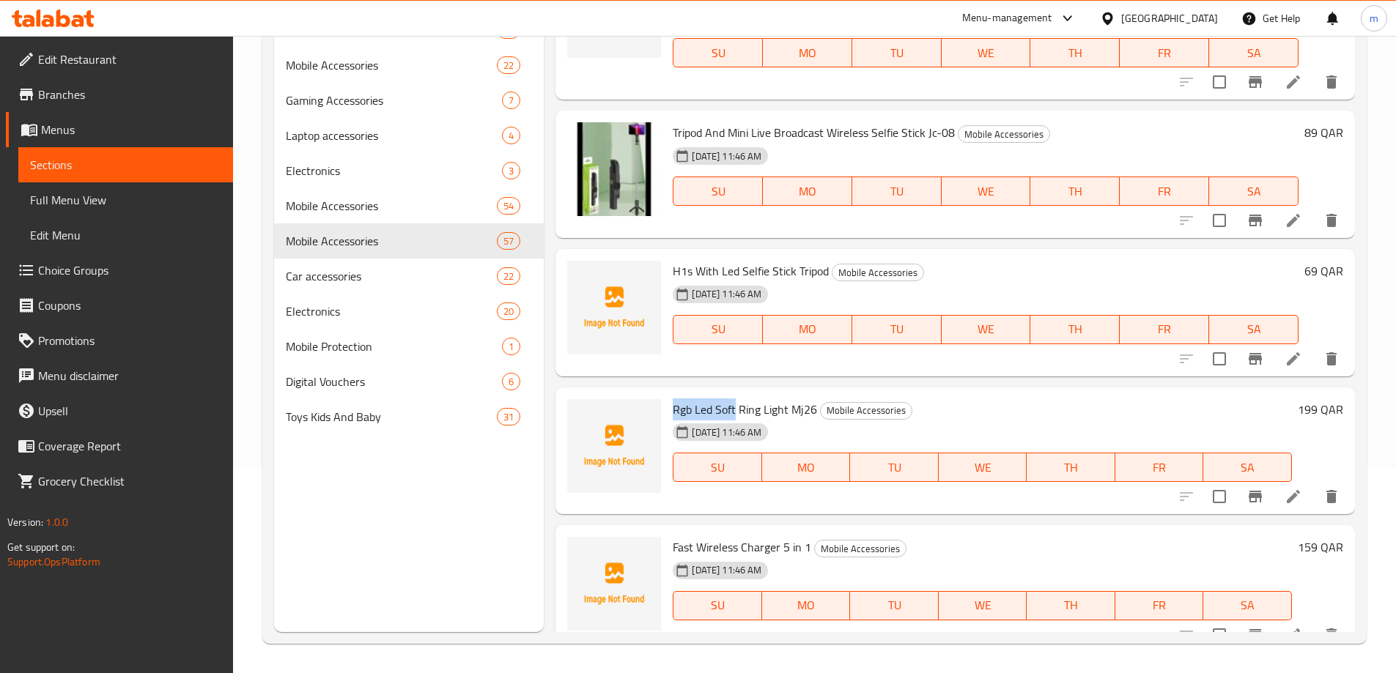
click at [687, 399] on span "Rgb Led Soft Ring Light Mj26" at bounding box center [745, 410] width 144 height 22
drag, startPoint x: 673, startPoint y: 390, endPoint x: 813, endPoint y: 391, distance: 140.0
click at [813, 399] on span "Rgb Led Soft Ring Light Mj26" at bounding box center [745, 410] width 144 height 22
click at [619, 366] on div "Menu items Add Sort Manage items Anker Soundcore K20i Bluetooth Buds Mobile Acc…" at bounding box center [949, 295] width 811 height 673
drag, startPoint x: 674, startPoint y: 522, endPoint x: 809, endPoint y: 523, distance: 134.8
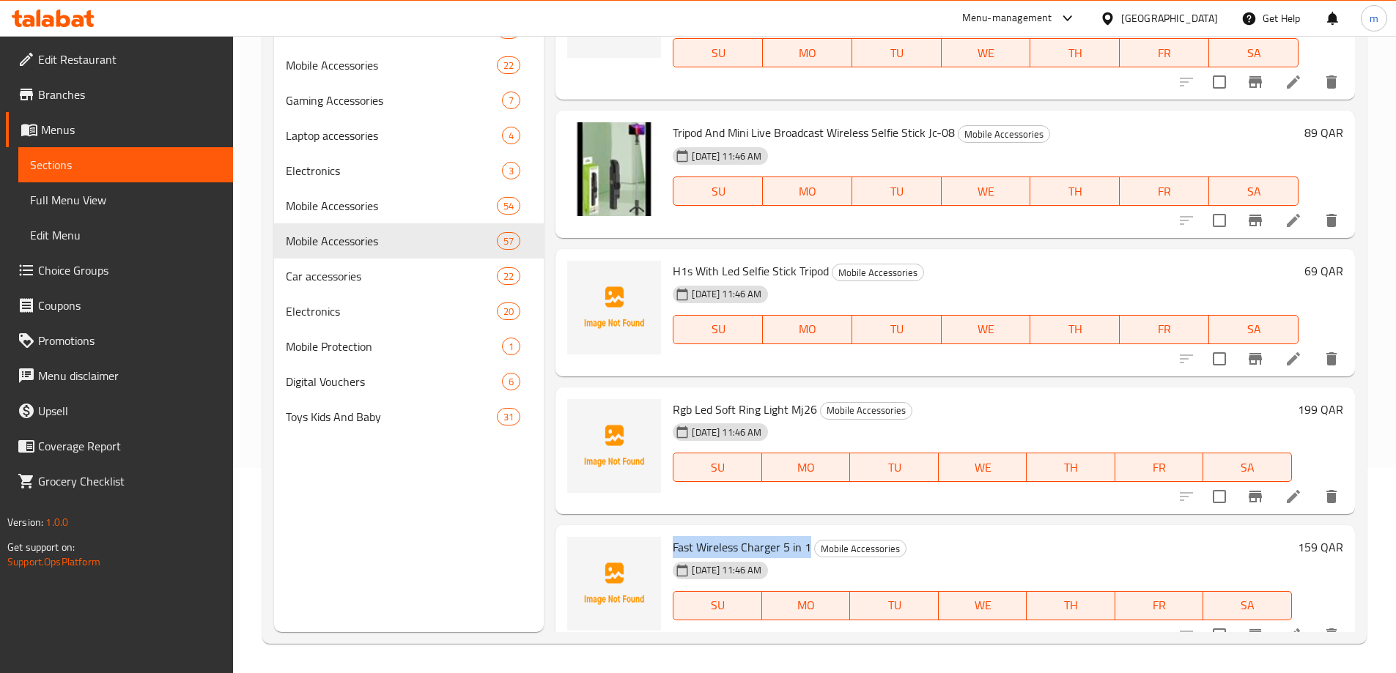
click at [809, 536] on span "Fast Wireless Charger 5 in 1" at bounding box center [742, 547] width 138 height 22
click at [613, 351] on div "H1s With Led Selfie Stick Tripod Mobile Accessories [DATE] 11:46 AM SU MO TU WE…" at bounding box center [954, 312] width 799 height 127
drag, startPoint x: 673, startPoint y: 527, endPoint x: 810, endPoint y: 527, distance: 136.3
click at [810, 537] on h6 "Fast Wireless Charger 5 in 1 Mobile Accessories" at bounding box center [982, 547] width 619 height 21
click at [933, 86] on div "Menu items Add Sort Manage items Anker Soundcore K20i Bluetooth Buds Mobile Acc…" at bounding box center [949, 295] width 811 height 673
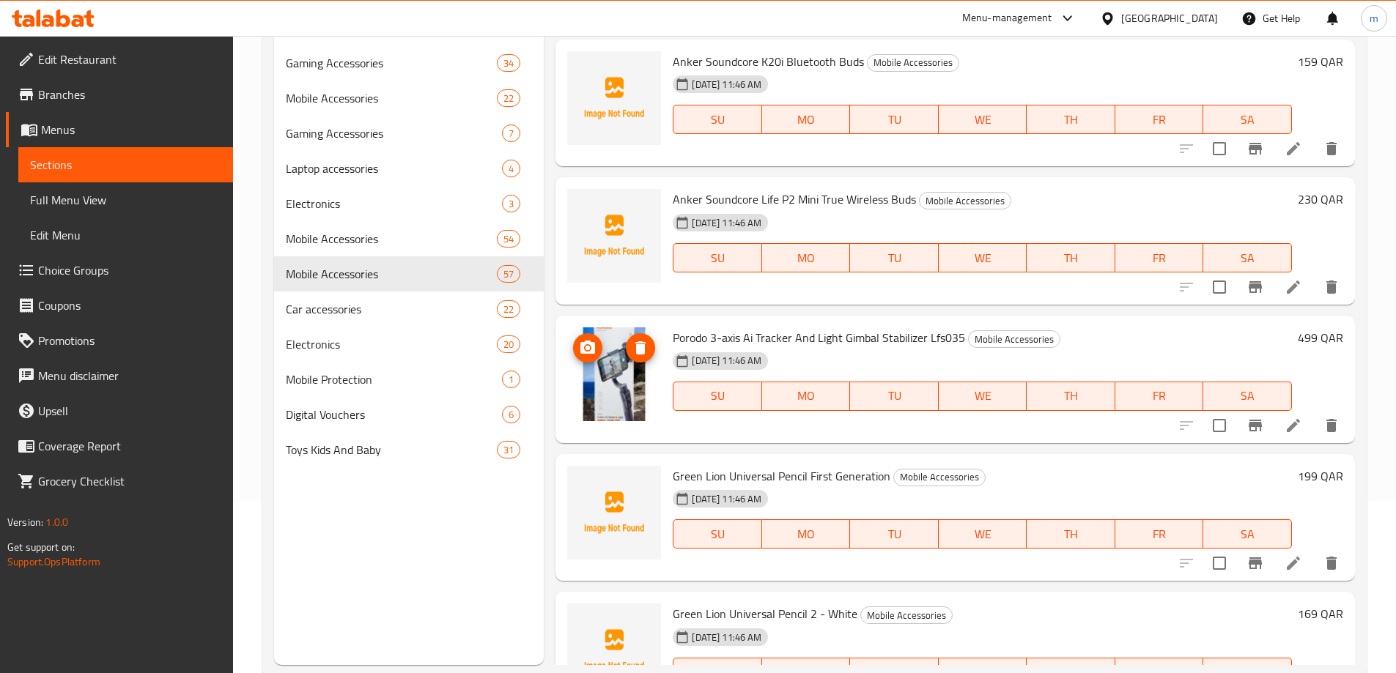
scroll to position [0, 0]
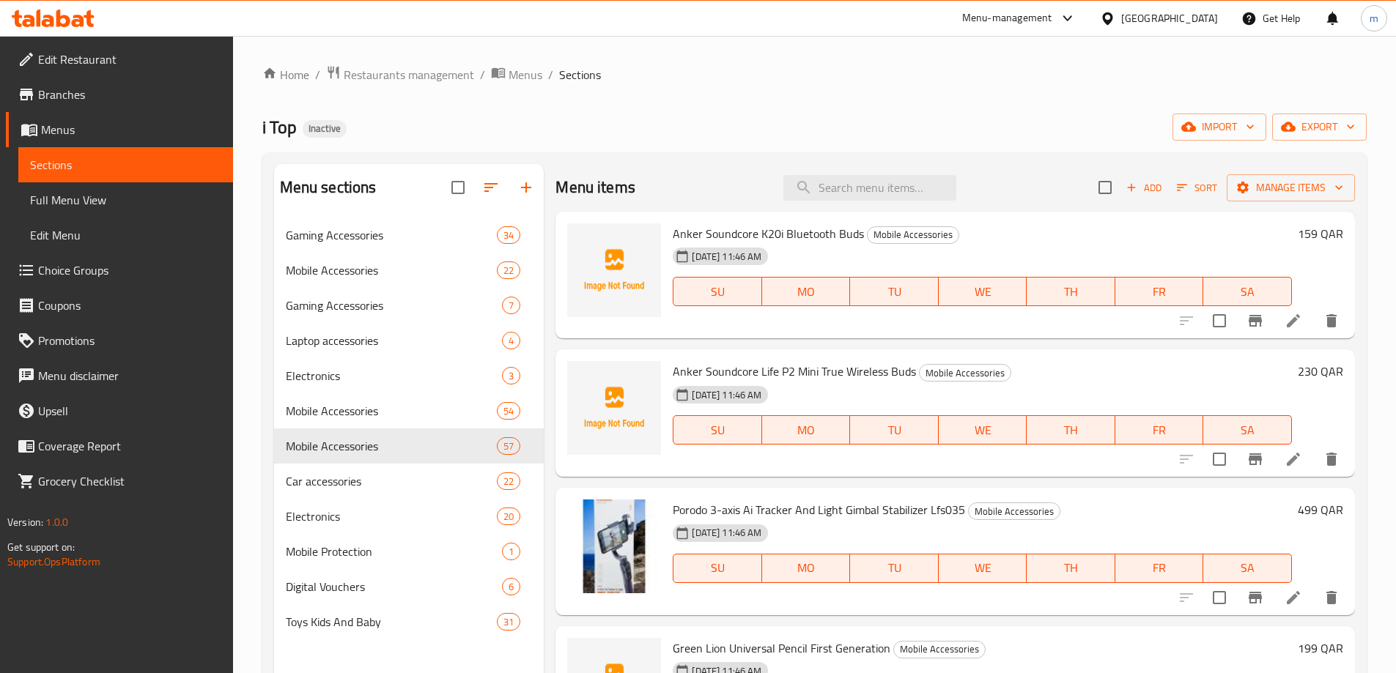
click at [82, 206] on span "Full Menu View" at bounding box center [125, 200] width 191 height 18
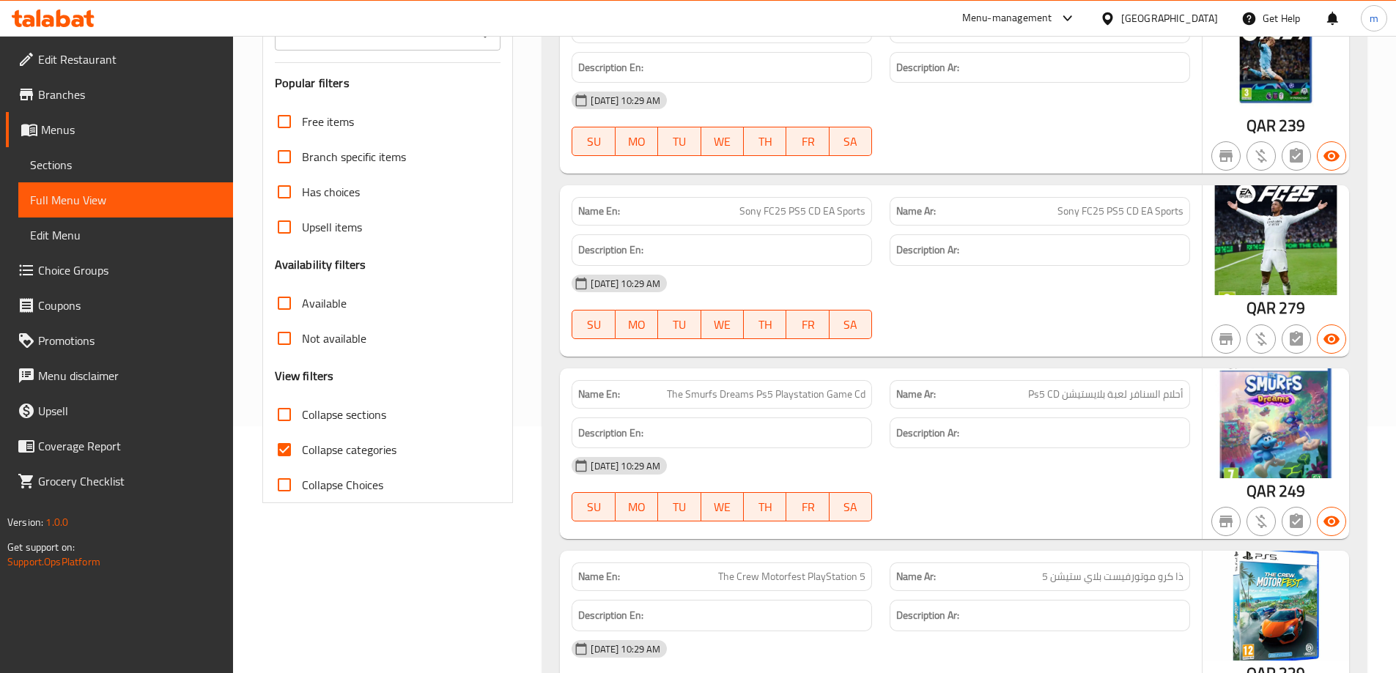
scroll to position [293, 0]
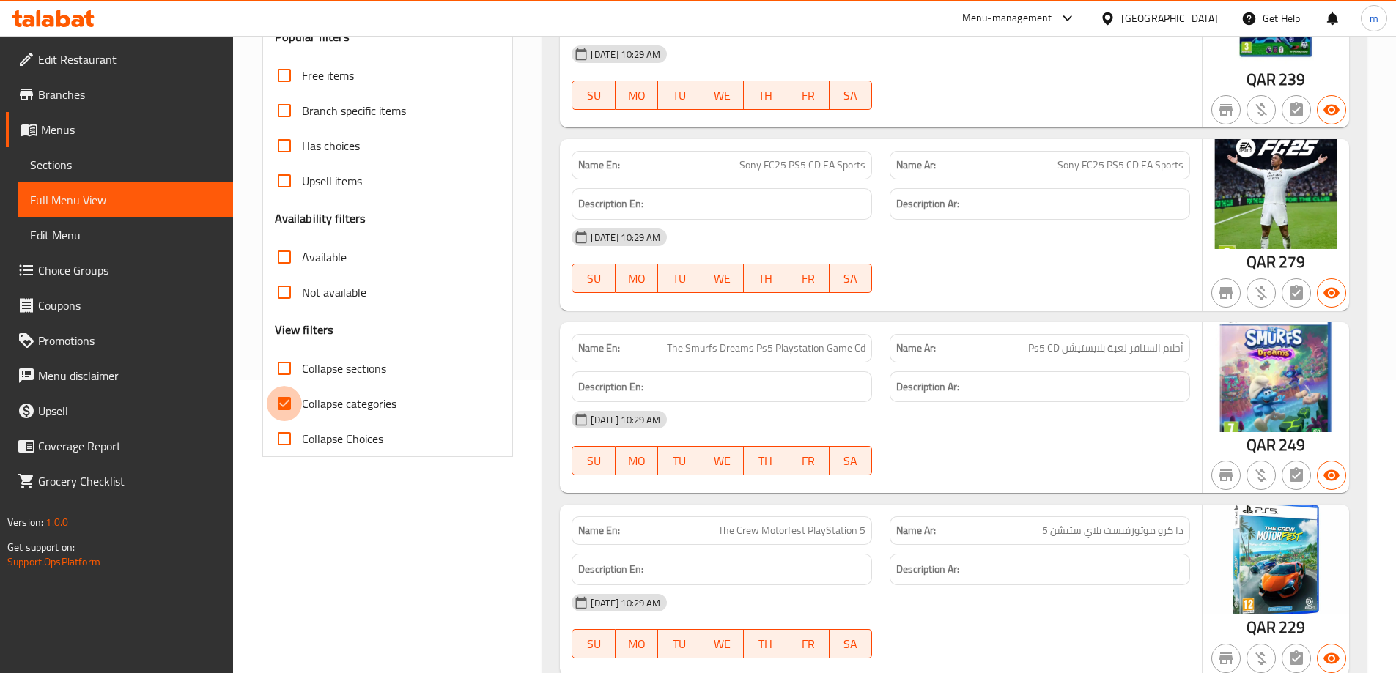
click at [283, 401] on input "Collapse categories" at bounding box center [284, 403] width 35 height 35
checkbox input "false"
click at [284, 366] on input "Collapse sections" at bounding box center [284, 368] width 35 height 35
checkbox input "true"
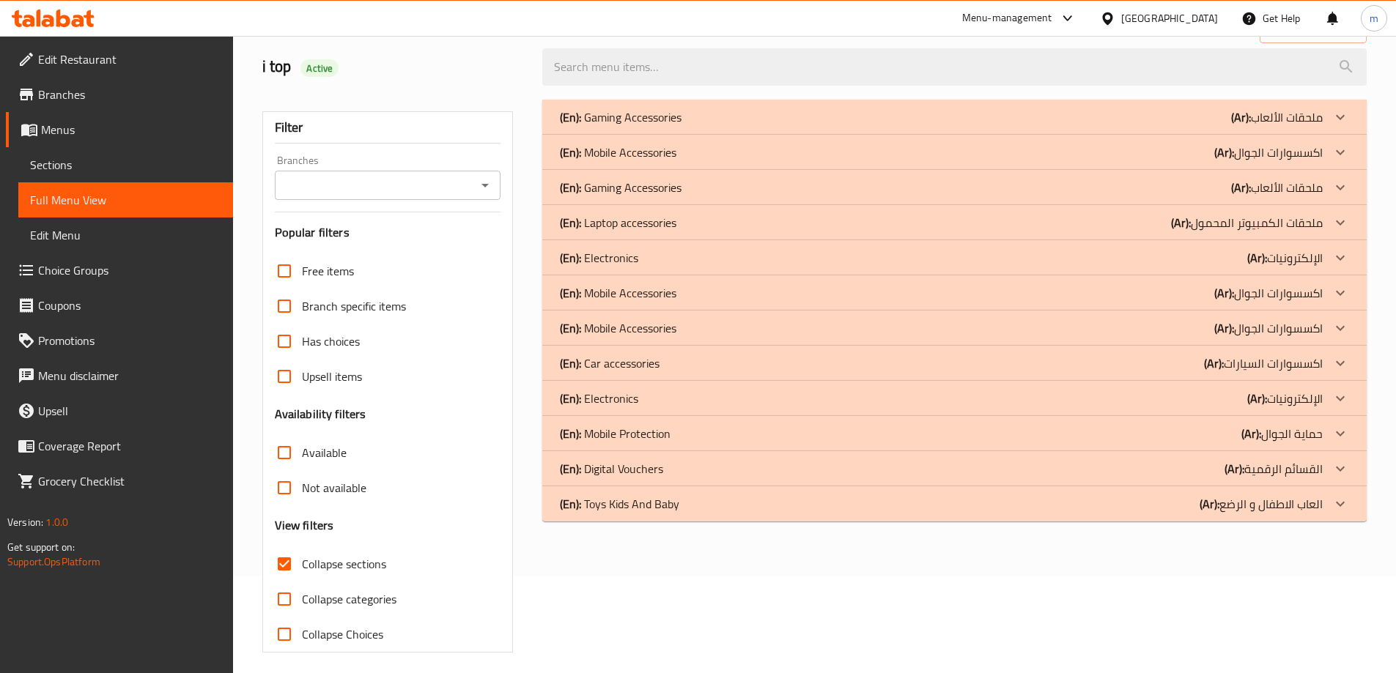
scroll to position [106, 0]
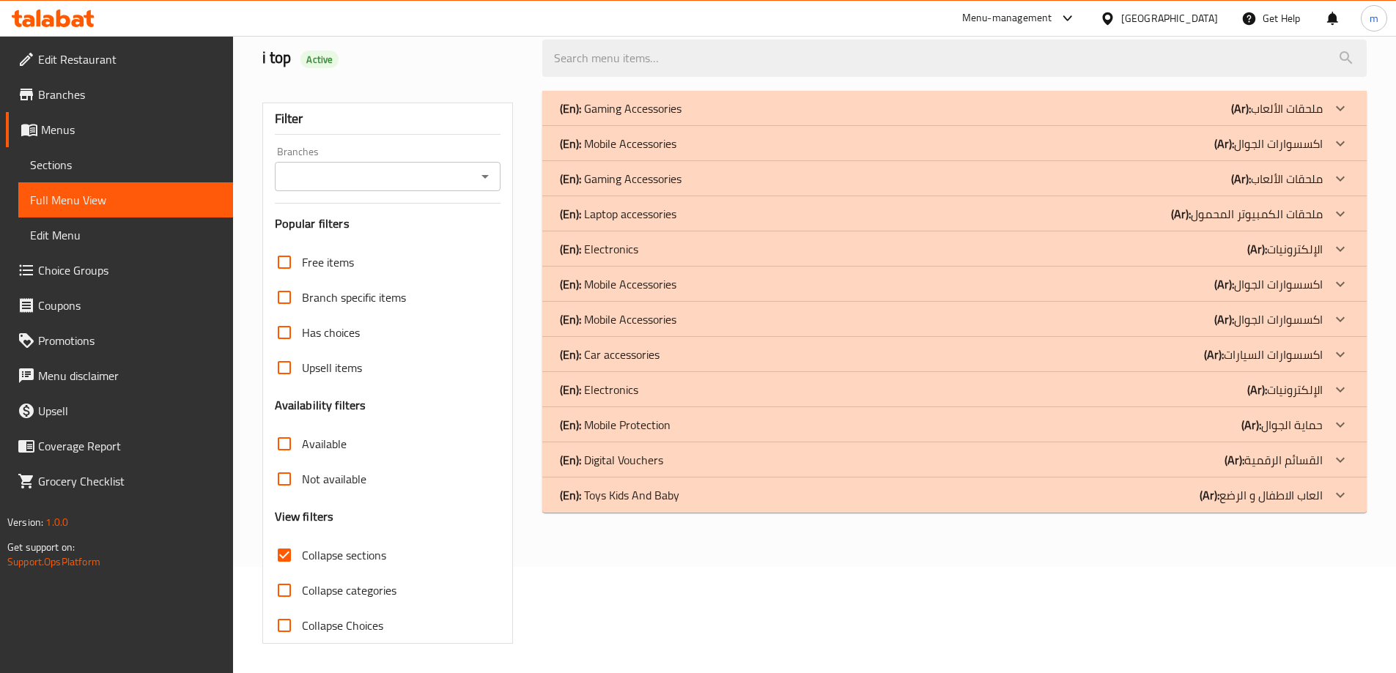
click at [1342, 143] on icon at bounding box center [1340, 143] width 9 height 5
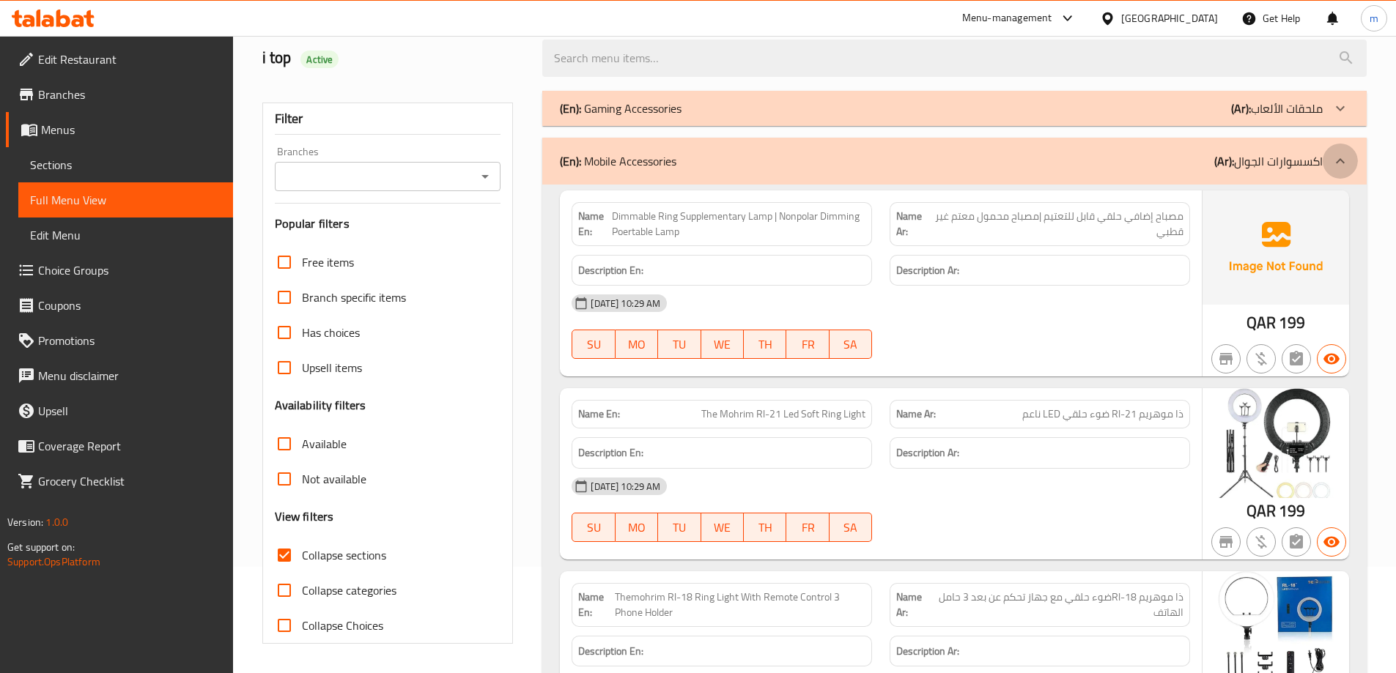
click at [1341, 158] on icon at bounding box center [1340, 161] width 18 height 18
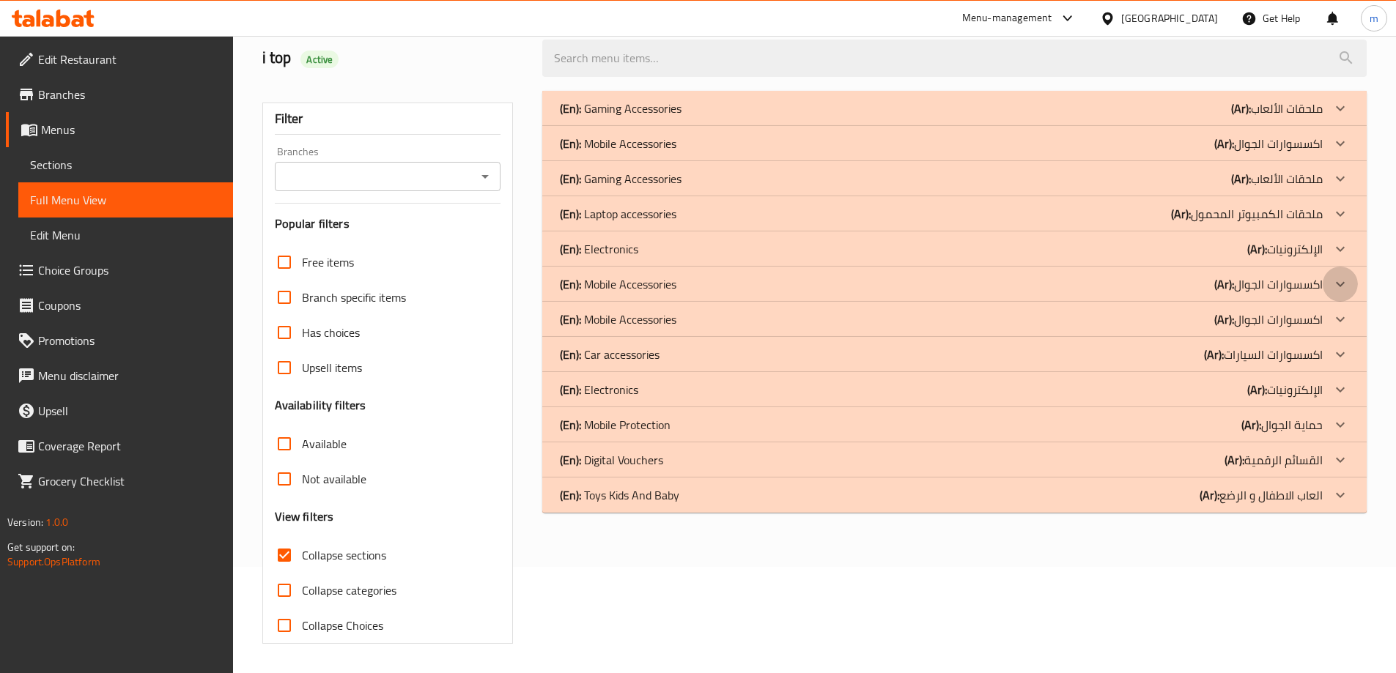
click at [1341, 284] on icon at bounding box center [1340, 284] width 18 height 18
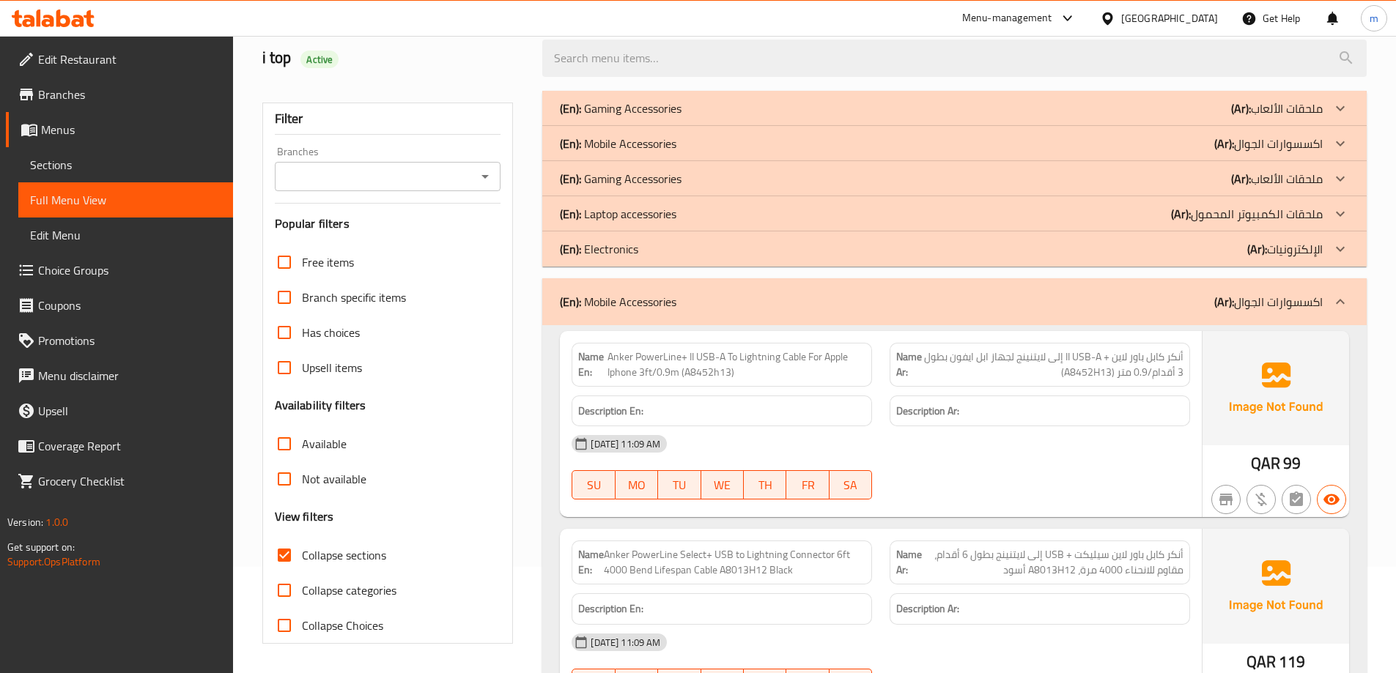
click at [1340, 303] on icon at bounding box center [1340, 302] width 18 height 18
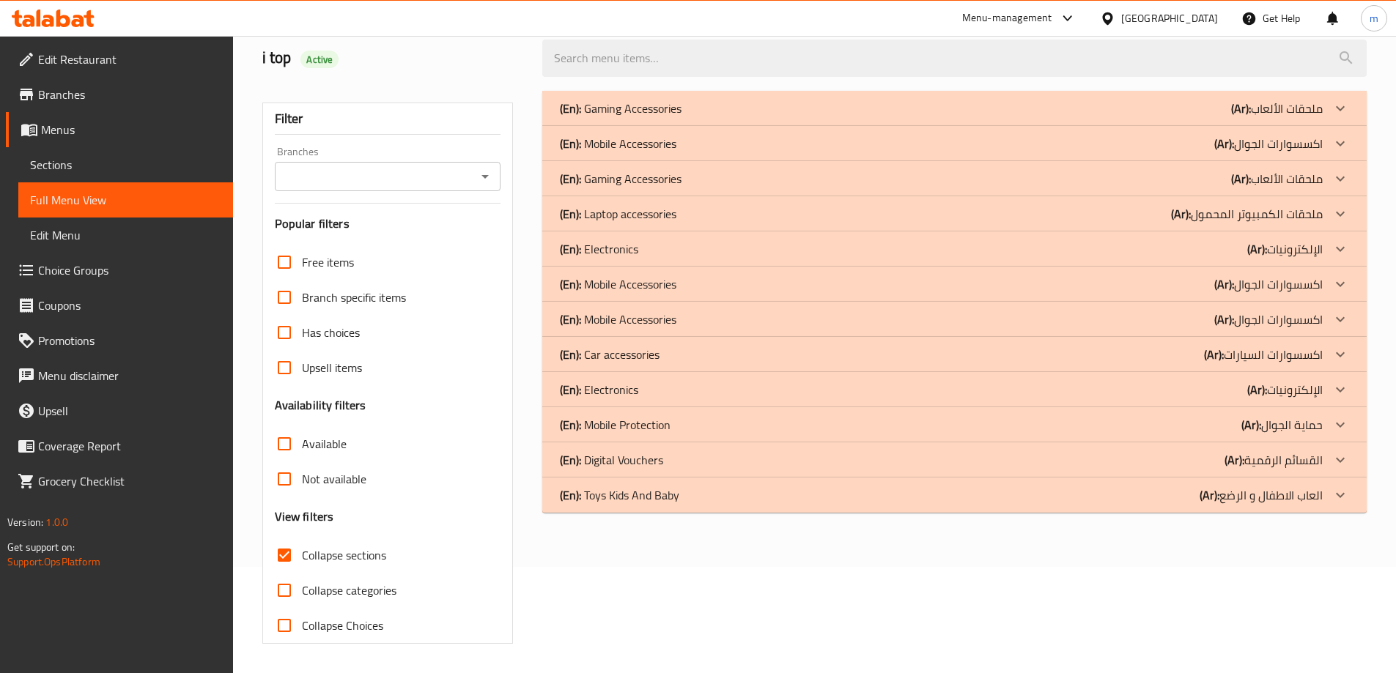
click at [1340, 321] on icon at bounding box center [1340, 319] width 9 height 5
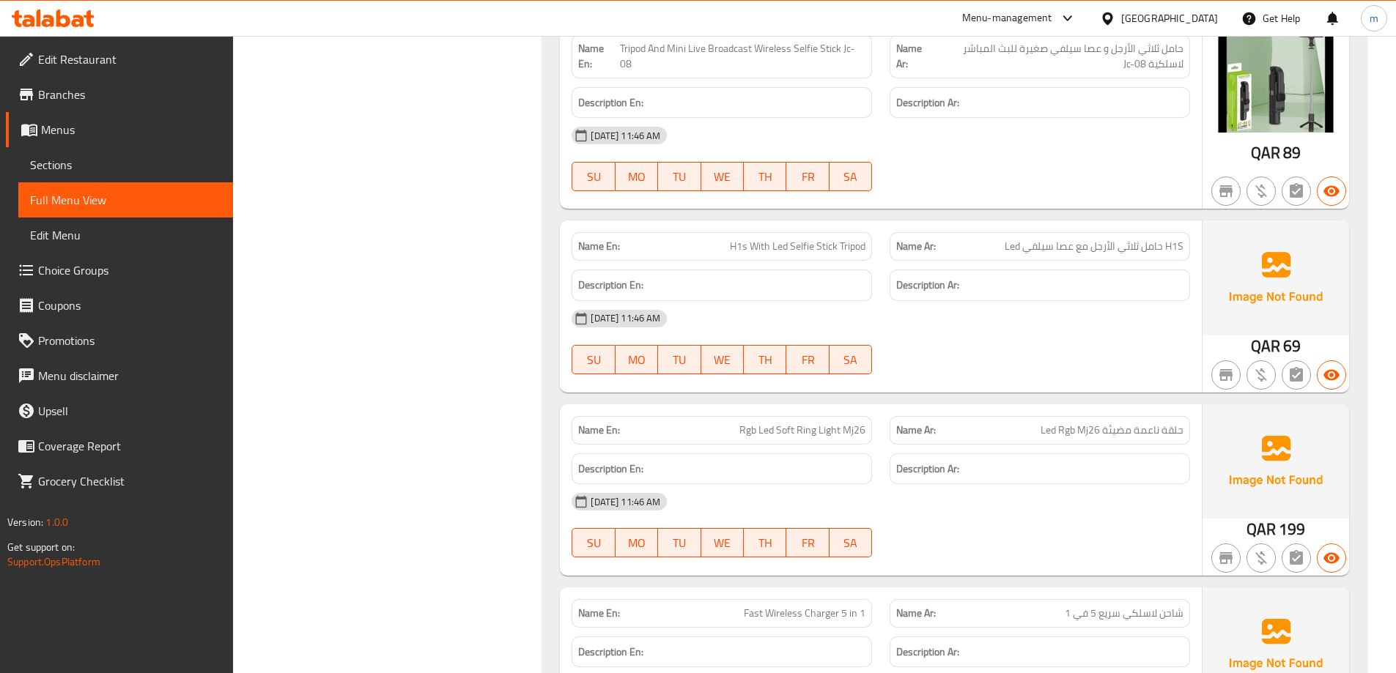
scroll to position [10954, 0]
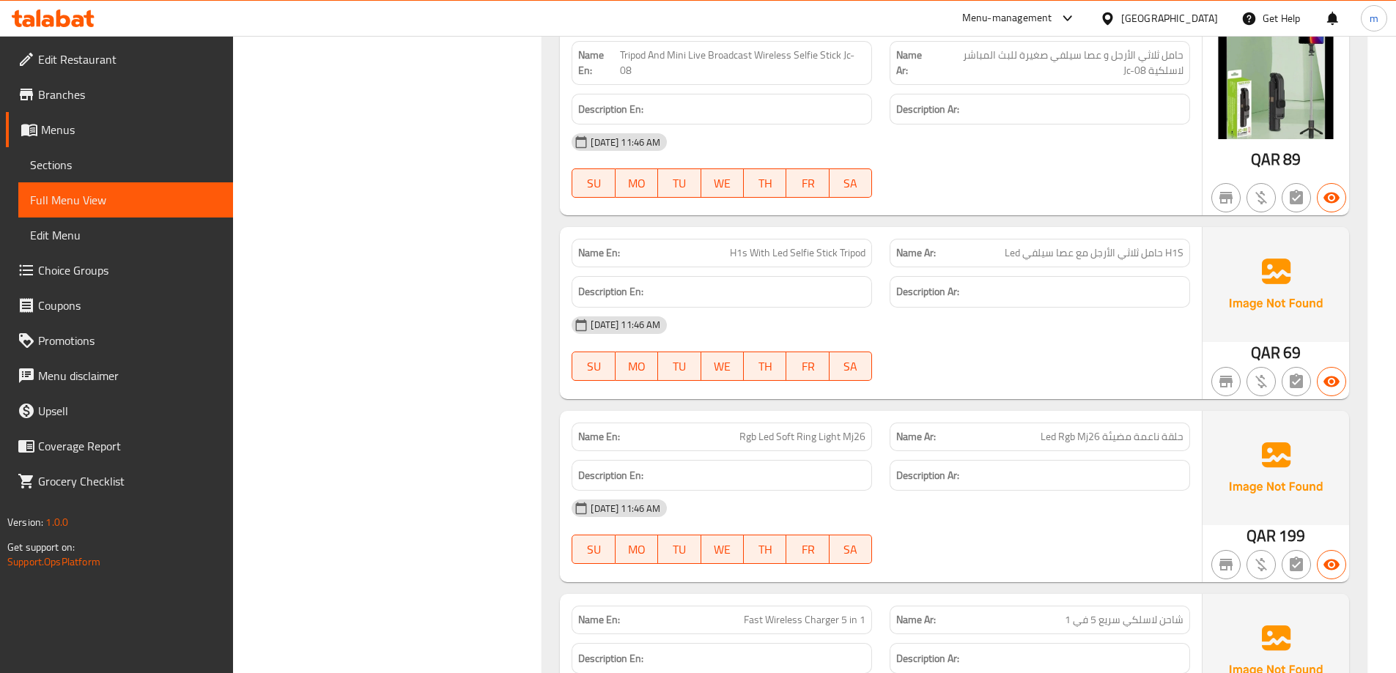
click at [100, 92] on span "Branches" at bounding box center [129, 95] width 183 height 18
